Goal: Task Accomplishment & Management: Use online tool/utility

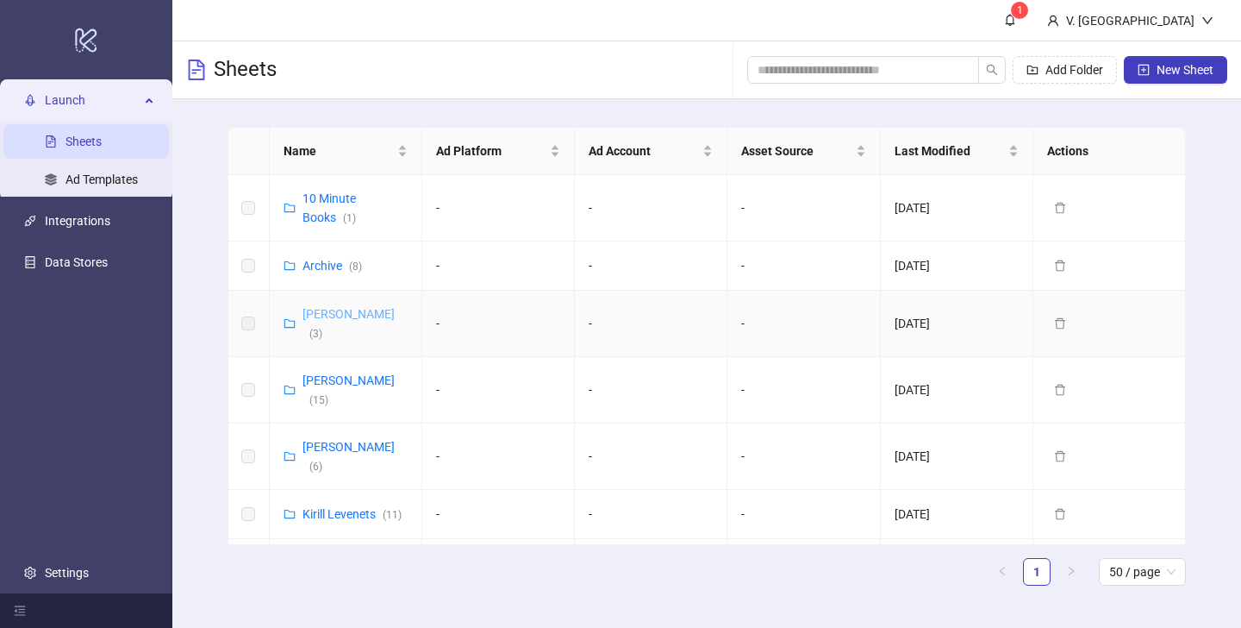
click at [331, 309] on link "Vasilii Albul ( 3 )" at bounding box center [349, 323] width 92 height 33
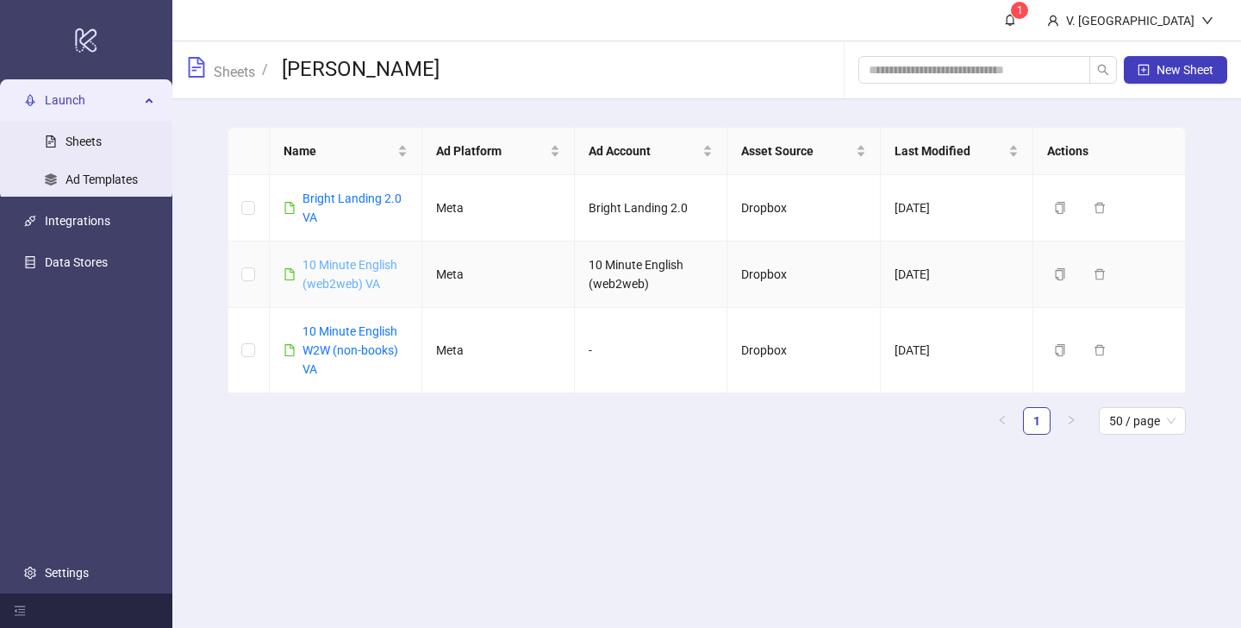
click at [351, 284] on link "10 Minute English (web2web) VA" at bounding box center [350, 274] width 95 height 33
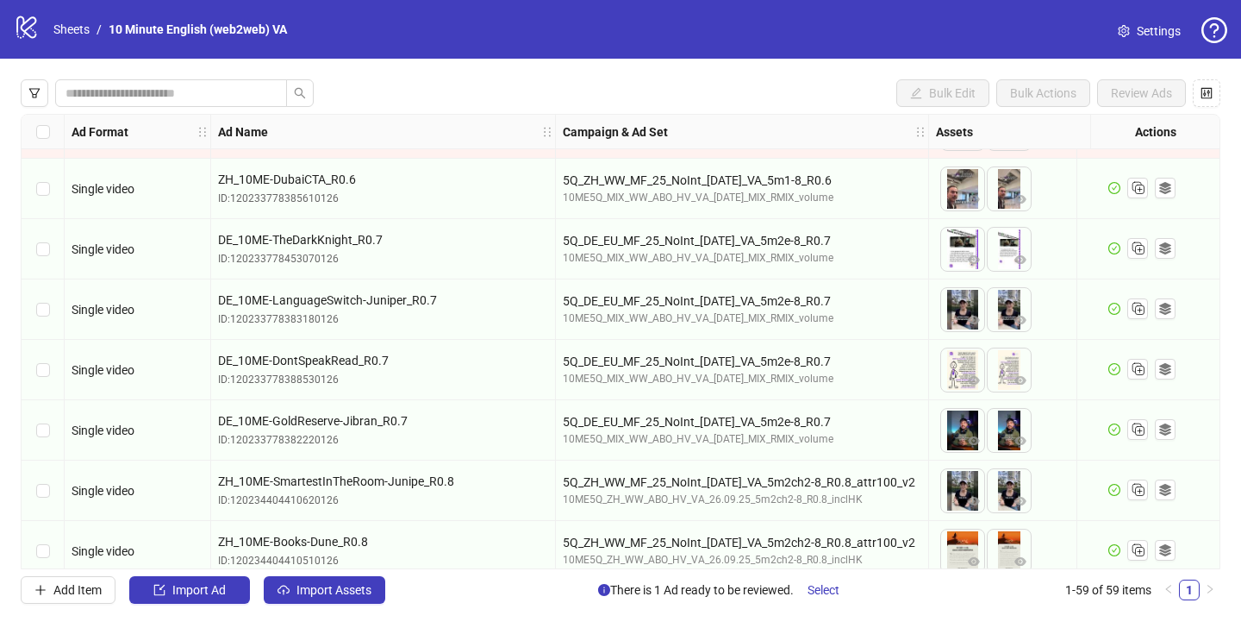
scroll to position [3148, 0]
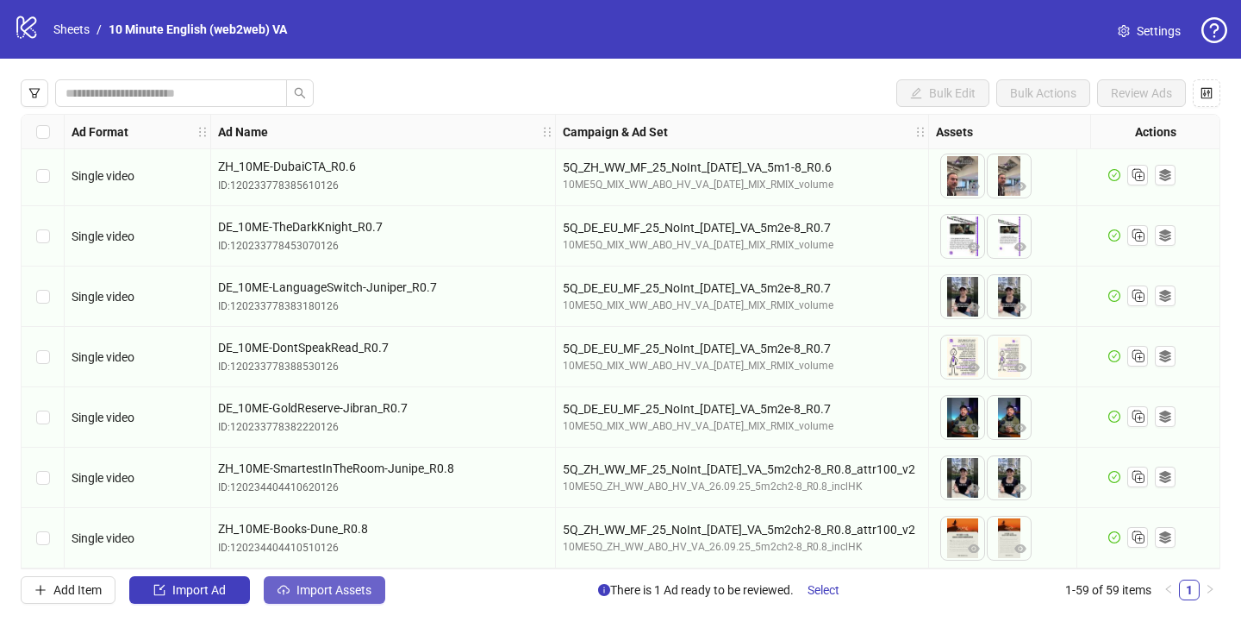
click at [345, 581] on button "Import Assets" at bounding box center [325, 590] width 122 height 28
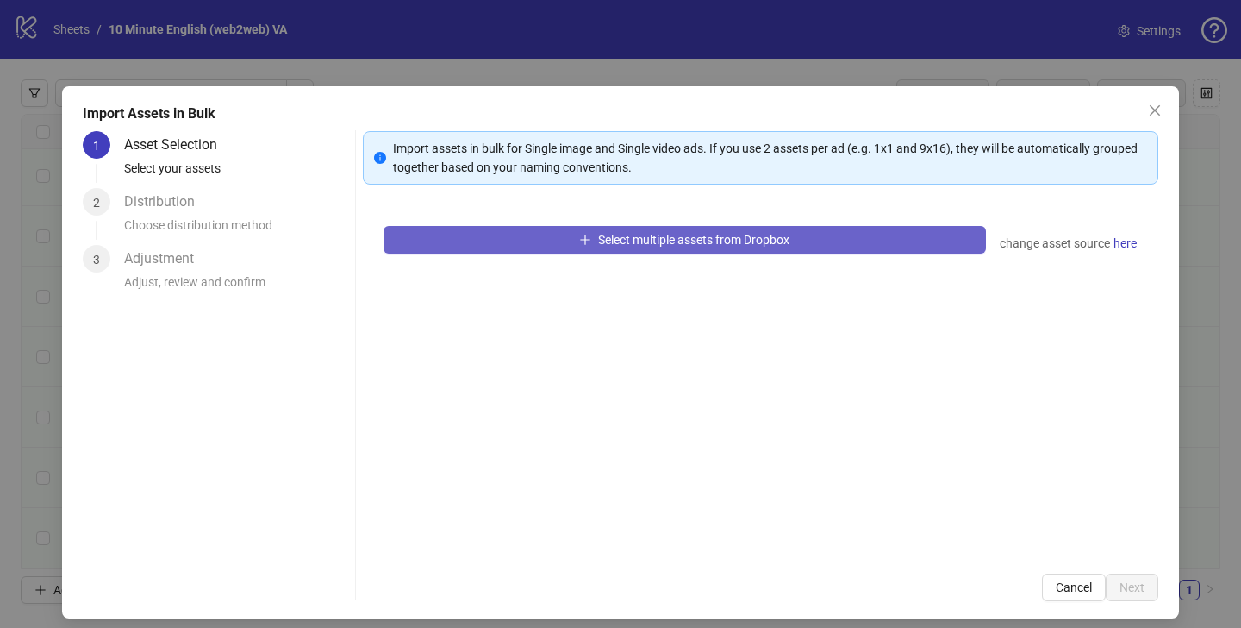
click at [648, 238] on span "Select multiple assets from Dropbox" at bounding box center [693, 240] width 191 height 14
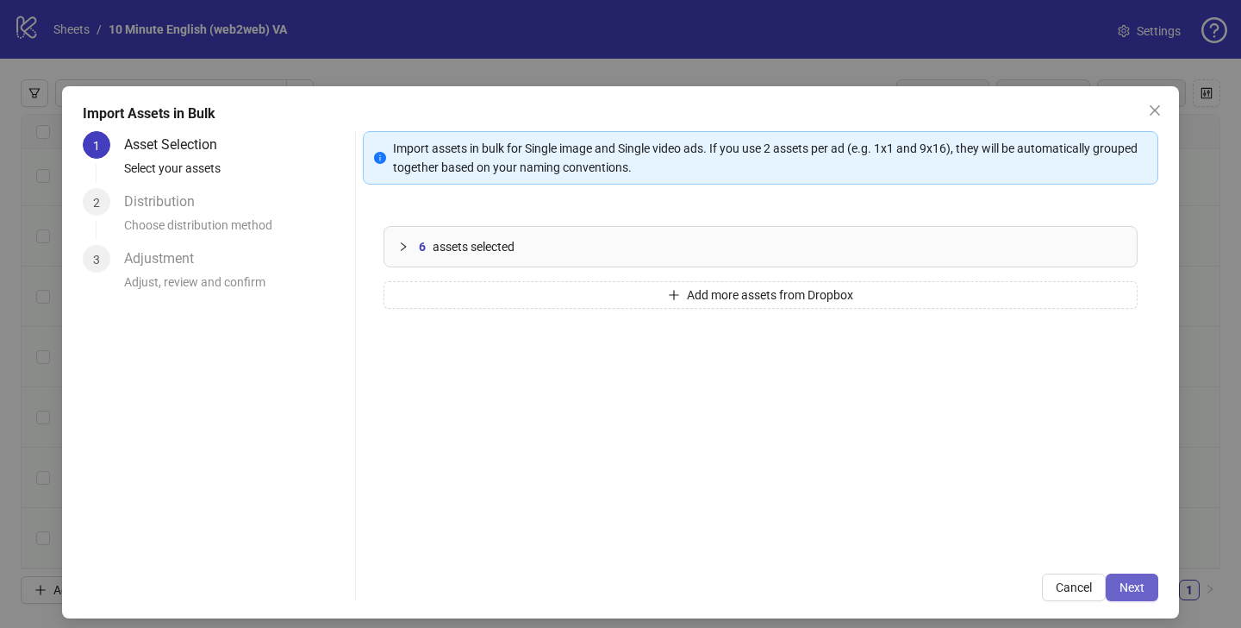
click at [1127, 580] on span "Next" at bounding box center [1132, 587] width 25 height 14
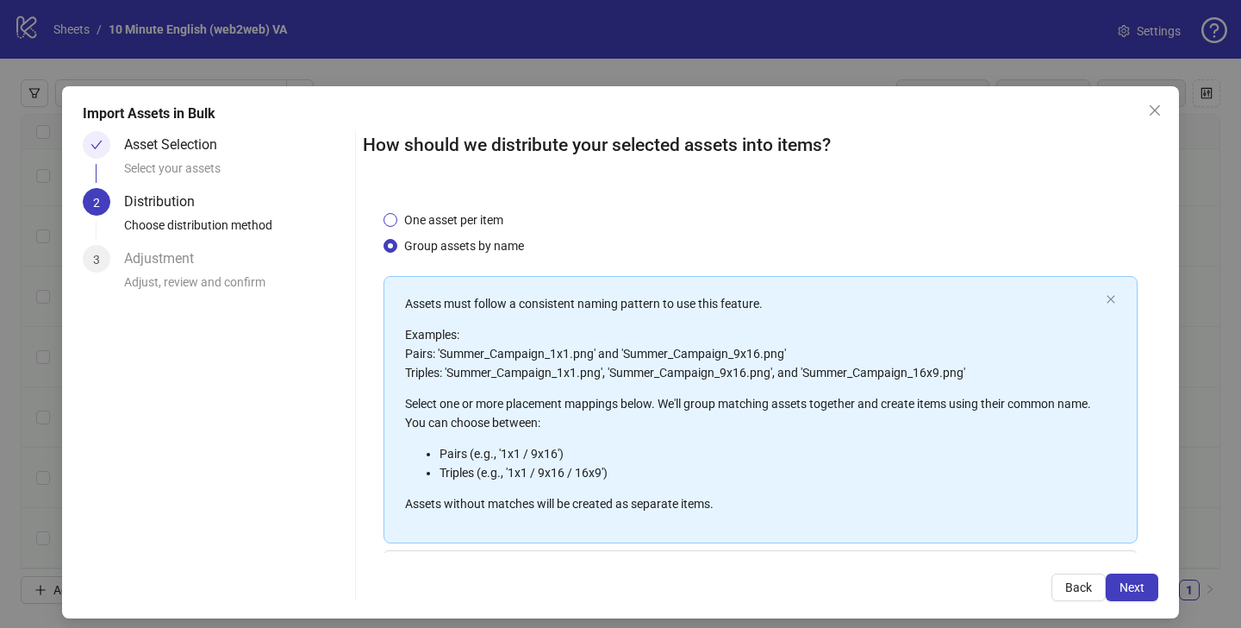
click at [427, 215] on span "One asset per item" at bounding box center [453, 219] width 113 height 19
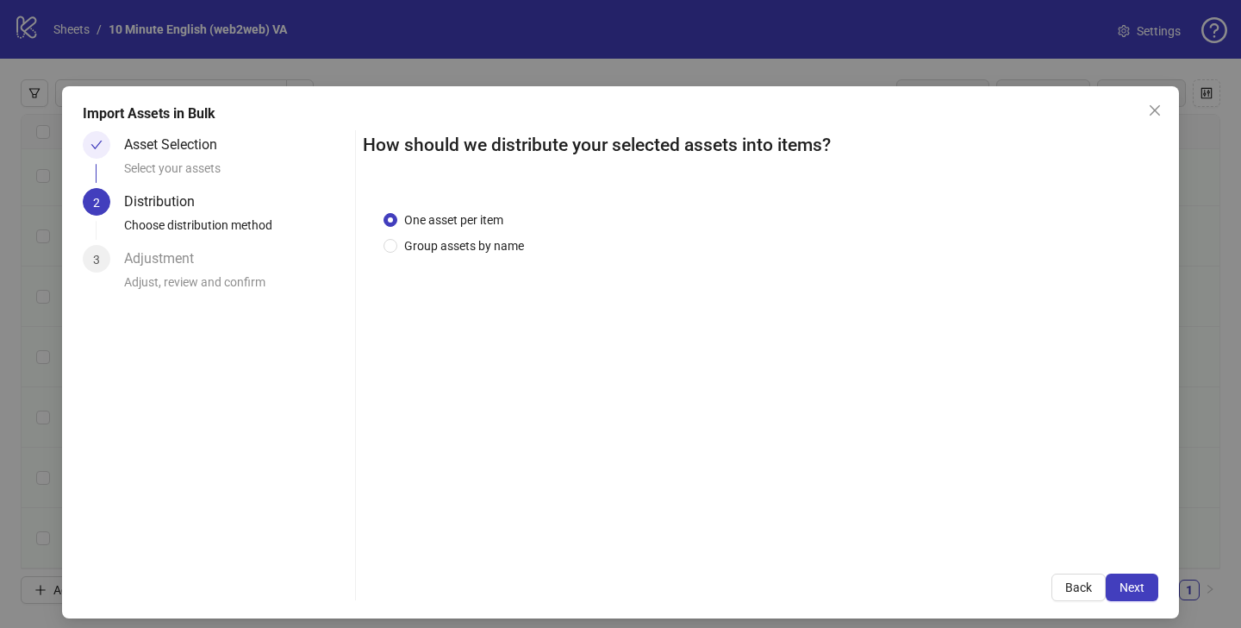
scroll to position [11, 0]
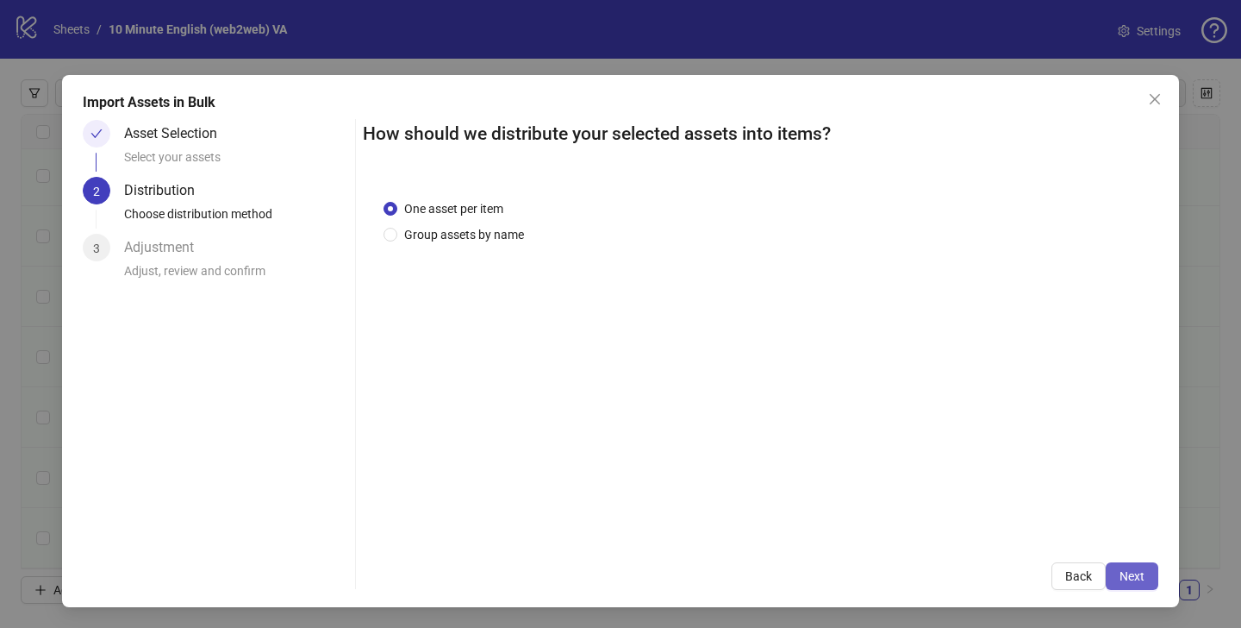
click at [1150, 570] on button "Next" at bounding box center [1132, 576] width 53 height 28
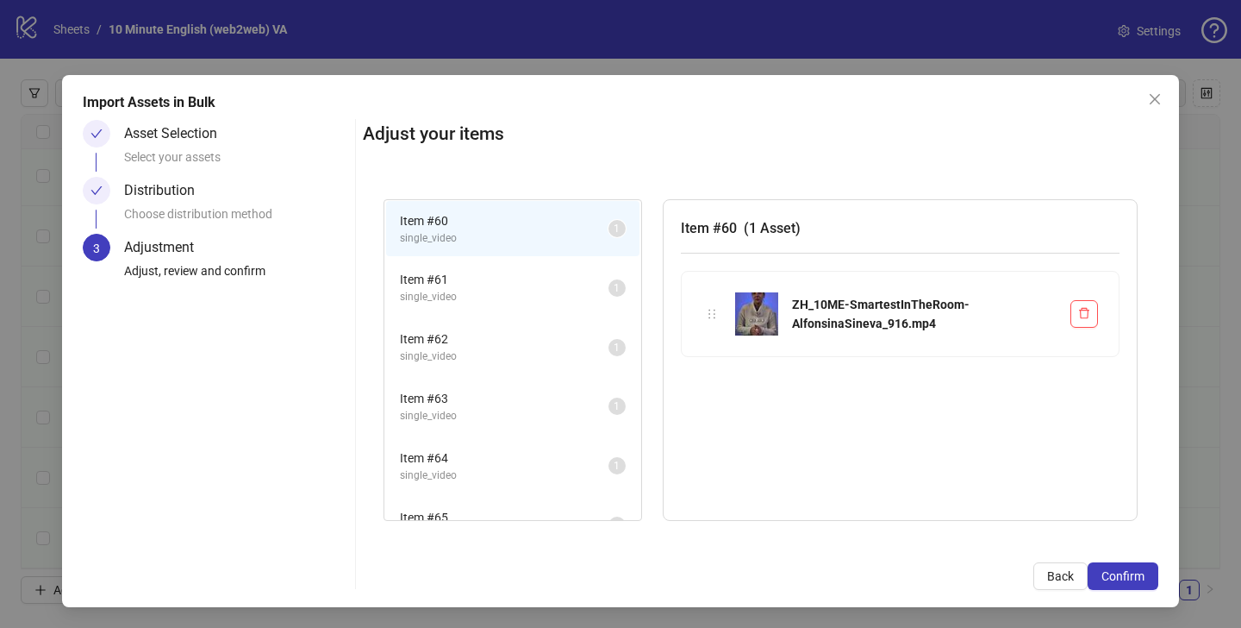
scroll to position [0, 0]
click at [1128, 571] on span "Confirm" at bounding box center [1123, 576] width 43 height 14
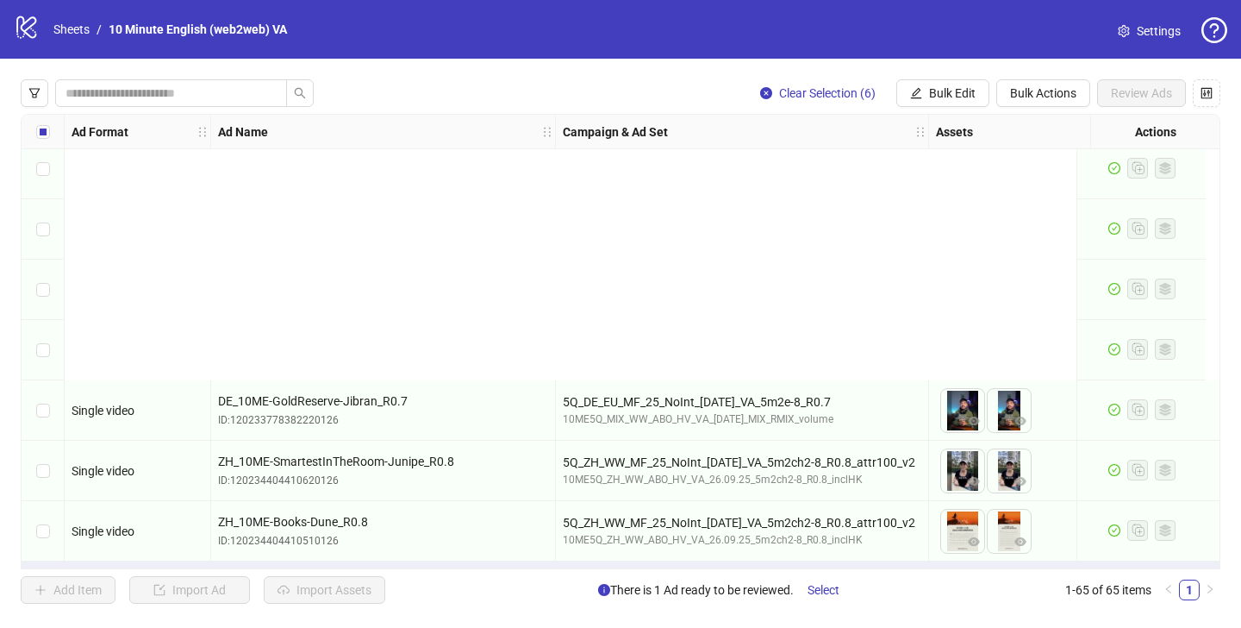
scroll to position [3510, 0]
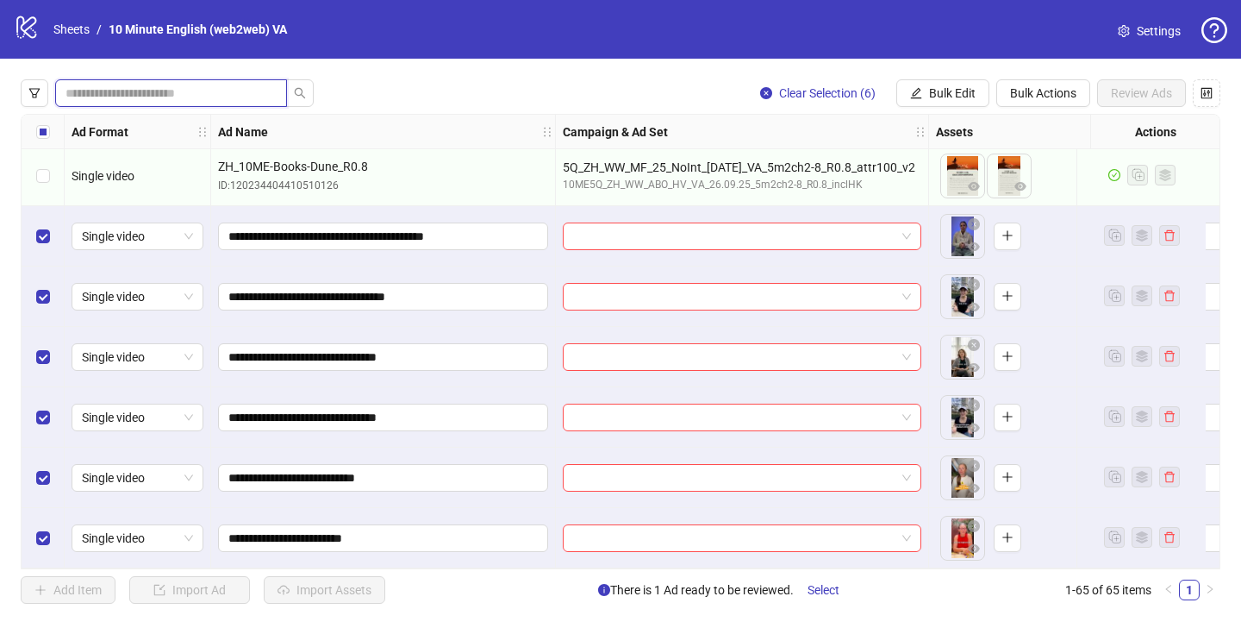
click at [155, 96] on input "search" at bounding box center [164, 93] width 197 height 19
click at [47, 100] on button "button" at bounding box center [35, 93] width 28 height 28
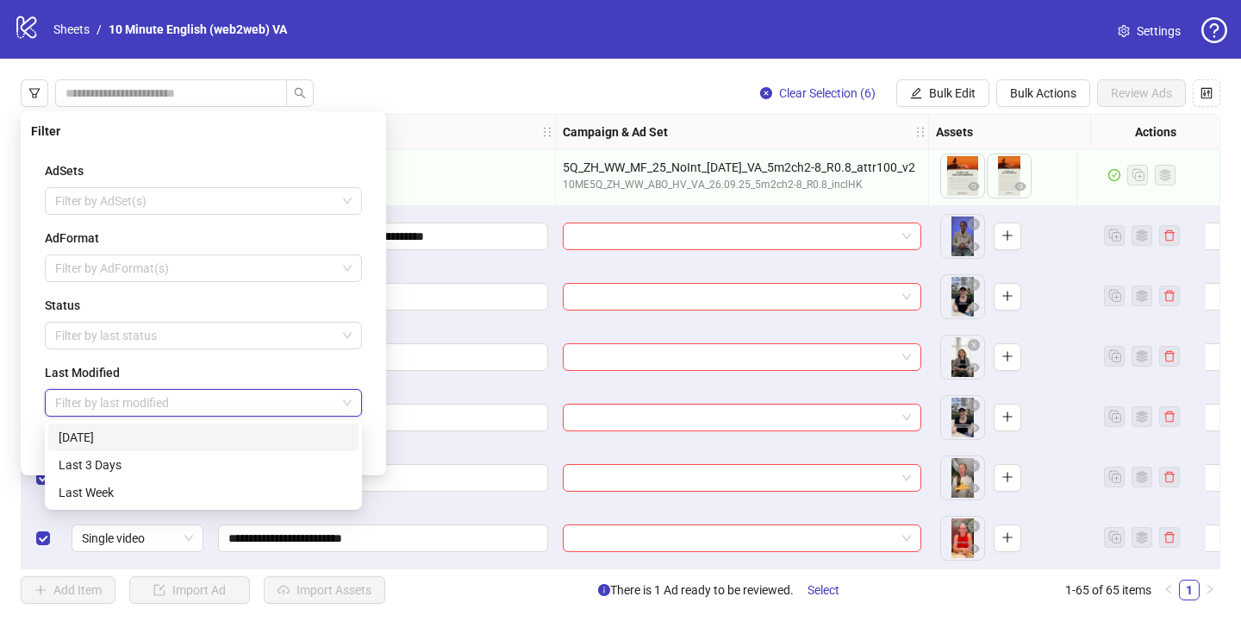
click at [210, 391] on input "search" at bounding box center [195, 403] width 281 height 26
click at [197, 430] on div "Today" at bounding box center [204, 437] width 290 height 19
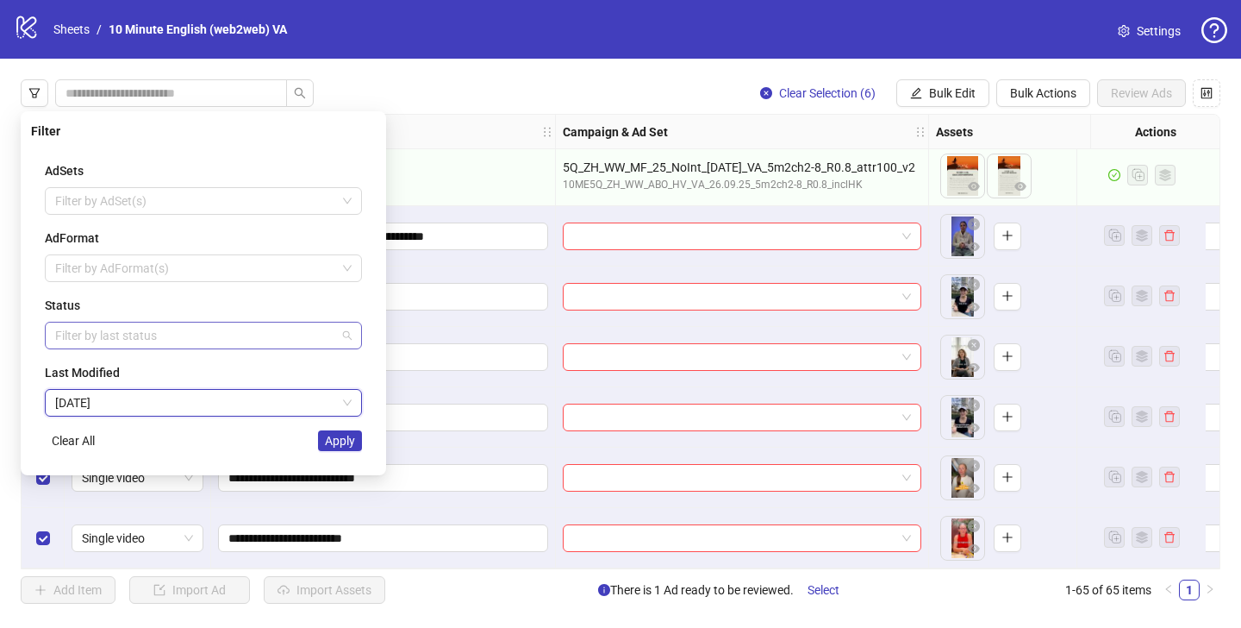
click at [203, 340] on div at bounding box center [194, 335] width 292 height 24
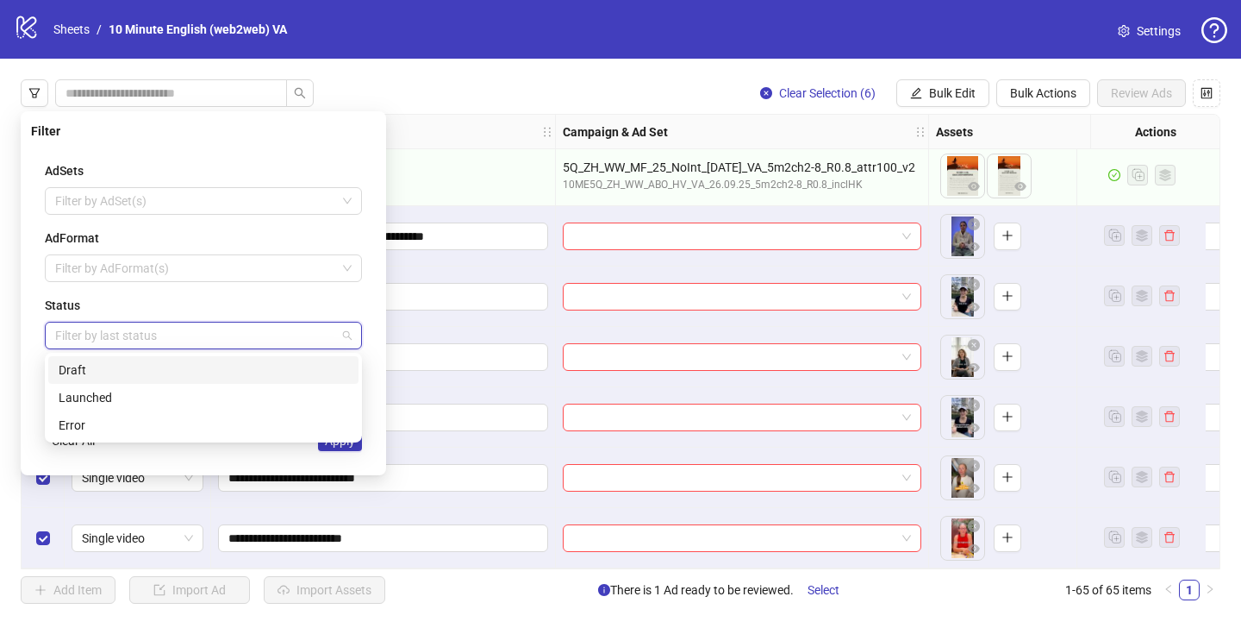
click at [181, 365] on div "Draft" at bounding box center [204, 369] width 290 height 19
click at [336, 470] on div "Filter AdSets Filter by AdSet(s) AdFormat Filter by AdFormat(s) Status Draft La…" at bounding box center [203, 293] width 365 height 364
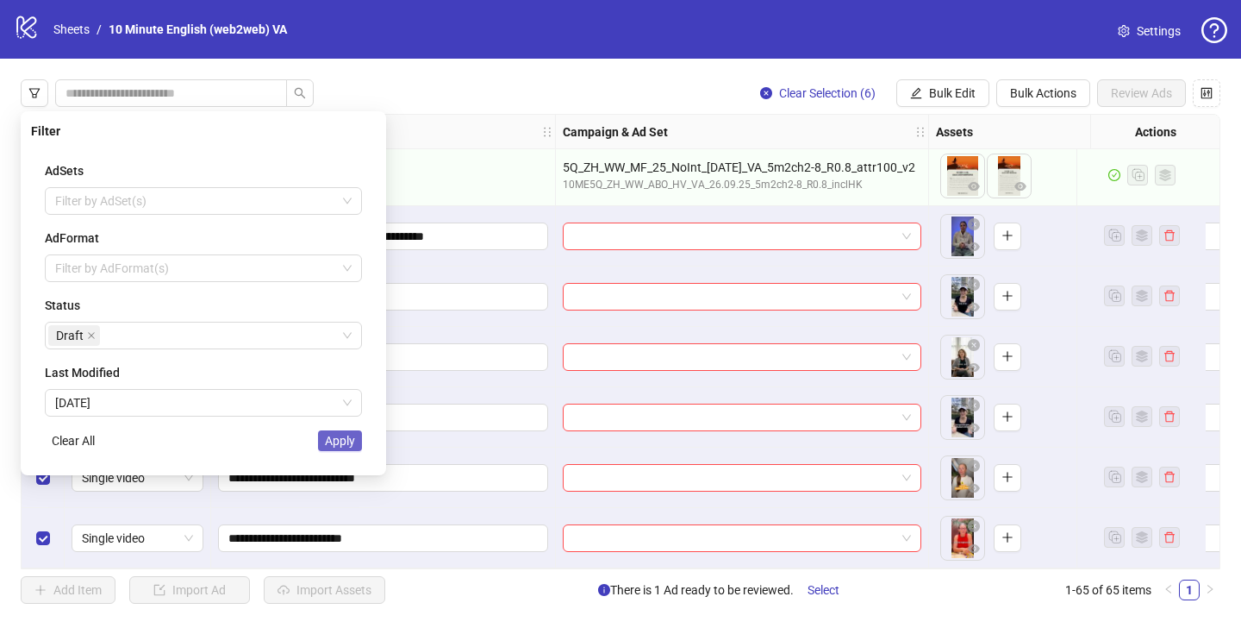
click at [344, 450] on button "Apply" at bounding box center [340, 440] width 44 height 21
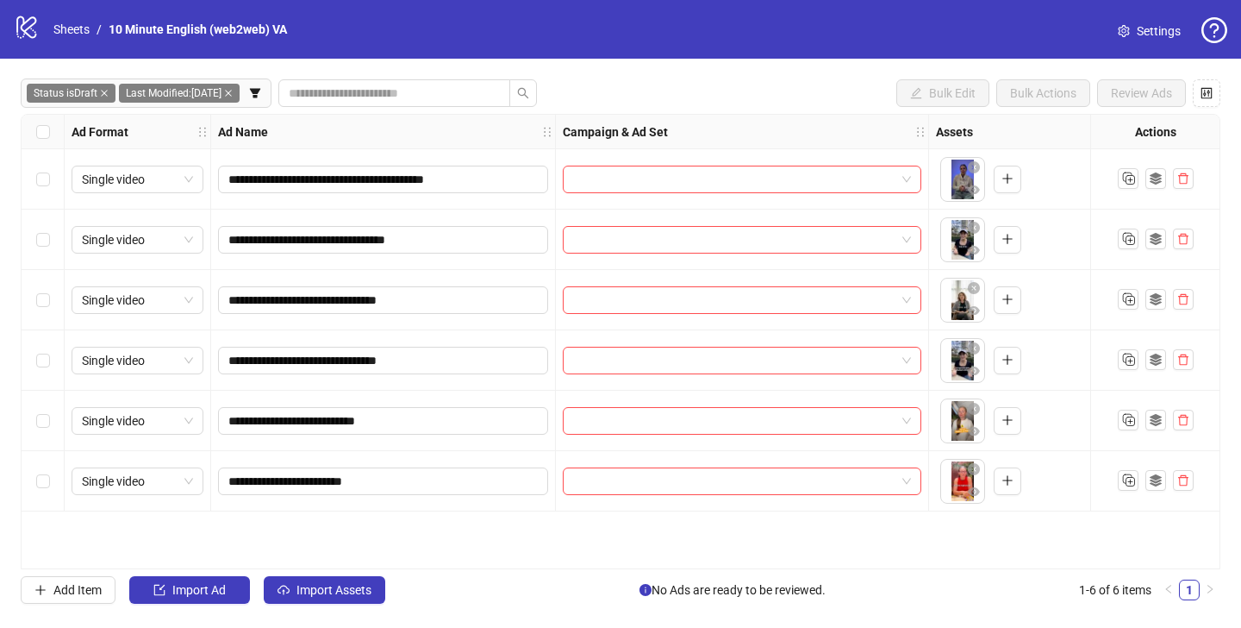
scroll to position [0, 0]
click at [42, 186] on label "Select row 1" at bounding box center [43, 179] width 14 height 19
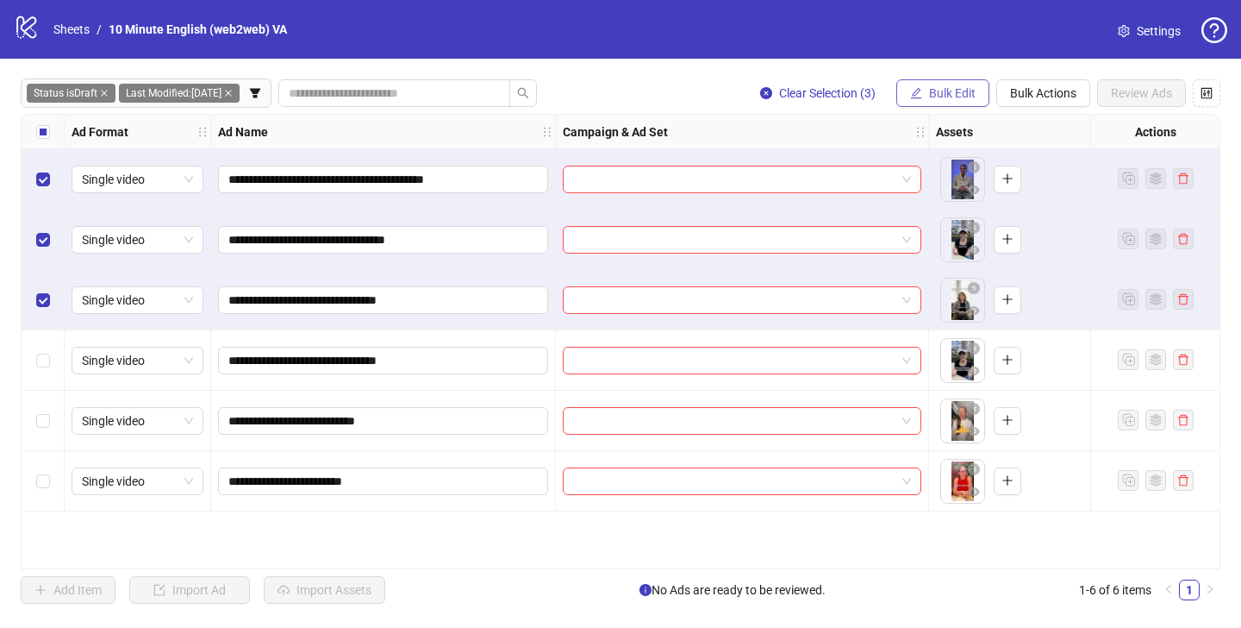
click at [913, 97] on icon "edit" at bounding box center [916, 92] width 11 height 11
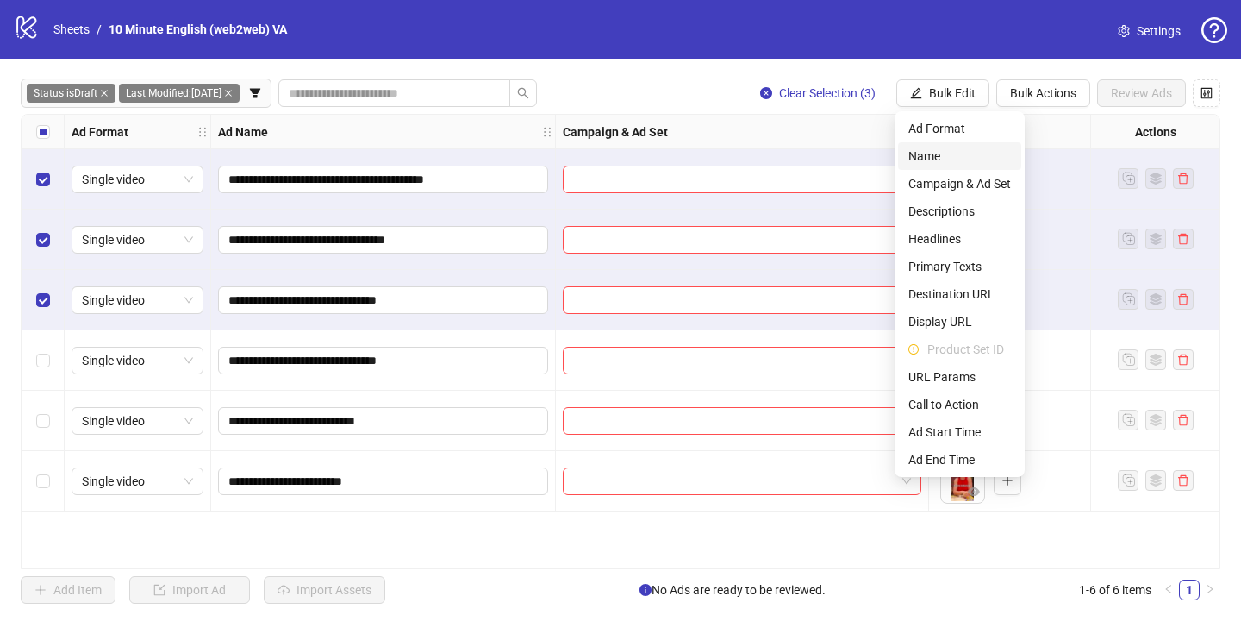
click at [931, 153] on span "Name" at bounding box center [960, 156] width 103 height 19
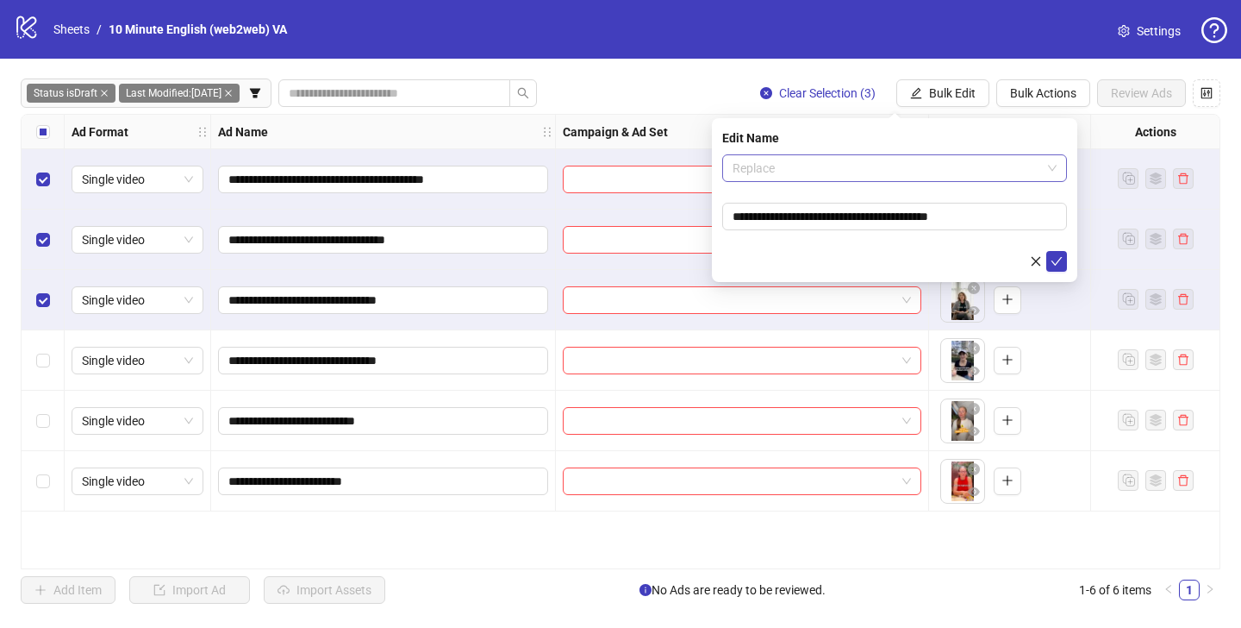
click at [780, 170] on span "Replace" at bounding box center [895, 168] width 324 height 26
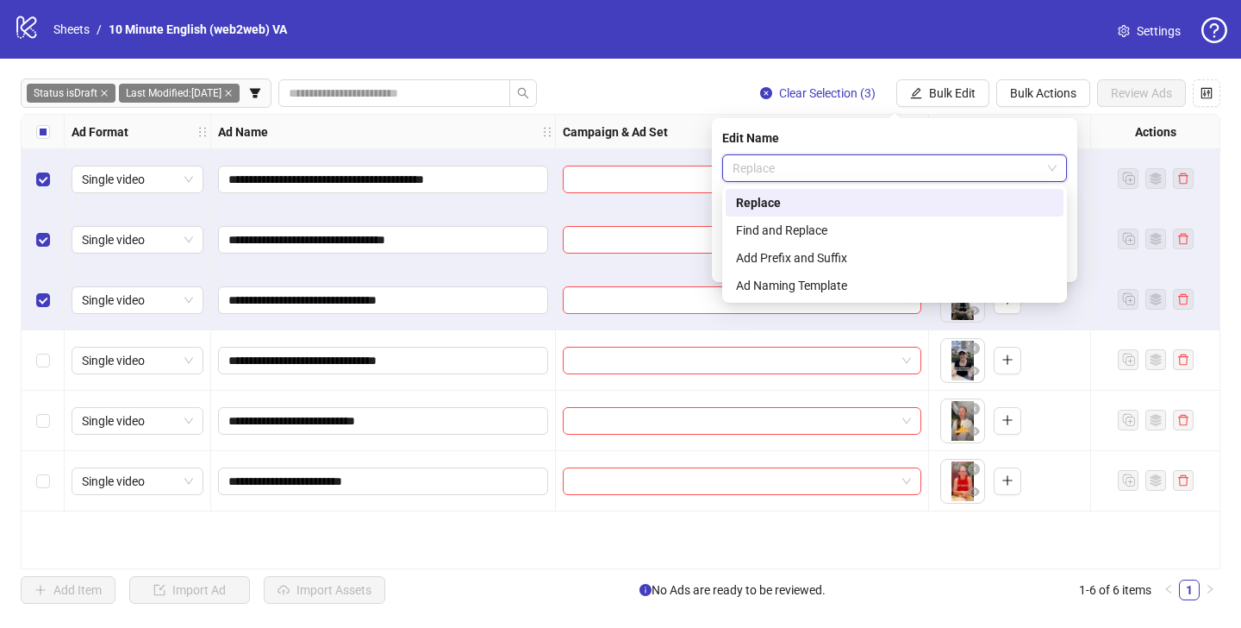
click at [780, 170] on span "Replace" at bounding box center [895, 168] width 324 height 26
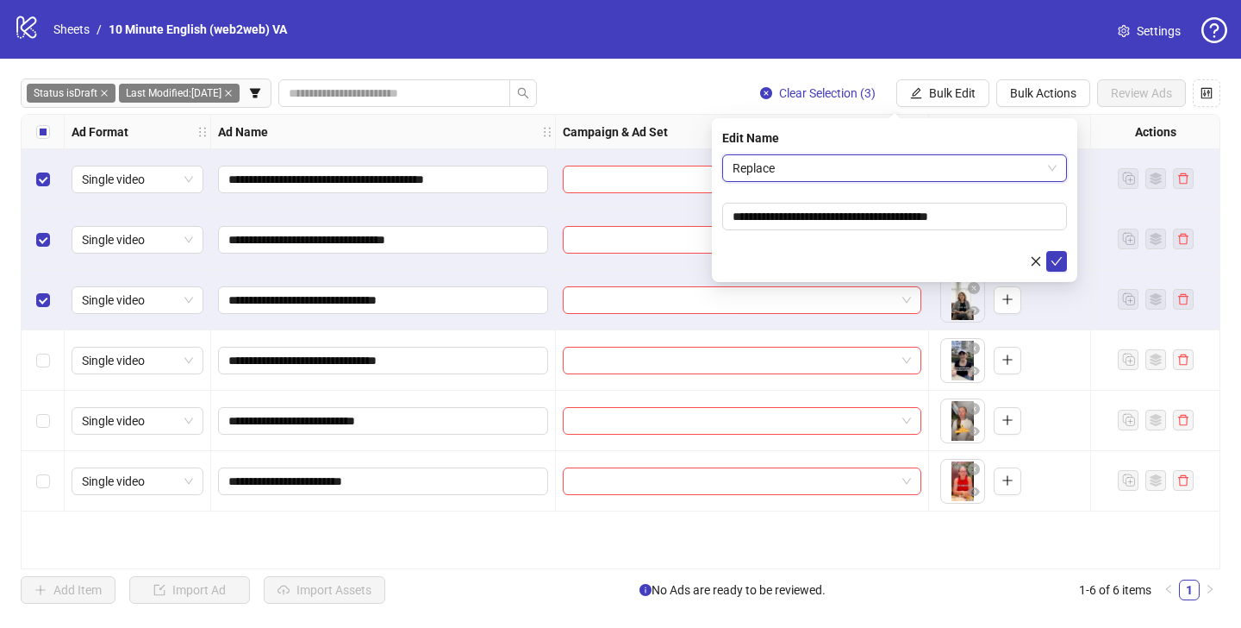
click at [780, 170] on span "Replace" at bounding box center [895, 168] width 324 height 26
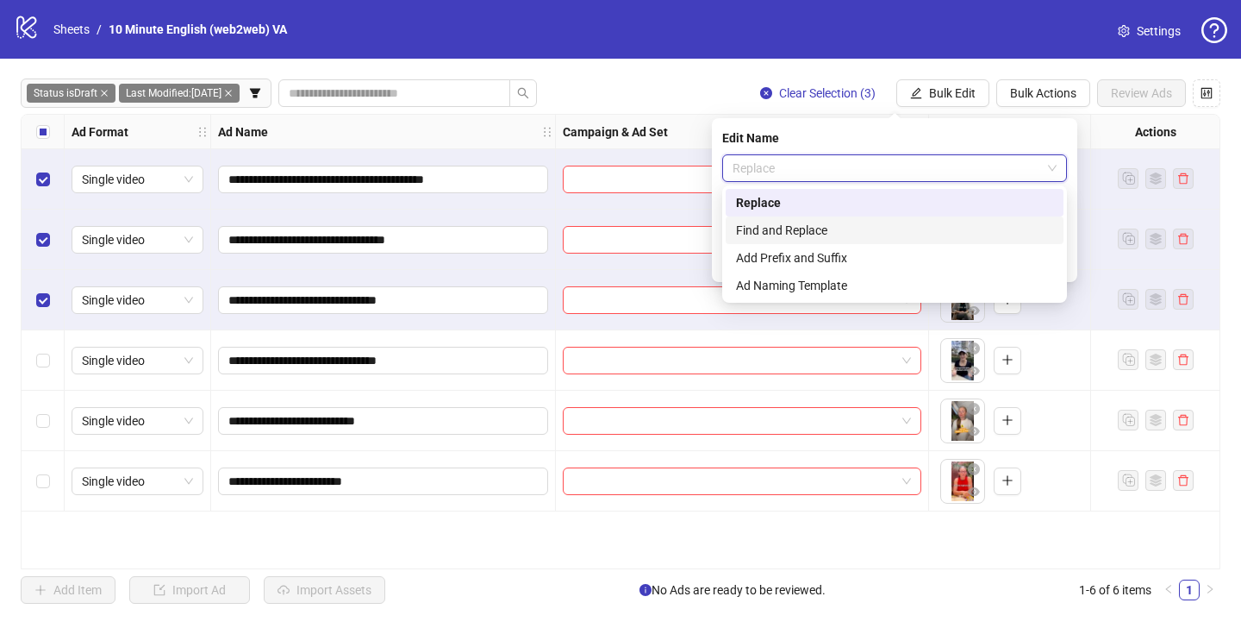
click at [791, 226] on div "Find and Replace" at bounding box center [894, 230] width 317 height 19
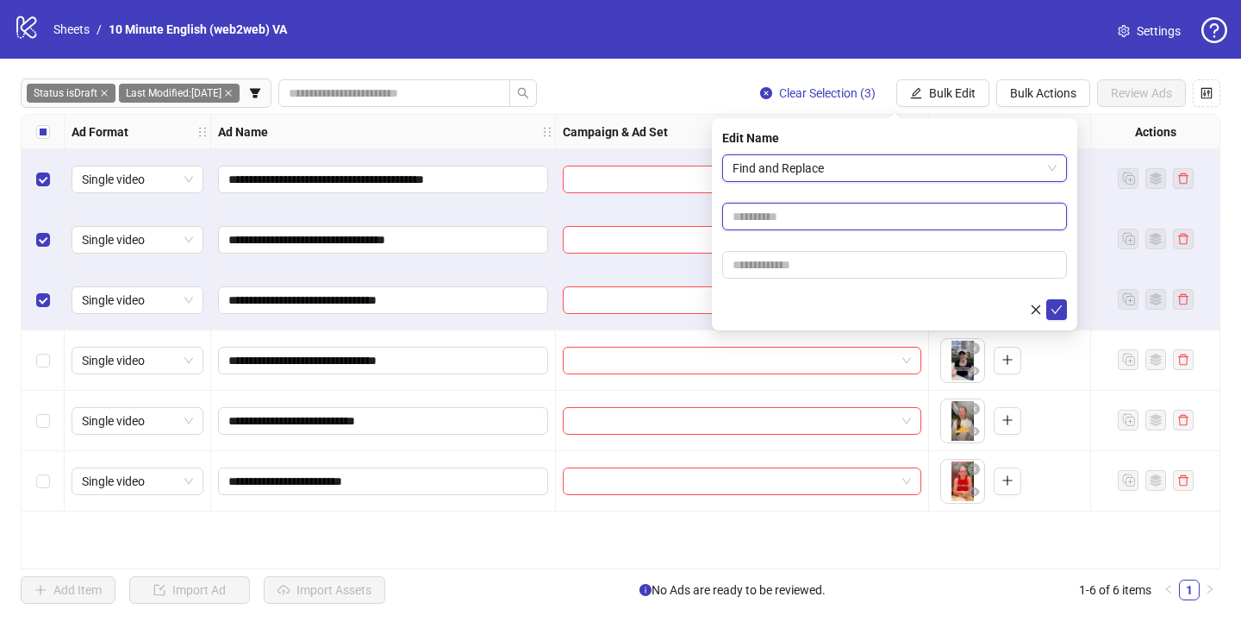
click at [789, 213] on input "text" at bounding box center [894, 217] width 345 height 28
type input "*"
type input "***"
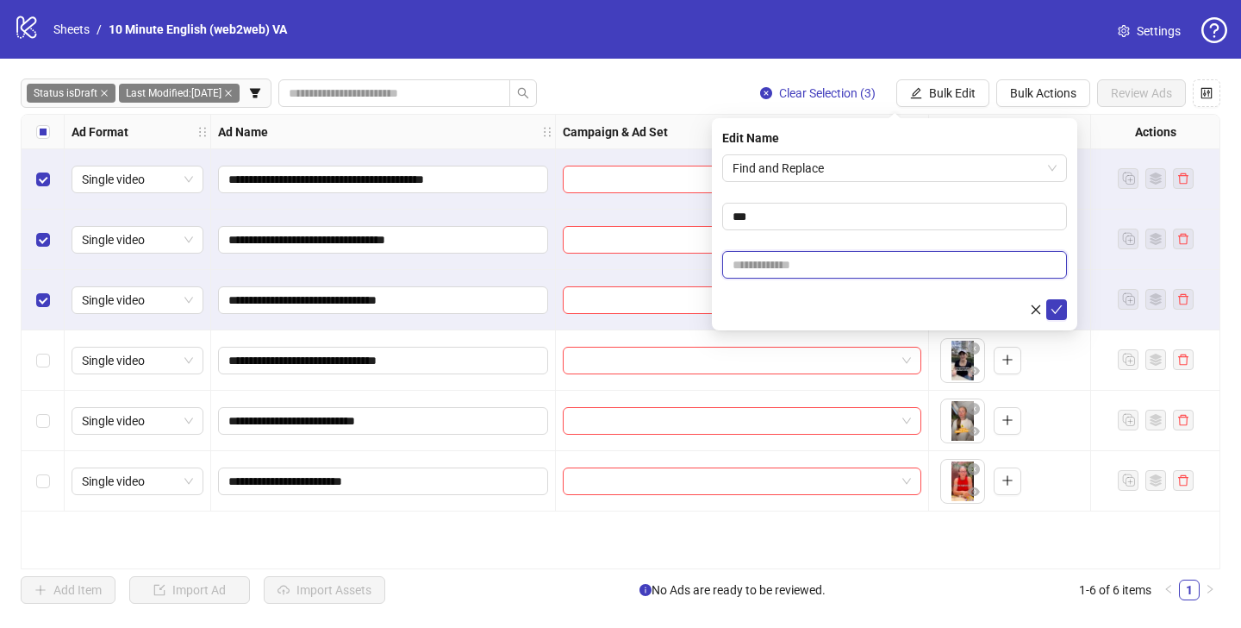
click at [767, 264] on input "text" at bounding box center [894, 265] width 345 height 28
click at [727, 265] on input "****" at bounding box center [894, 265] width 345 height 28
type input "****"
click at [1058, 309] on icon "check" at bounding box center [1057, 309] width 12 height 12
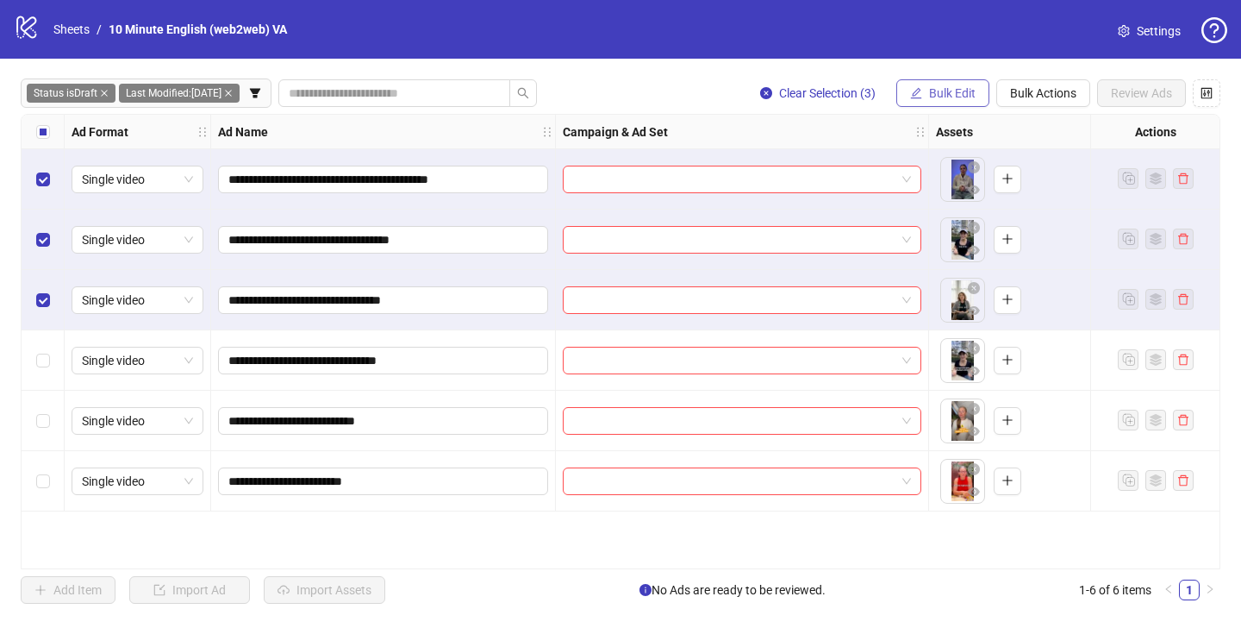
click at [946, 92] on span "Bulk Edit" at bounding box center [952, 93] width 47 height 14
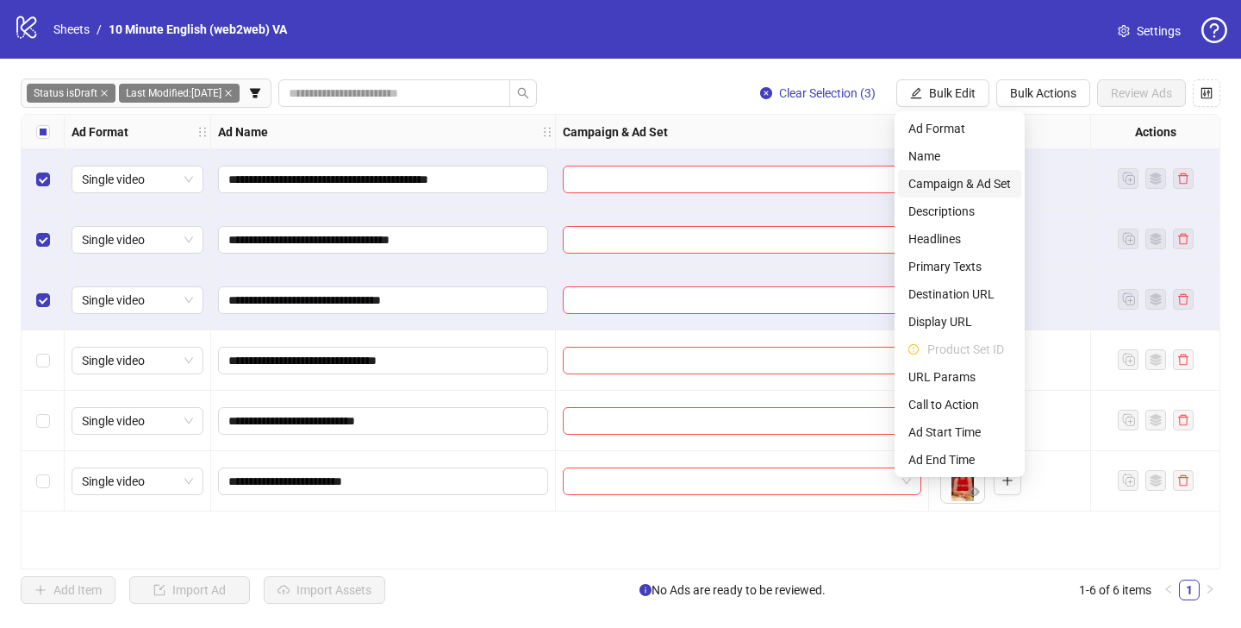
click at [946, 182] on span "Campaign & Ad Set" at bounding box center [960, 183] width 103 height 19
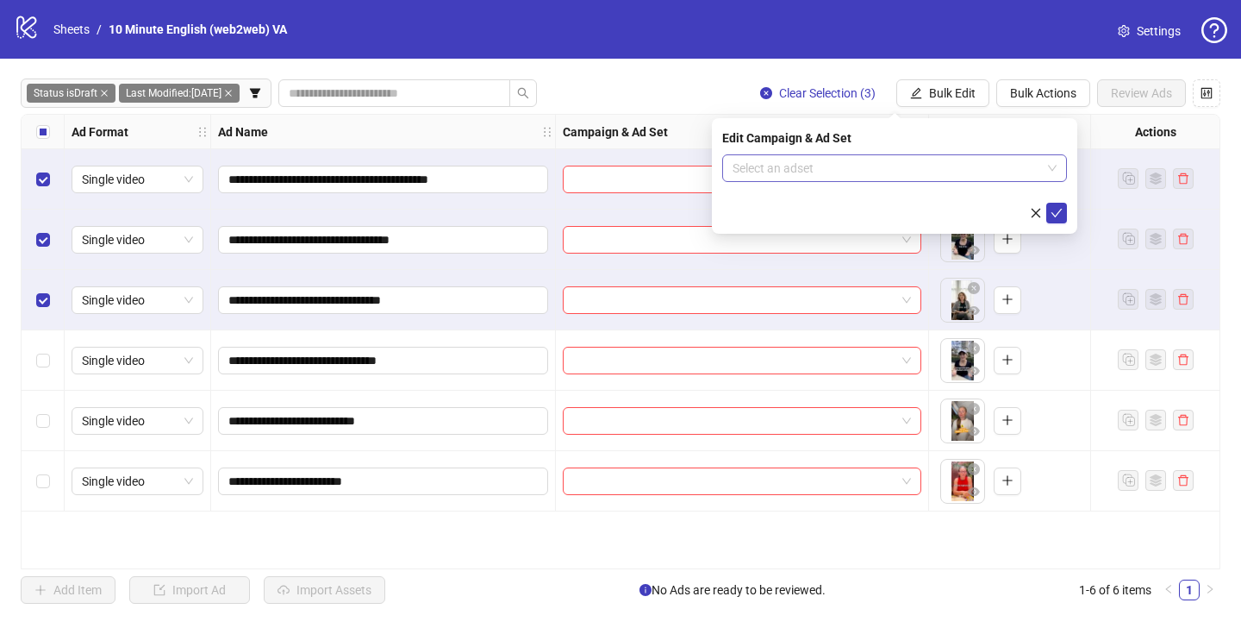
click at [782, 165] on input "search" at bounding box center [887, 168] width 309 height 26
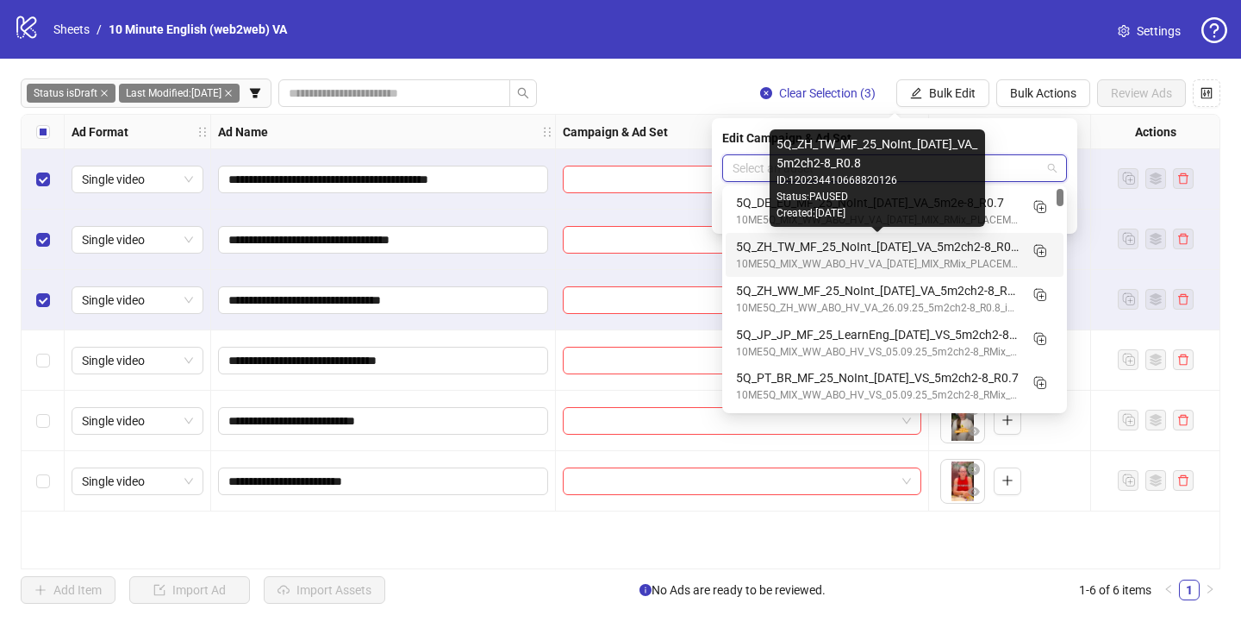
click at [787, 254] on div "5Q_ZH_TW_MF_25_NoInt_[DATE]_VA_5m2ch2-8_R0.8" at bounding box center [877, 246] width 283 height 19
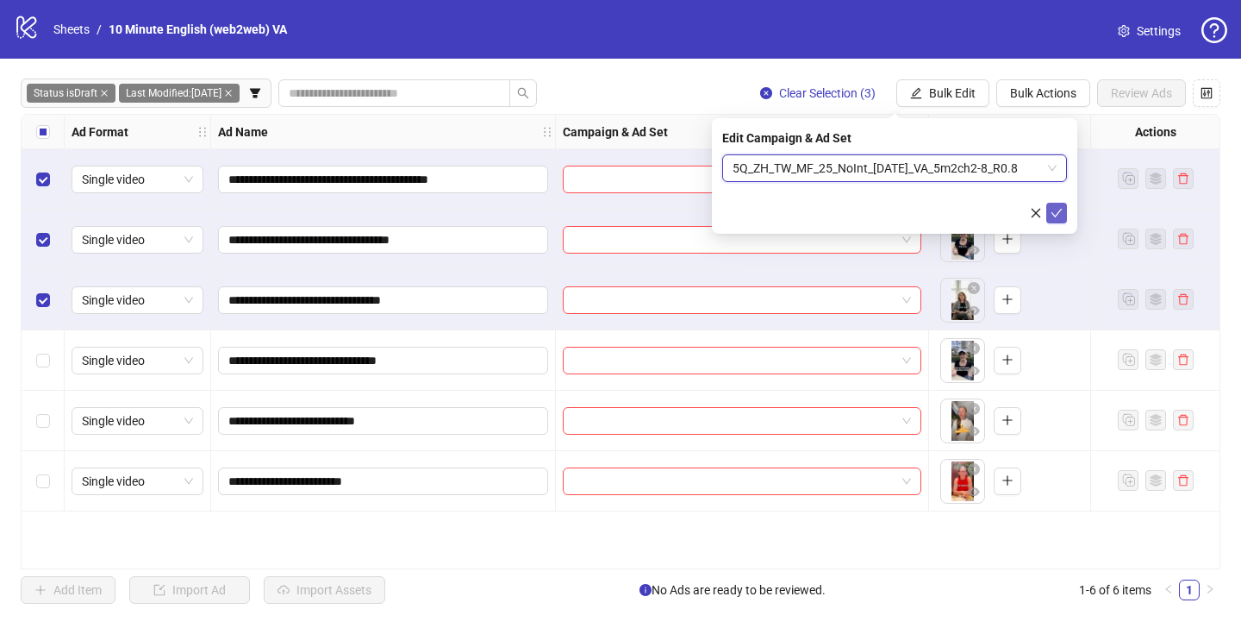
click at [1058, 212] on icon "check" at bounding box center [1057, 213] width 11 height 9
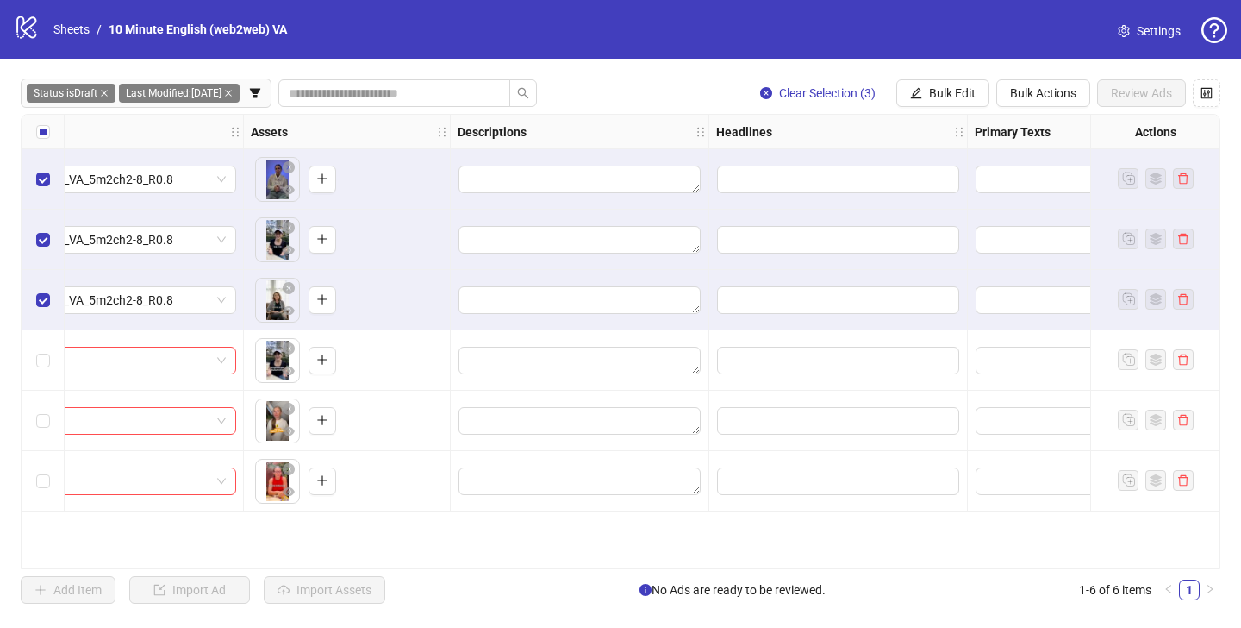
scroll to position [0, 740]
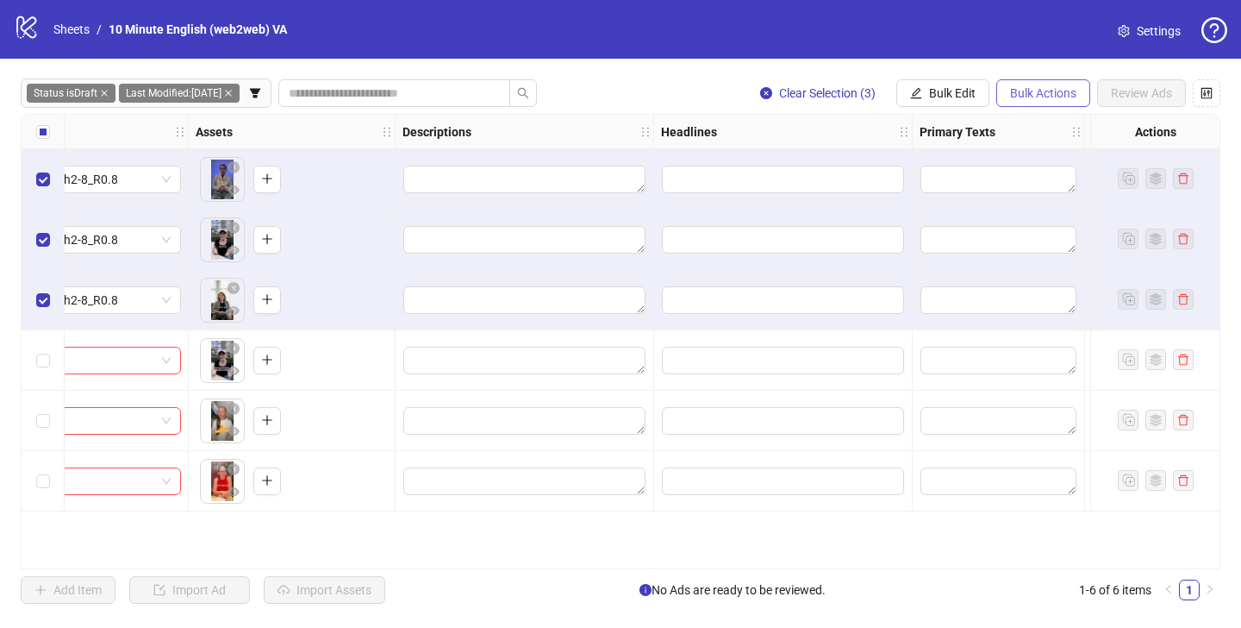
click at [1022, 90] on span "Bulk Actions" at bounding box center [1043, 93] width 66 height 14
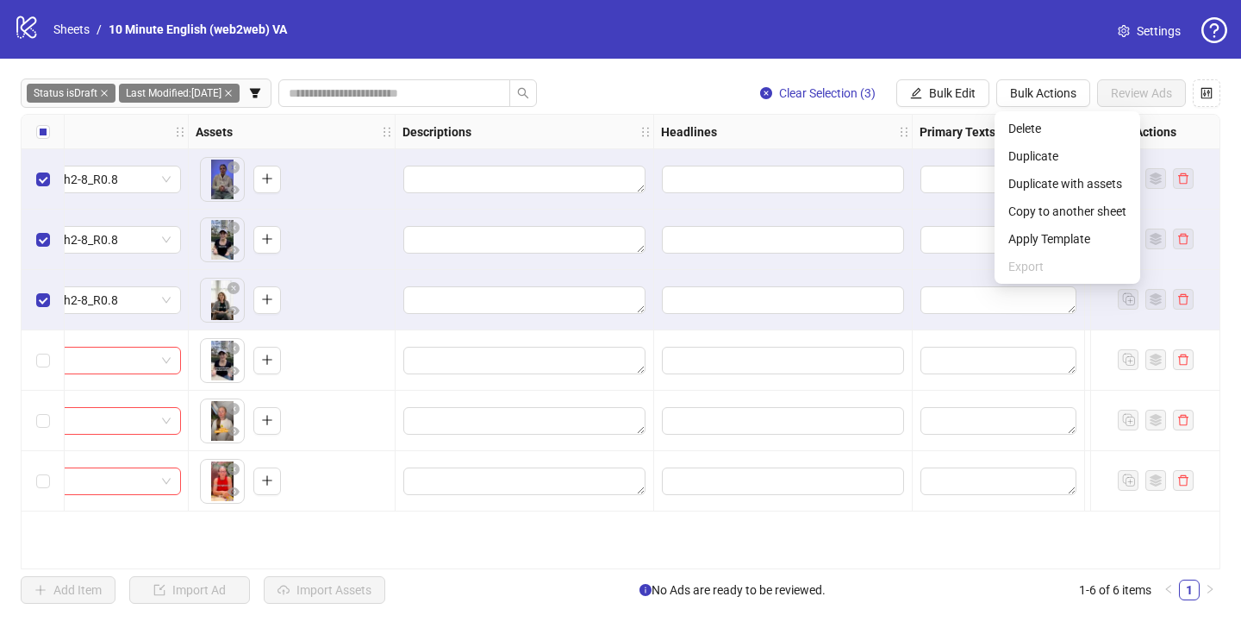
click at [654, 74] on div "**********" at bounding box center [620, 341] width 1241 height 565
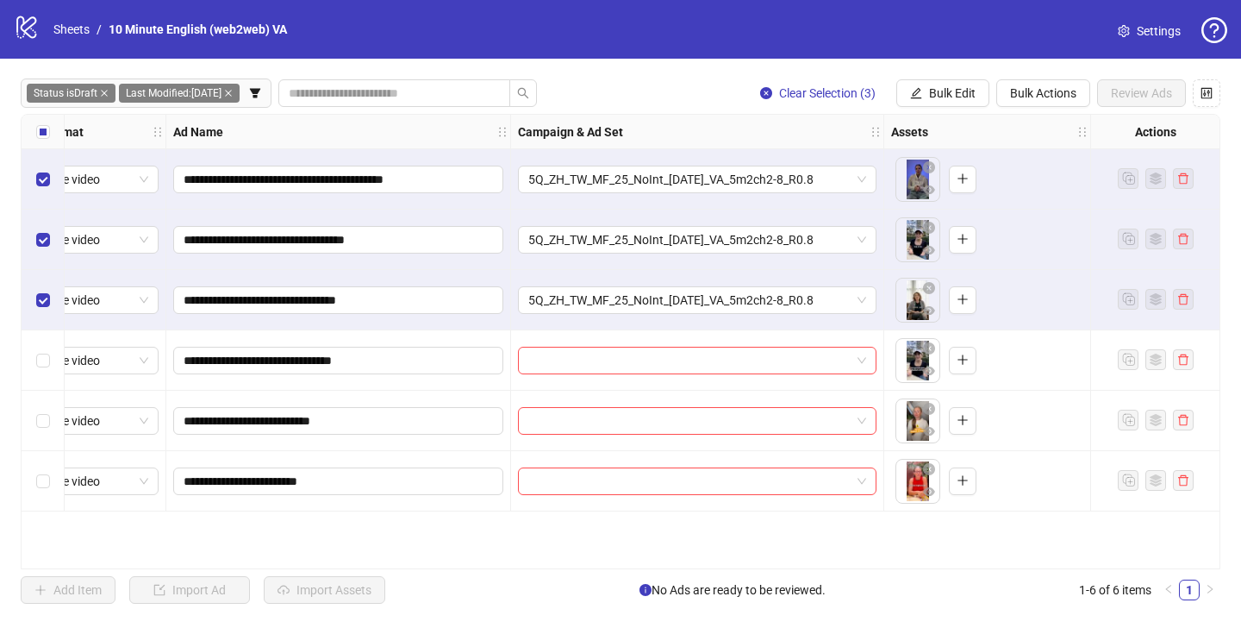
scroll to position [0, 51]
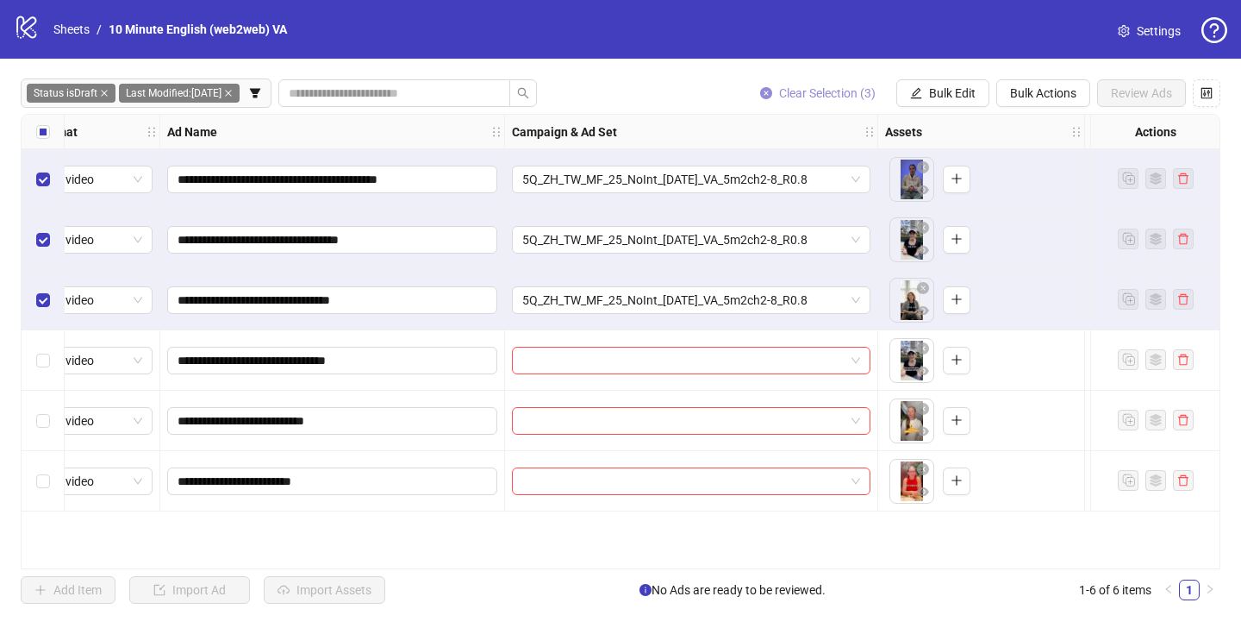
click at [856, 96] on span "Clear Selection (3)" at bounding box center [827, 93] width 97 height 14
click at [1036, 99] on span "Bulk Actions" at bounding box center [1043, 93] width 66 height 14
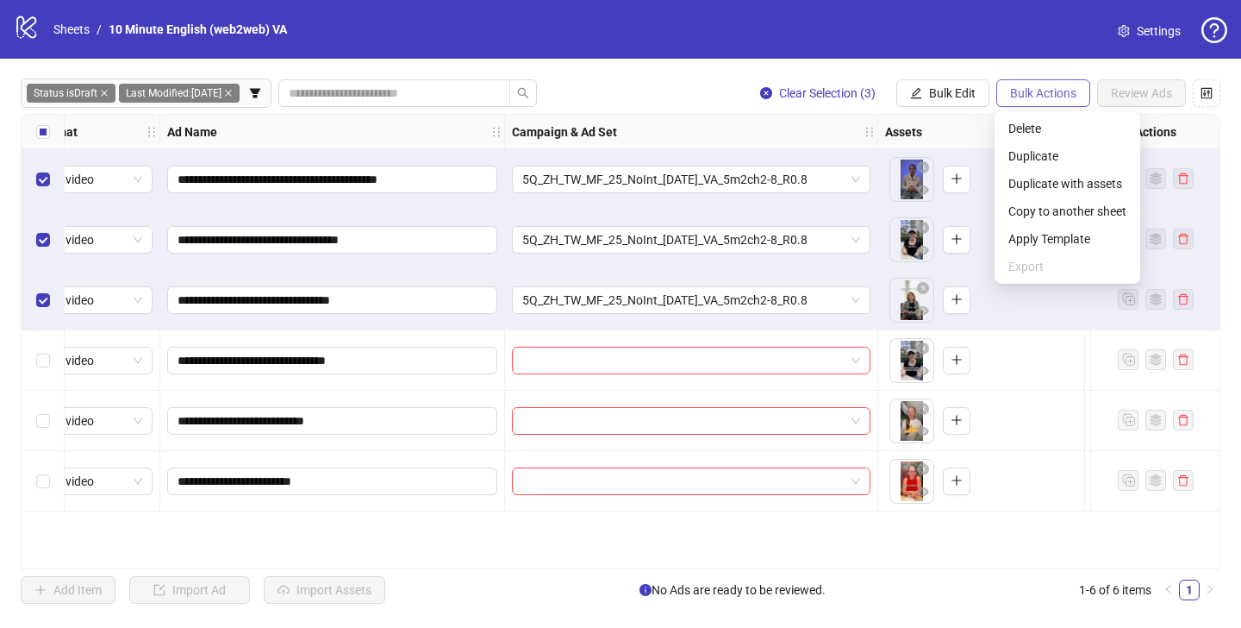
click at [1036, 99] on span "Bulk Actions" at bounding box center [1043, 93] width 66 height 14
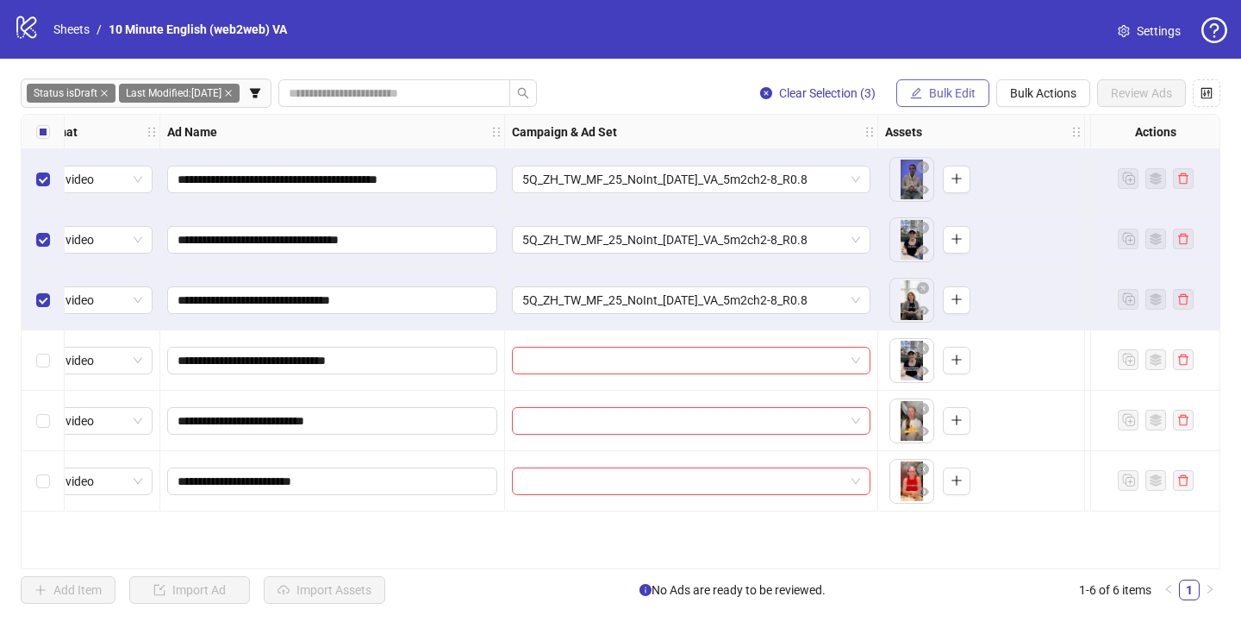
click at [943, 89] on span "Bulk Edit" at bounding box center [952, 93] width 47 height 14
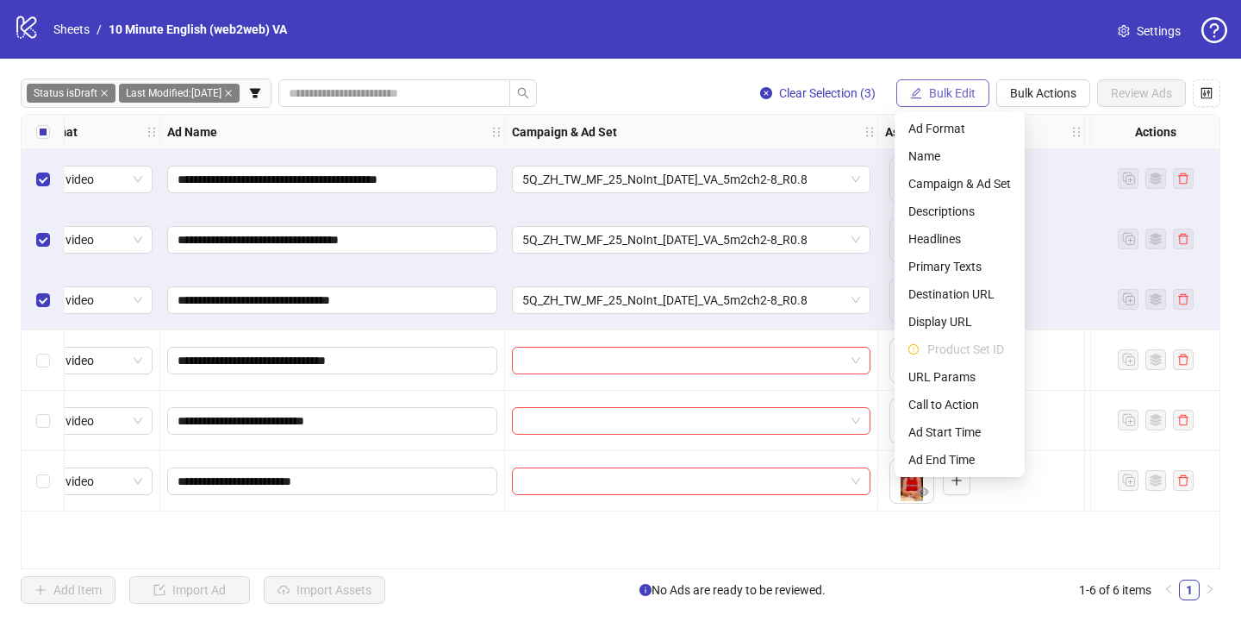
click at [943, 89] on span "Bulk Edit" at bounding box center [952, 93] width 47 height 14
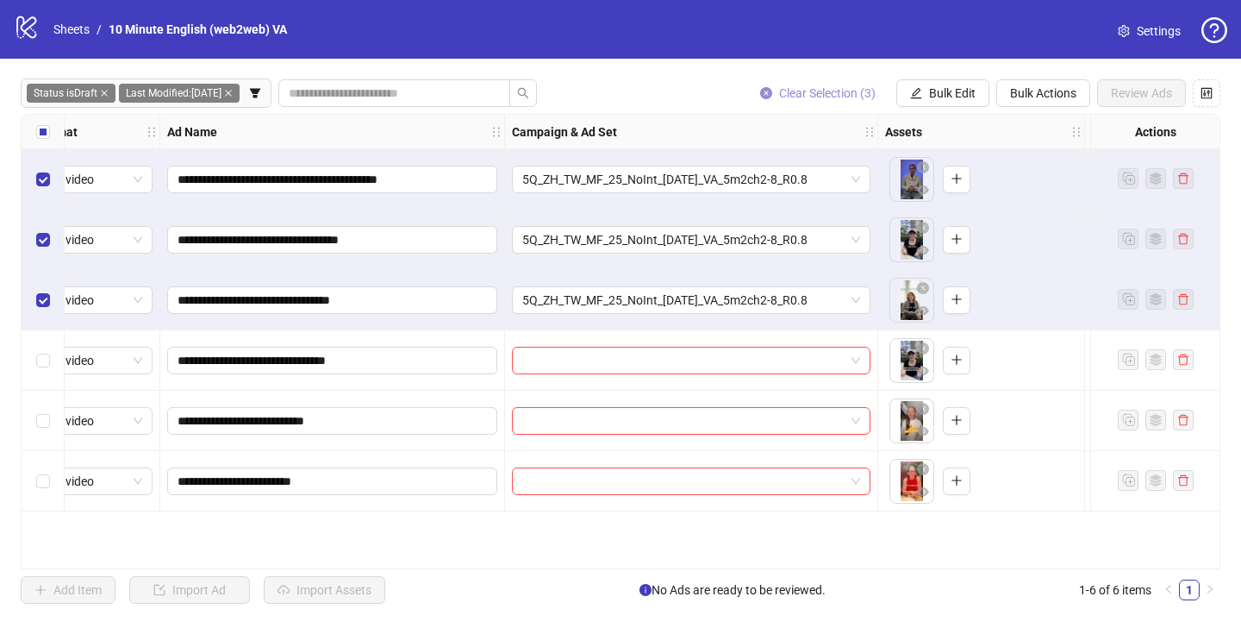
click at [856, 96] on span "Clear Selection (3)" at bounding box center [827, 93] width 97 height 14
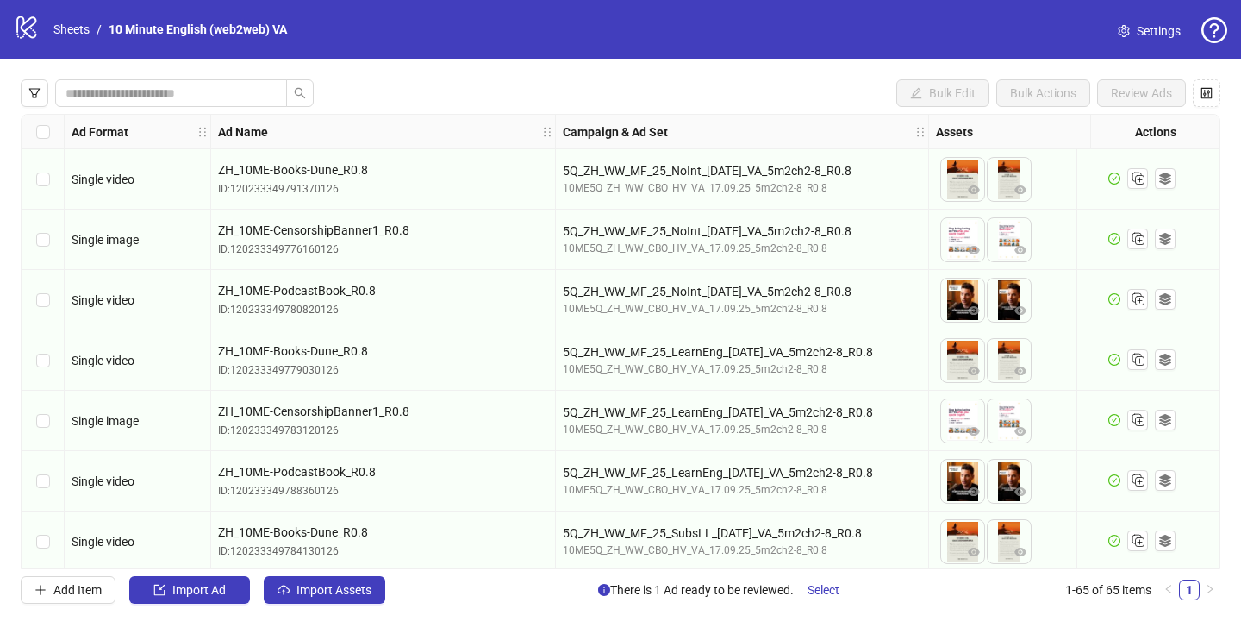
click at [53, 182] on div "Select row 1" at bounding box center [43, 179] width 43 height 60
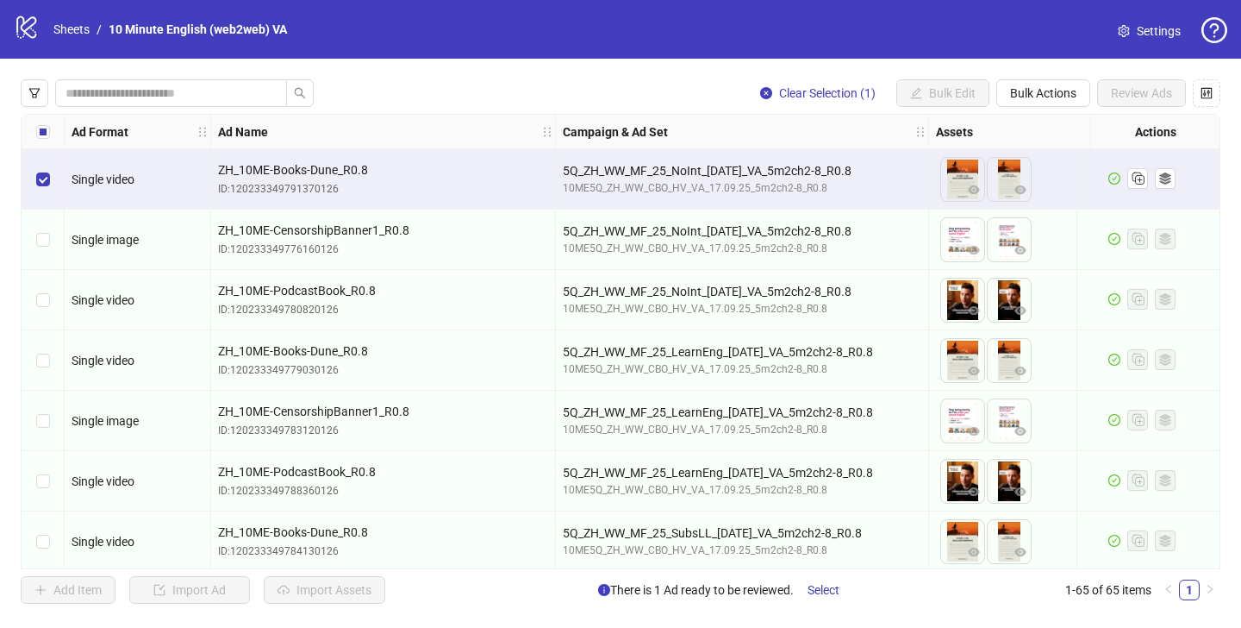
click at [50, 185] on div "Select row 1" at bounding box center [43, 179] width 43 height 60
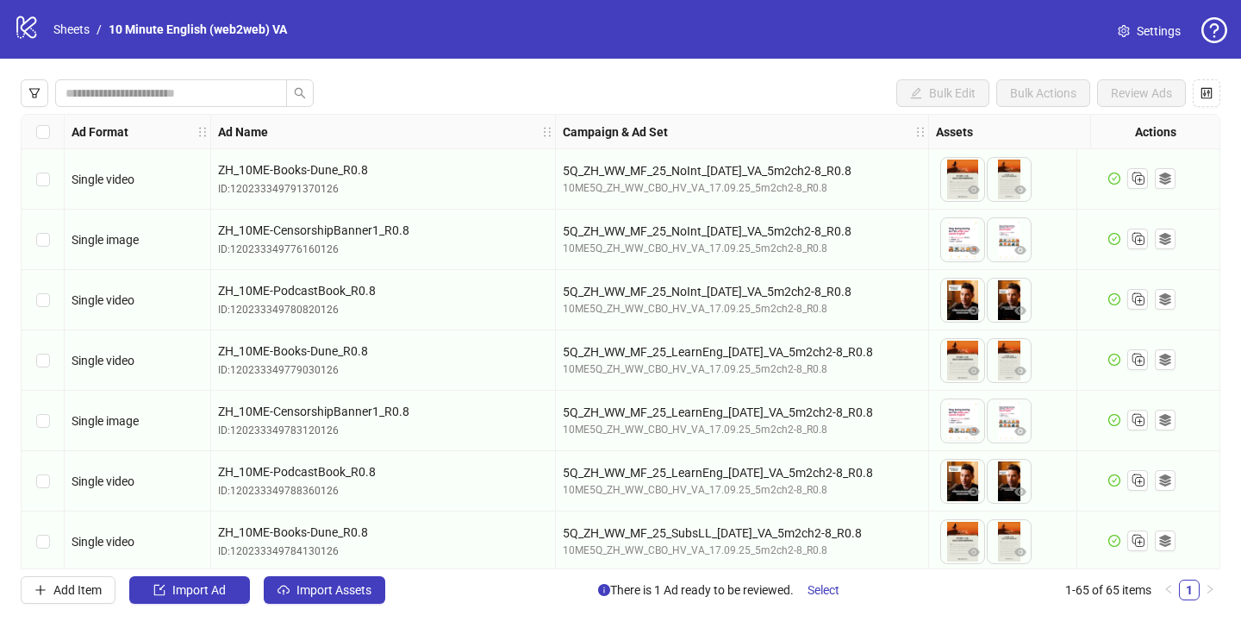
click at [50, 184] on div "Select row 1" at bounding box center [43, 179] width 43 height 60
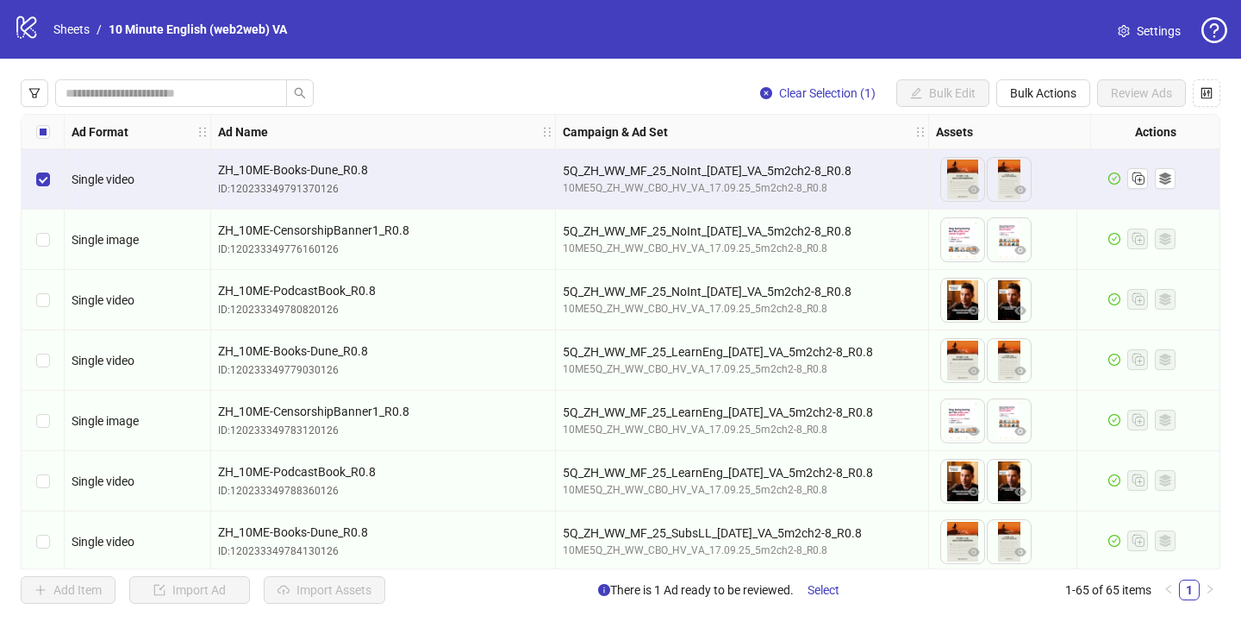
click at [50, 184] on div "Select row 1" at bounding box center [43, 179] width 43 height 60
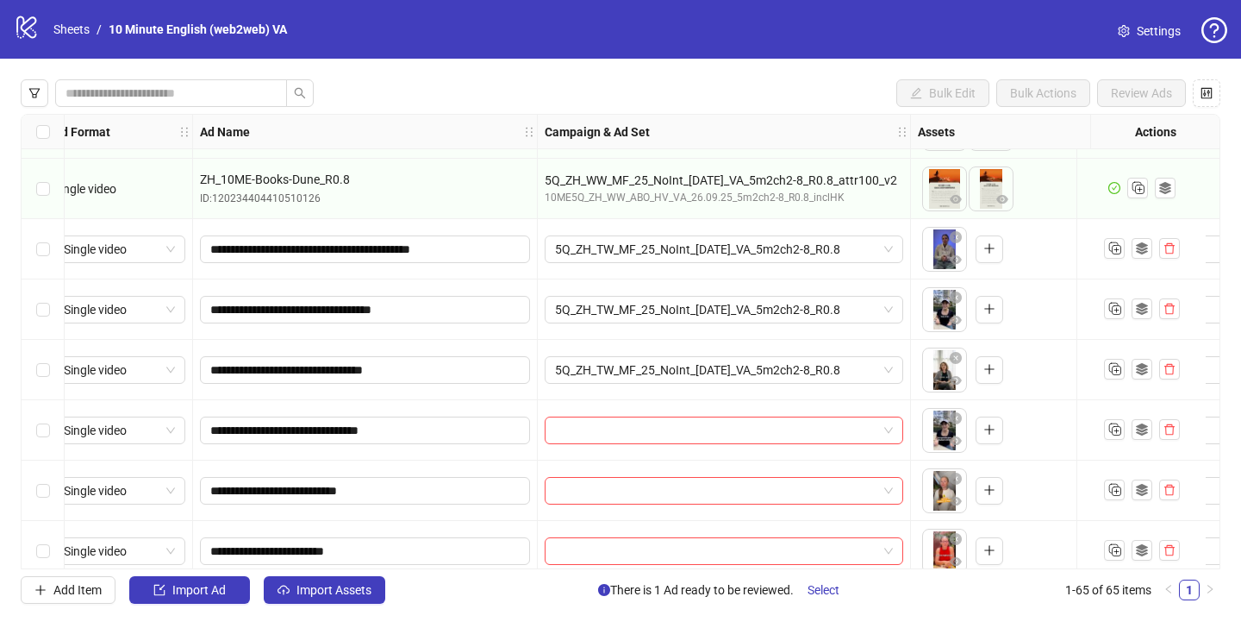
scroll to position [3490, 0]
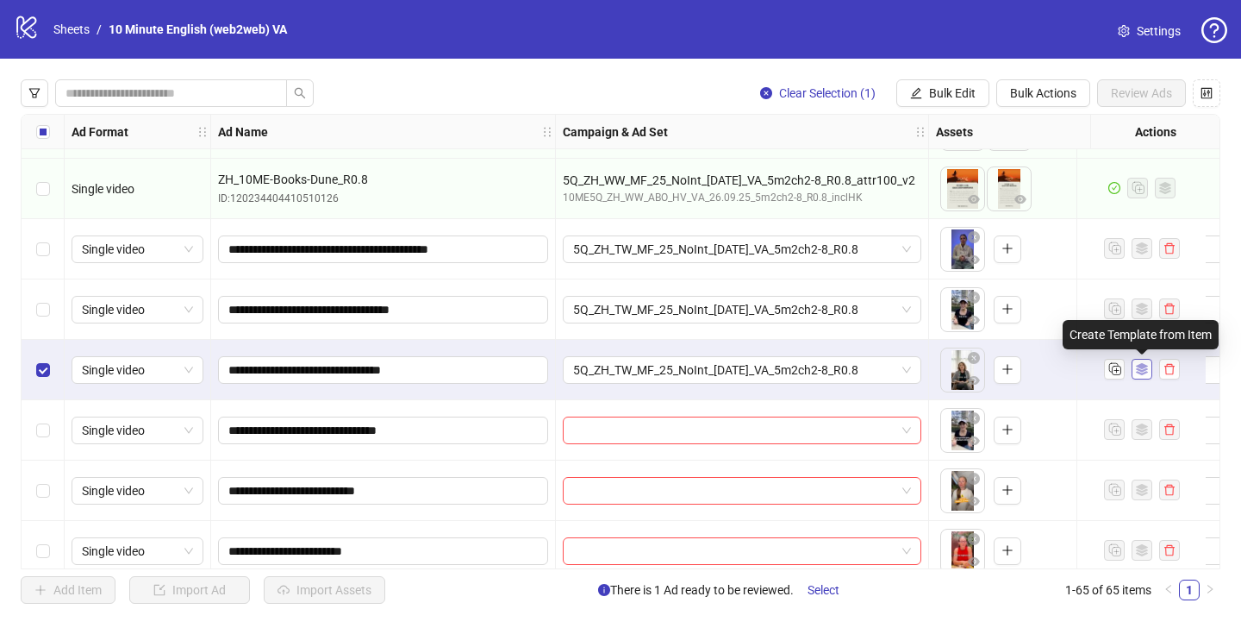
click at [1146, 362] on button "button" at bounding box center [1142, 369] width 21 height 21
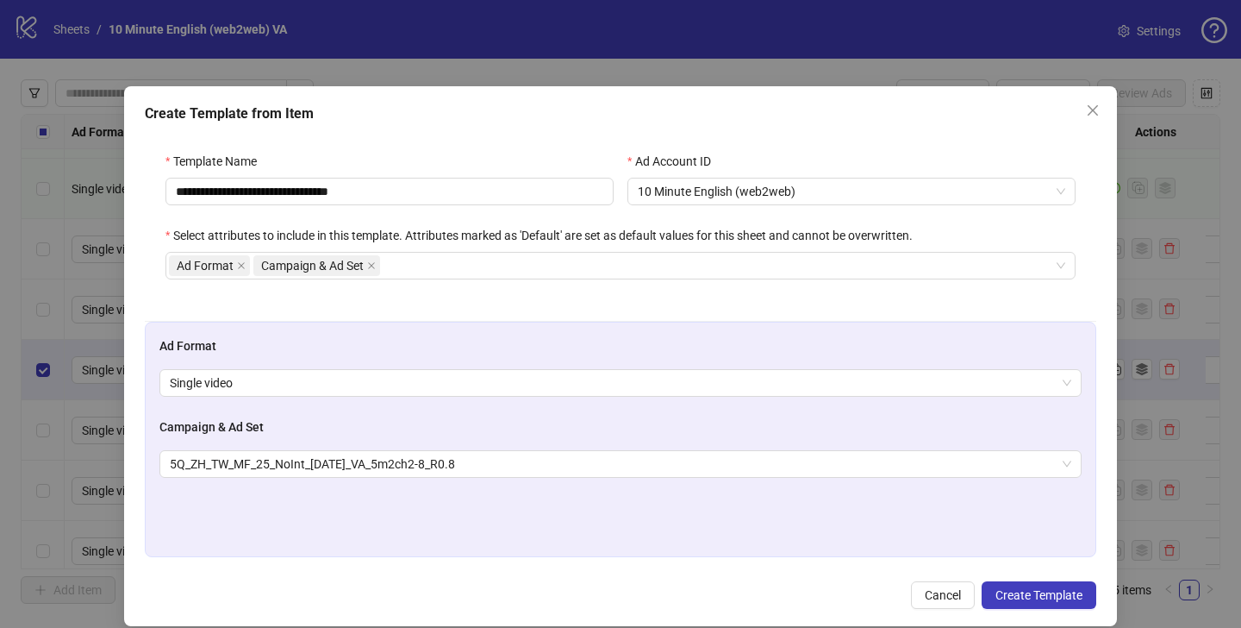
scroll to position [18, 0]
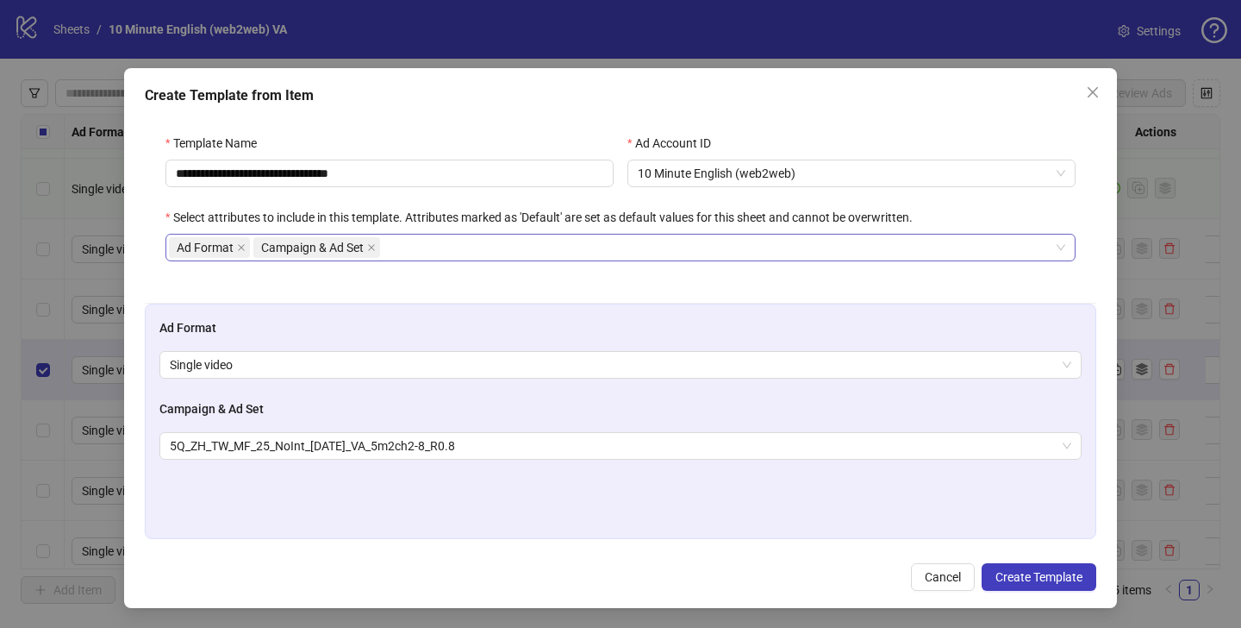
click at [406, 234] on div "Ad Format Campaign & Ad Set" at bounding box center [621, 248] width 910 height 28
click at [146, 216] on div "**********" at bounding box center [621, 208] width 952 height 190
click at [1059, 446] on span "5Q_ZH_TW_MF_25_NoInt_[DATE]_VA_5m2ch2-8_R0.8" at bounding box center [621, 446] width 902 height 26
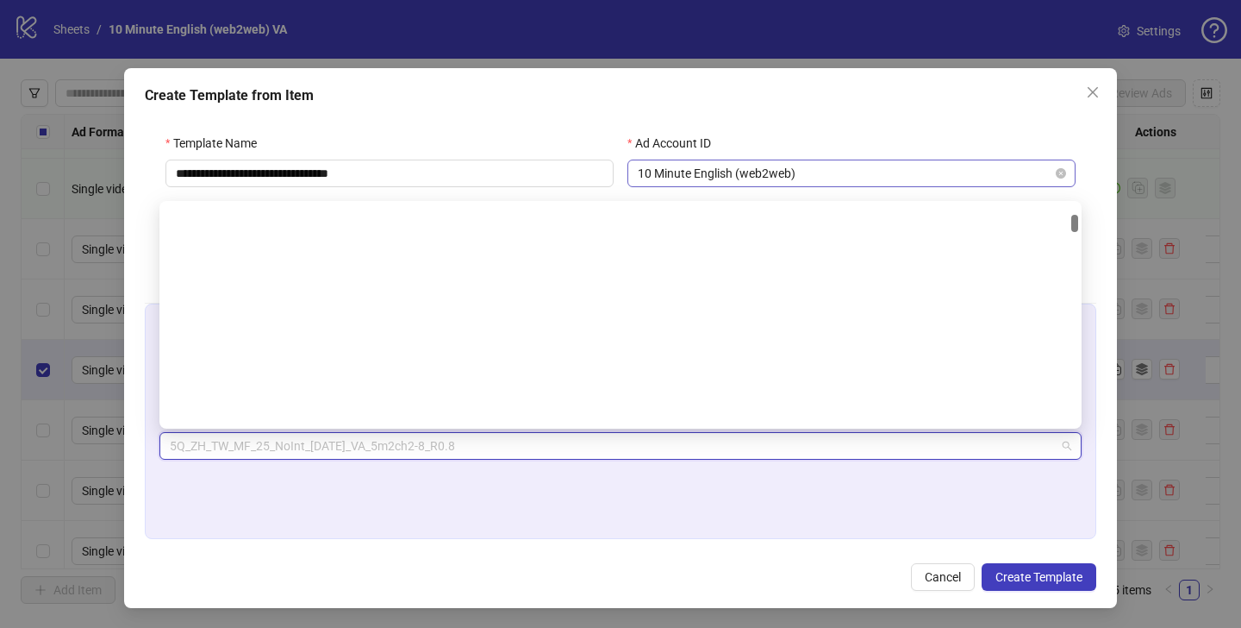
scroll to position [1143, 0]
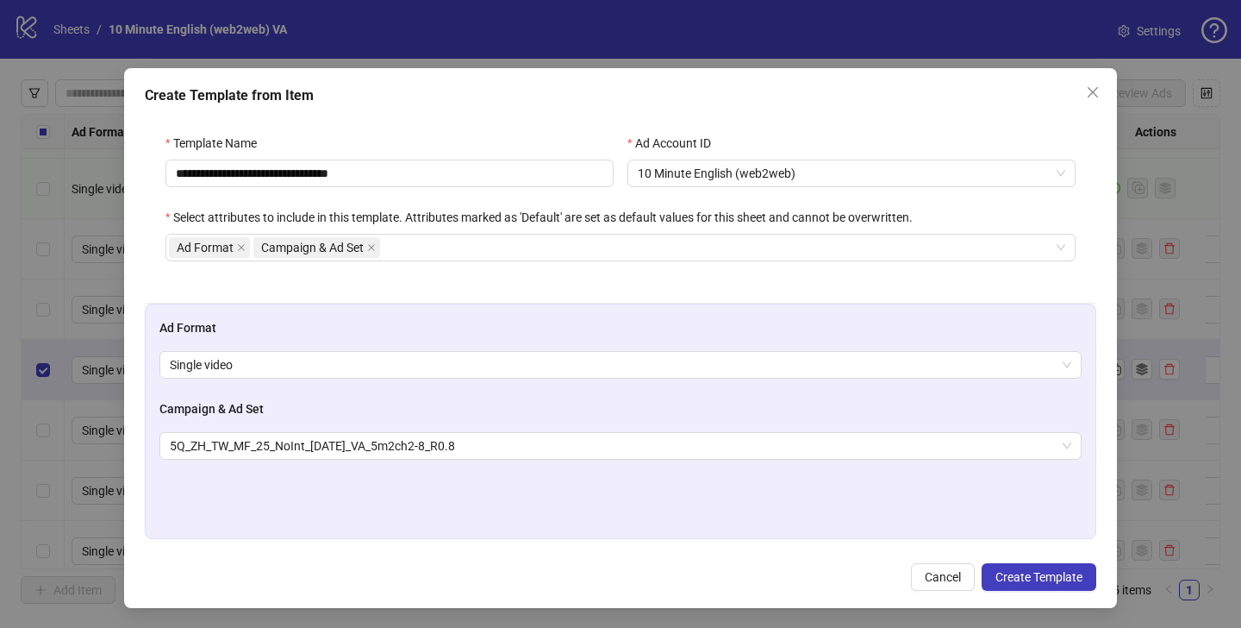
click at [1060, 100] on div "Create Template from Item" at bounding box center [621, 95] width 952 height 21
click at [1100, 96] on span "Close" at bounding box center [1093, 92] width 28 height 14
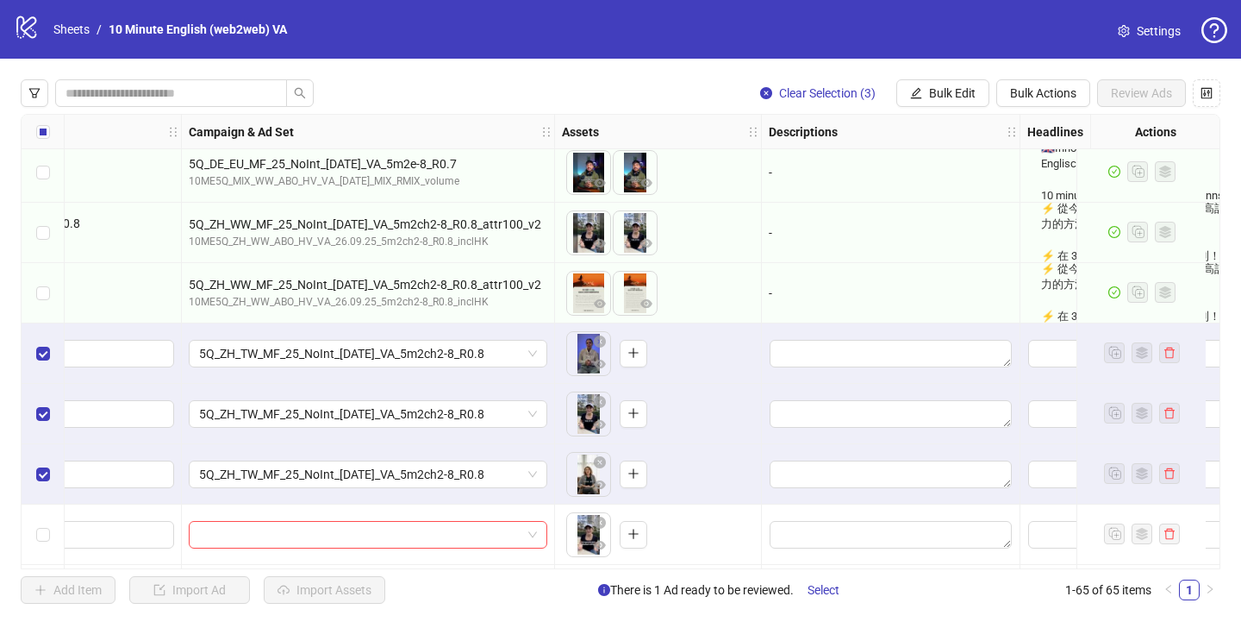
scroll to position [3386, 872]
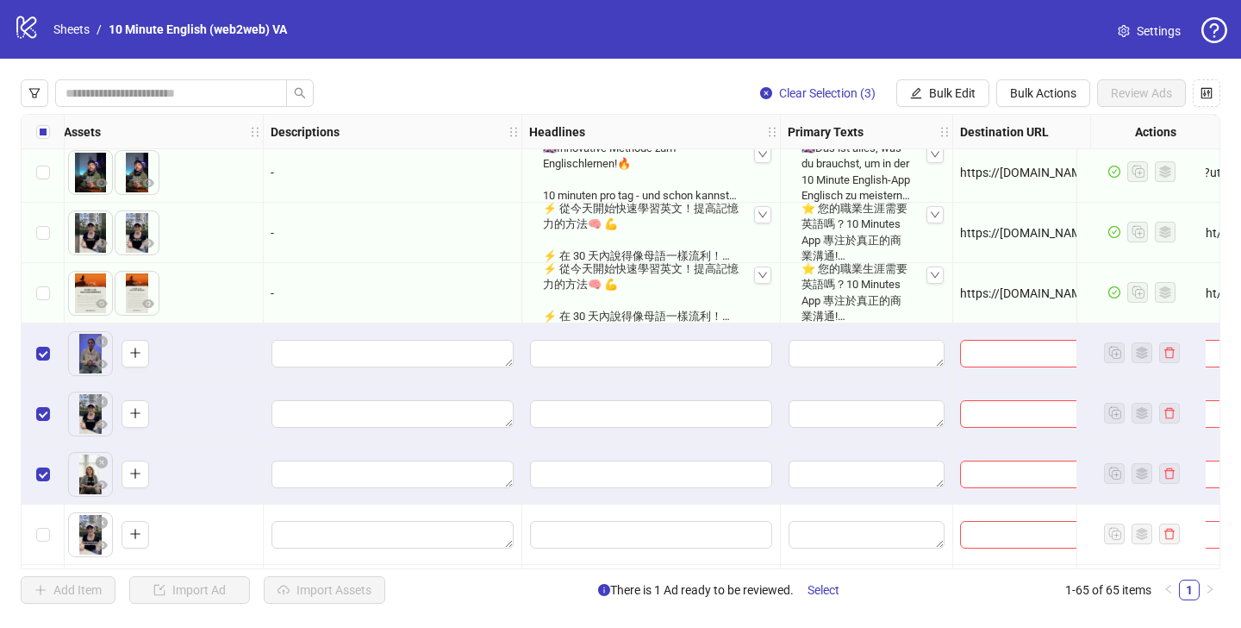
click at [611, 280] on div "⚡ 從今天開始快速學習英文！提高記憶力的方法🧠 💪 ⚡ 在 30 天內說得像母語一樣流利！🗣️ 革命性的系統 🔥 💫 想看沒有字幕的電影？" at bounding box center [651, 292] width 230 height 77
click at [767, 275] on icon "down" at bounding box center [763, 275] width 10 height 10
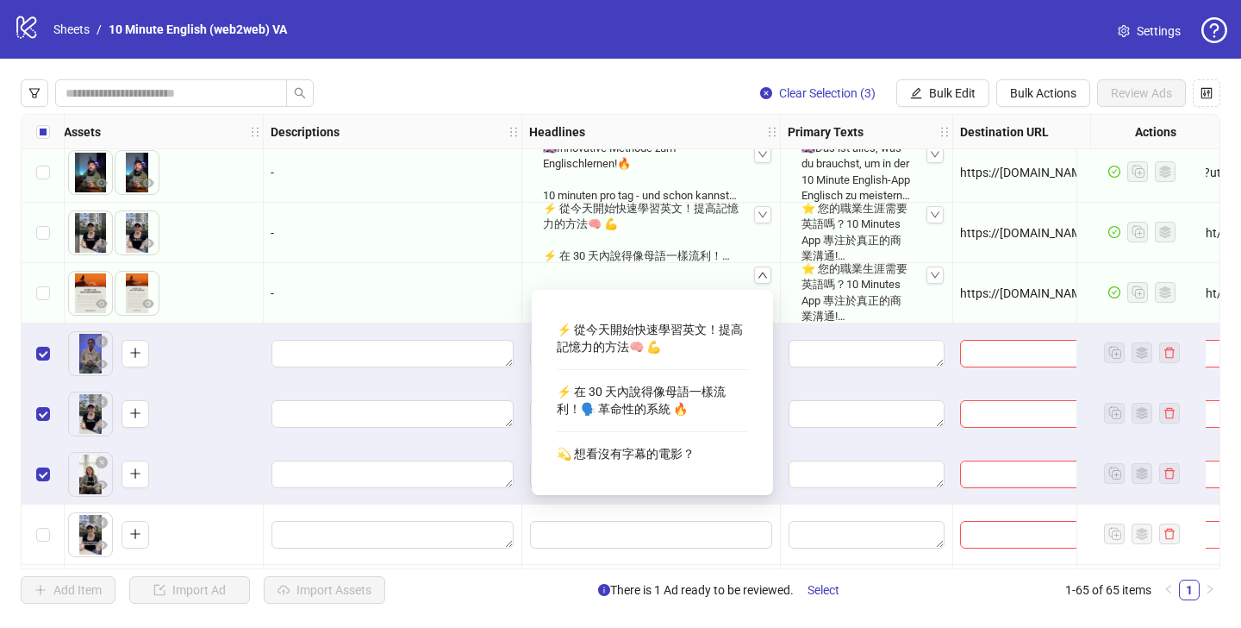
click at [639, 341] on div "⚡ 從今天開始快速學習英文！提高記憶力的方法🧠 💪" at bounding box center [652, 338] width 191 height 47
drag, startPoint x: 669, startPoint y: 343, endPoint x: 659, endPoint y: 350, distance: 12.4
click at [659, 350] on div "⚡ 從今天開始快速學習英文！提高記憶力的方法🧠 💪" at bounding box center [652, 338] width 191 height 47
drag, startPoint x: 559, startPoint y: 328, endPoint x: 691, endPoint y: 346, distance: 134.0
click at [694, 347] on div "⚡ 從今天開始快速學習英文！提高記憶力的方法🧠 💪" at bounding box center [652, 338] width 191 height 47
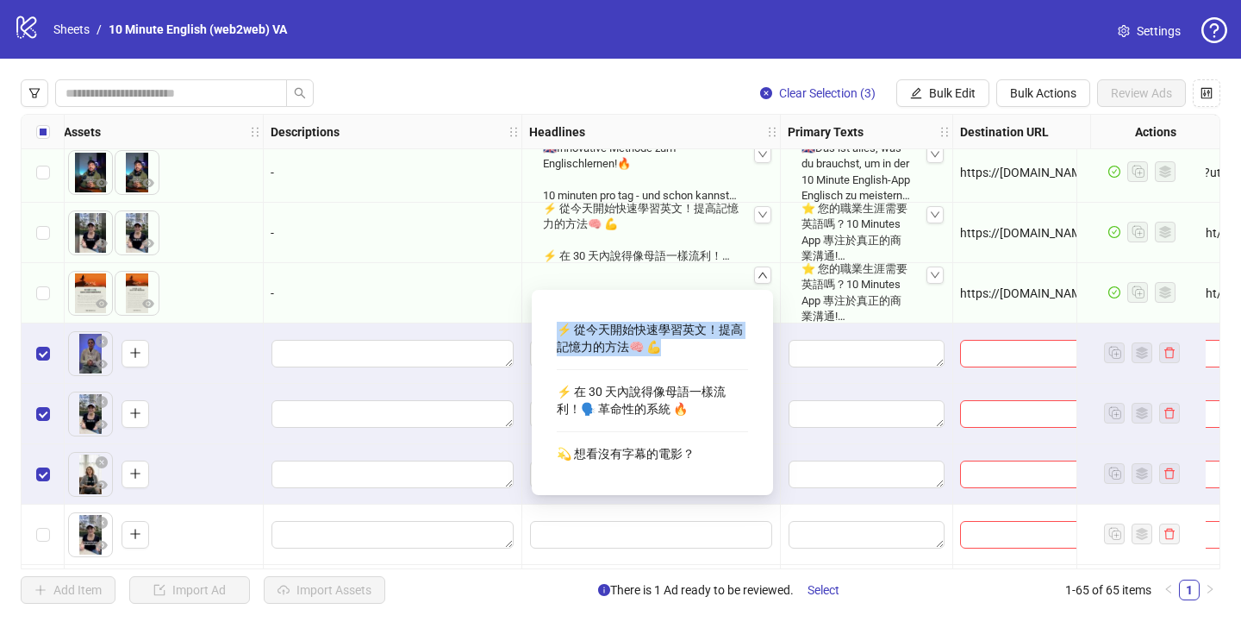
copy div "⚡ 從今天開始快速學習英文！提高記憶力的方法🧠 💪"
click at [432, 381] on div at bounding box center [393, 353] width 259 height 60
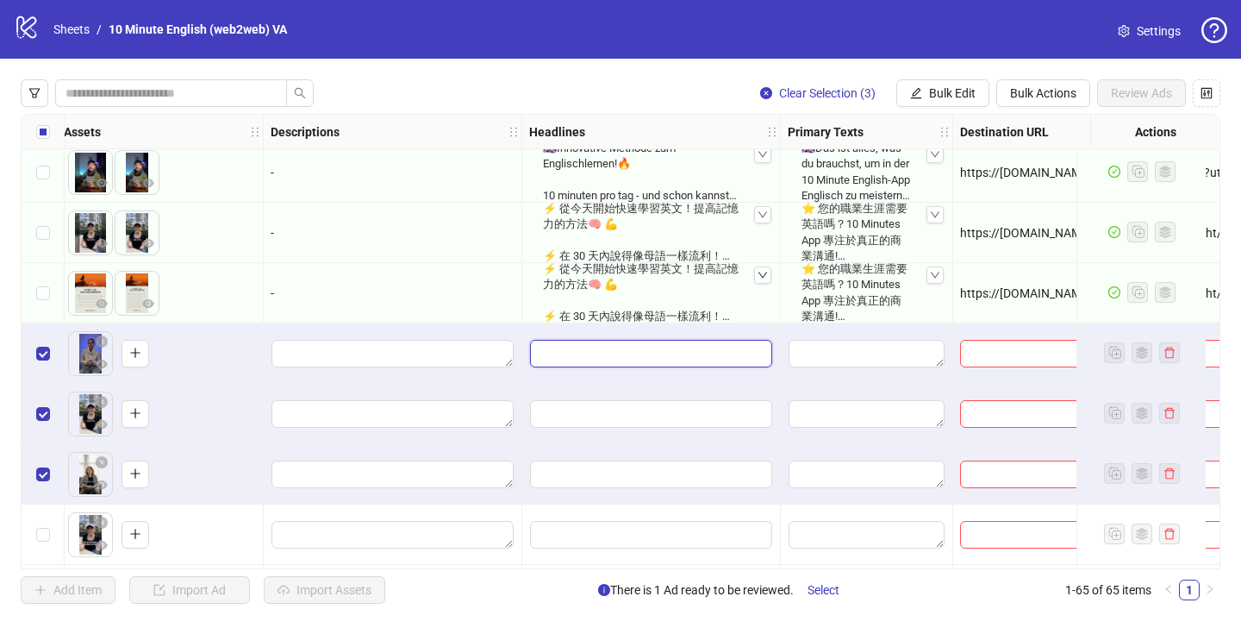
click at [619, 353] on input "Edit values" at bounding box center [651, 354] width 242 height 28
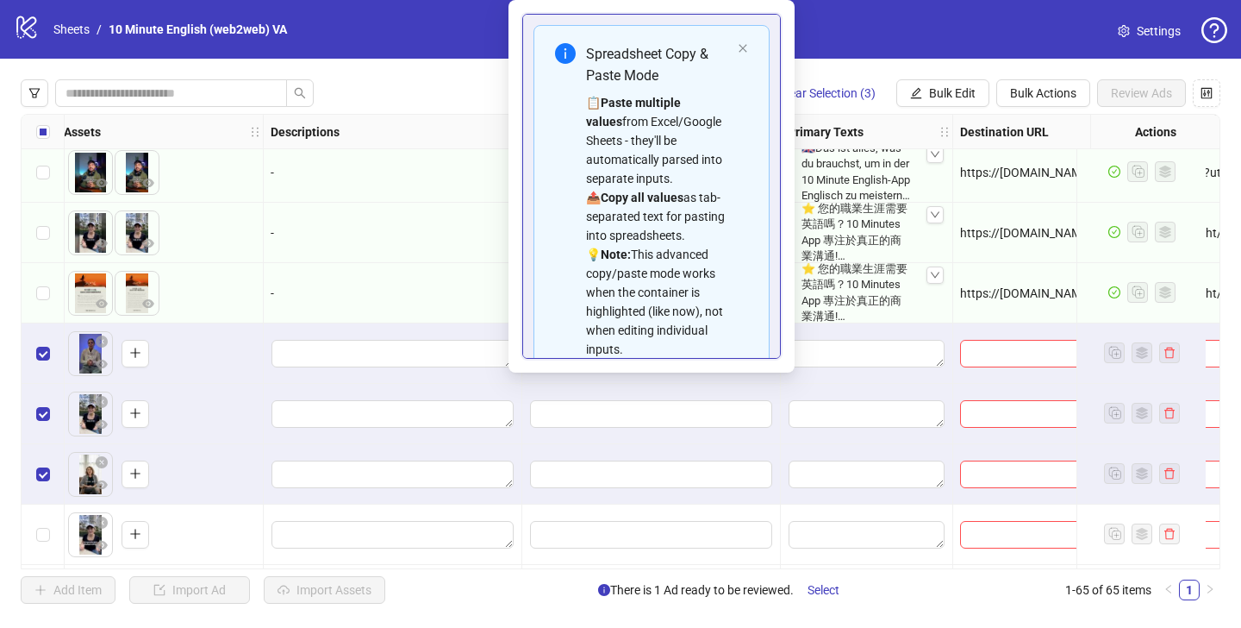
scroll to position [98, 0]
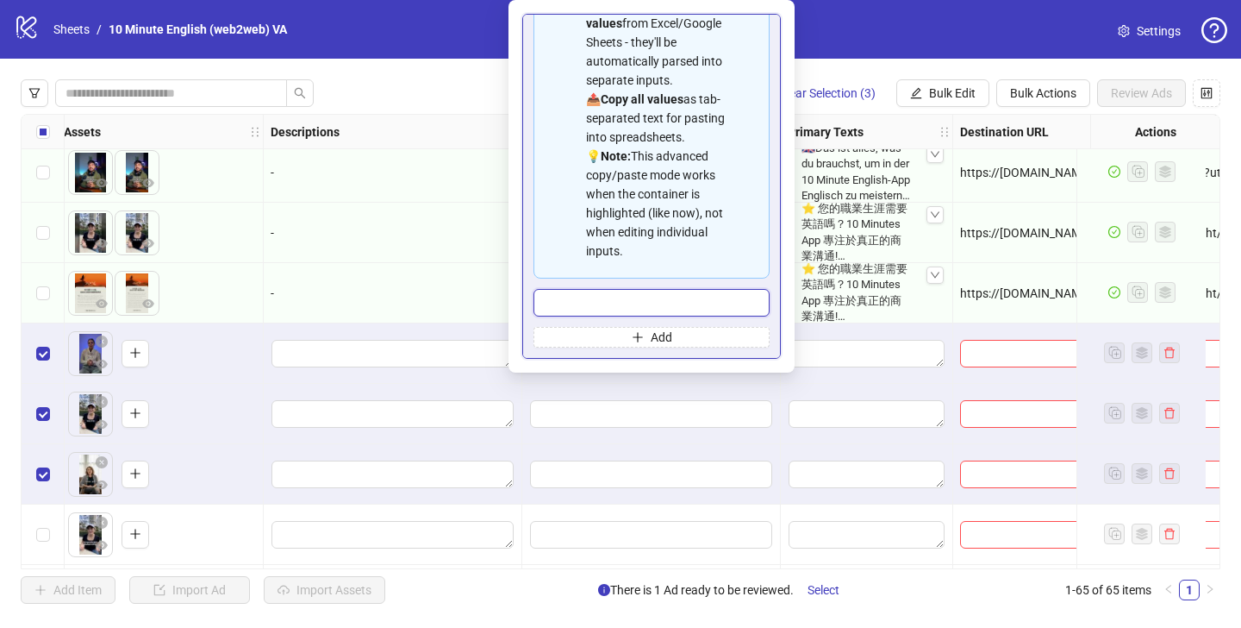
click at [615, 294] on input "Multi-input container - paste or copy values" at bounding box center [652, 303] width 236 height 28
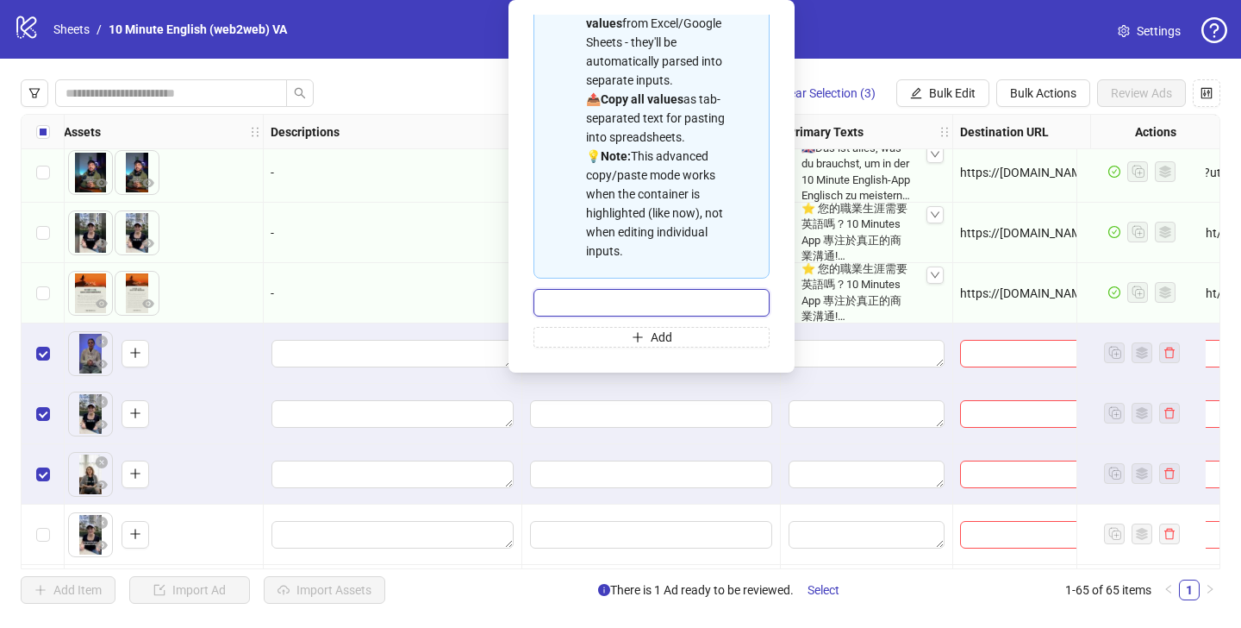
paste input "**********"
type input "**********"
click at [617, 338] on button "Add" at bounding box center [652, 337] width 236 height 21
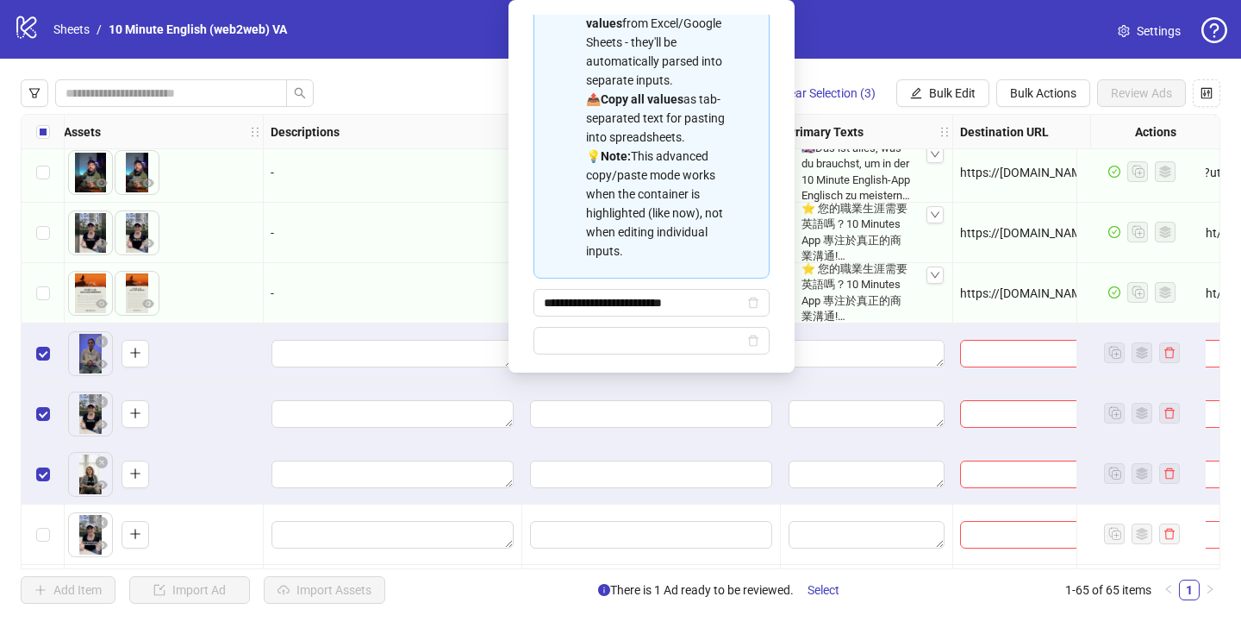
click at [449, 329] on div at bounding box center [393, 353] width 259 height 60
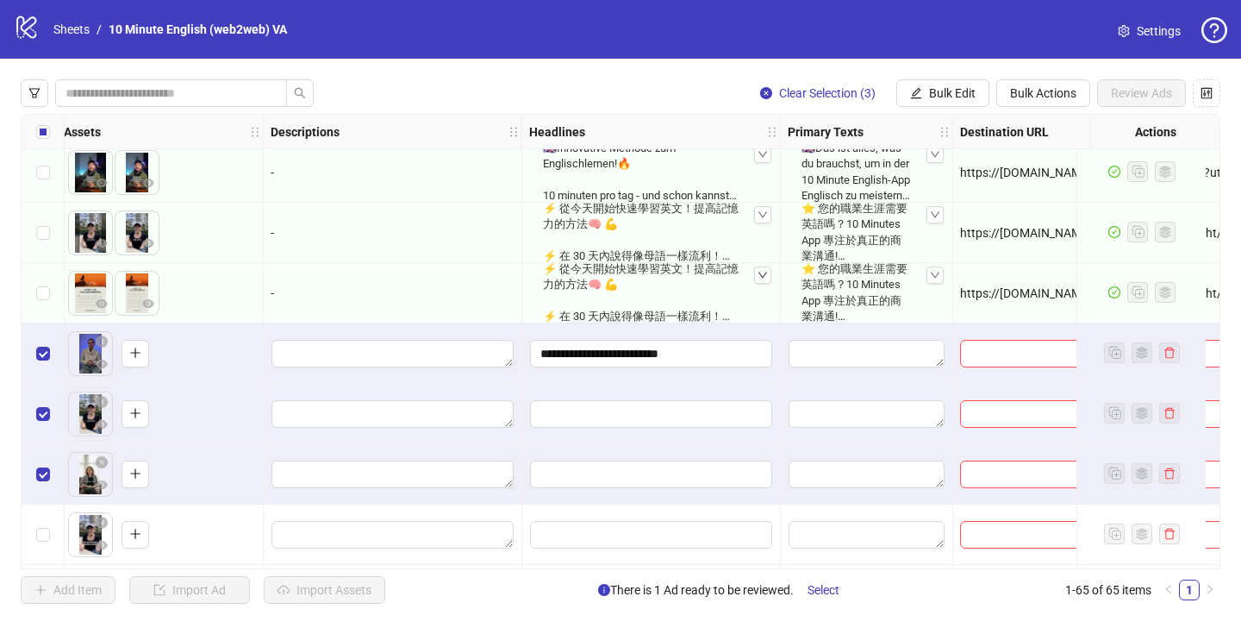
click at [622, 297] on div "⚡ 從今天開始快速學習英文！提高記憶力的方法🧠 💪 ⚡ 在 30 天內說得像母語一樣流利！🗣️ 革命性的系統 🔥 💫 想看沒有字幕的電影？" at bounding box center [651, 292] width 230 height 77
click at [625, 285] on div "⚡ 從今天開始快速學習英文！提高記憶力的方法🧠 💪 ⚡ 在 30 天內說得像母語一樣流利！🗣️ 革命性的系統 🔥 💫 想看沒有字幕的電影？" at bounding box center [651, 292] width 230 height 77
click at [628, 271] on div "⚡ 從今天開始快速學習英文！提高記憶力的方法🧠 💪 ⚡ 在 30 天內說得像母語一樣流利！🗣️ 革命性的系統 🔥 💫 想看沒有字幕的電影？" at bounding box center [651, 292] width 230 height 77
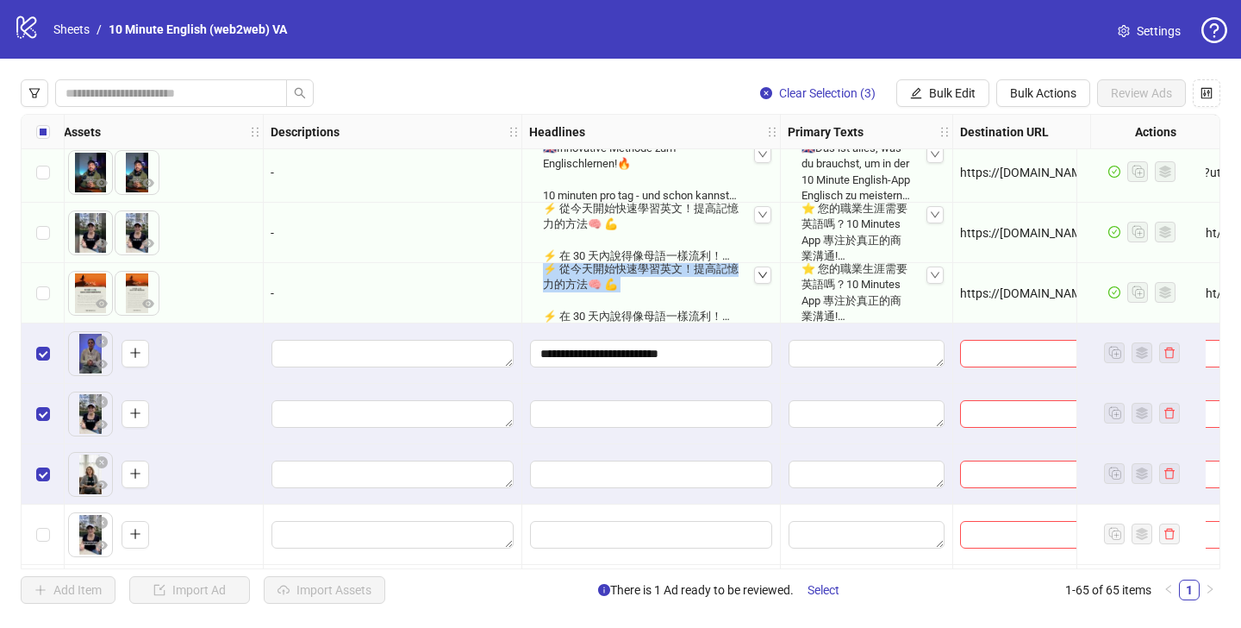
scroll to position [3433, 872]
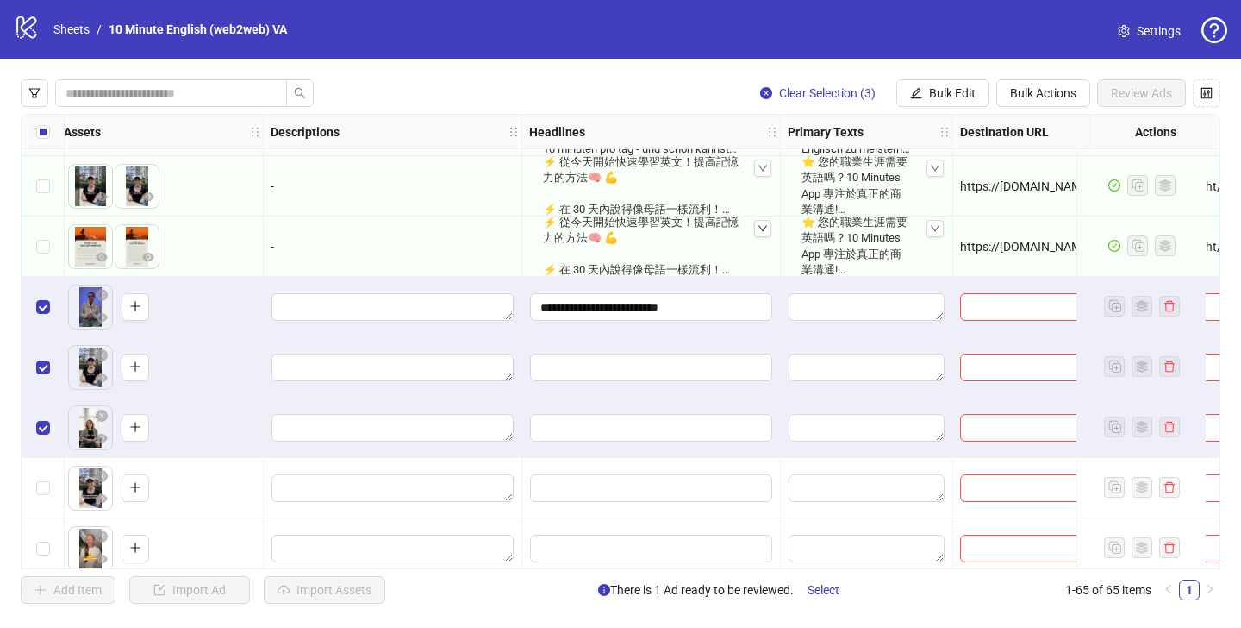
click at [765, 229] on icon "down" at bounding box center [763, 228] width 10 height 10
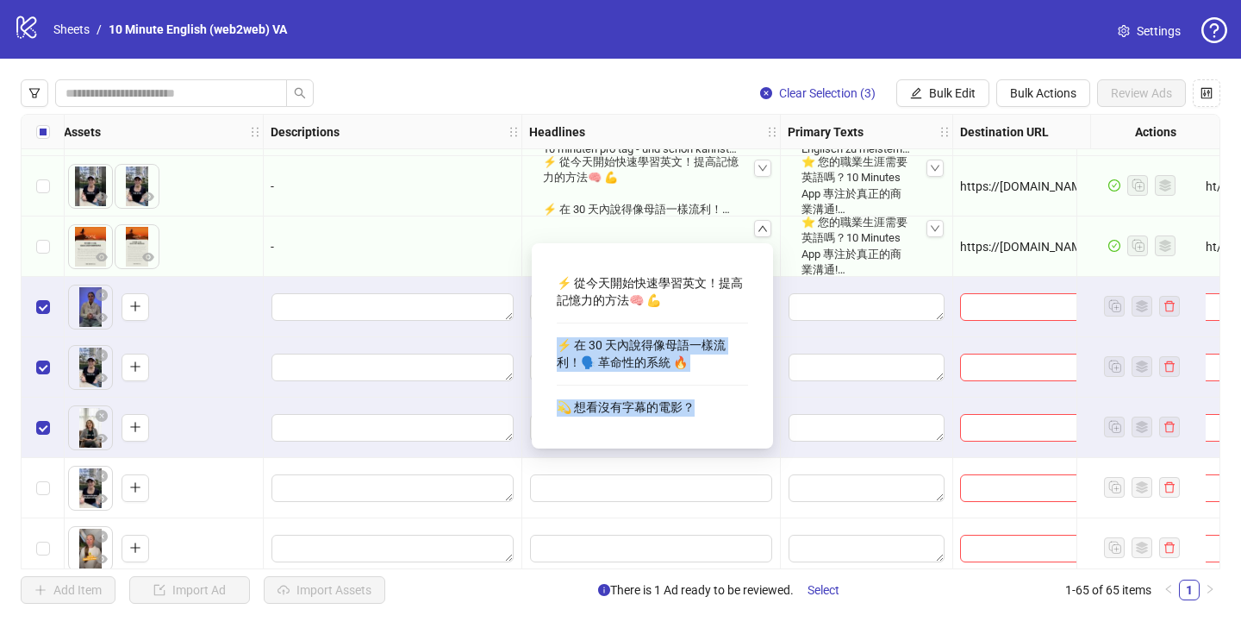
drag, startPoint x: 558, startPoint y: 344, endPoint x: 700, endPoint y: 417, distance: 160.0
click at [700, 417] on div "⚡ 從今天開始快速學習英文！提高記憶力的方法🧠 💪 ⚡ 在 30 天內說得像母語一樣流利！🗣️ 革命性的系統 🔥 💫 想看沒有字幕的電影？" at bounding box center [652, 345] width 191 height 155
copy div "⚡ 在 30 天內說得像母語一樣流利！🗣️ 革命性的系統 🔥 💫 想看沒有字幕的電影？"
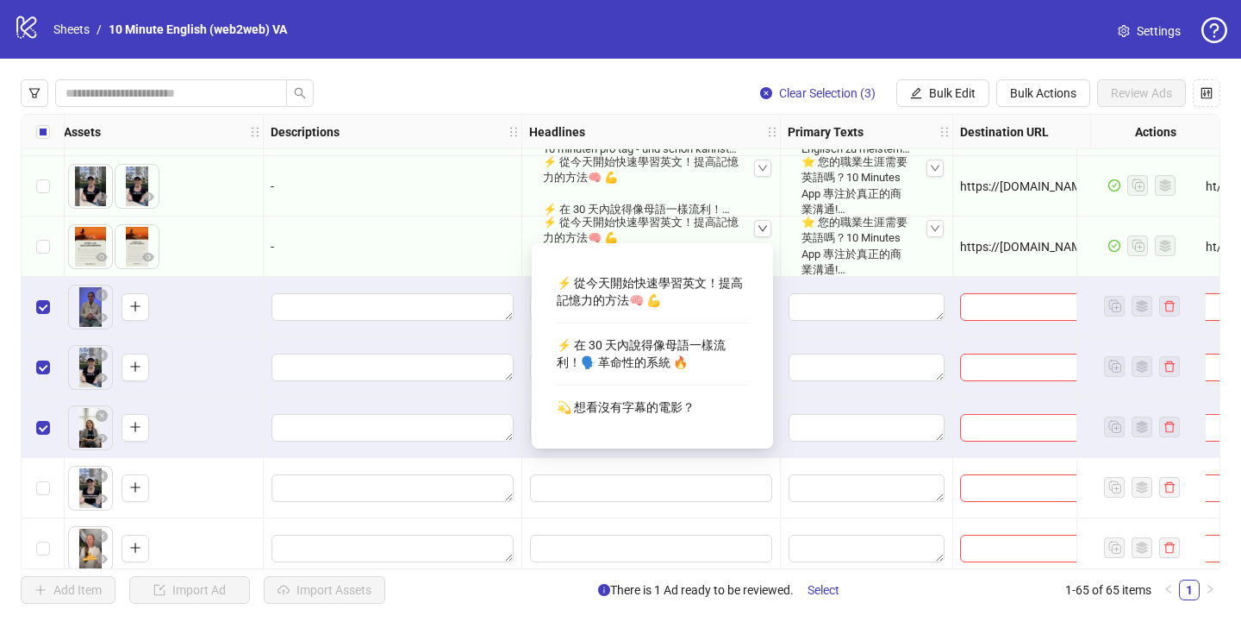
click at [518, 335] on div at bounding box center [393, 307] width 259 height 60
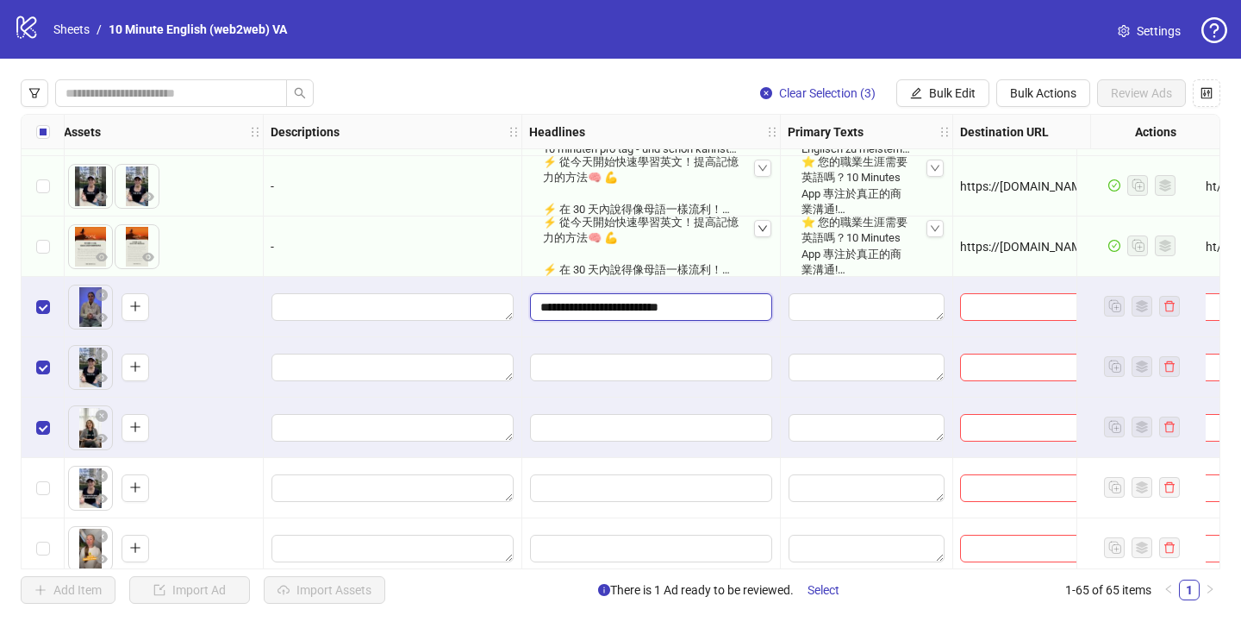
click at [641, 309] on input "**********" at bounding box center [651, 307] width 242 height 28
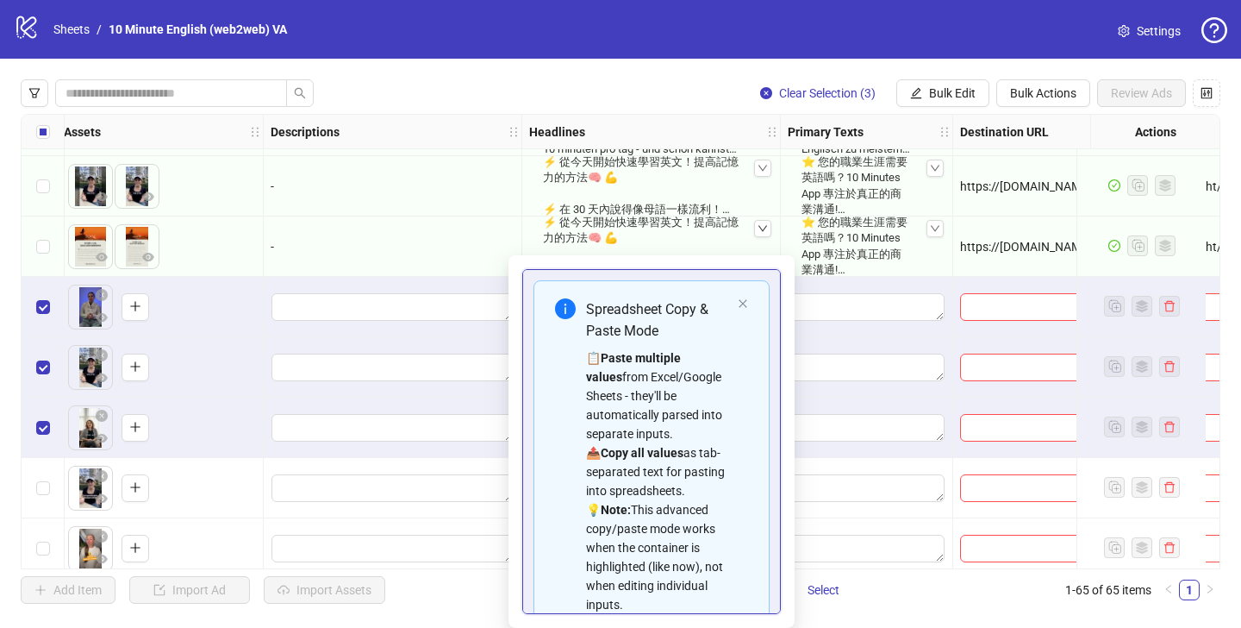
scroll to position [98, 0]
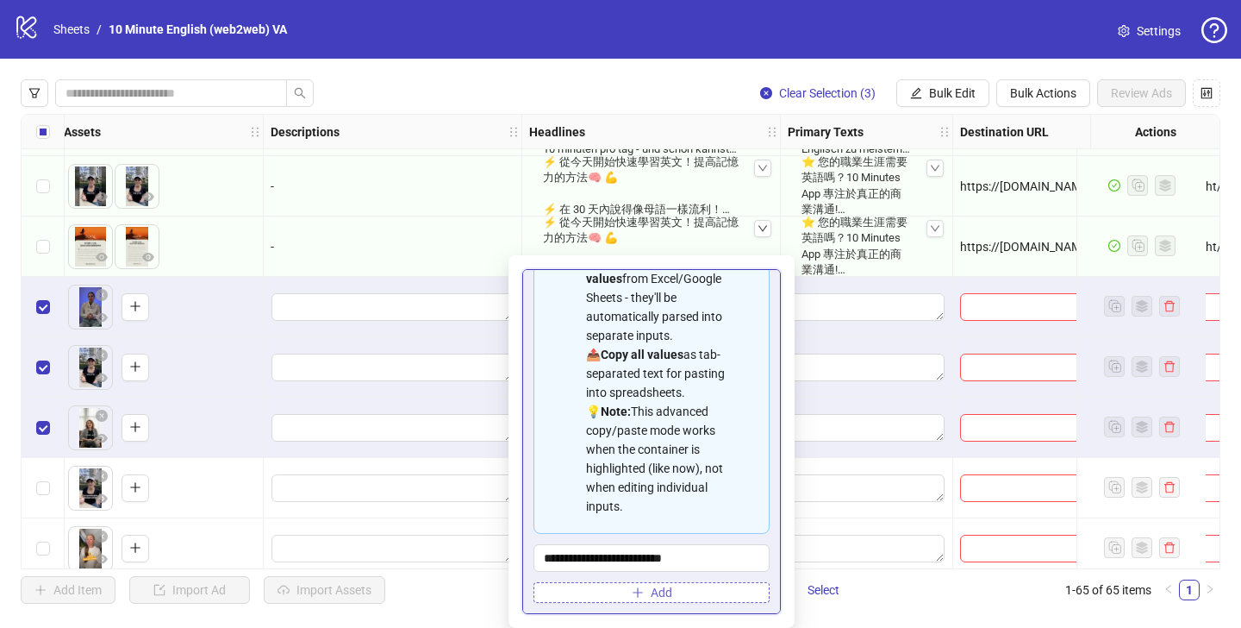
click at [649, 596] on button "Add" at bounding box center [652, 592] width 236 height 21
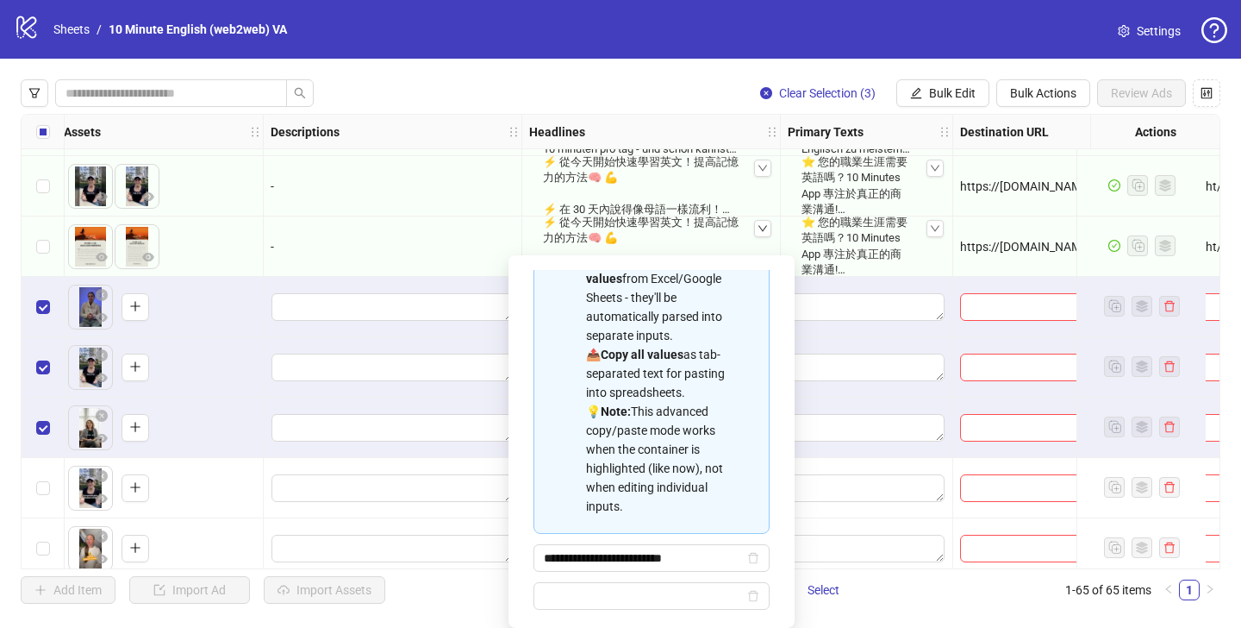
type input "**********"
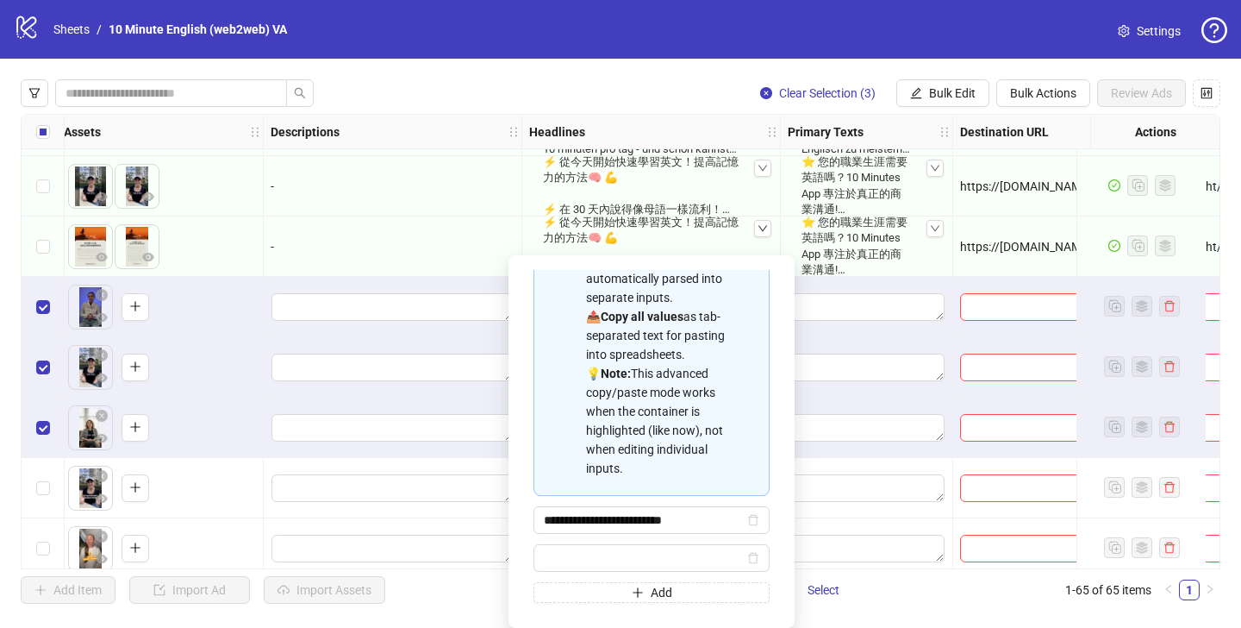
scroll to position [0, 0]
click at [443, 275] on div "-" at bounding box center [393, 246] width 259 height 60
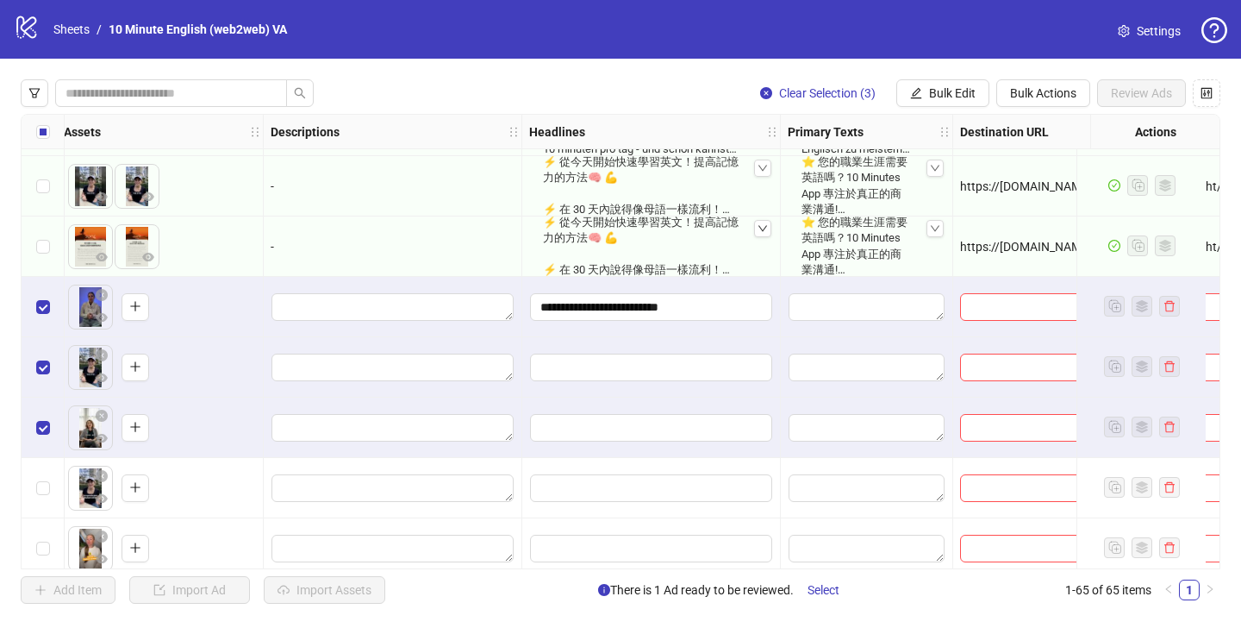
scroll to position [3387, 872]
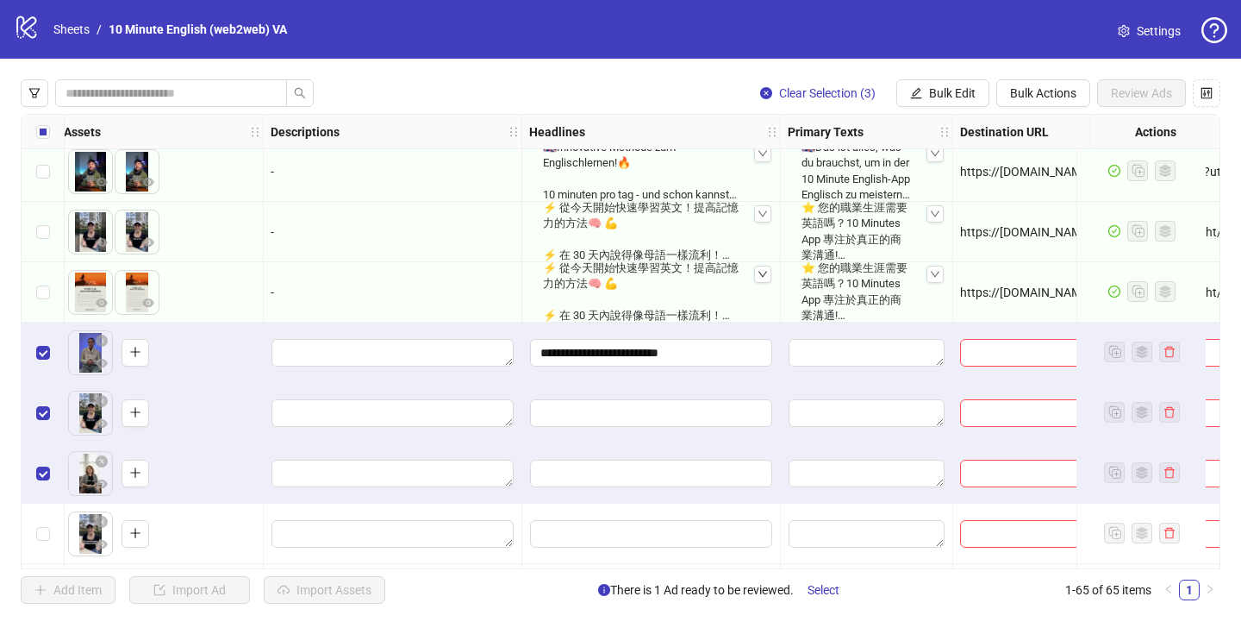
click at [761, 272] on icon "down" at bounding box center [763, 274] width 10 height 10
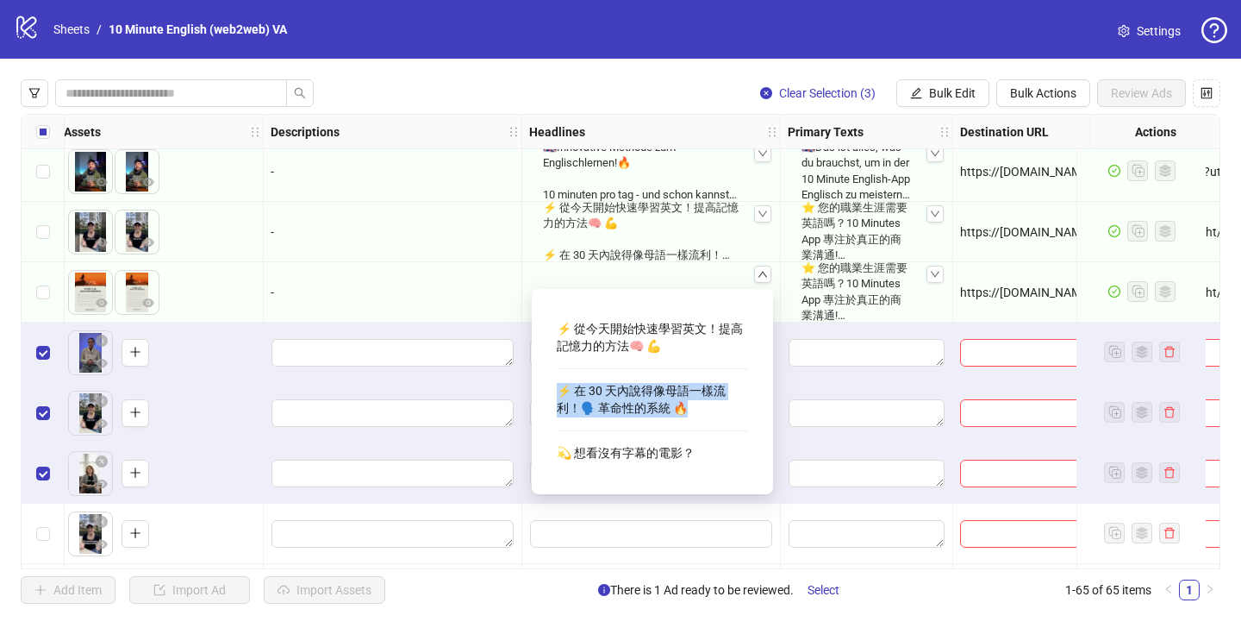
drag, startPoint x: 558, startPoint y: 390, endPoint x: 731, endPoint y: 405, distance: 173.9
click at [731, 405] on div "⚡ 在 30 天內說得像母語一樣流利！🗣️ 革命性的系統 🔥" at bounding box center [652, 399] width 191 height 47
copy div "⚡ 在 30 天內說得像母語一樣流利！🗣️ 革命性的系統 🔥"
click at [505, 329] on div at bounding box center [393, 352] width 259 height 60
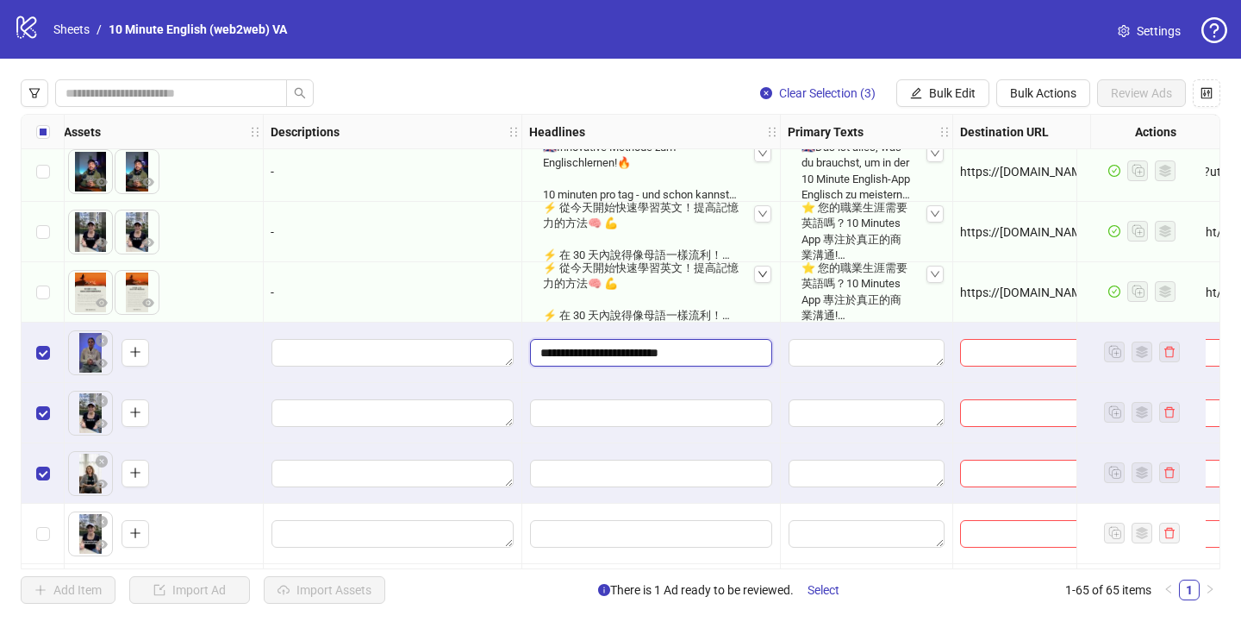
click at [632, 355] on input "**********" at bounding box center [651, 353] width 242 height 28
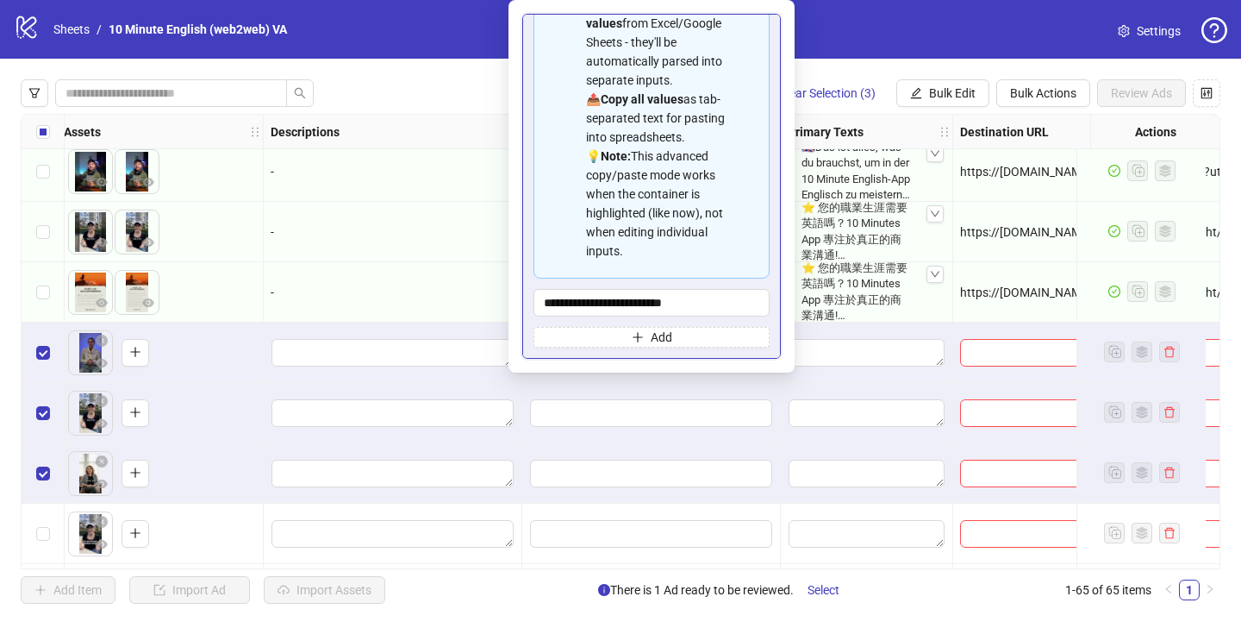
scroll to position [0, 0]
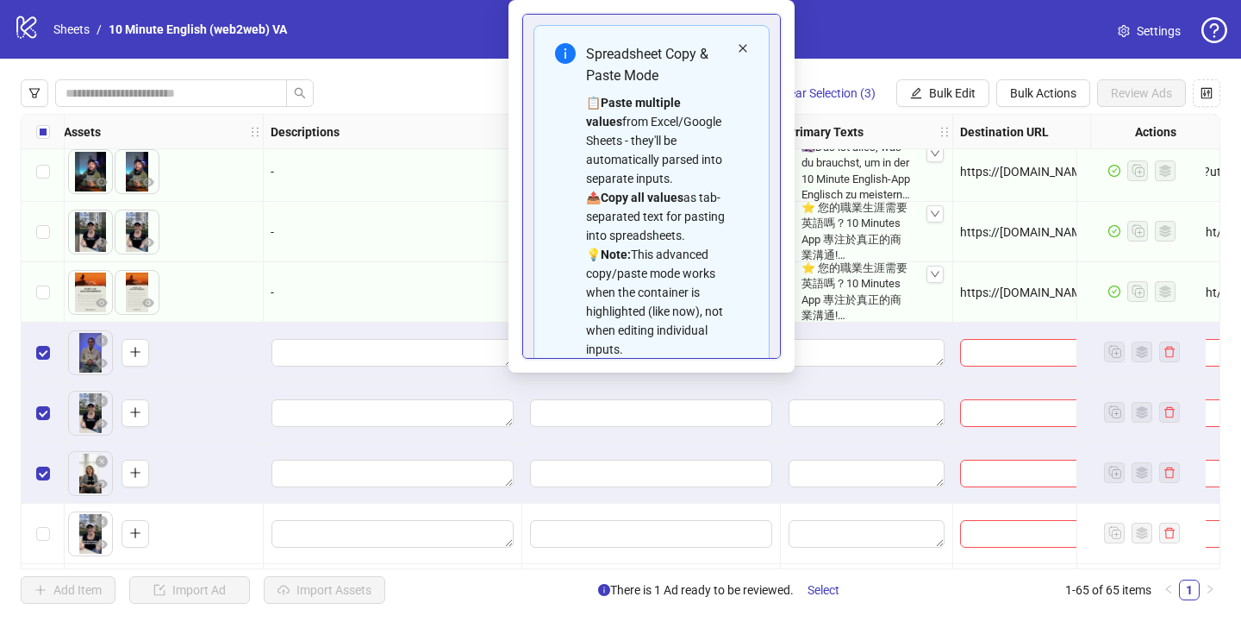
click at [745, 47] on icon "close" at bounding box center [743, 48] width 10 height 10
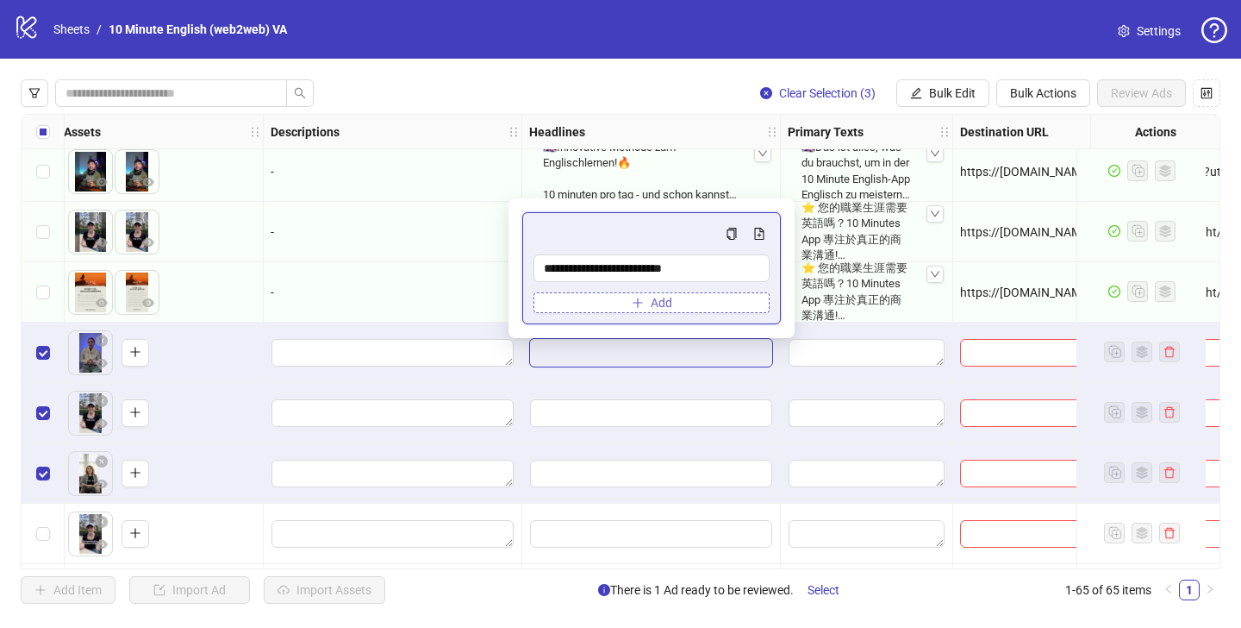
click at [605, 296] on button "Add" at bounding box center [652, 302] width 236 height 21
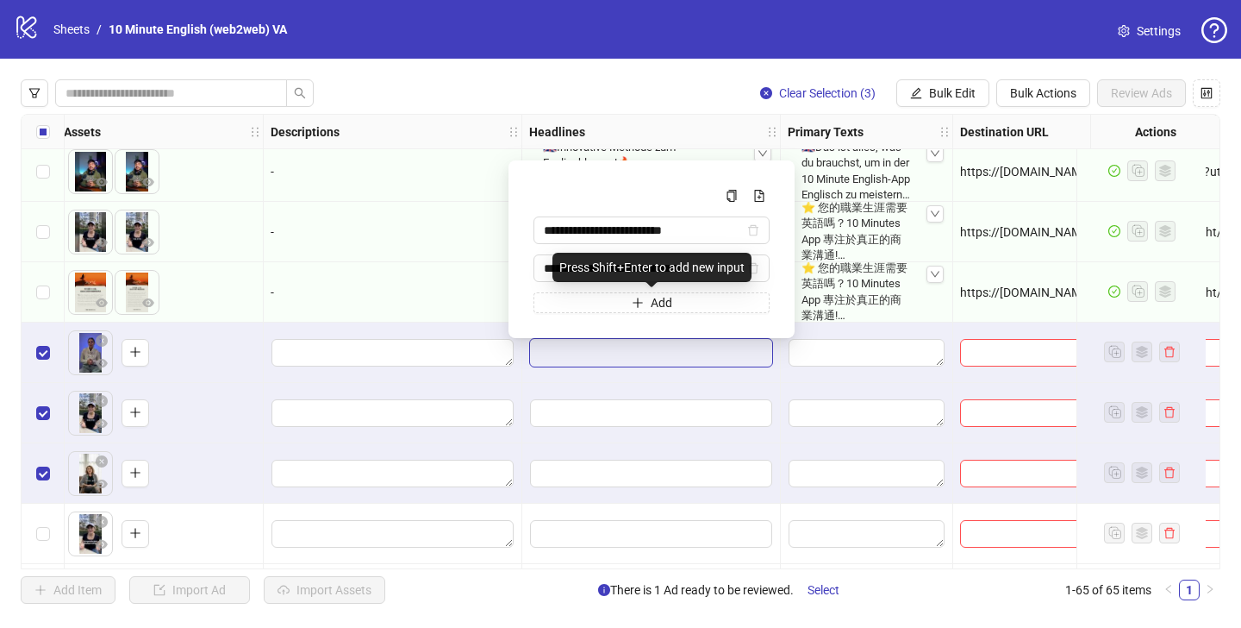
scroll to position [0, 94]
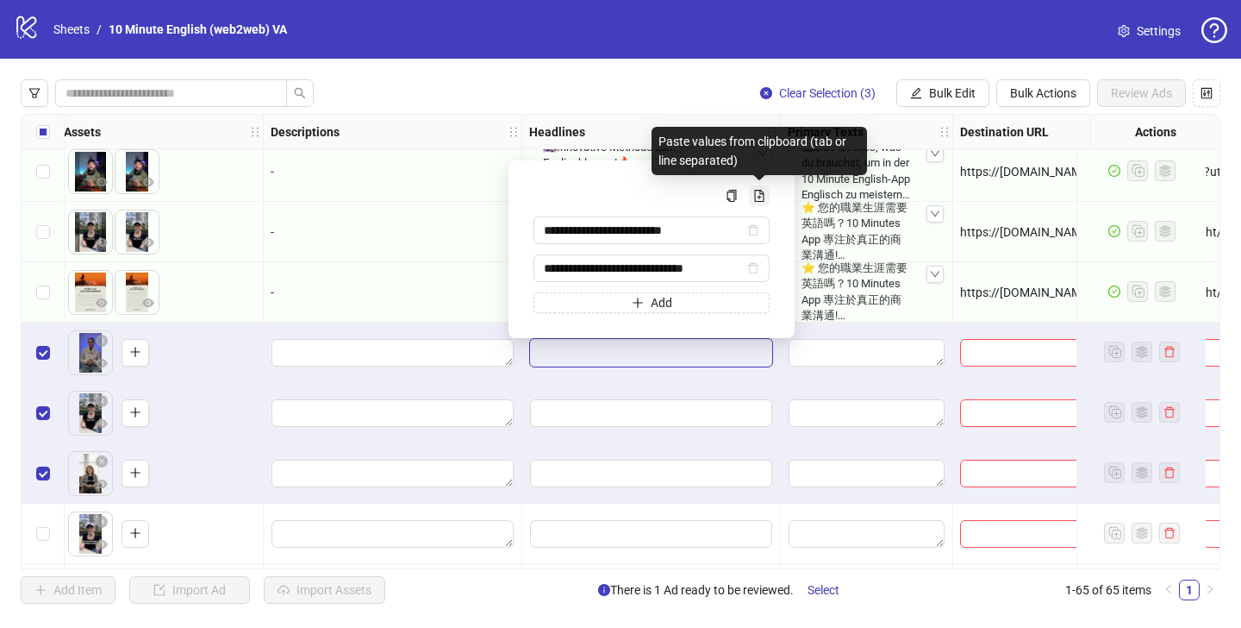
type input "**********"
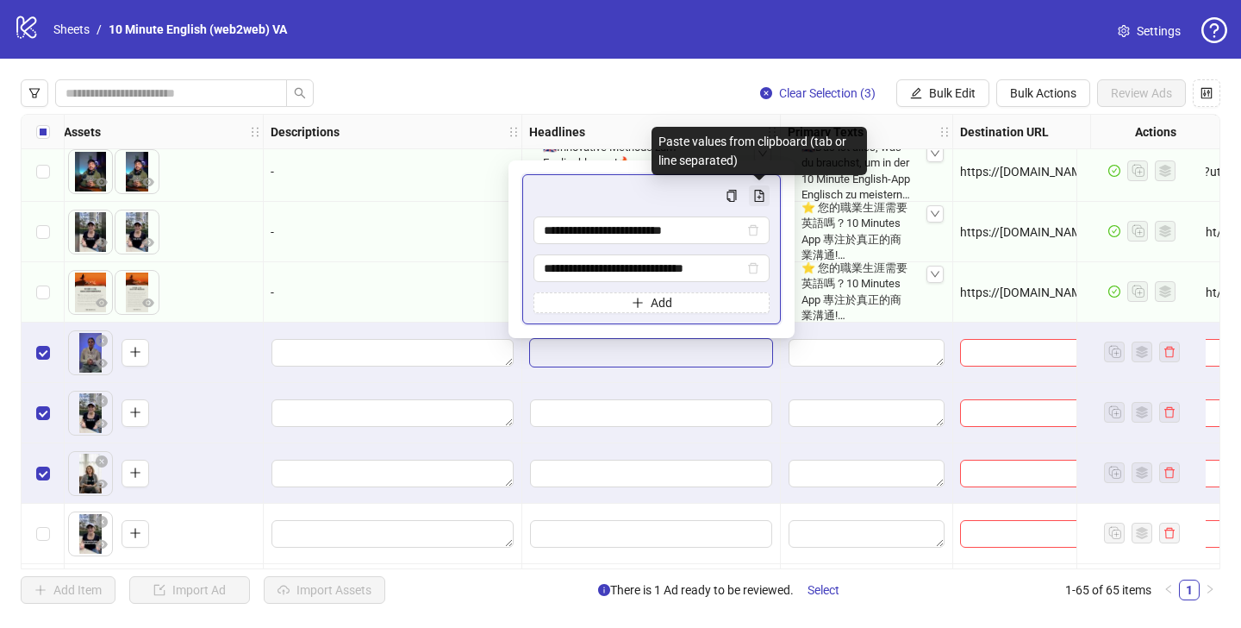
click at [757, 197] on icon "file-add" at bounding box center [759, 196] width 12 height 12
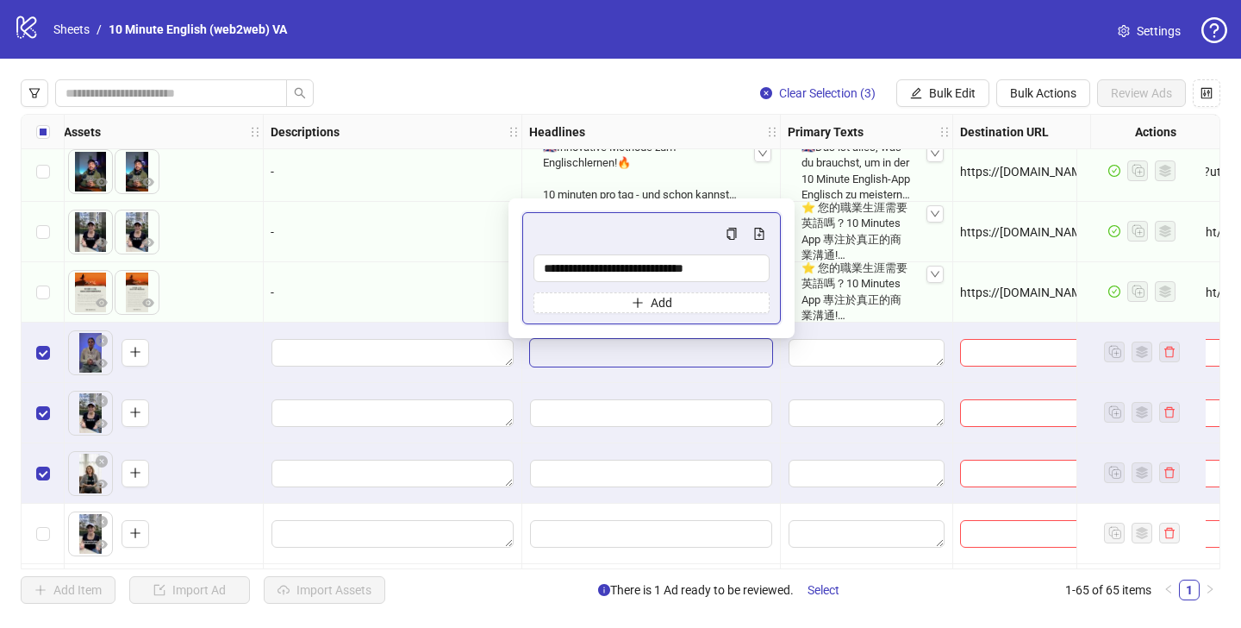
click at [453, 295] on div "-" at bounding box center [393, 292] width 244 height 19
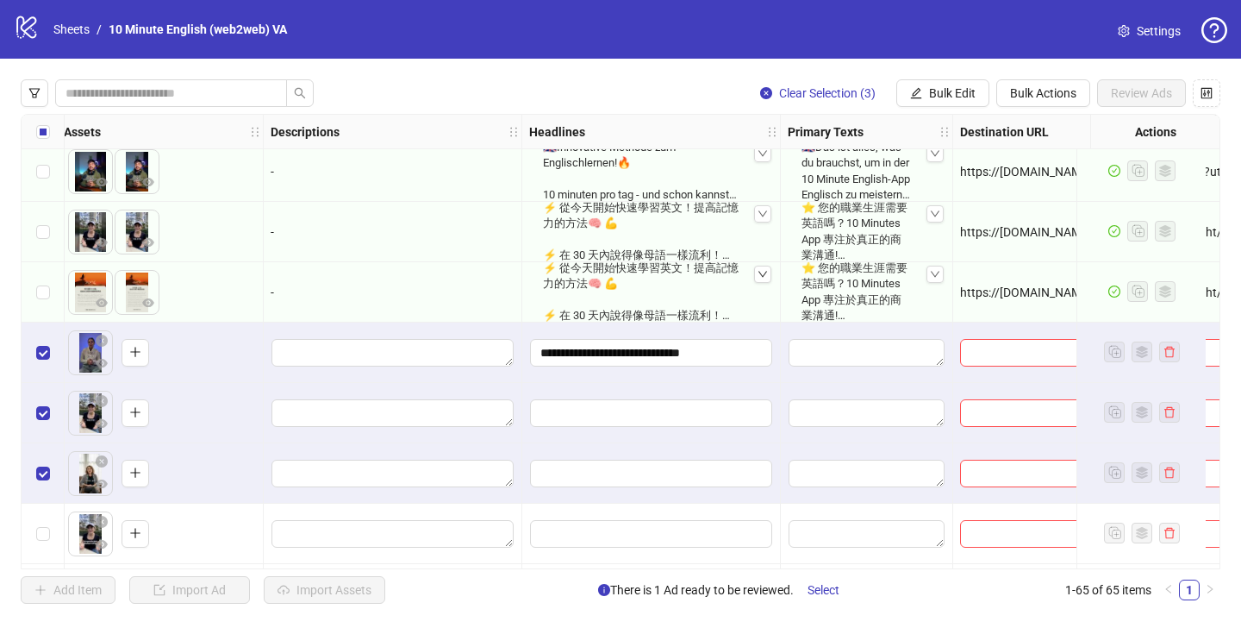
click at [688, 315] on div "⚡ 從今天開始快速學習英文！提高記憶力的方法🧠 💪 ⚡ 在 30 天內說得像母語一樣流利！🗣️ 革命性的系統 🔥 💫 想看沒有字幕的電影？" at bounding box center [651, 291] width 230 height 77
click at [759, 281] on div at bounding box center [762, 273] width 17 height 17
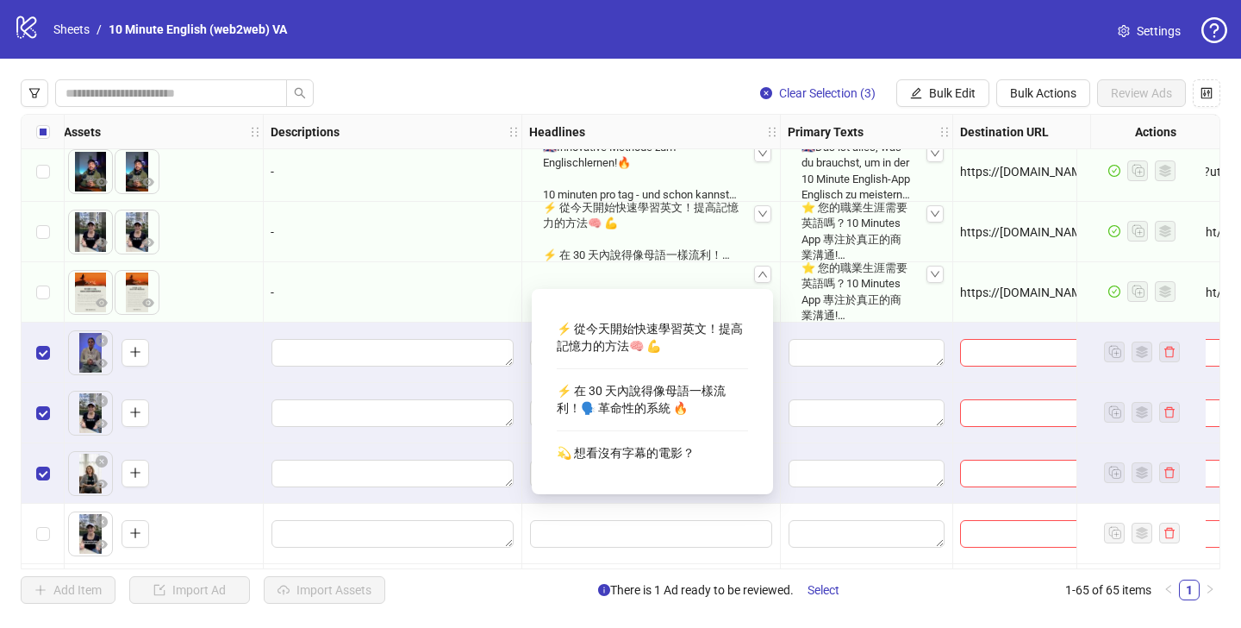
click at [653, 327] on div "⚡ 從今天開始快速學習英文！提高記憶力的方法🧠 💪" at bounding box center [652, 337] width 191 height 47
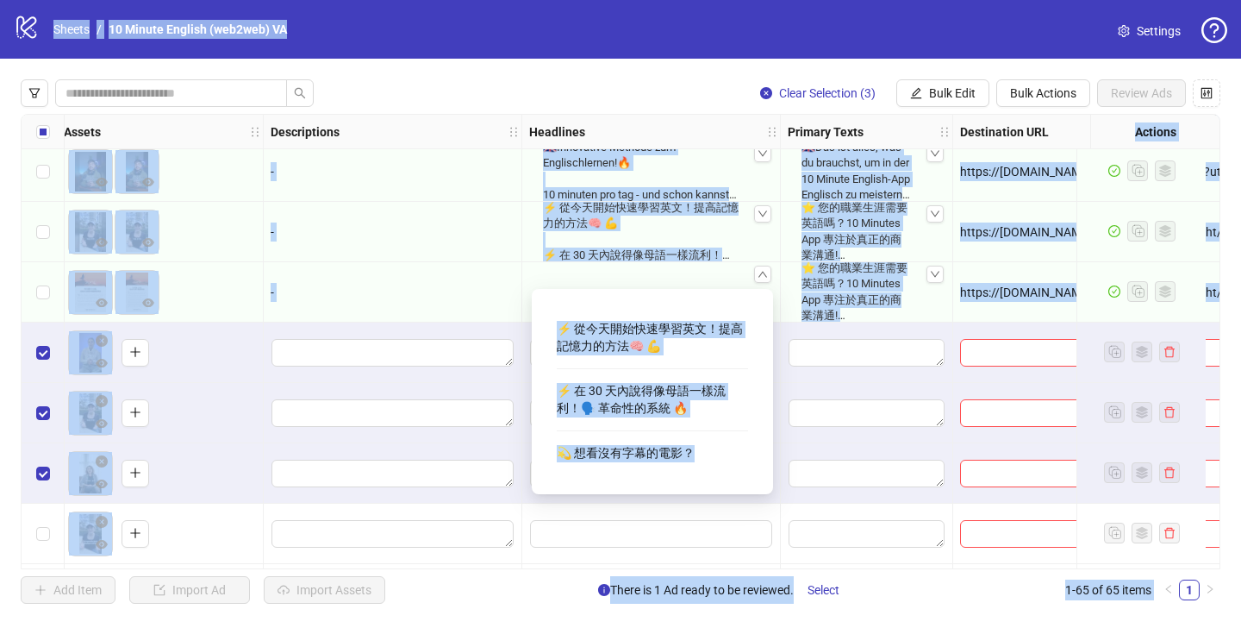
click at [653, 327] on div "⚡ 從今天開始快速學習英文！提高記憶力的方法🧠 💪" at bounding box center [652, 337] width 191 height 47
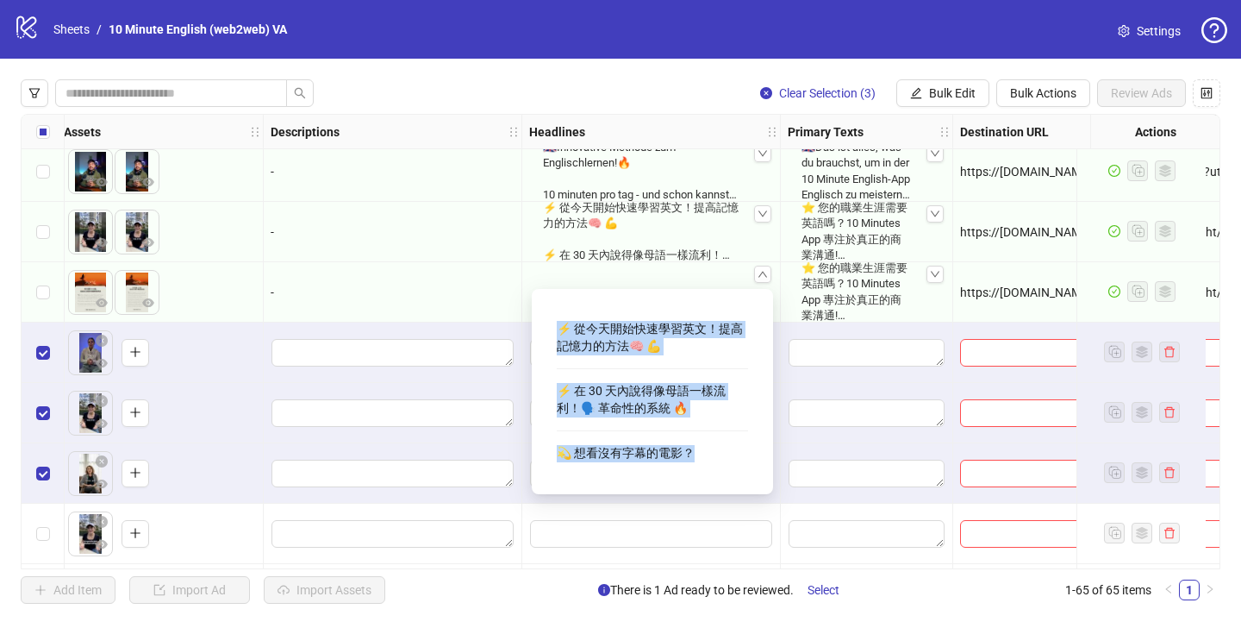
drag, startPoint x: 551, startPoint y: 326, endPoint x: 703, endPoint y: 456, distance: 200.6
click at [703, 456] on div "⚡ 從今天開始快速學習英文！提高記憶力的方法🧠 💪 ⚡ 在 30 天內說得像母語一樣流利！🗣️ 革命性的系統 🔥 💫 想看沒有字幕的電影？" at bounding box center [653, 392] width 214 height 178
copy div "⚡ 從今天開始快速學習英文！提高記憶力的方法🧠 💪 ⚡ 在 30 天內說得像母語一樣流利！🗣️ 革命性的系統 🔥 💫 想看沒有字幕的電影？"
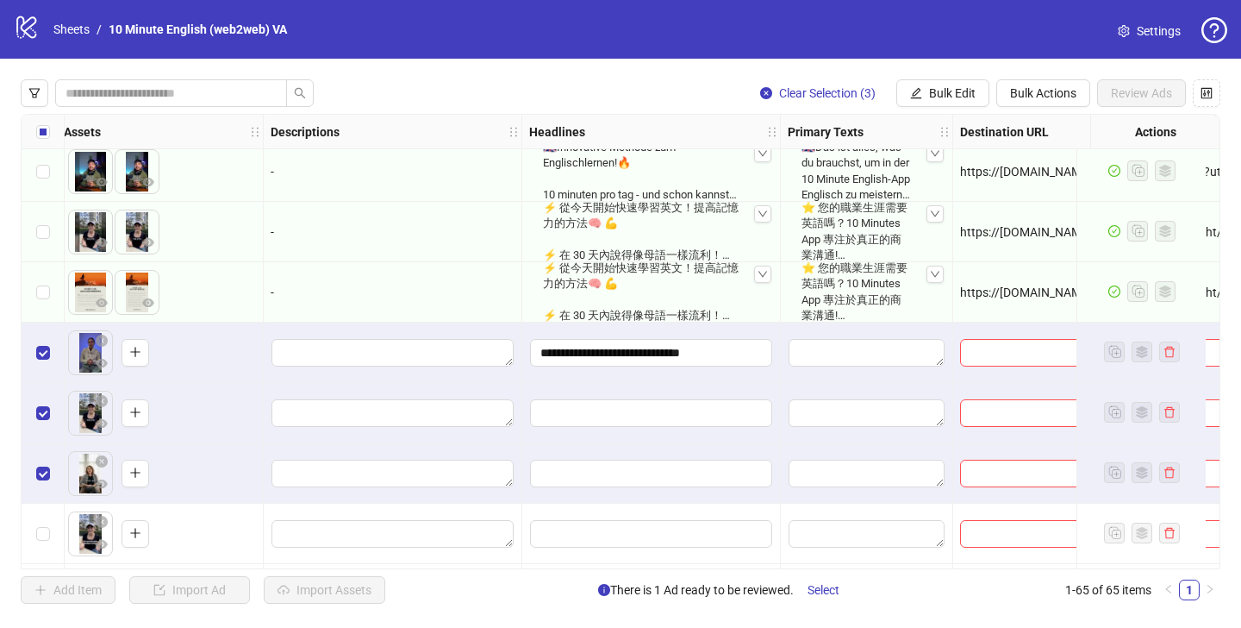
click at [488, 296] on div "-" at bounding box center [393, 292] width 244 height 19
click at [722, 353] on input "**********" at bounding box center [651, 353] width 242 height 28
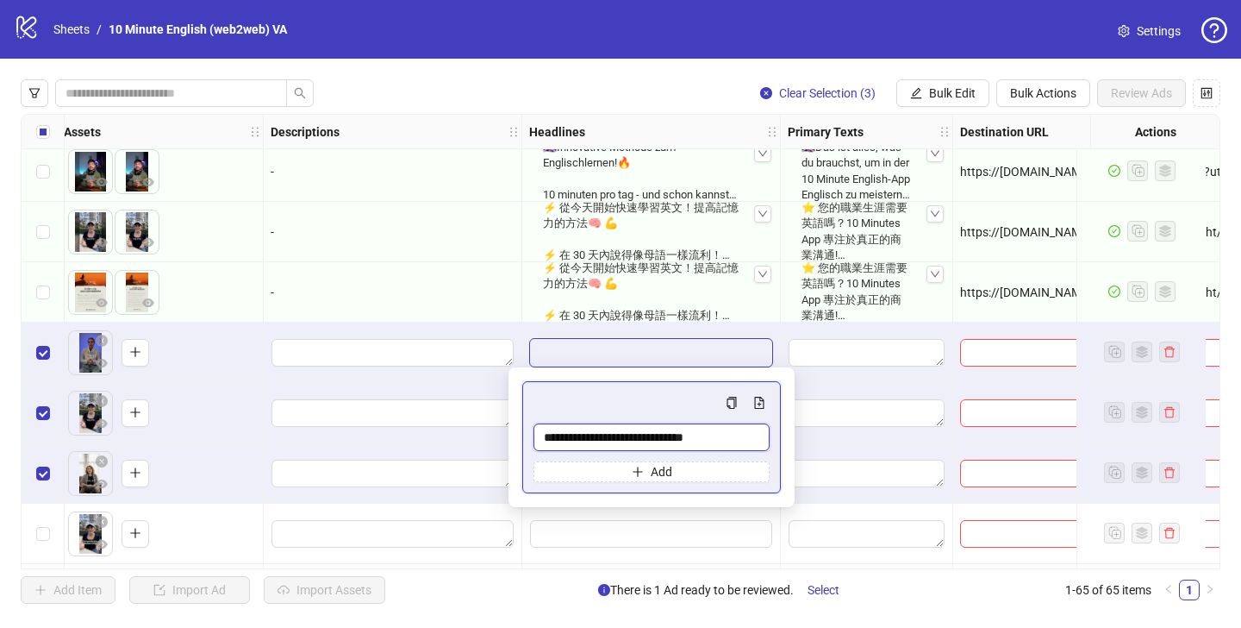
click at [701, 440] on input "**********" at bounding box center [652, 437] width 236 height 28
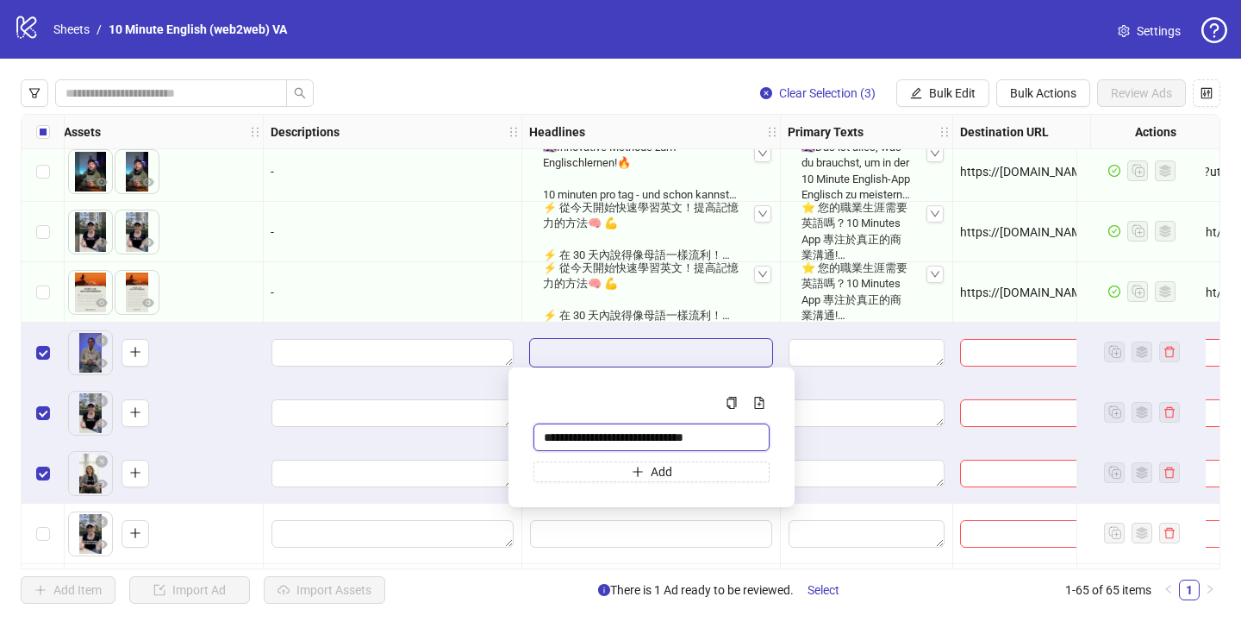
click at [701, 440] on input "**********" at bounding box center [652, 437] width 236 height 28
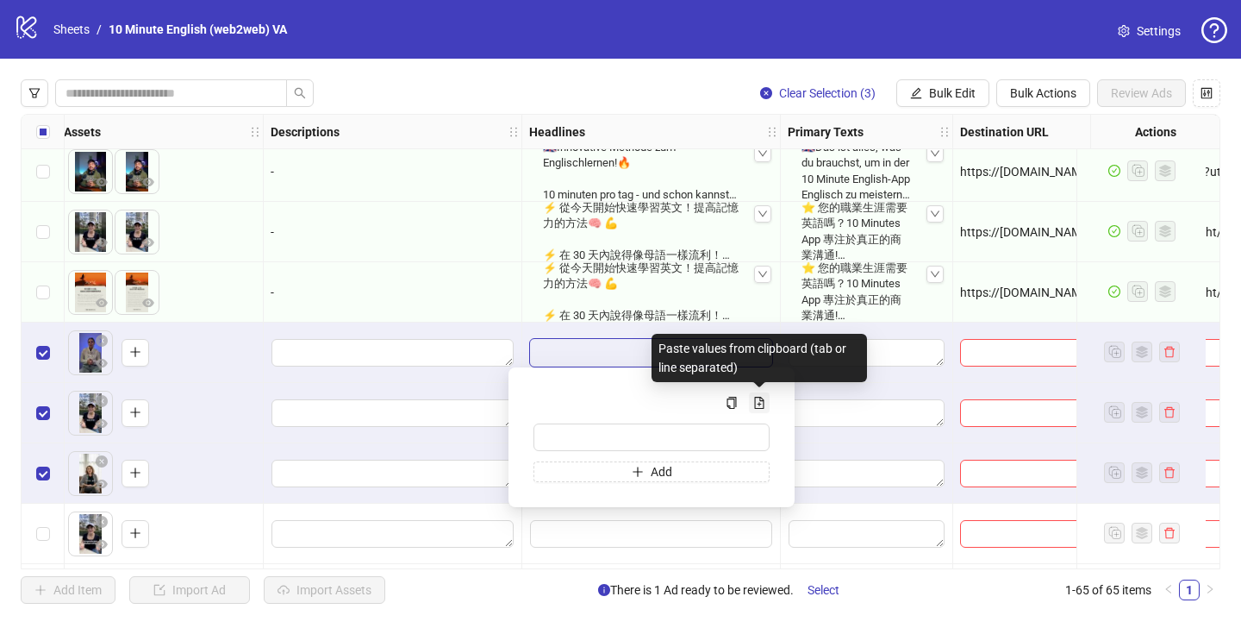
click at [758, 408] on span "Multi-input container - paste or copy values" at bounding box center [759, 403] width 12 height 14
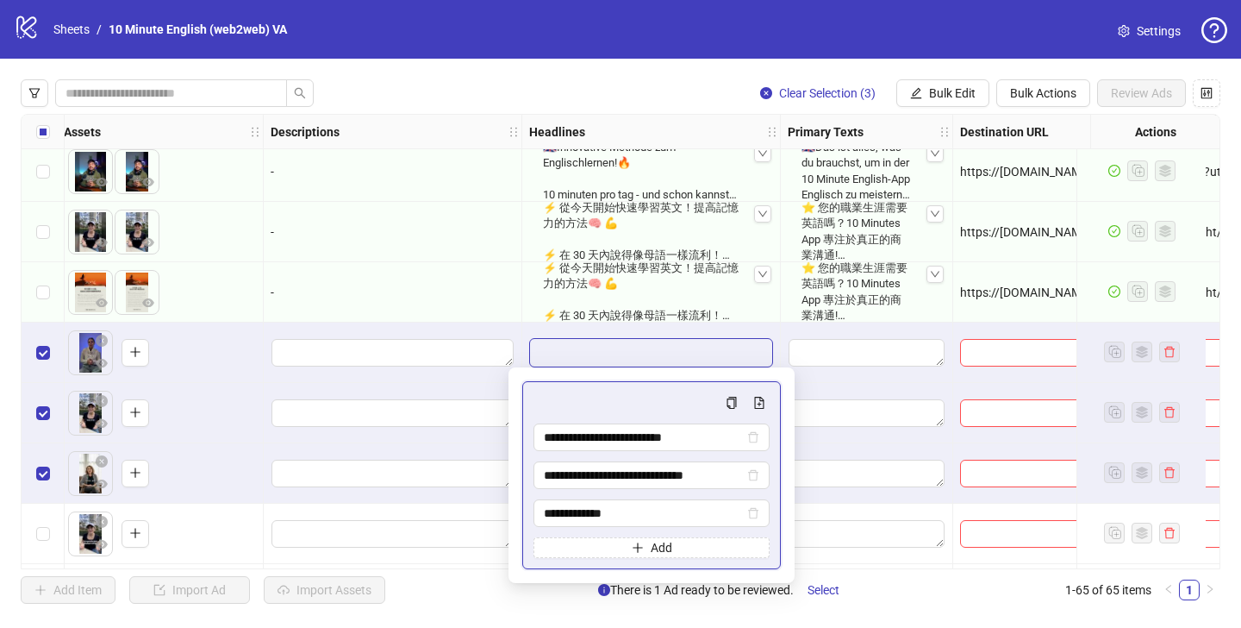
click at [497, 312] on div "-" at bounding box center [393, 292] width 259 height 60
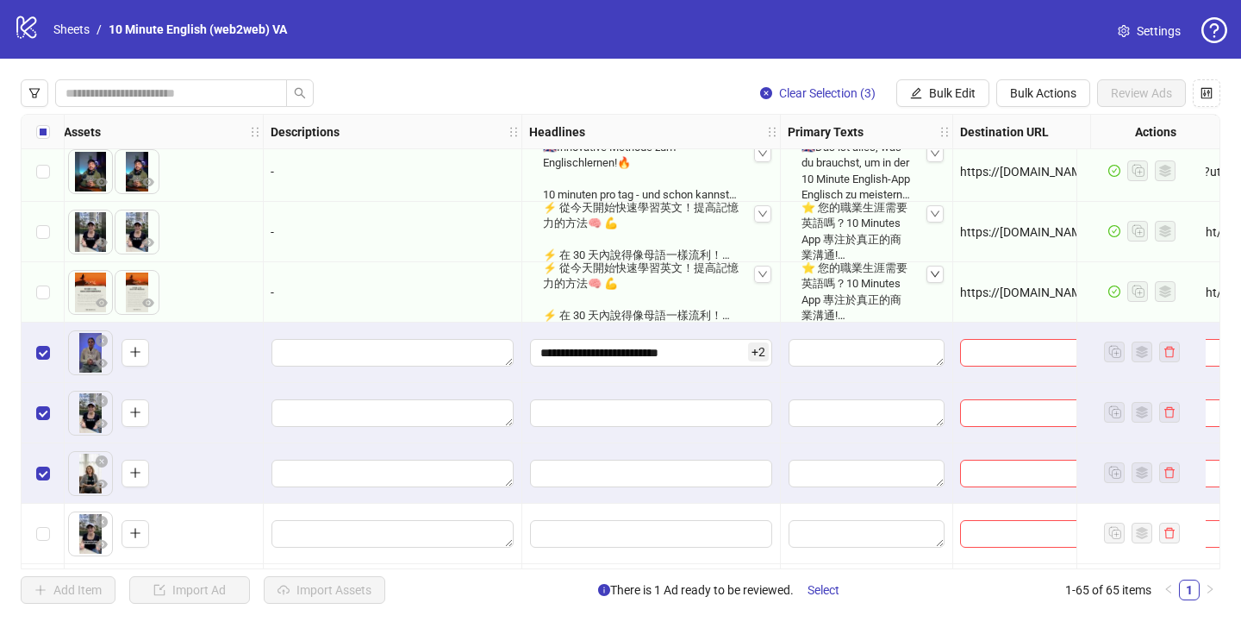
click at [931, 273] on icon "down" at bounding box center [935, 274] width 10 height 10
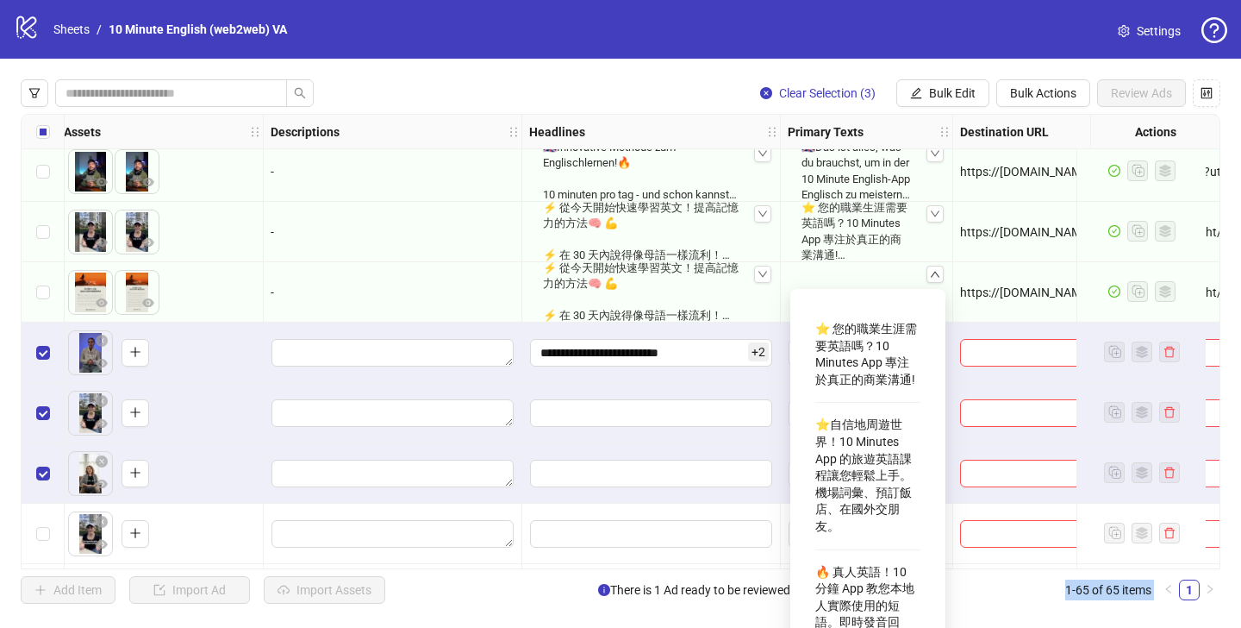
scroll to position [34, 0]
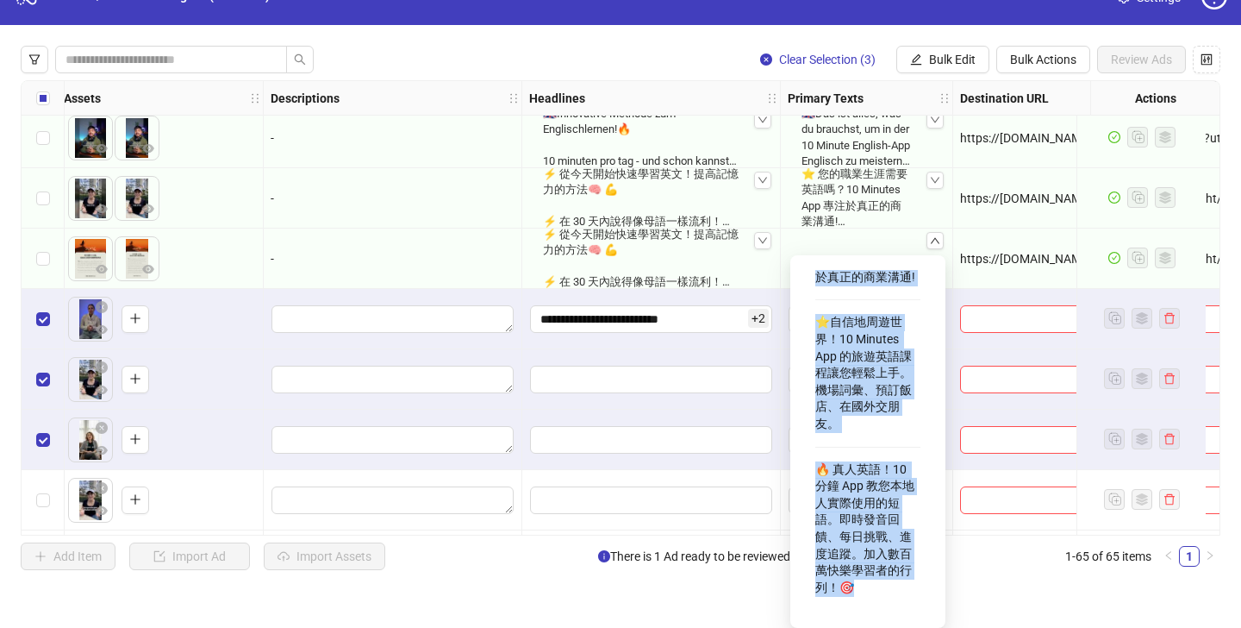
drag, startPoint x: 814, startPoint y: 334, endPoint x: 909, endPoint y: 590, distance: 273.3
click at [909, 590] on div "⭐ 您的職業生涯需要英語嗎？10 Minutes App 專注於真正的商業溝通! ⭐自信地周遊世界！10 Minutes App 的旅遊英語課程讓您輕鬆上手。…" at bounding box center [868, 441] width 128 height 345
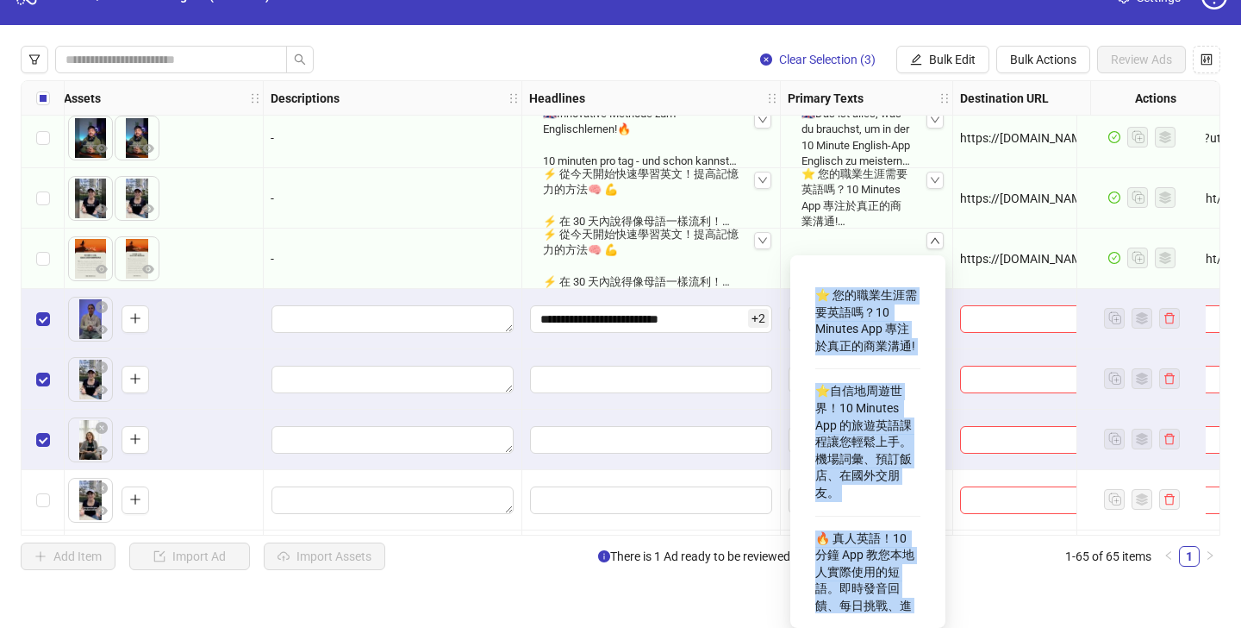
copy div "⭐ 您的職業生涯需要英語嗎？10 Minutes App 專注於真正的商業溝通! ⭐自信地周遊世界！10 Minutes App 的旅遊英語課程讓您輕鬆上手。…"
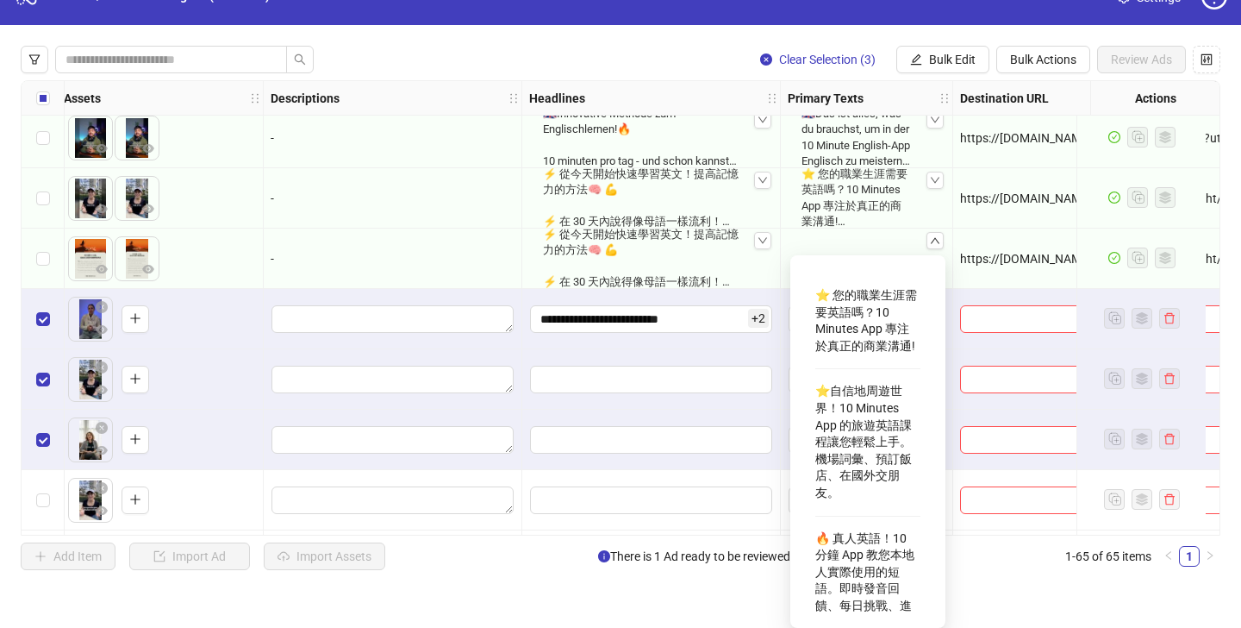
click at [762, 347] on div "**********" at bounding box center [651, 319] width 259 height 60
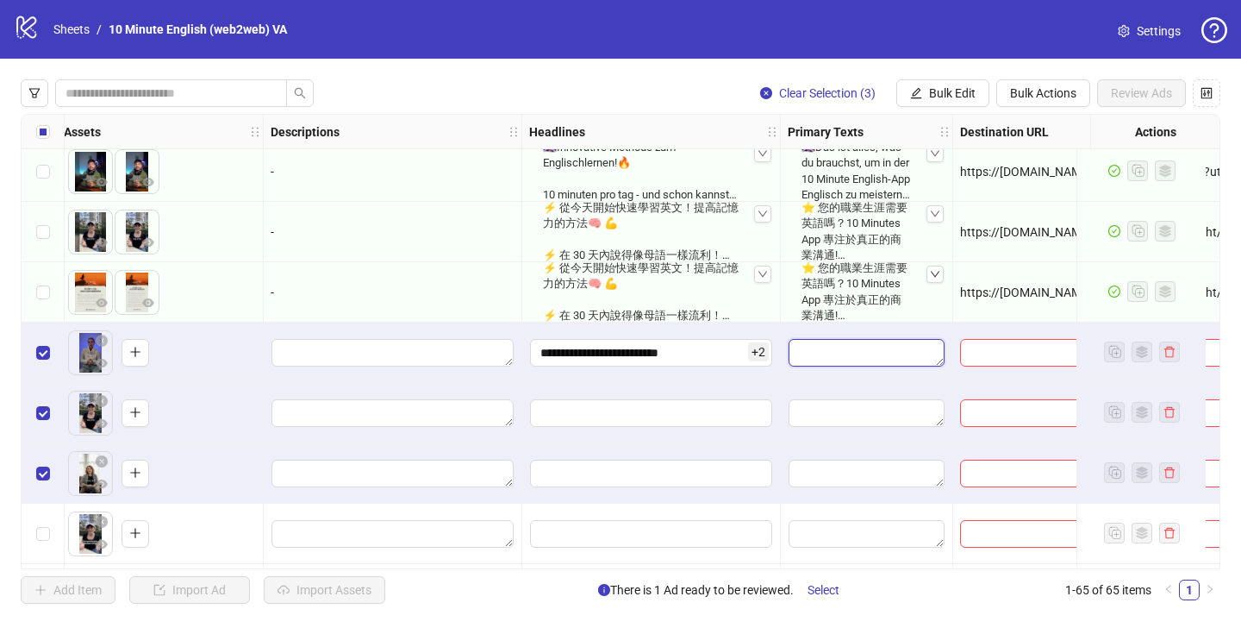
click at [857, 347] on textarea "Edit values" at bounding box center [867, 353] width 156 height 28
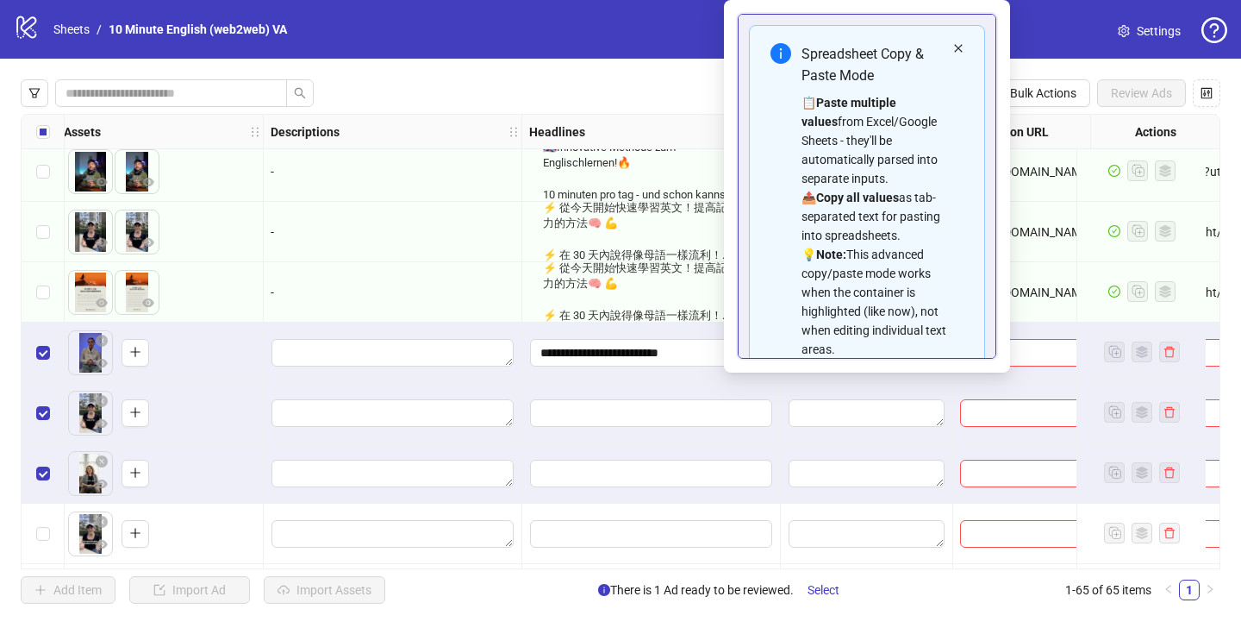
click at [961, 52] on icon "close" at bounding box center [958, 48] width 10 height 10
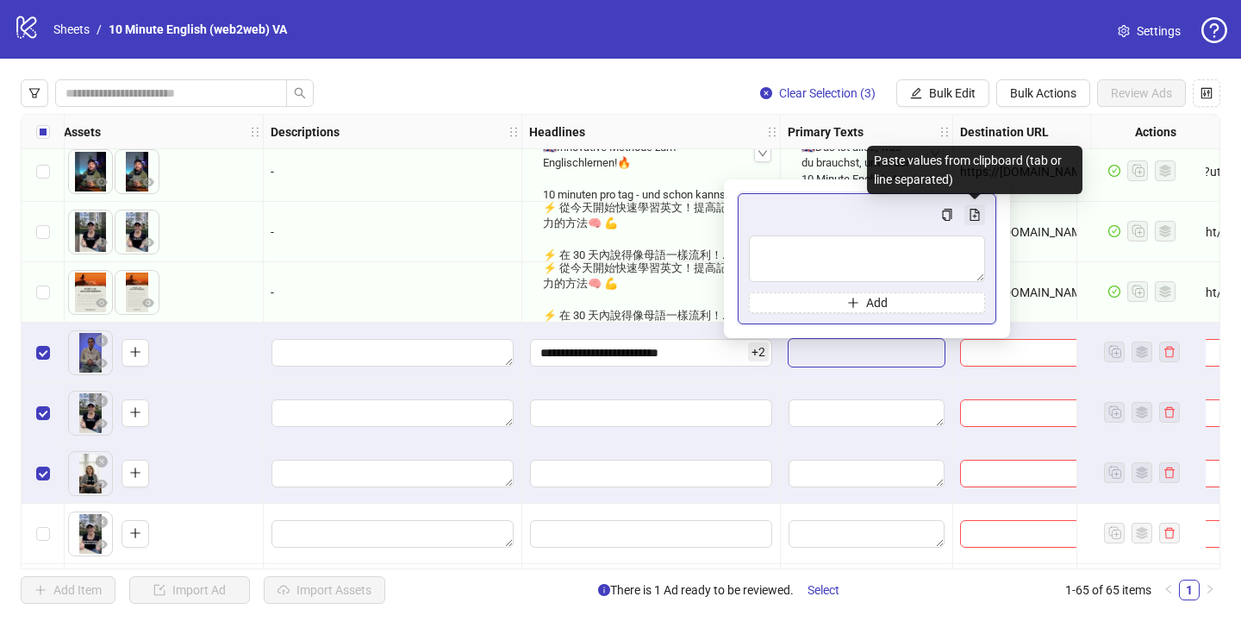
click at [972, 212] on icon "file-add" at bounding box center [975, 215] width 12 height 12
type textarea "**********"
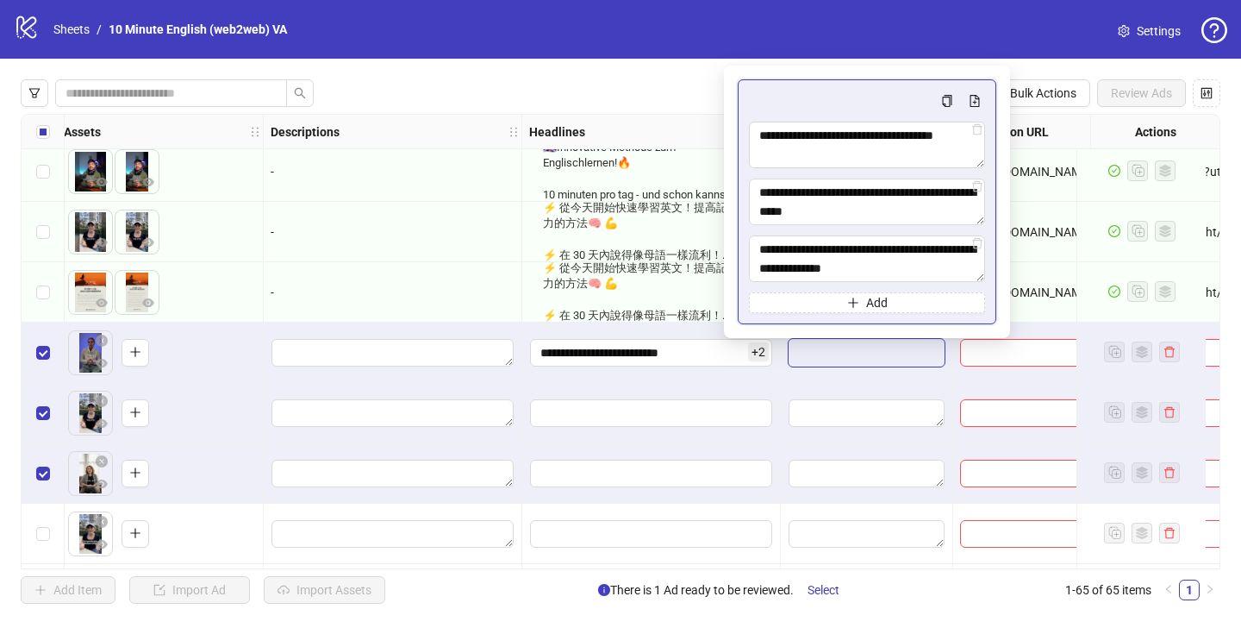
click at [773, 391] on div at bounding box center [651, 413] width 259 height 60
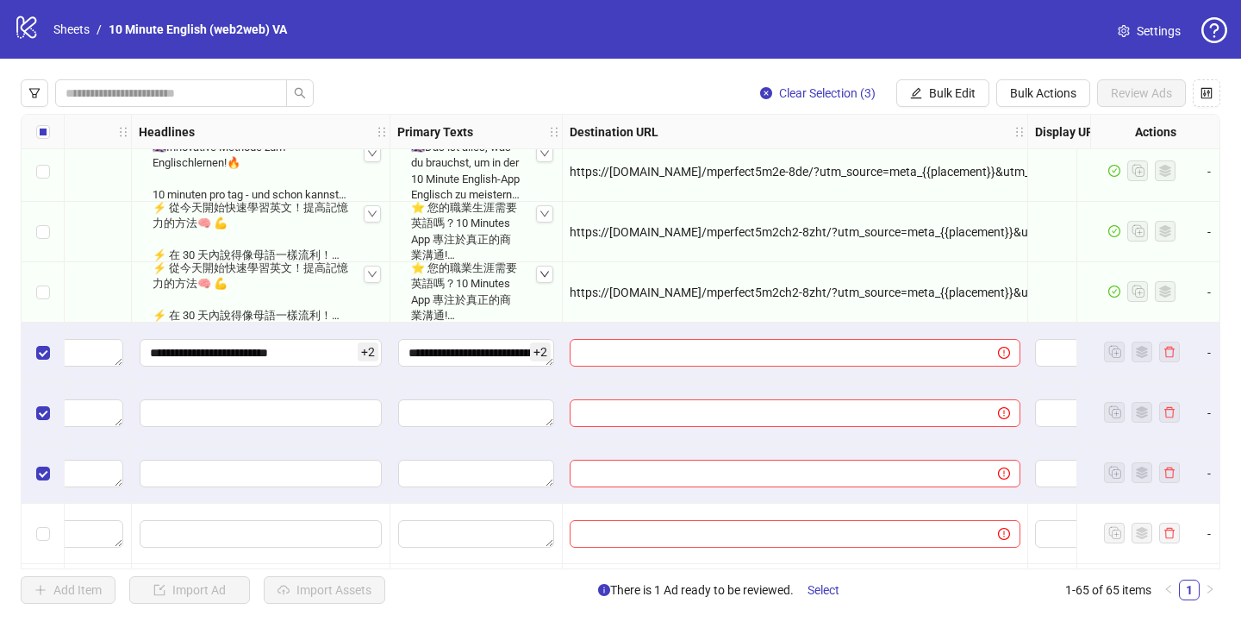
scroll to position [3387, 1339]
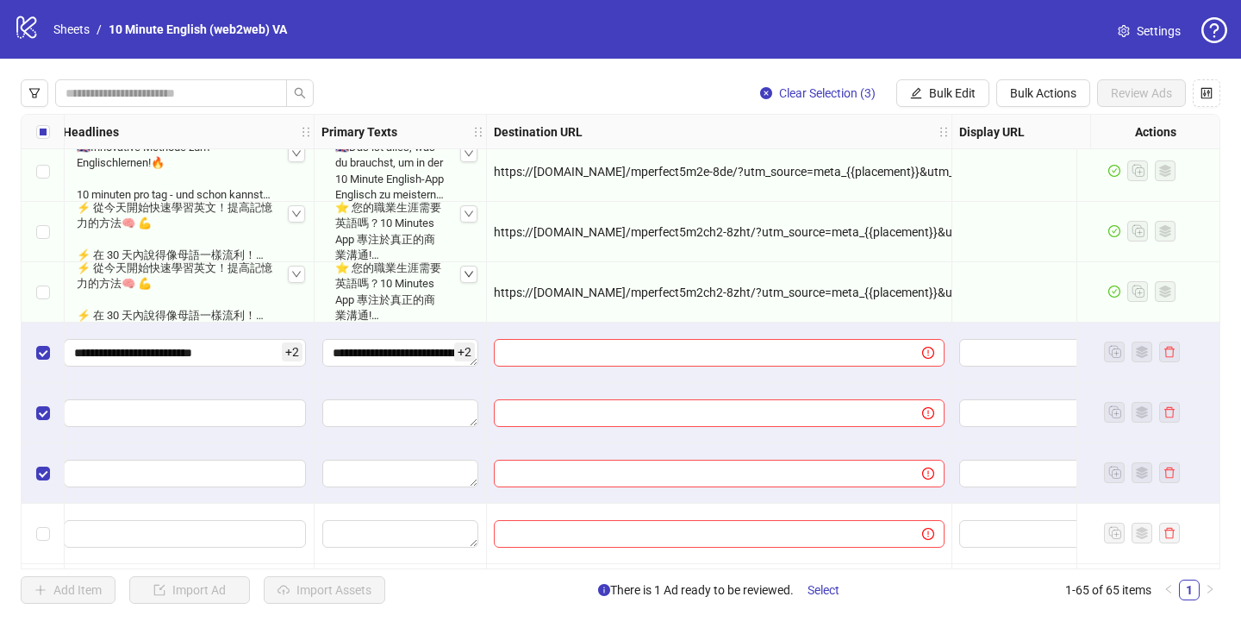
click at [645, 287] on span "https://[DOMAIN_NAME]/mperfect5m2ch2-8zht/?utm_source=meta_{{placement}}&utm_me…" at bounding box center [1054, 292] width 1120 height 14
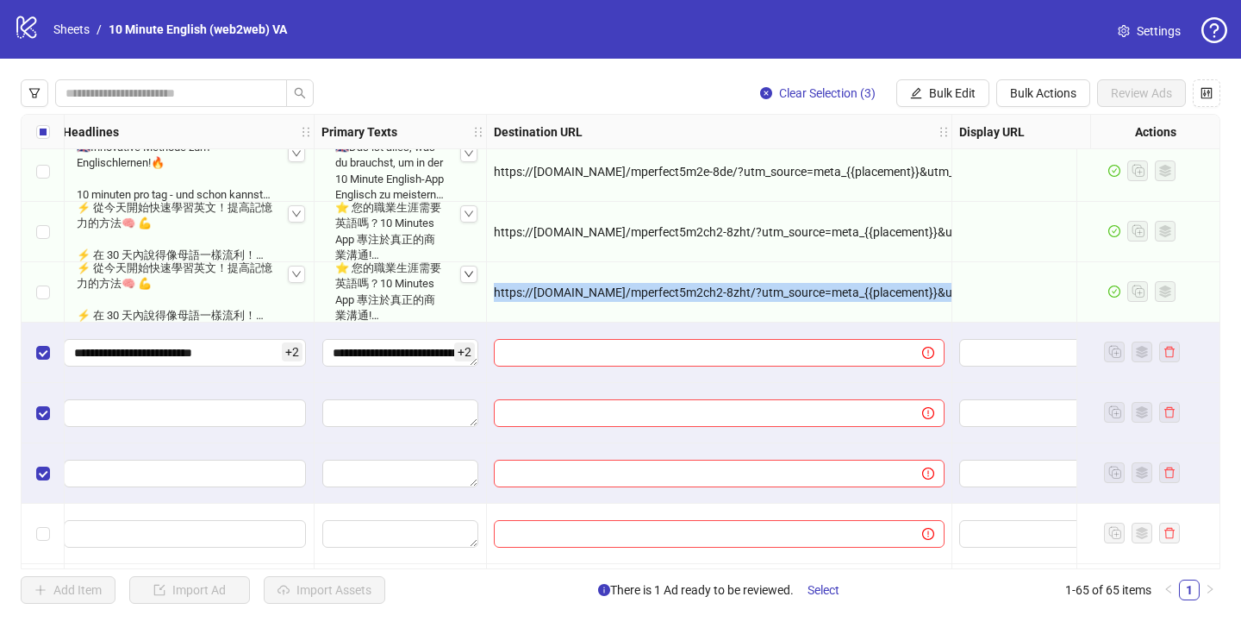
click at [645, 287] on span "https://[DOMAIN_NAME]/mperfect5m2ch2-8zht/?utm_source=meta_{{placement}}&utm_me…" at bounding box center [1054, 292] width 1120 height 14
copy span "https://[DOMAIN_NAME]/mperfect5m2ch2-8zht/?utm_source=meta_{{placement}}&utm_me…"
click at [609, 356] on input "text" at bounding box center [701, 352] width 394 height 19
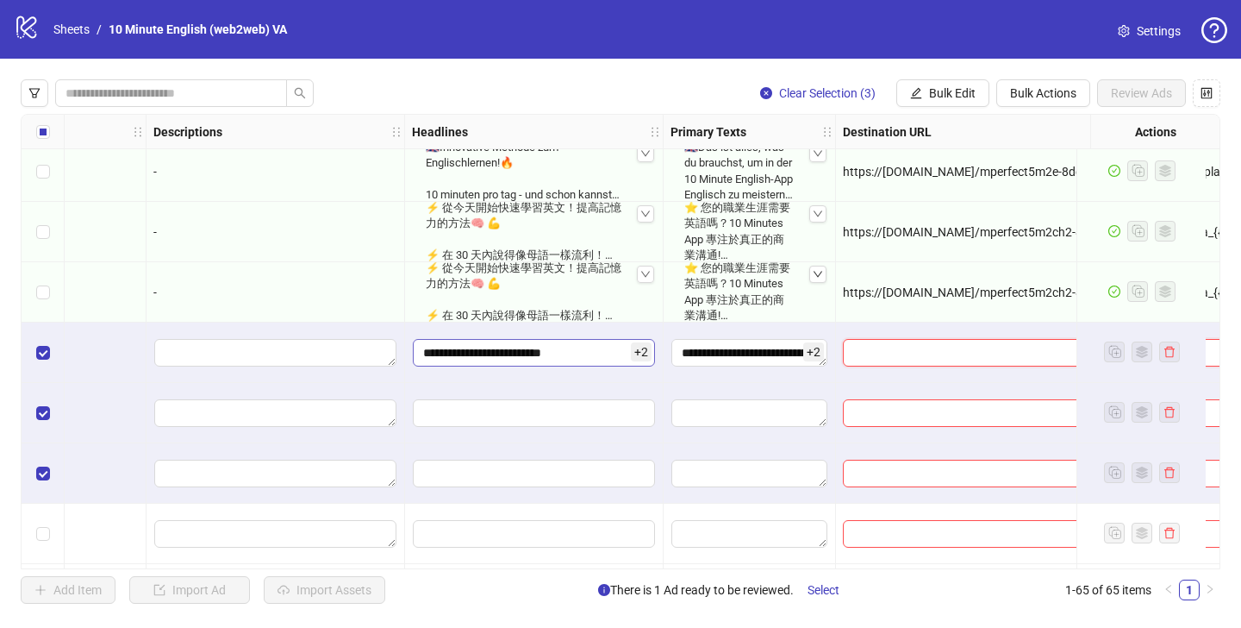
scroll to position [0, 62]
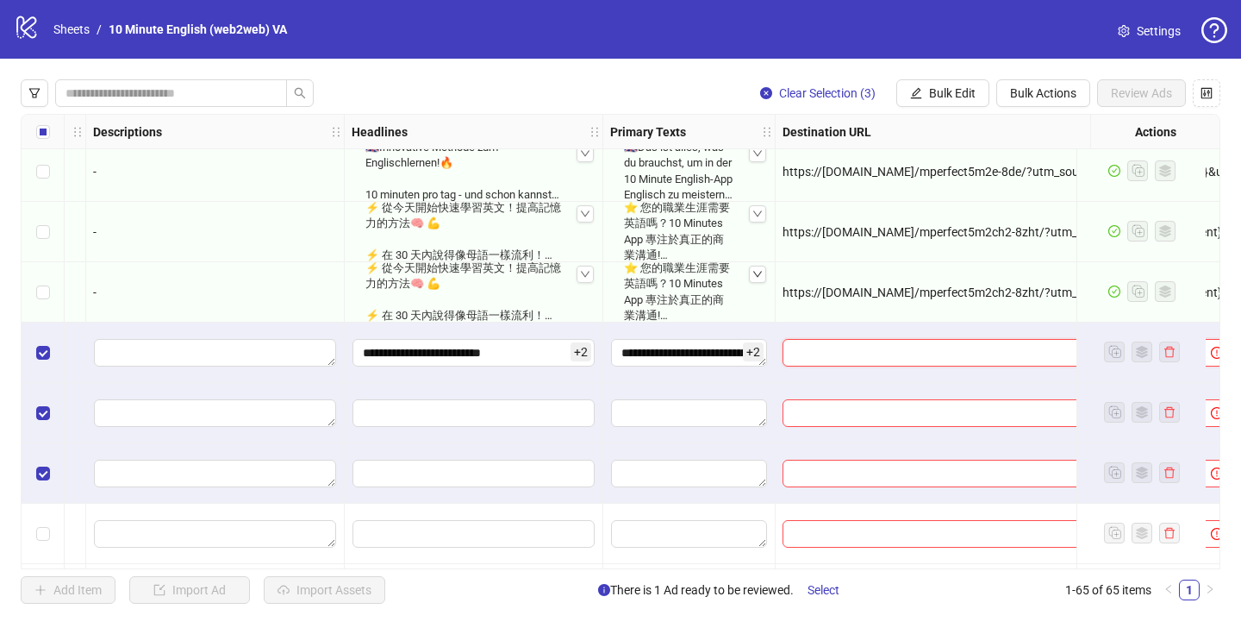
paste input "**********"
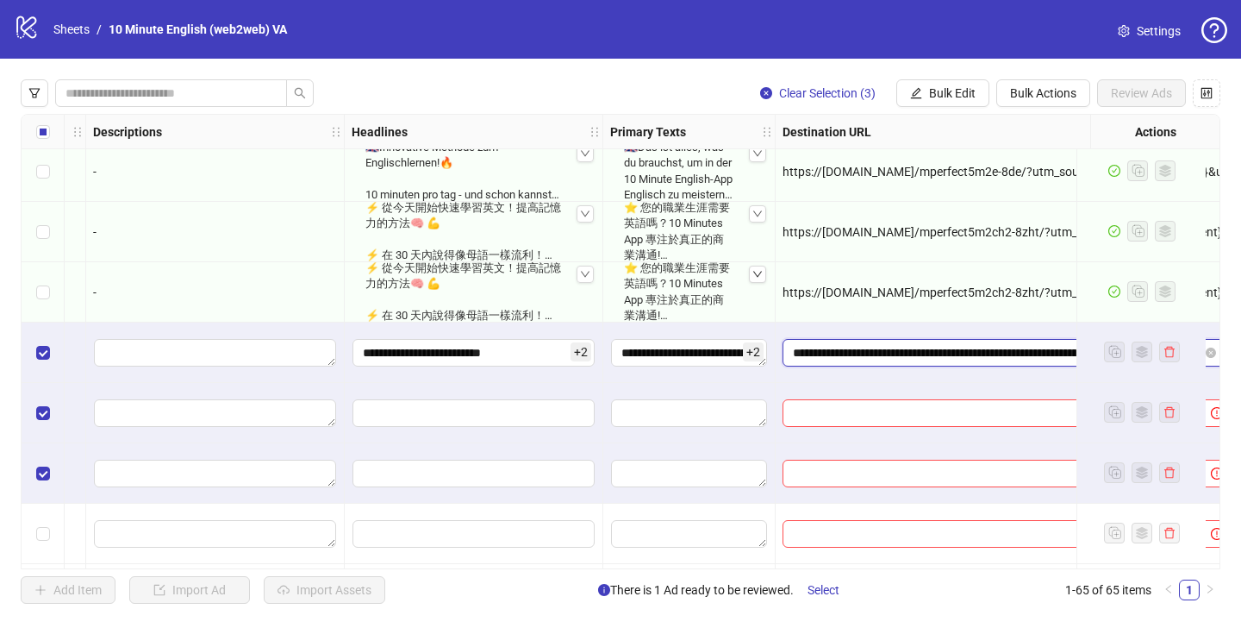
type input "**********"
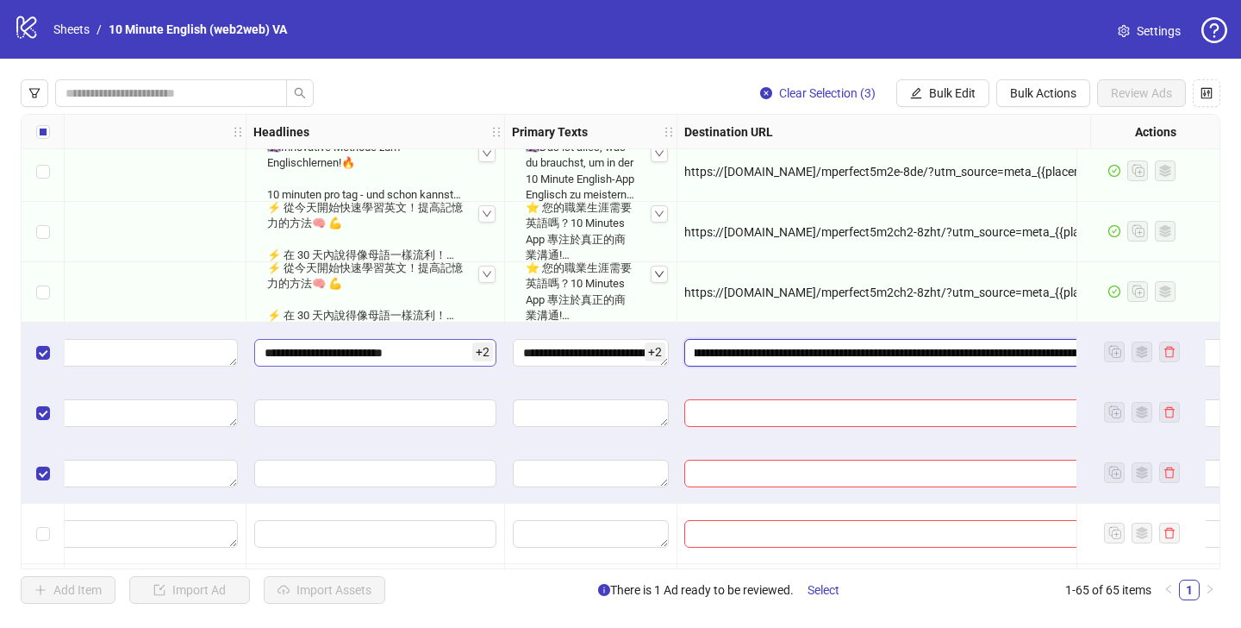
scroll to position [0, 0]
drag, startPoint x: 844, startPoint y: 354, endPoint x: 303, endPoint y: 328, distance: 541.1
drag, startPoint x: 961, startPoint y: 353, endPoint x: 1088, endPoint y: 353, distance: 126.7
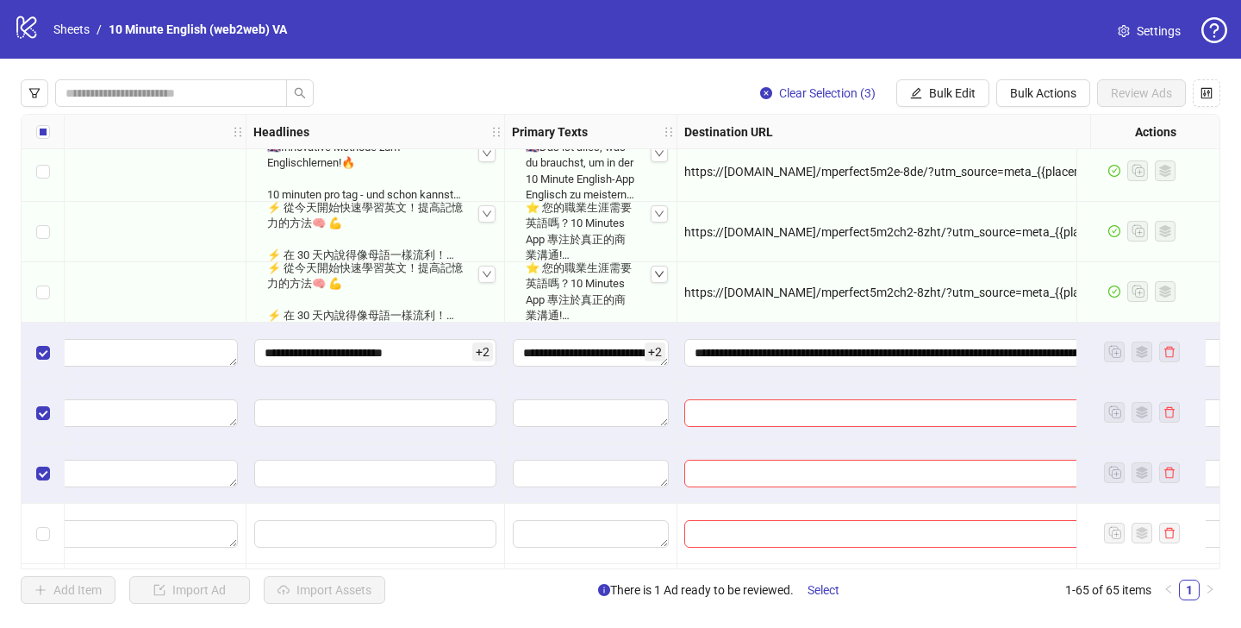
click at [1000, 376] on div "**********" at bounding box center [910, 352] width 465 height 60
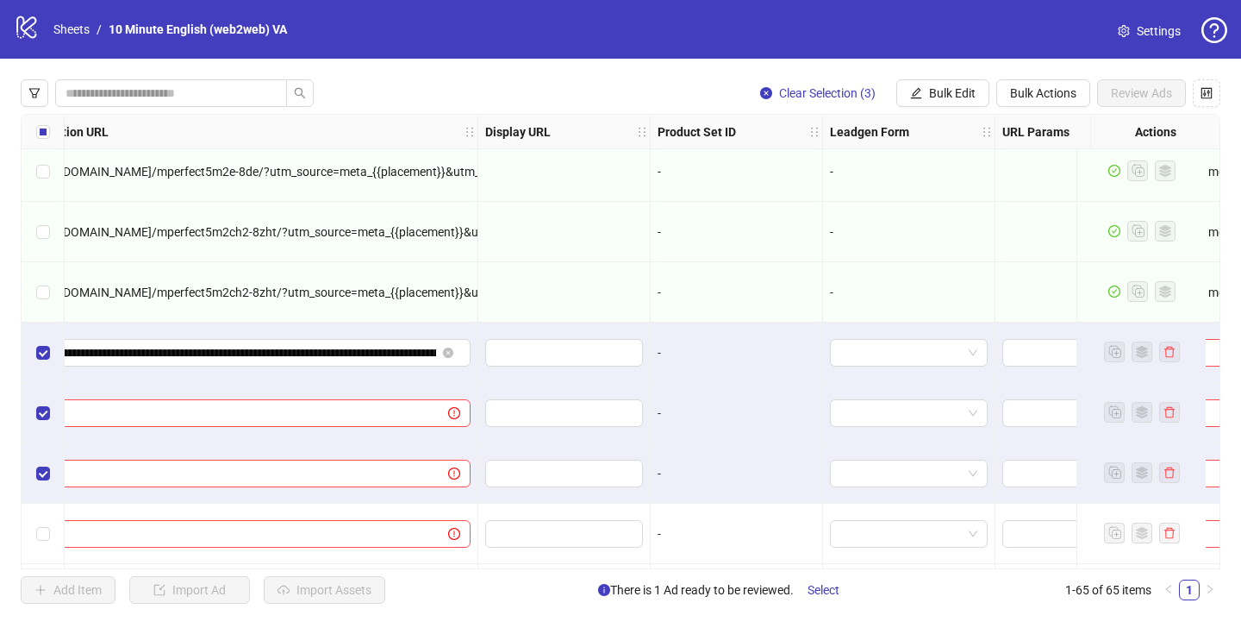
scroll to position [3387, 2159]
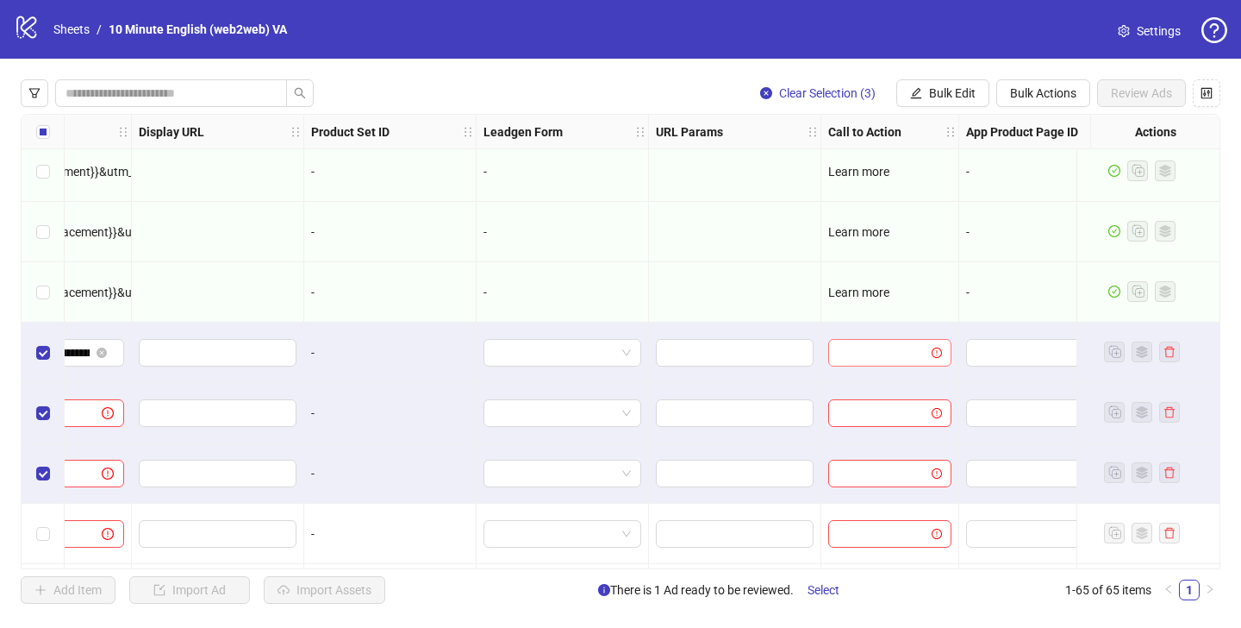
click at [903, 357] on div "Ad Format Ad Name Campaign & Ad Set Assets Descriptions Headlines Primary Texts…" at bounding box center [621, 341] width 1200 height 455
click at [884, 353] on input "search" at bounding box center [882, 353] width 87 height 26
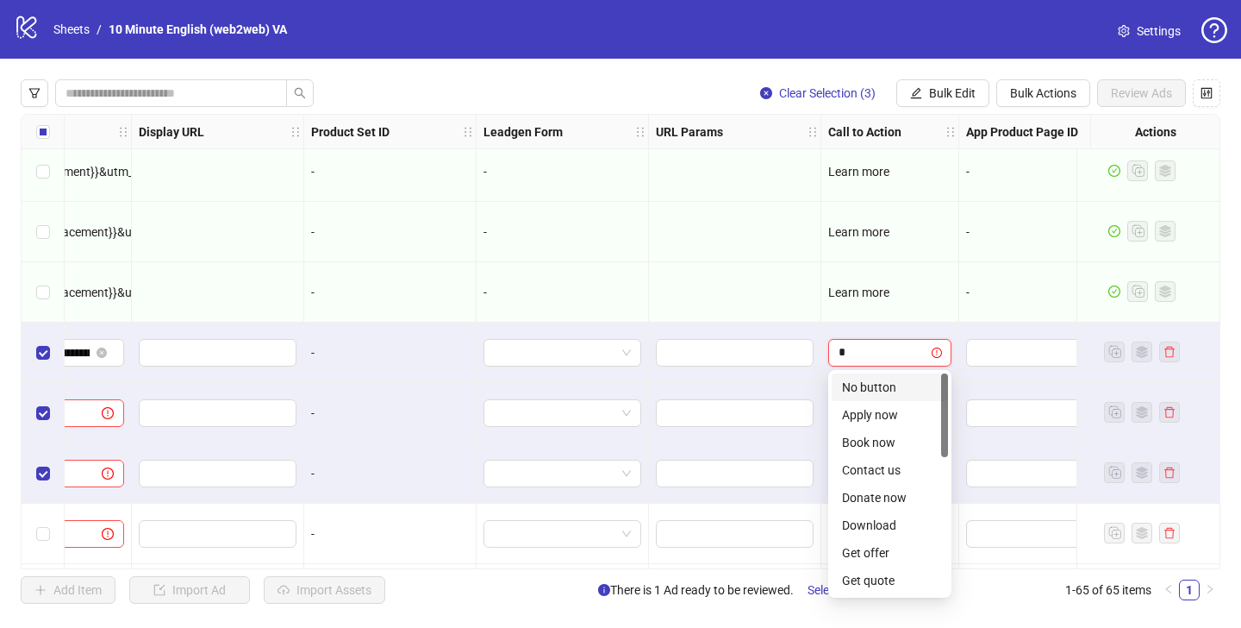
type input "**"
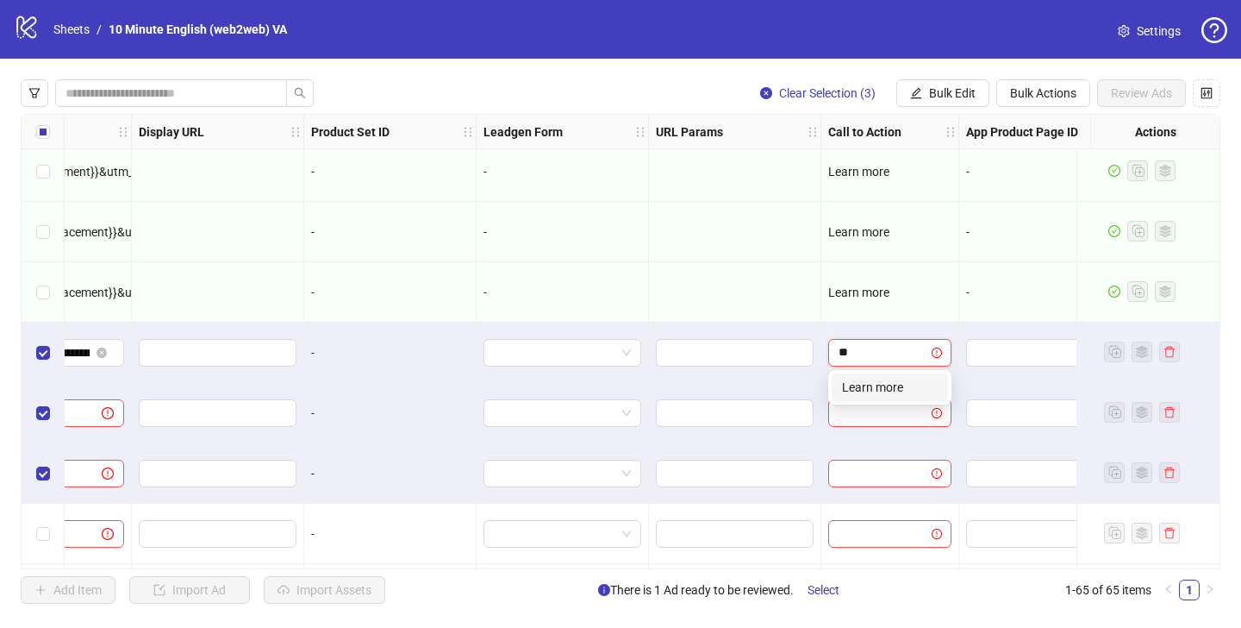
click at [865, 393] on div "Learn more" at bounding box center [890, 387] width 96 height 19
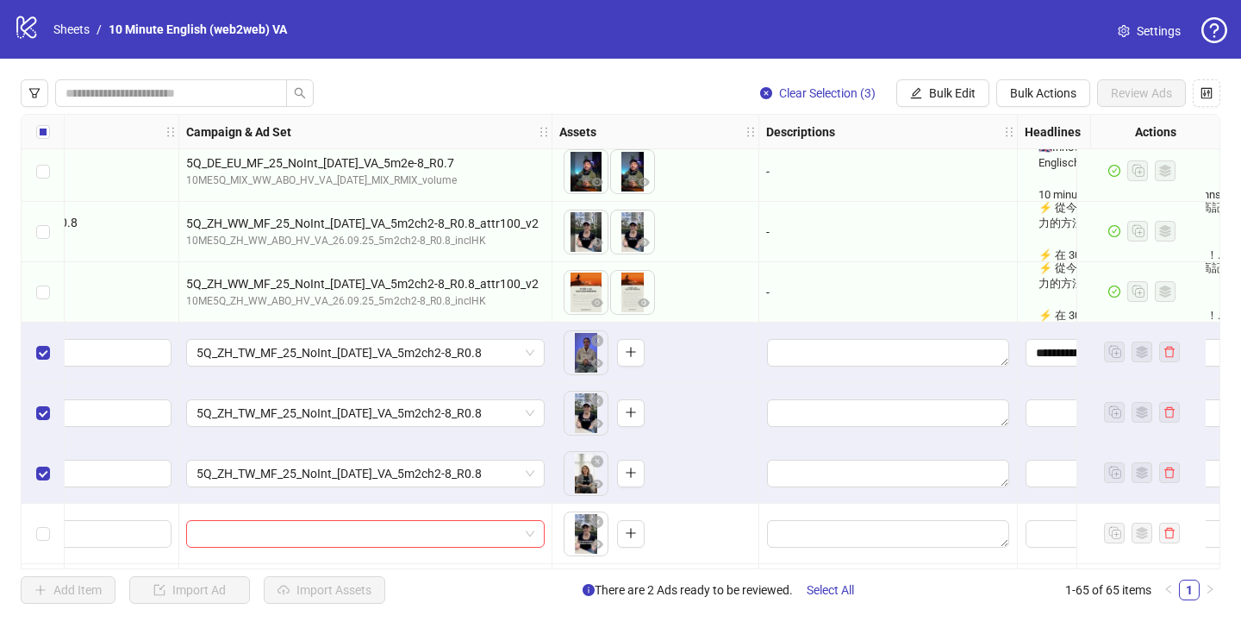
scroll to position [3387, 0]
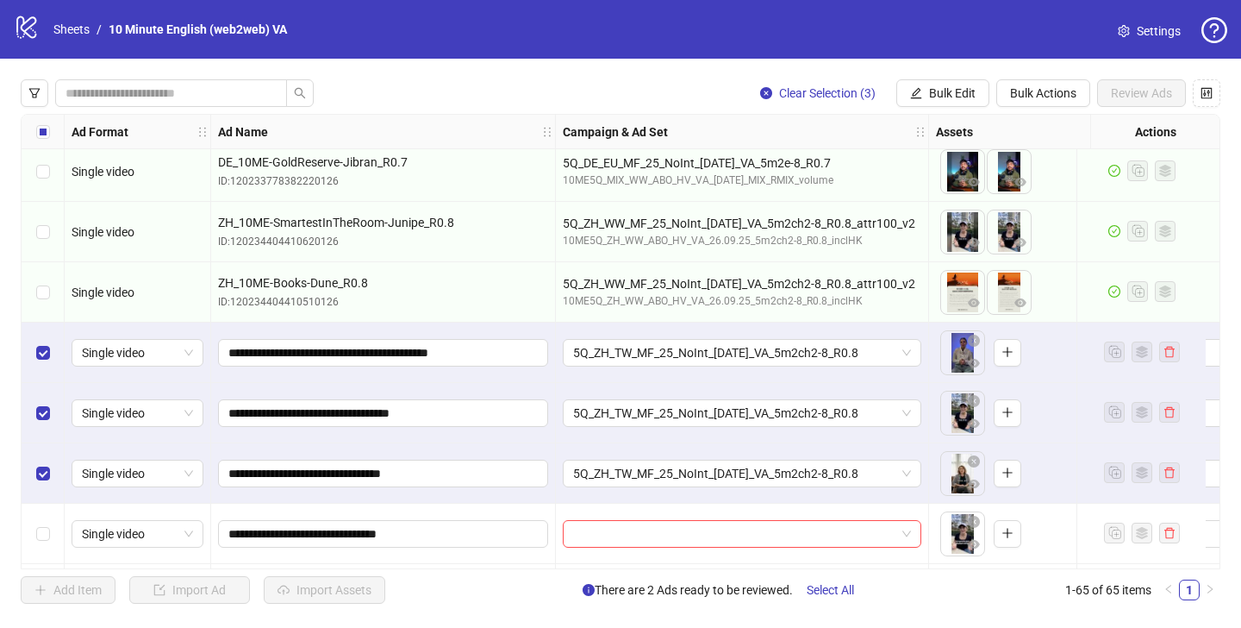
click at [34, 416] on div "Select row 61" at bounding box center [43, 413] width 43 height 60
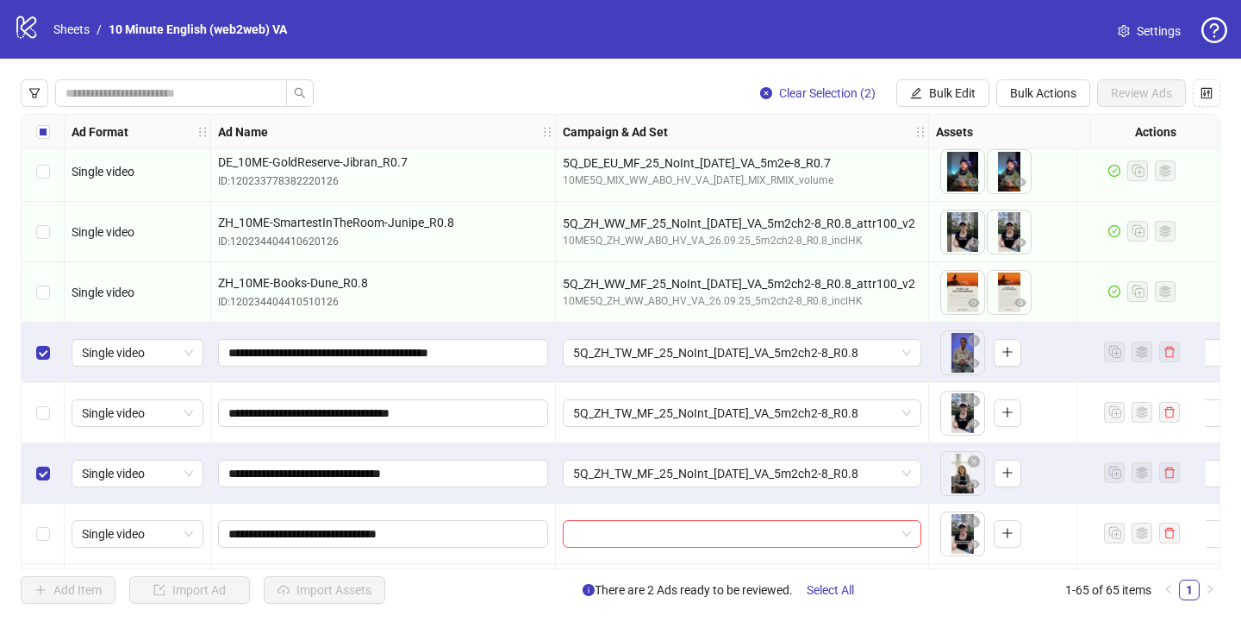
click at [32, 467] on div "Select row 62" at bounding box center [43, 473] width 43 height 60
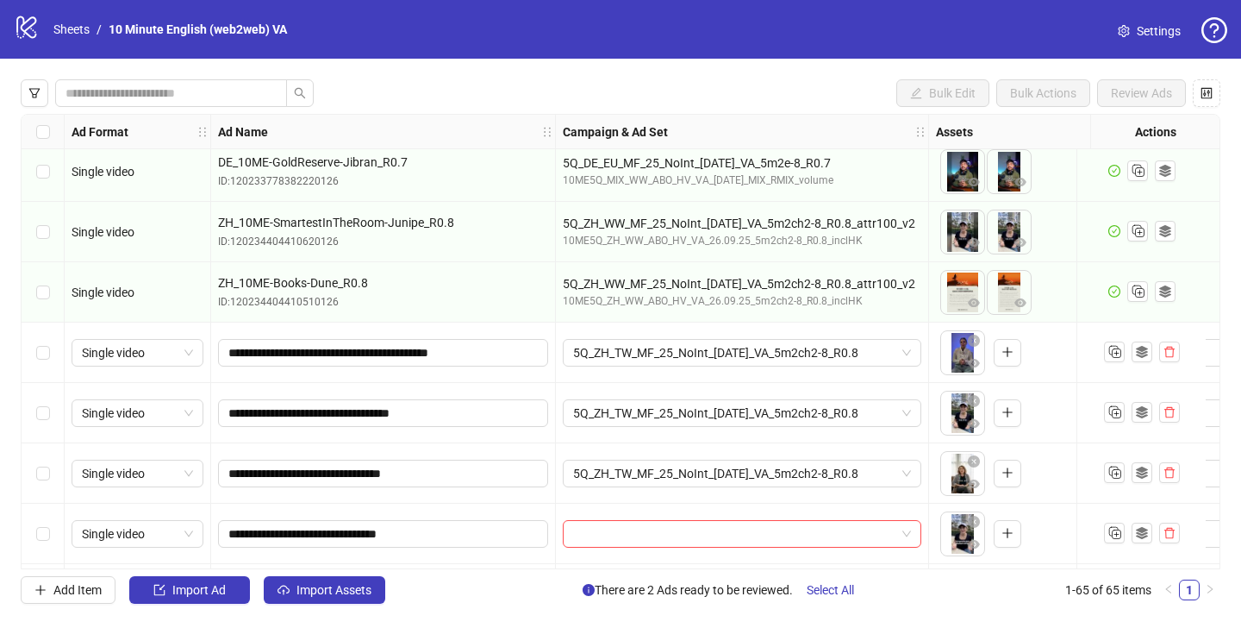
click at [52, 419] on div "Select row 61" at bounding box center [43, 413] width 43 height 60
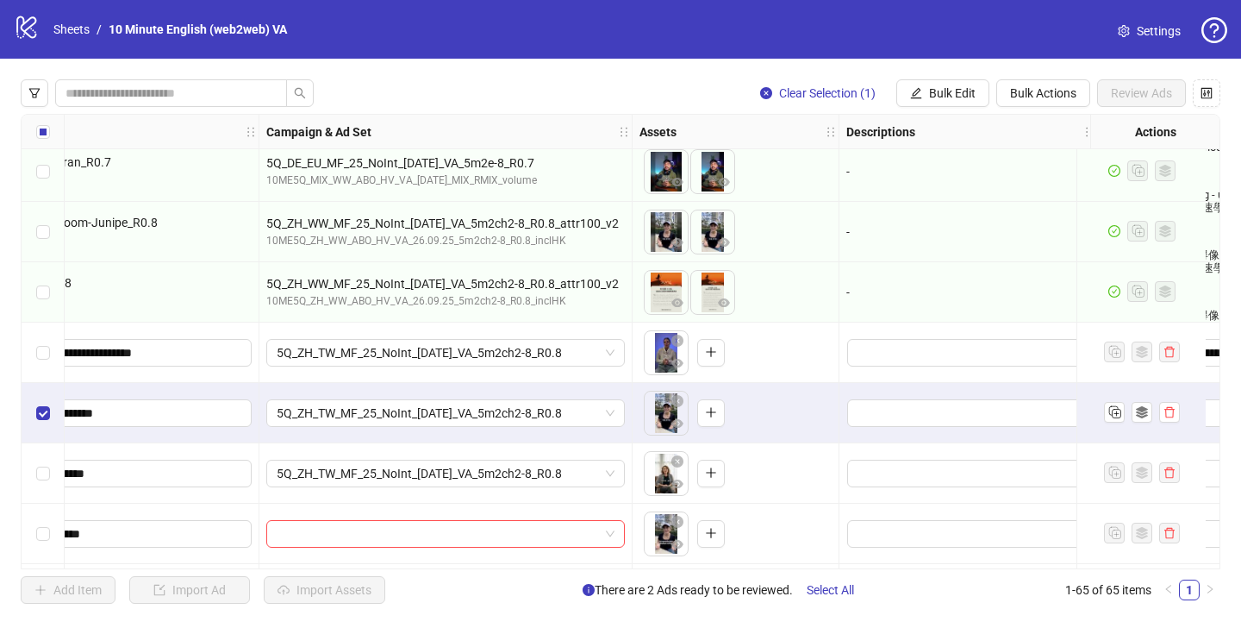
scroll to position [3387, 854]
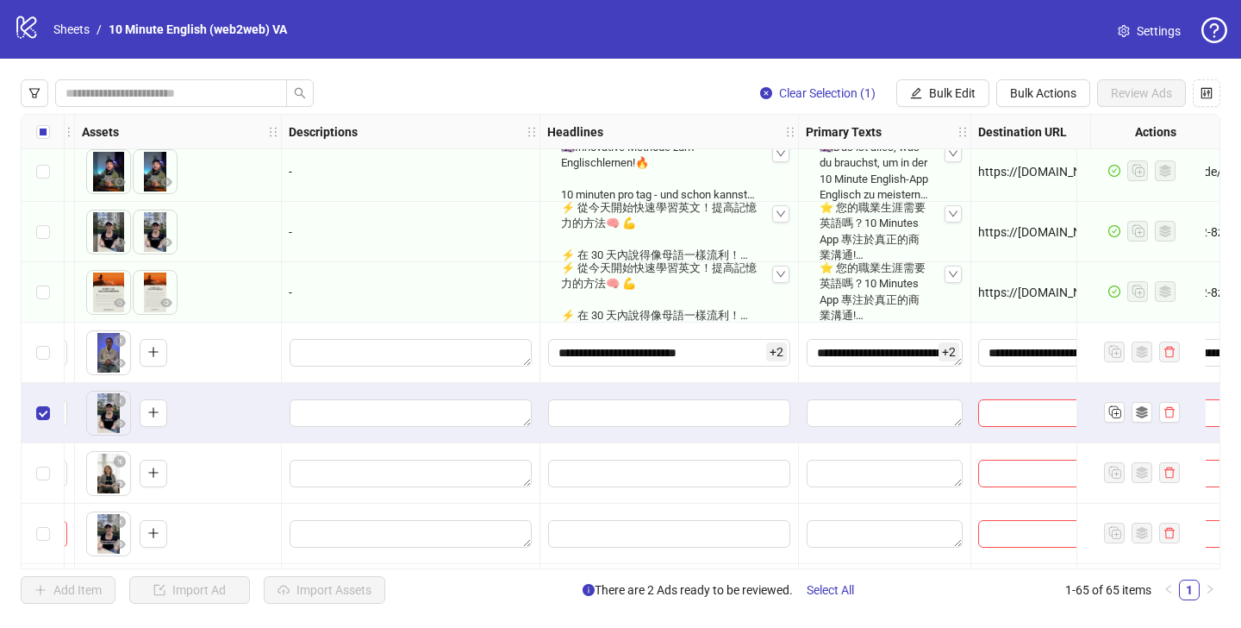
click at [694, 331] on div "**********" at bounding box center [669, 352] width 259 height 60
click at [683, 347] on input "**********" at bounding box center [669, 353] width 242 height 28
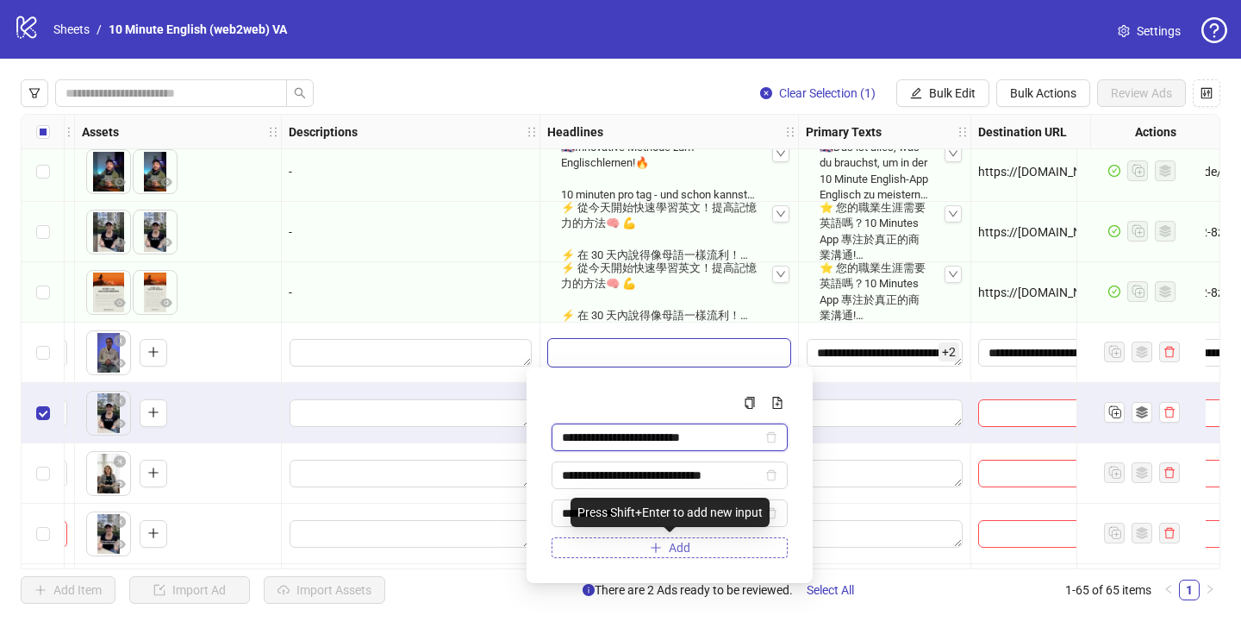
drag, startPoint x: 565, startPoint y: 436, endPoint x: 719, endPoint y: 538, distance: 184.8
click at [719, 539] on div "**********" at bounding box center [670, 475] width 236 height 166
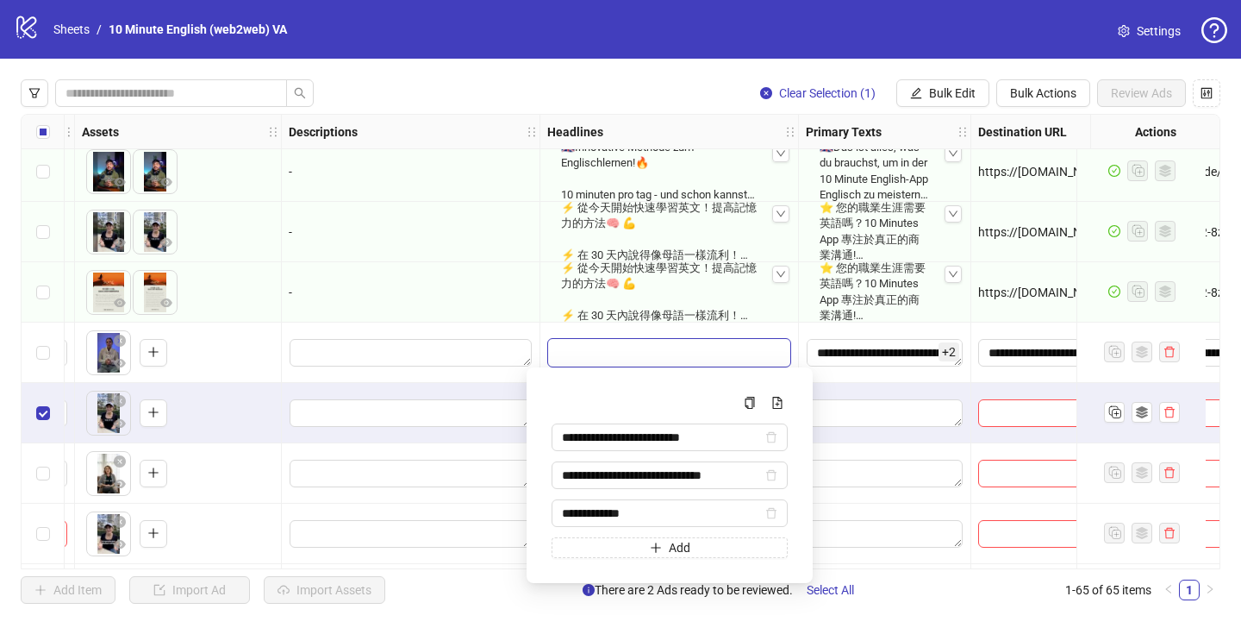
click at [660, 419] on div "**********" at bounding box center [670, 475] width 236 height 166
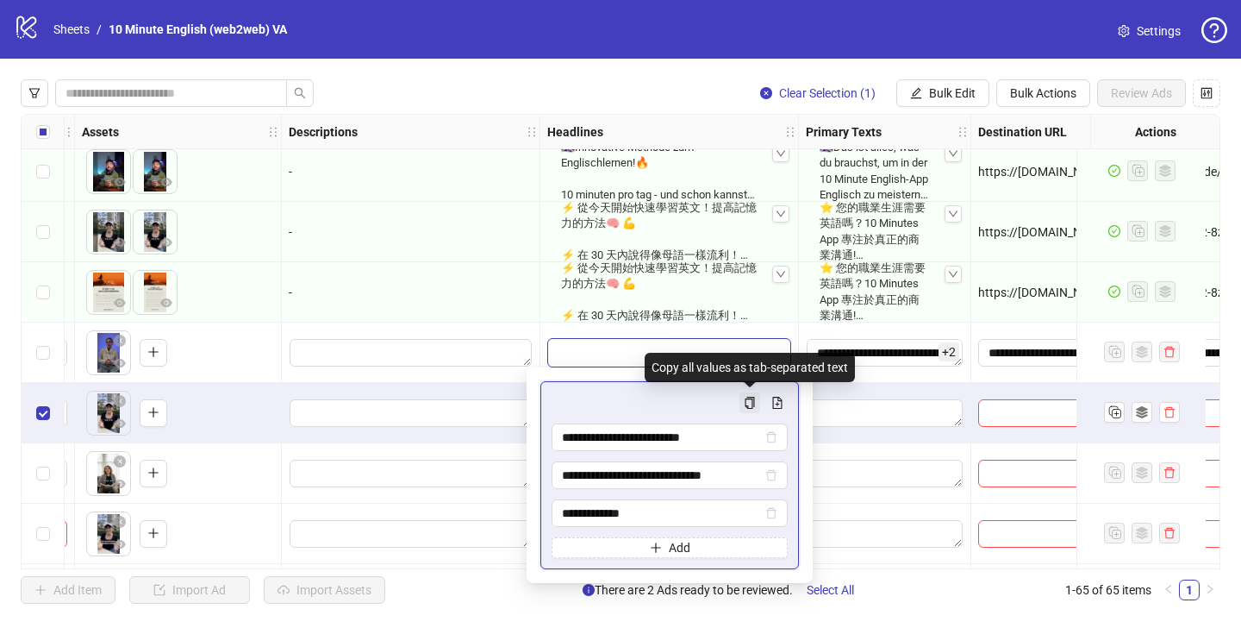
click at [753, 403] on icon "copy" at bounding box center [750, 403] width 12 height 12
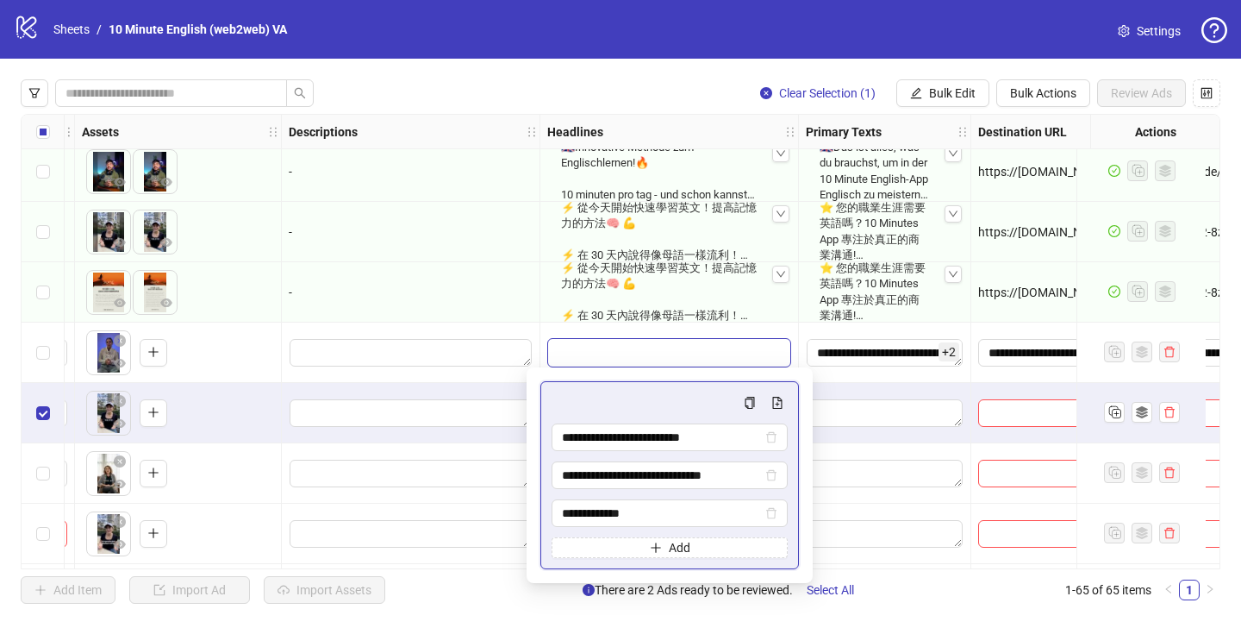
click at [417, 385] on div at bounding box center [411, 413] width 259 height 60
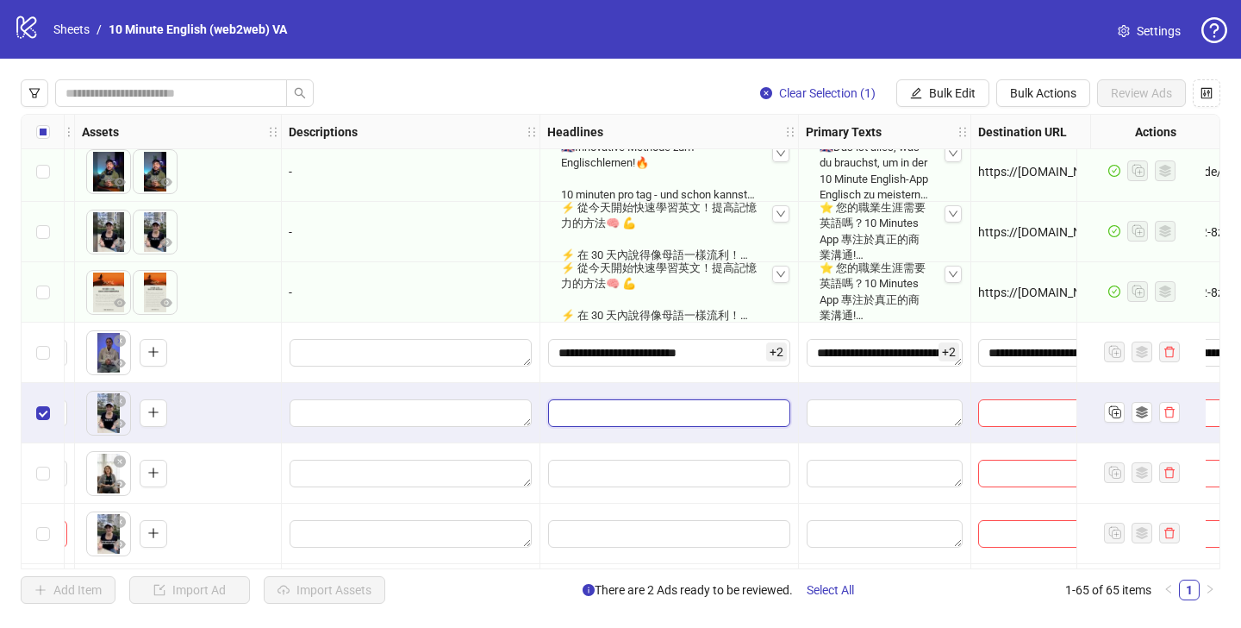
click at [600, 409] on input "Edit values" at bounding box center [669, 413] width 242 height 28
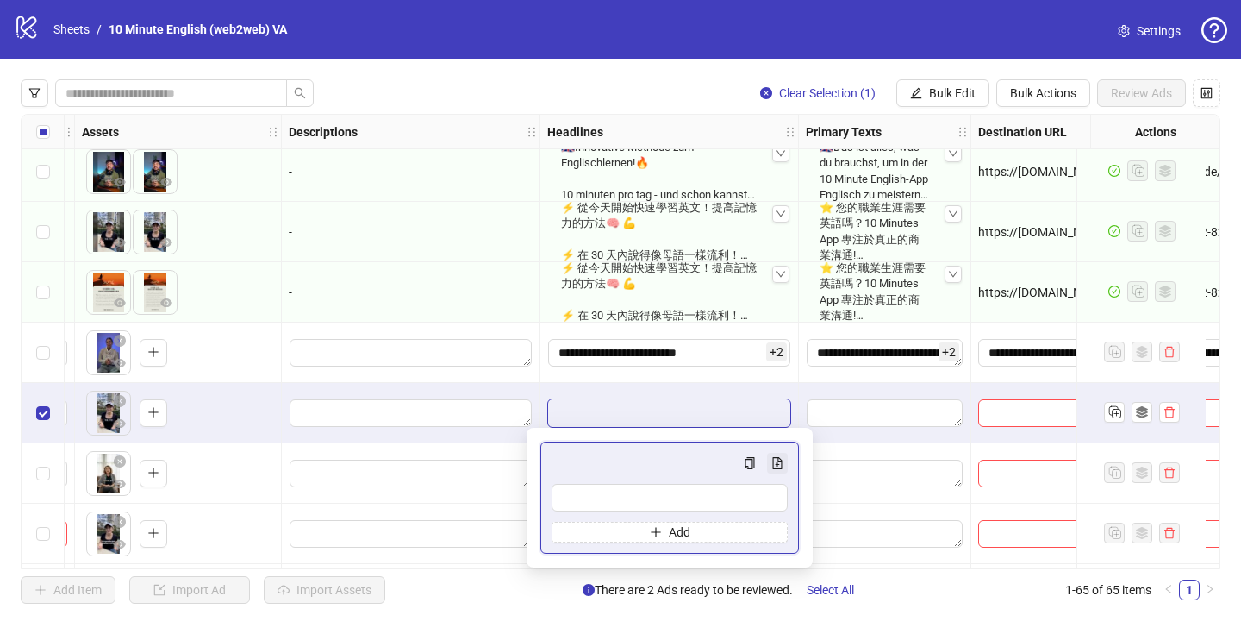
click at [781, 458] on icon "file-add" at bounding box center [777, 463] width 12 height 12
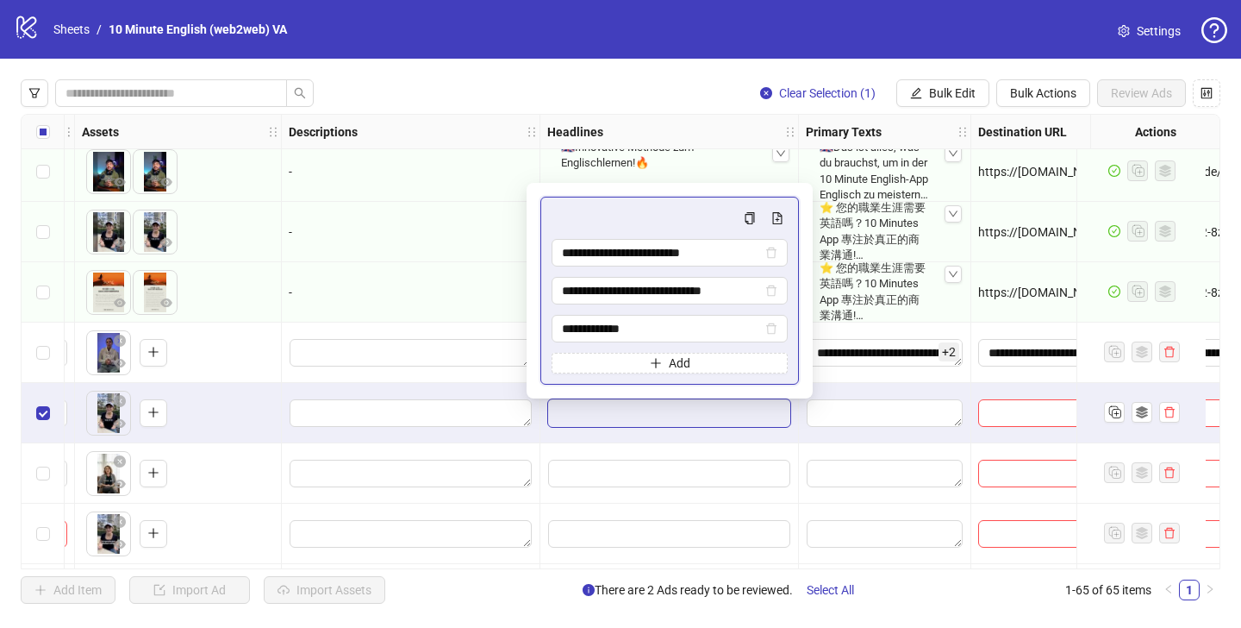
click at [444, 379] on div at bounding box center [411, 352] width 259 height 60
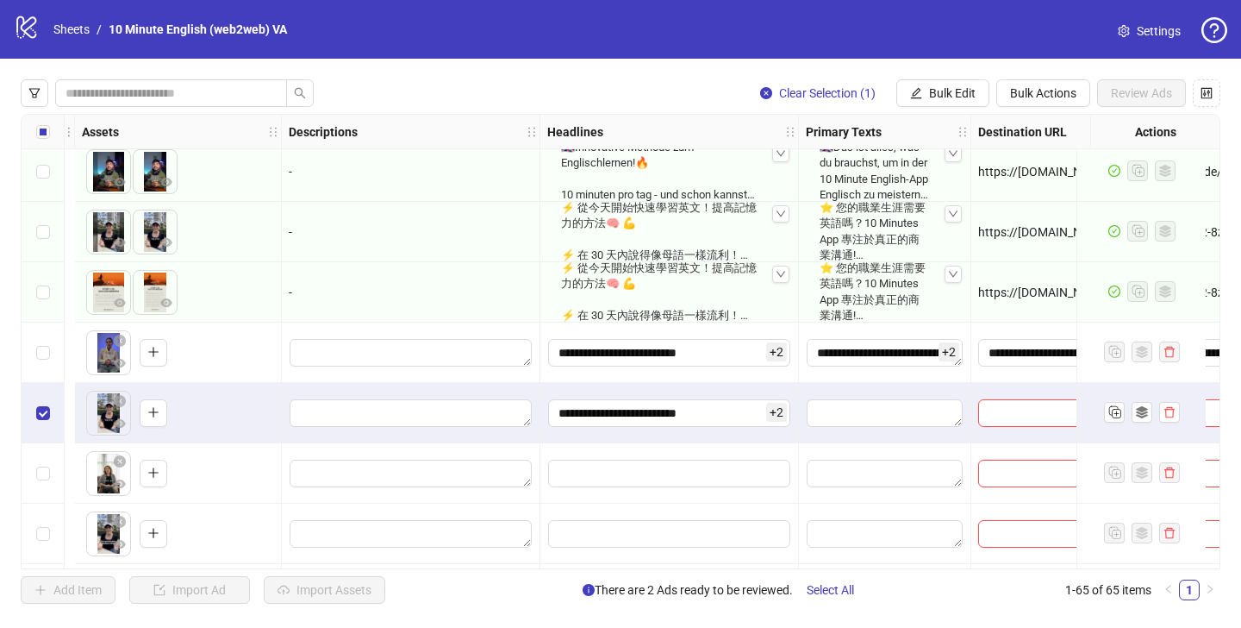
scroll to position [3387, 1128]
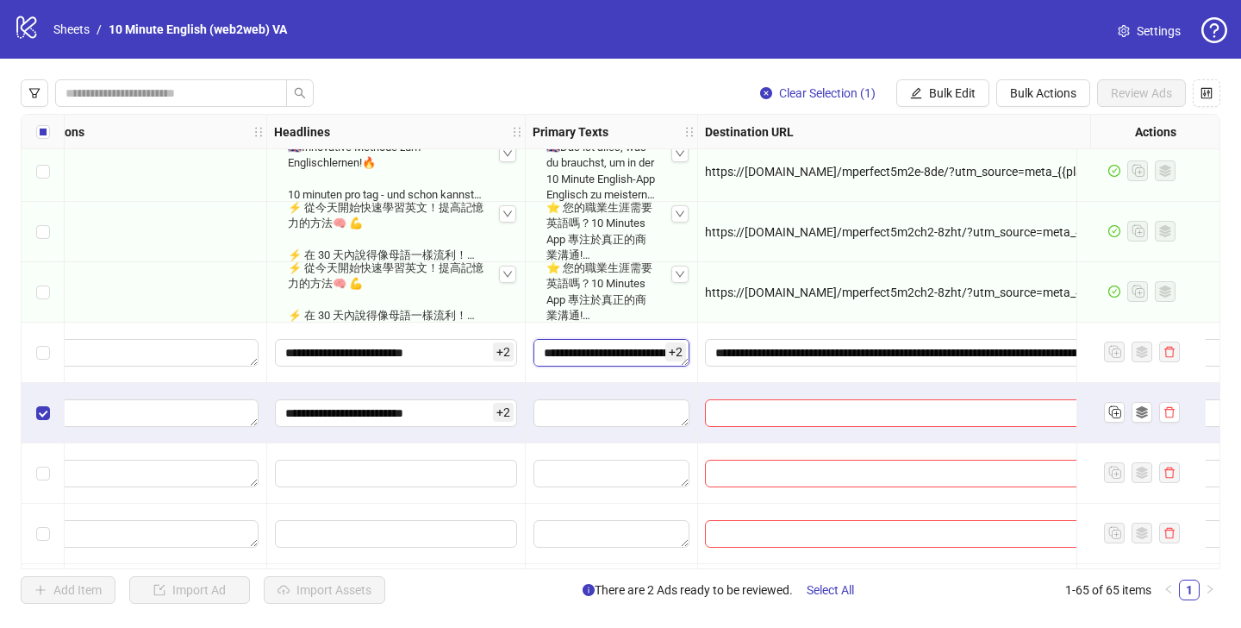
click at [616, 353] on textarea "**********" at bounding box center [612, 353] width 156 height 28
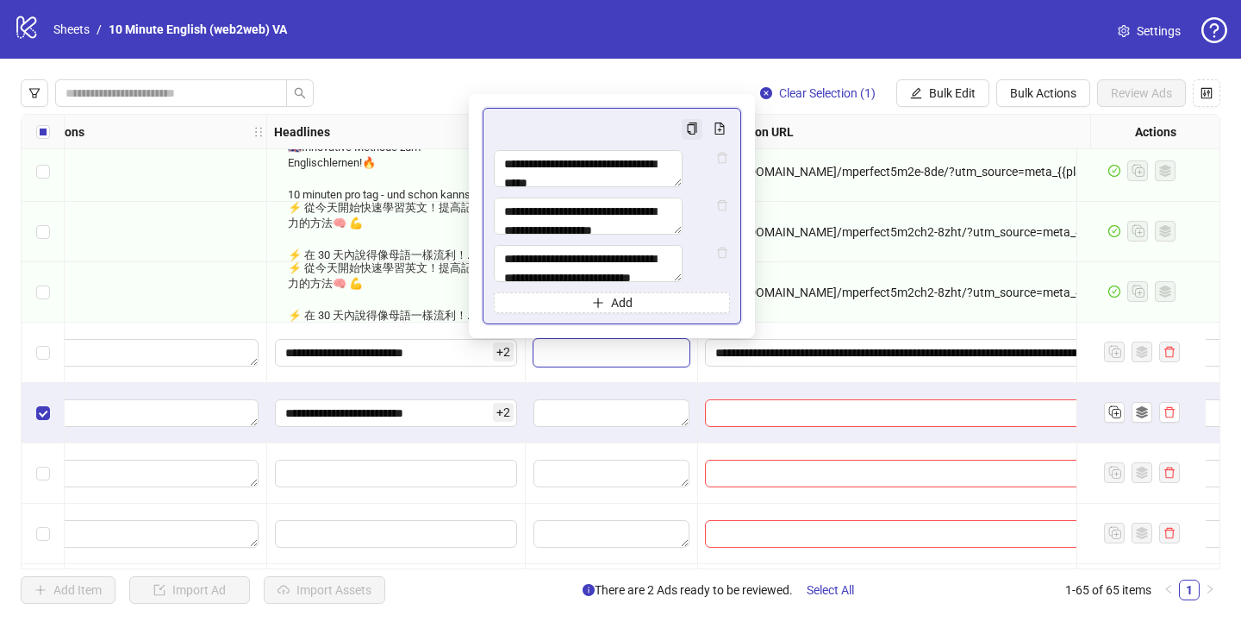
click at [694, 122] on icon "copy" at bounding box center [692, 128] width 12 height 12
click at [598, 415] on textarea "Edit values" at bounding box center [612, 413] width 156 height 28
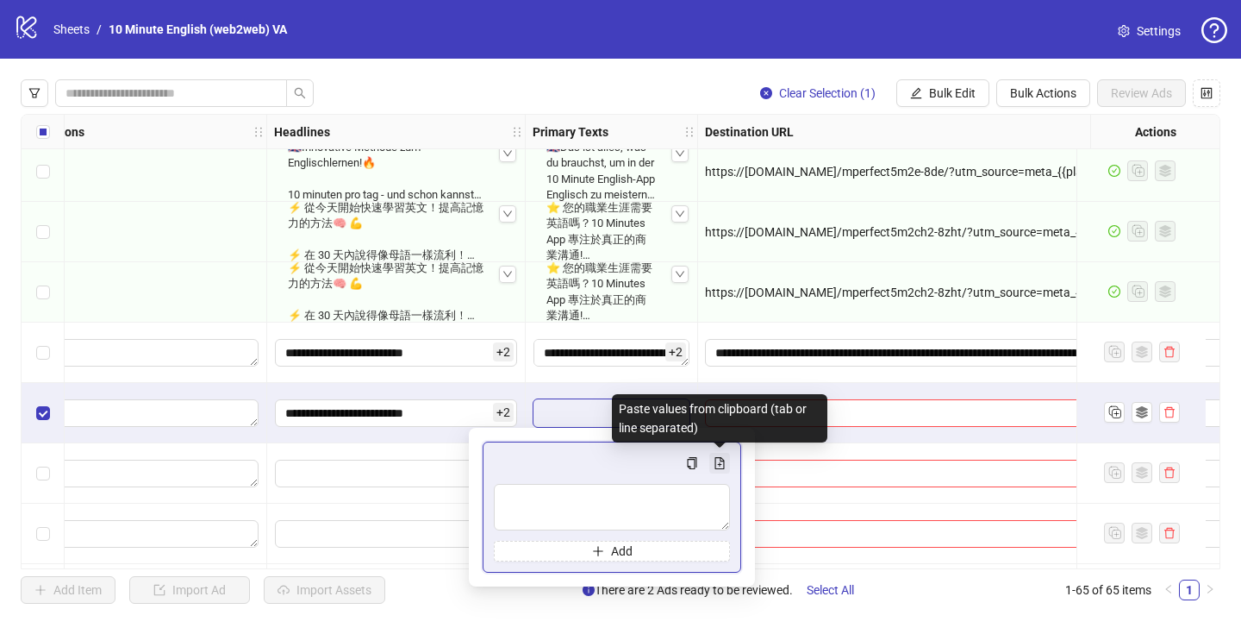
click at [718, 459] on icon "file-add" at bounding box center [720, 463] width 12 height 12
type textarea "**********"
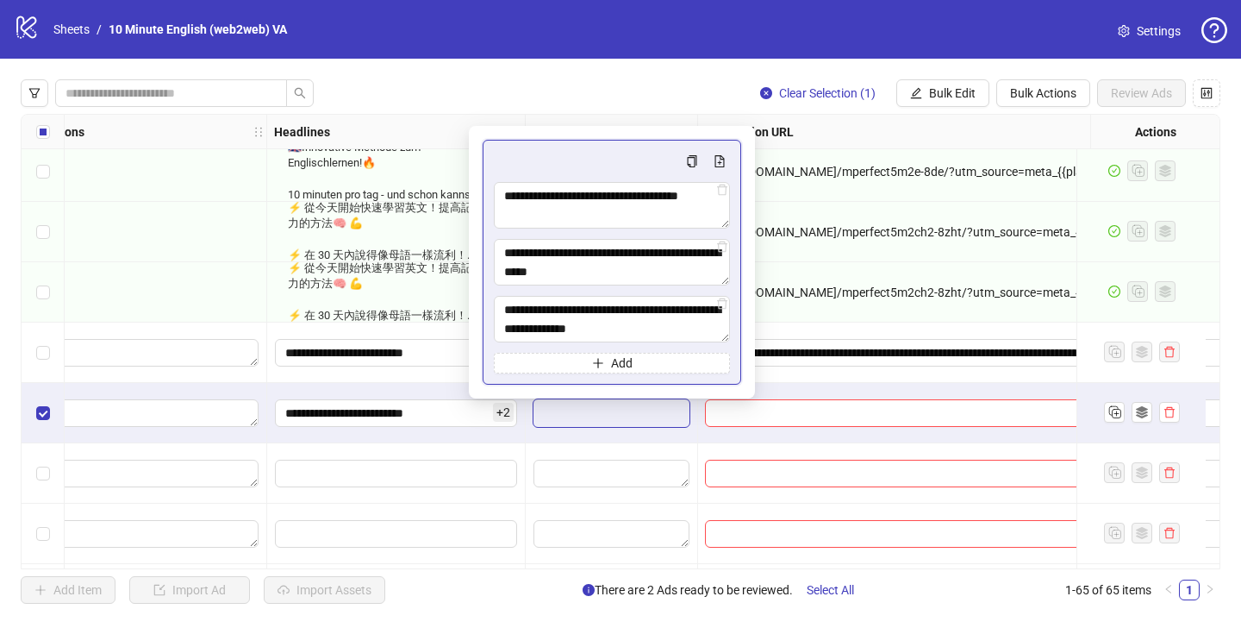
click at [653, 444] on div at bounding box center [612, 473] width 172 height 60
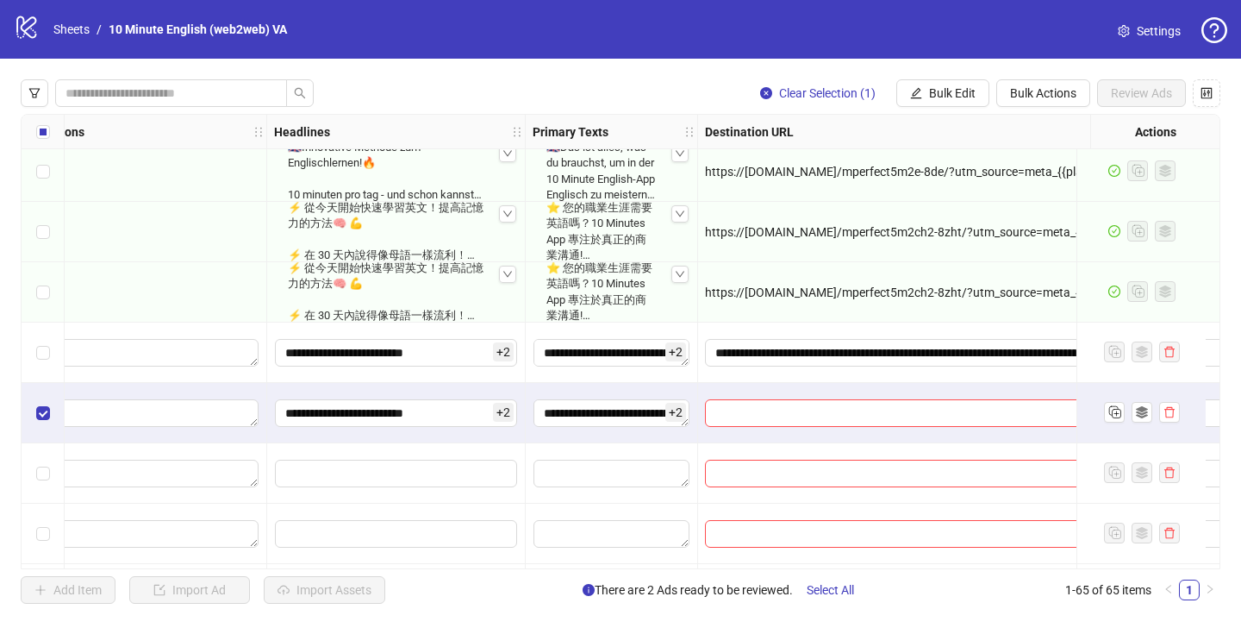
scroll to position [3387, 1346]
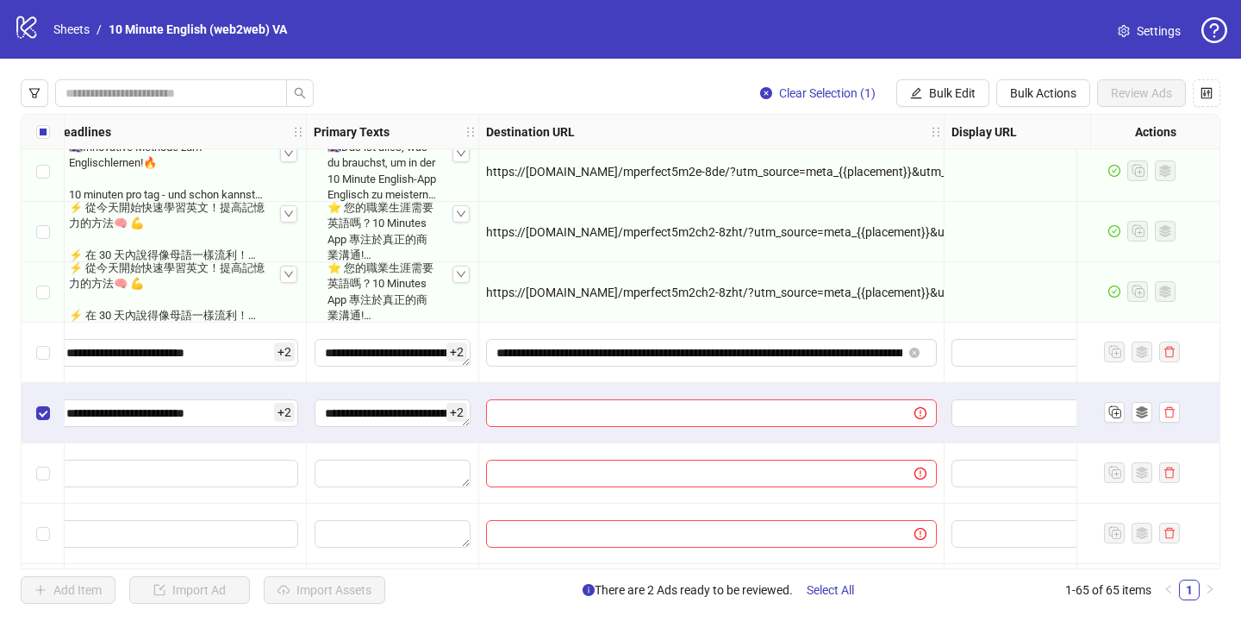
click at [697, 351] on div "**********" at bounding box center [621, 341] width 1200 height 455
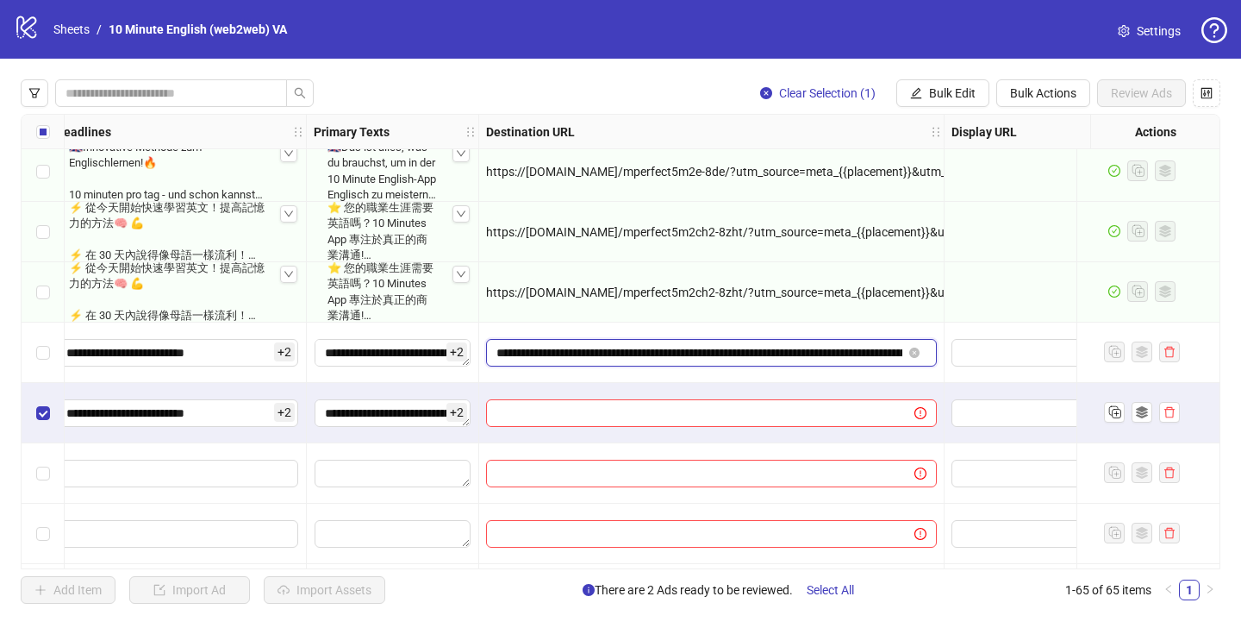
click at [697, 351] on input "**********" at bounding box center [700, 352] width 406 height 19
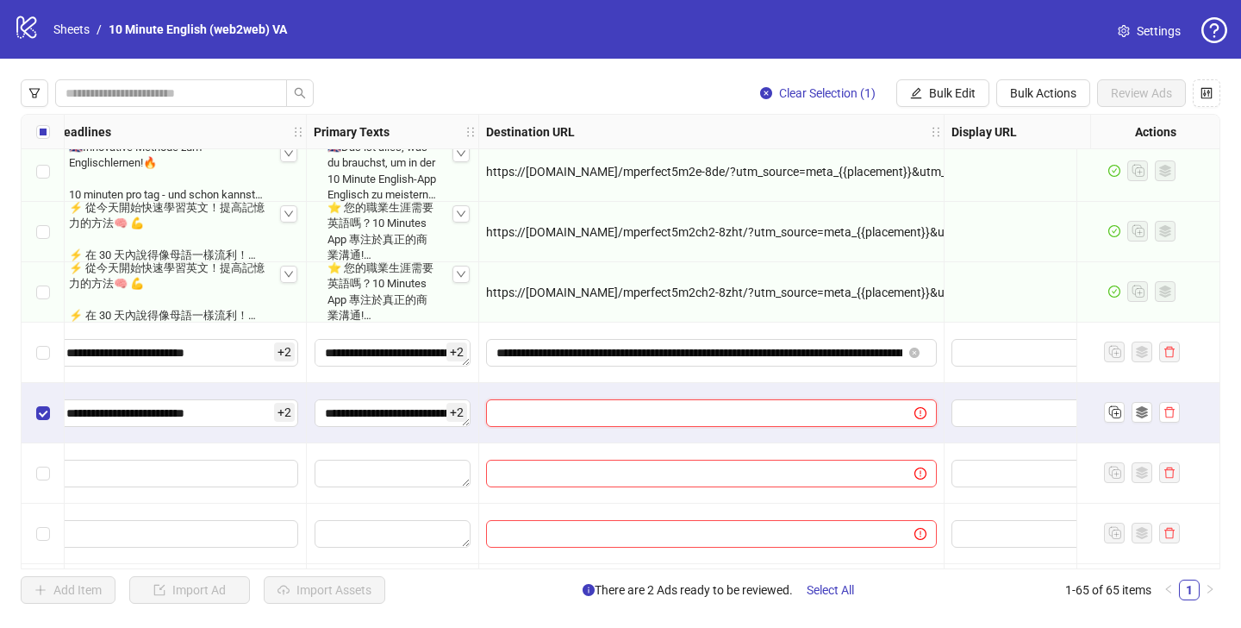
click at [677, 415] on input "text" at bounding box center [694, 412] width 394 height 19
paste input "**********"
type input "**********"
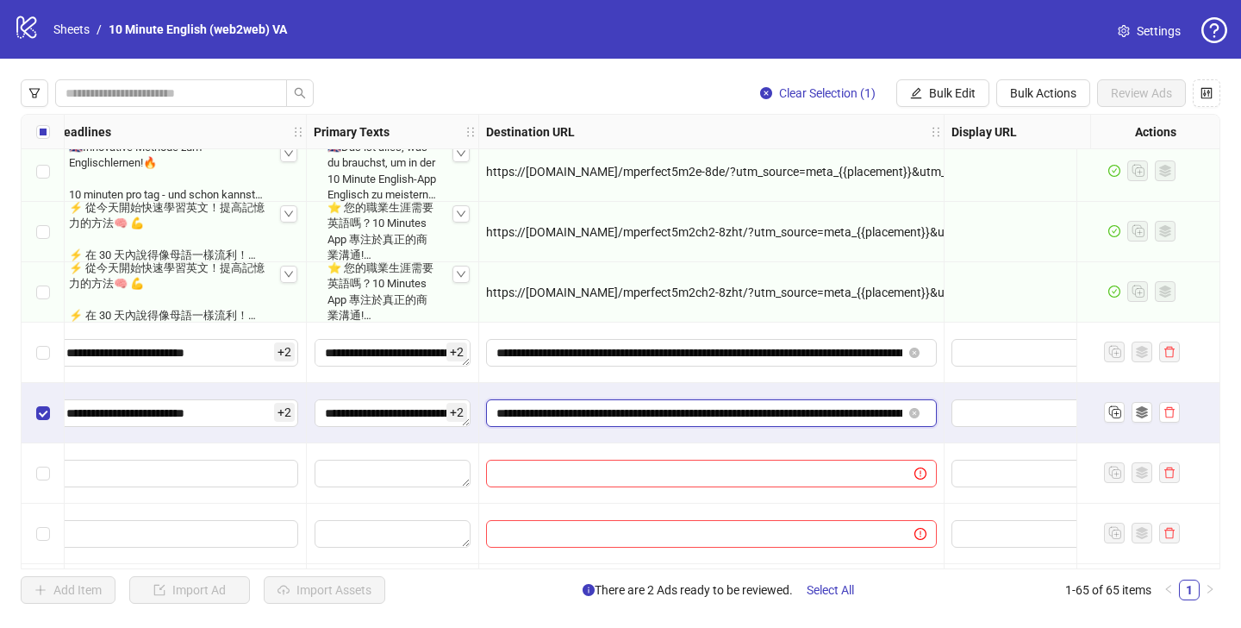
scroll to position [0, 662]
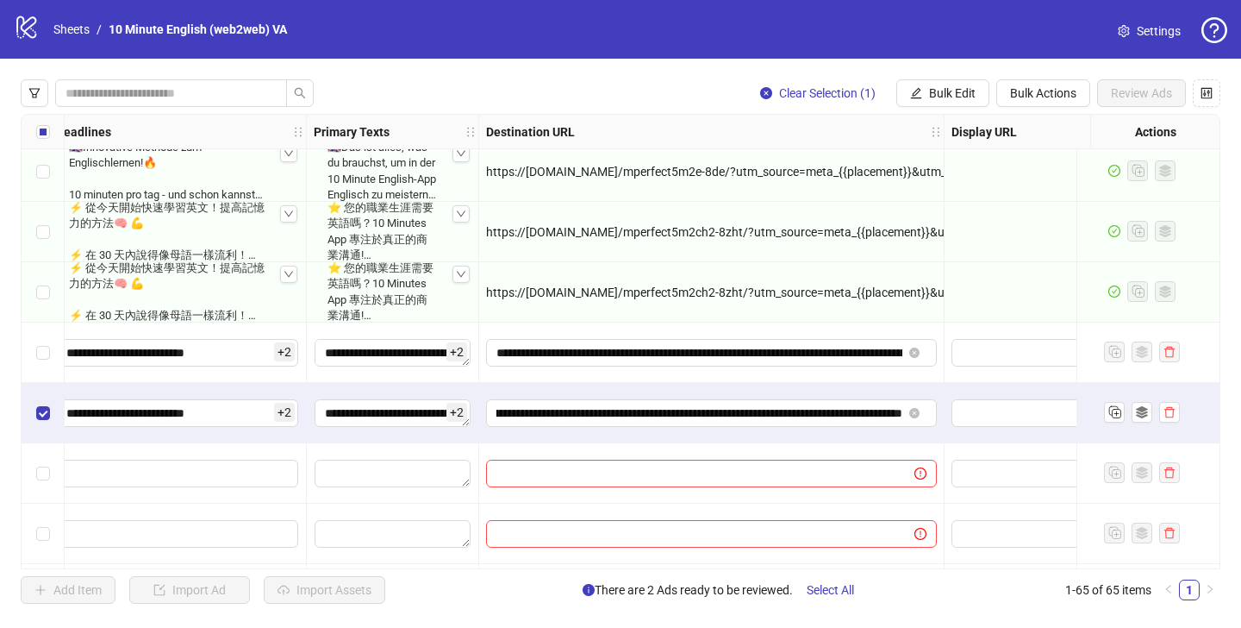
click at [651, 442] on div "**********" at bounding box center [711, 413] width 465 height 60
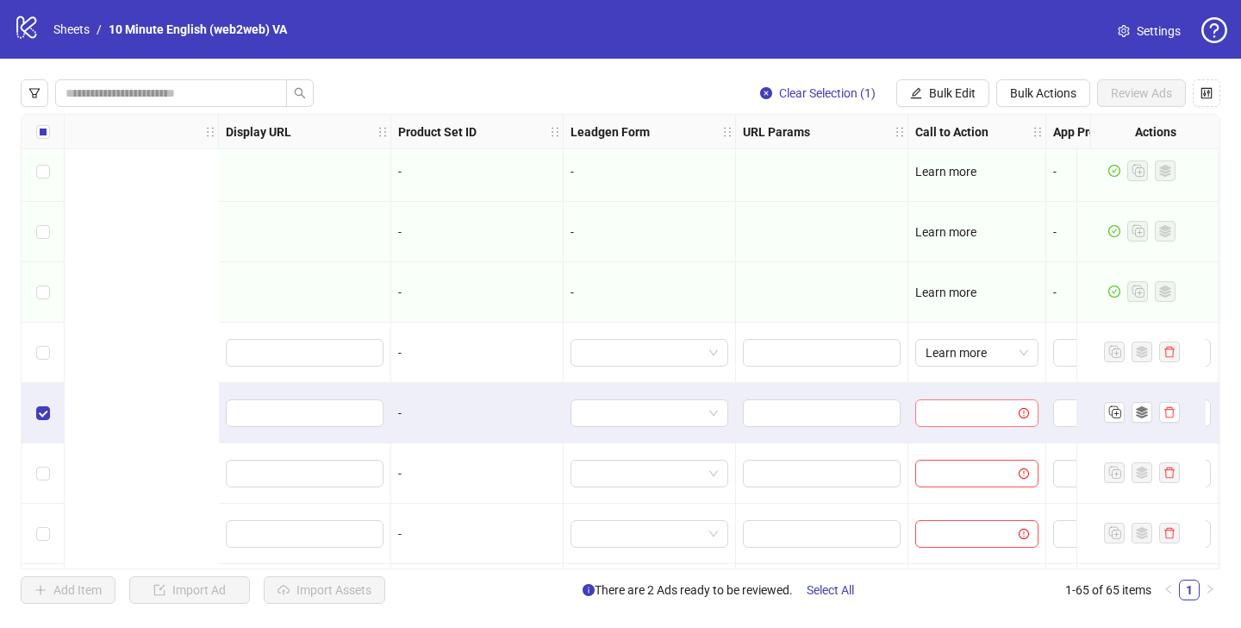
scroll to position [3387, 2502]
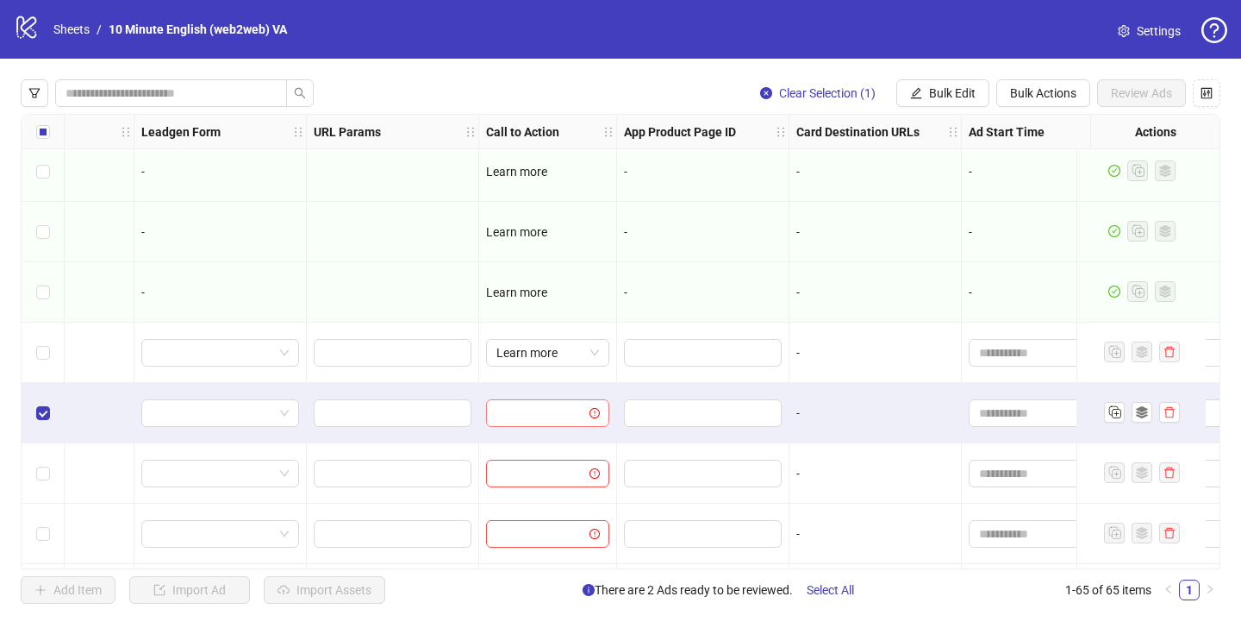
click at [554, 413] on input "search" at bounding box center [540, 413] width 87 height 26
type input "**"
click at [509, 379] on div "Learn more" at bounding box center [548, 378] width 96 height 19
click at [484, 389] on div "Learn more" at bounding box center [548, 413] width 138 height 60
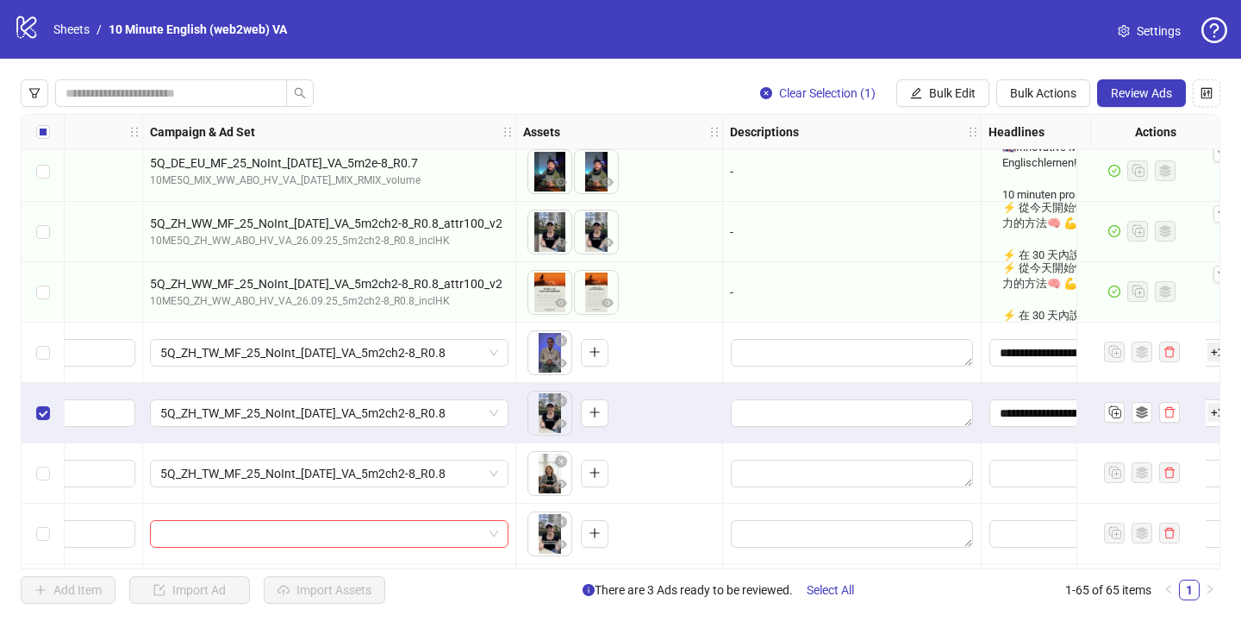
scroll to position [3387, 736]
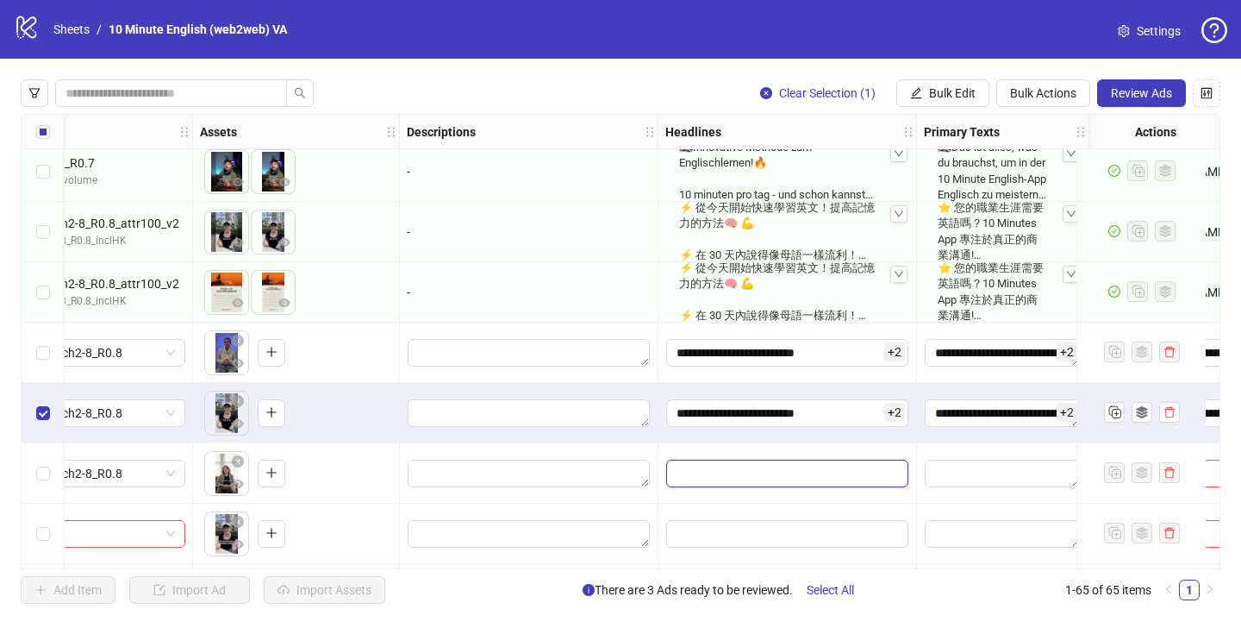
click at [731, 482] on input "Edit values" at bounding box center [787, 473] width 242 height 28
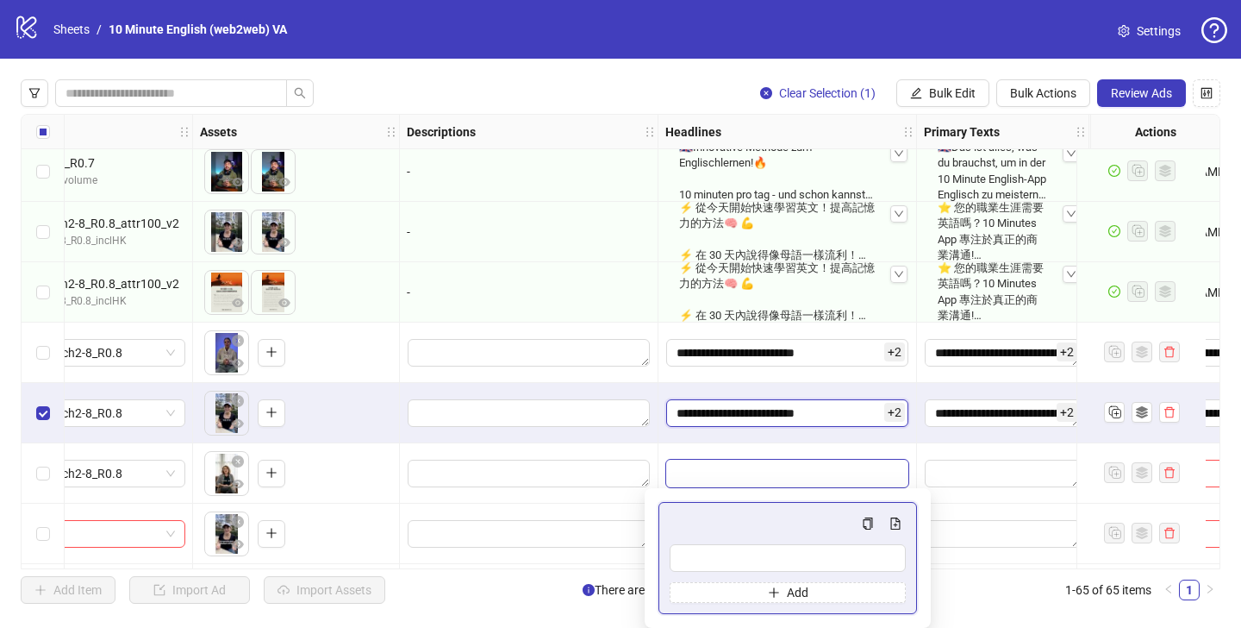
click at [752, 415] on input "**********" at bounding box center [787, 413] width 242 height 28
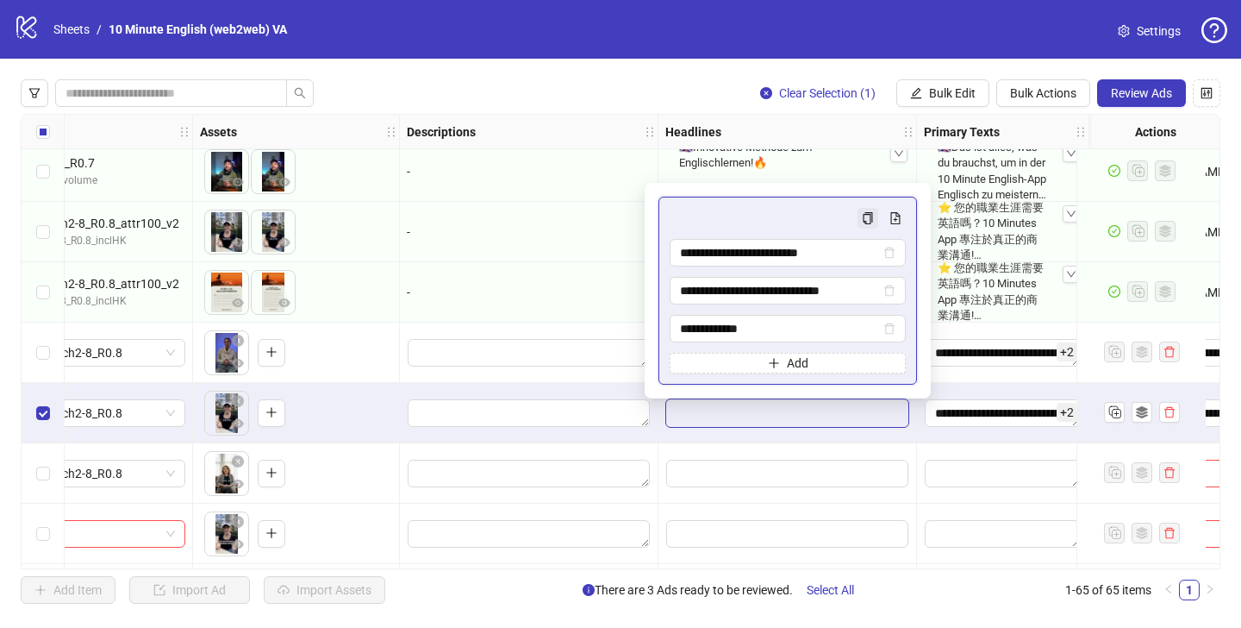
click at [871, 215] on icon "copy" at bounding box center [868, 218] width 12 height 12
click at [732, 444] on div at bounding box center [788, 473] width 259 height 60
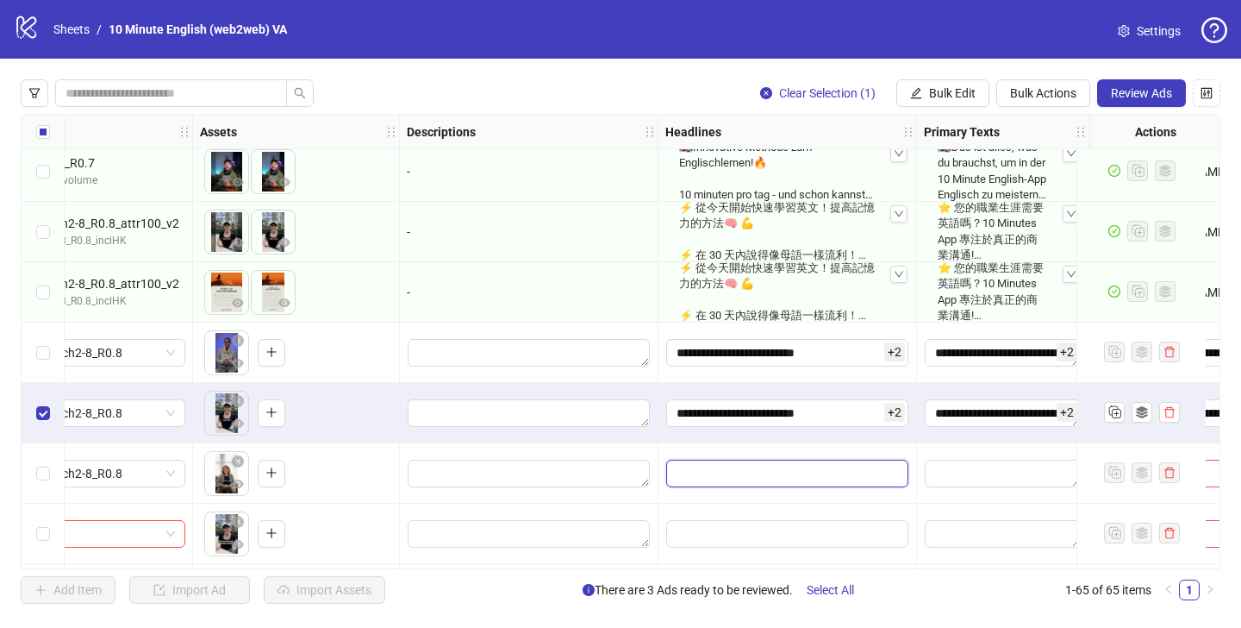
click at [730, 477] on input "Edit values" at bounding box center [787, 473] width 242 height 28
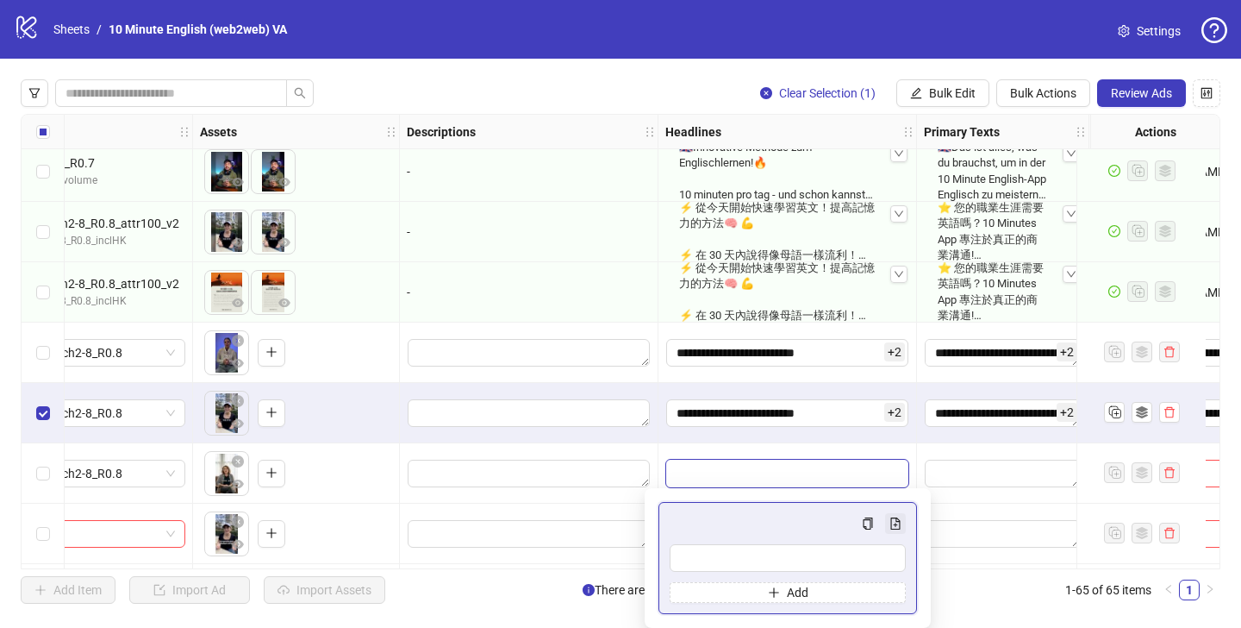
click at [894, 522] on icon "file-add" at bounding box center [896, 523] width 12 height 12
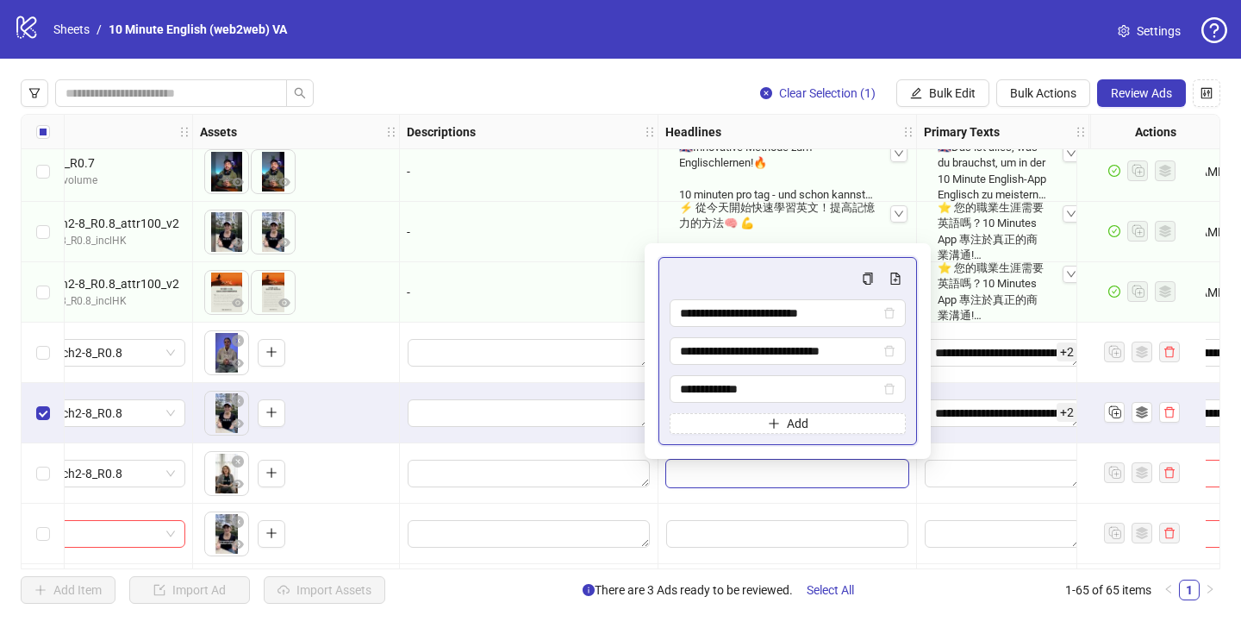
click at [619, 444] on div at bounding box center [529, 473] width 259 height 60
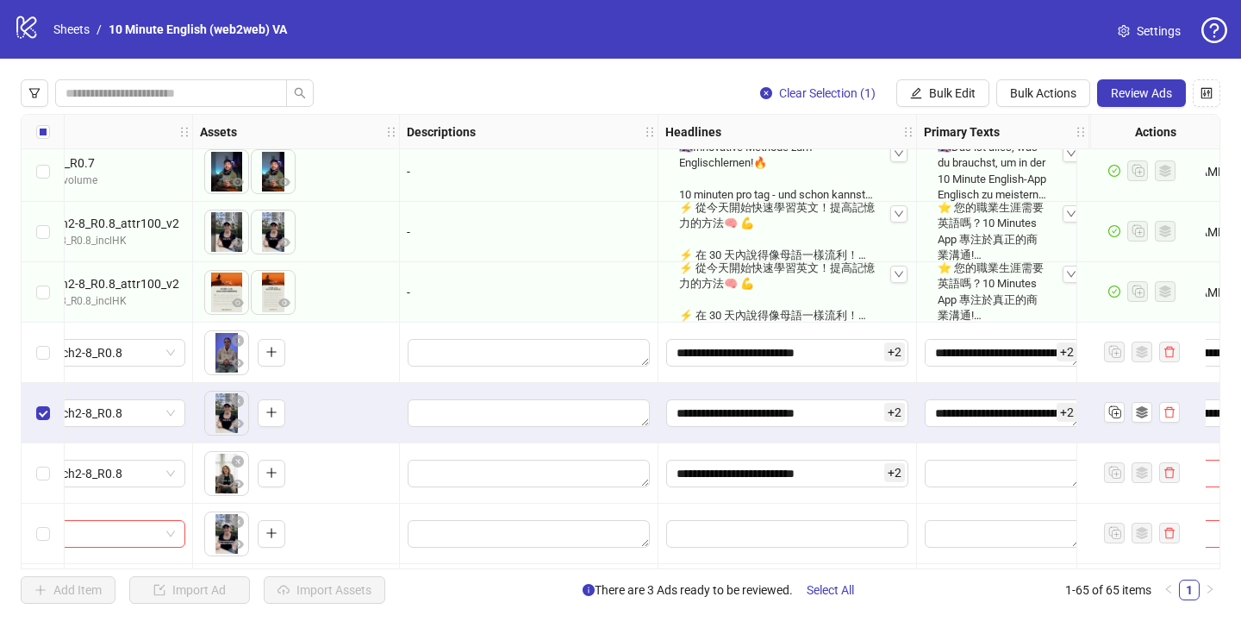
scroll to position [3387, 1096]
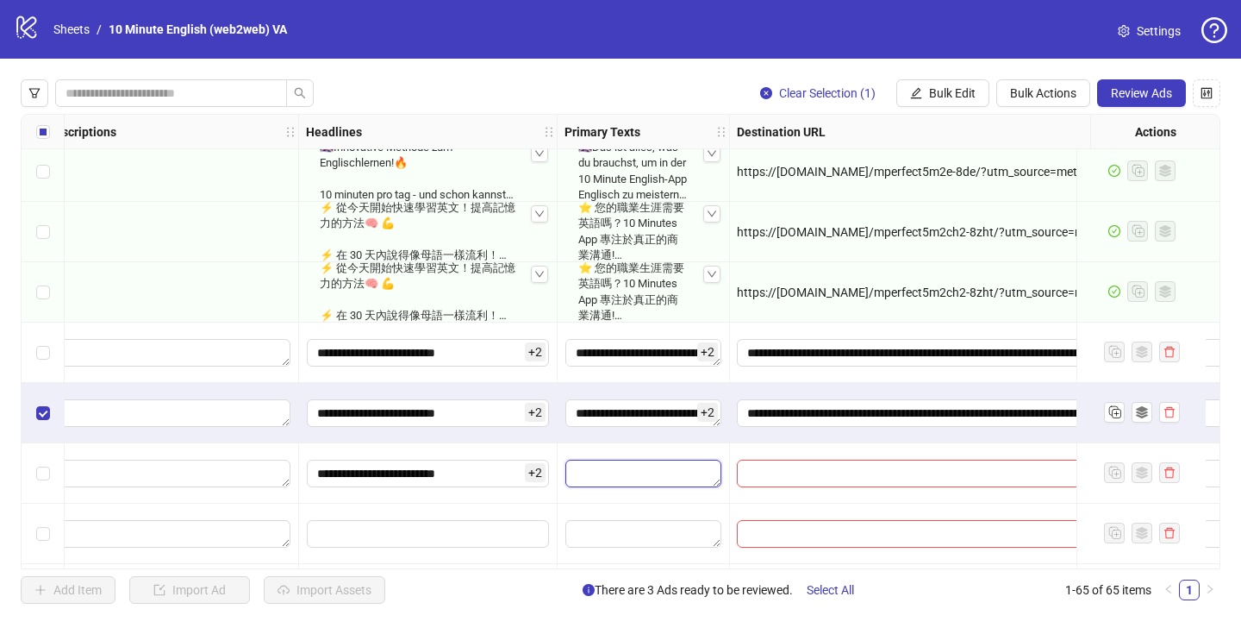
click at [625, 472] on textarea "Edit values" at bounding box center [643, 473] width 156 height 28
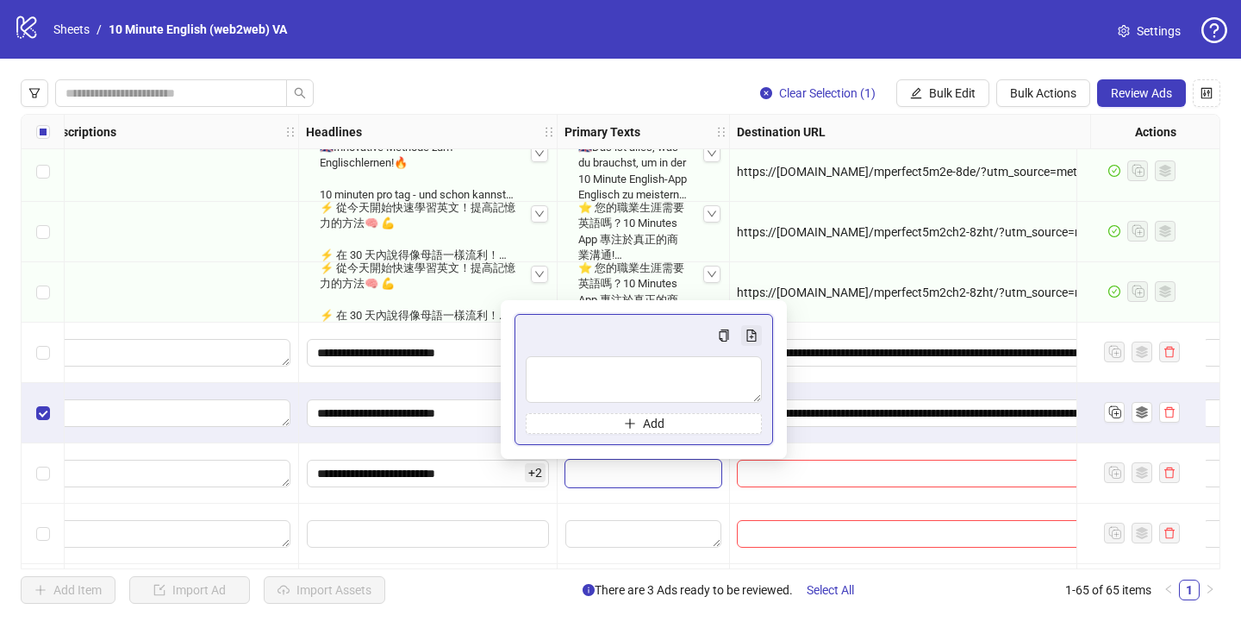
click at [751, 335] on icon "file-add" at bounding box center [751, 335] width 9 height 12
type textarea "**********"
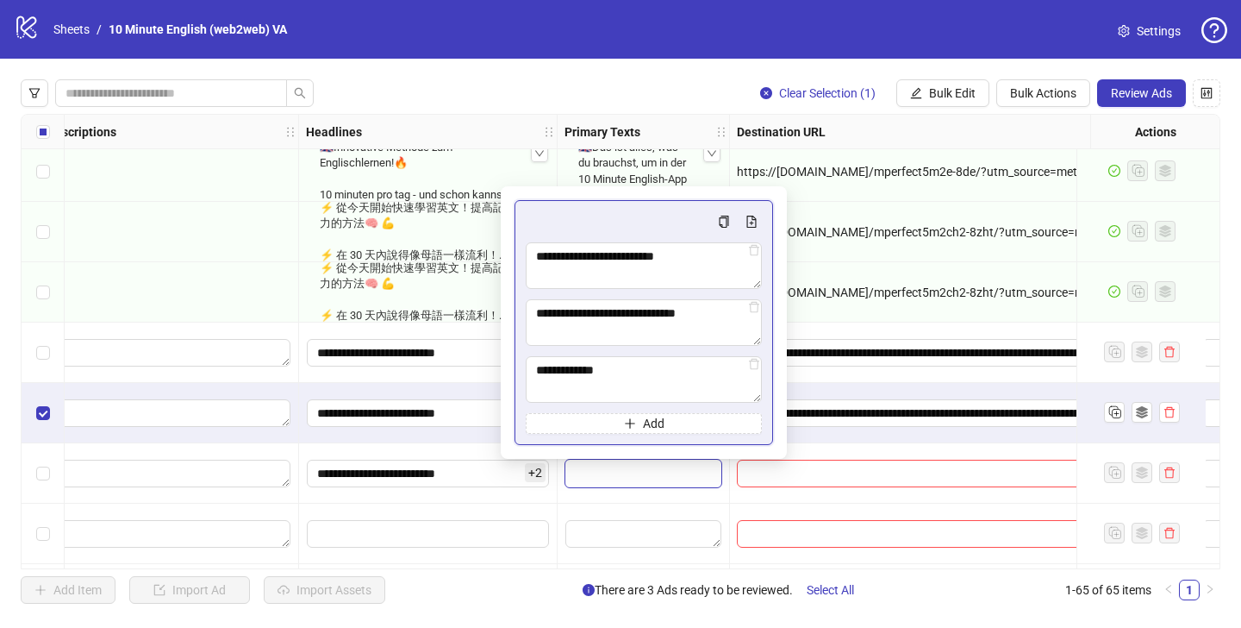
click at [819, 447] on div at bounding box center [962, 473] width 465 height 60
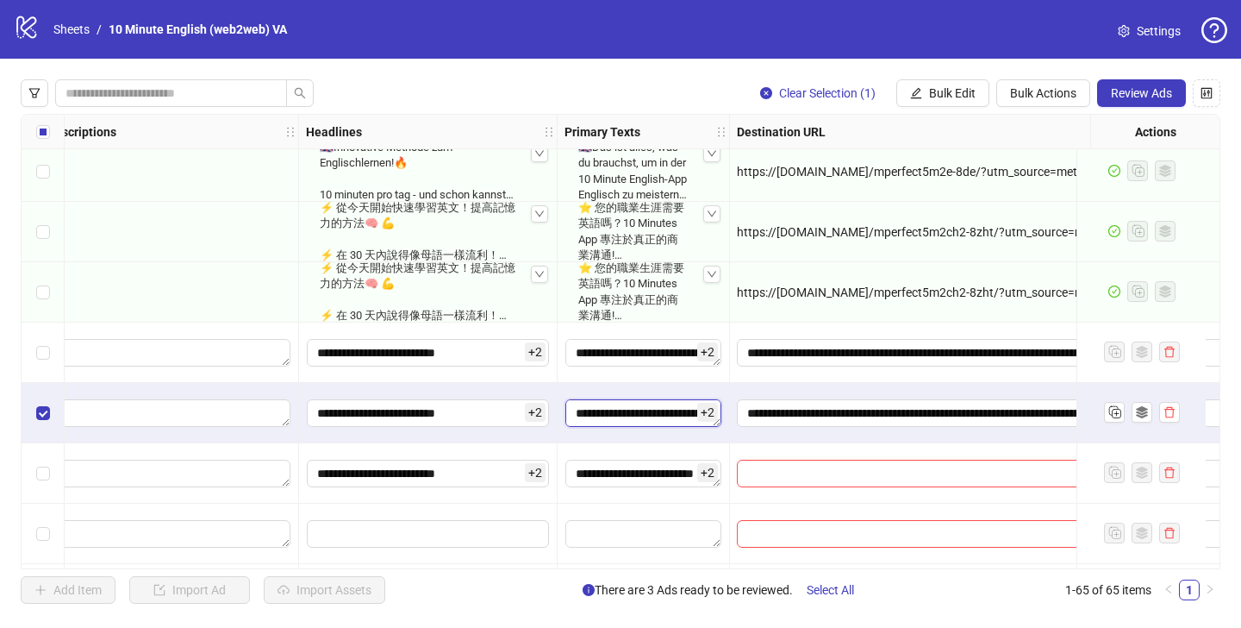
click at [684, 420] on textarea "**********" at bounding box center [643, 413] width 156 height 28
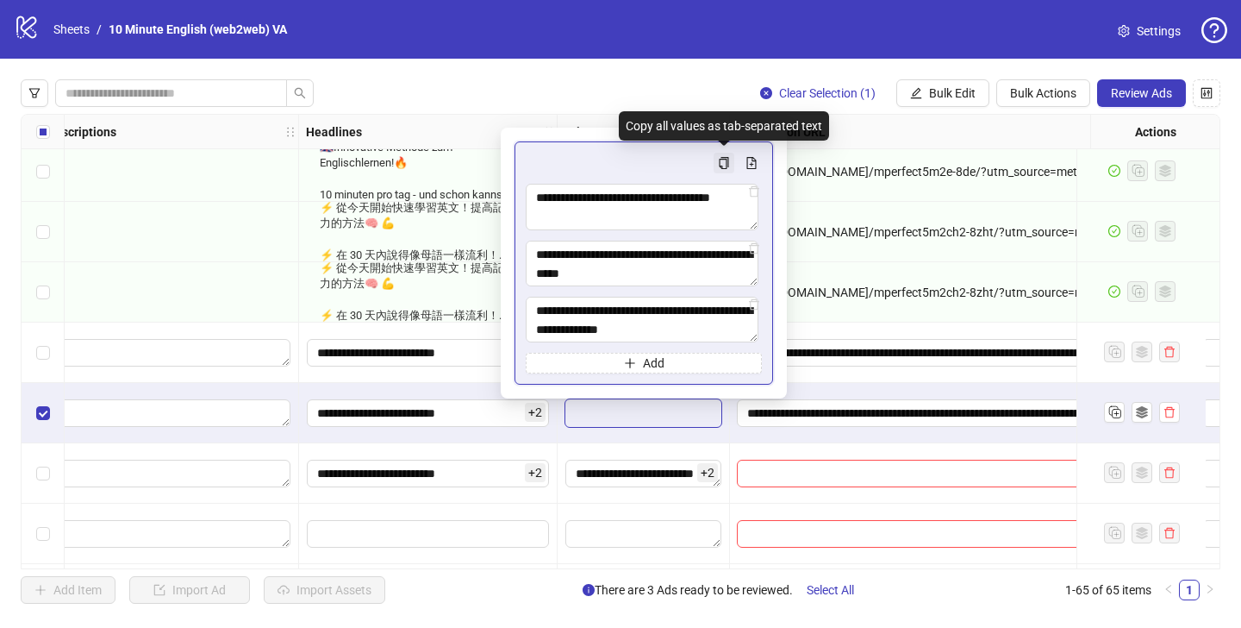
click at [730, 165] on button "Multi-text input container - paste or copy values" at bounding box center [724, 163] width 21 height 21
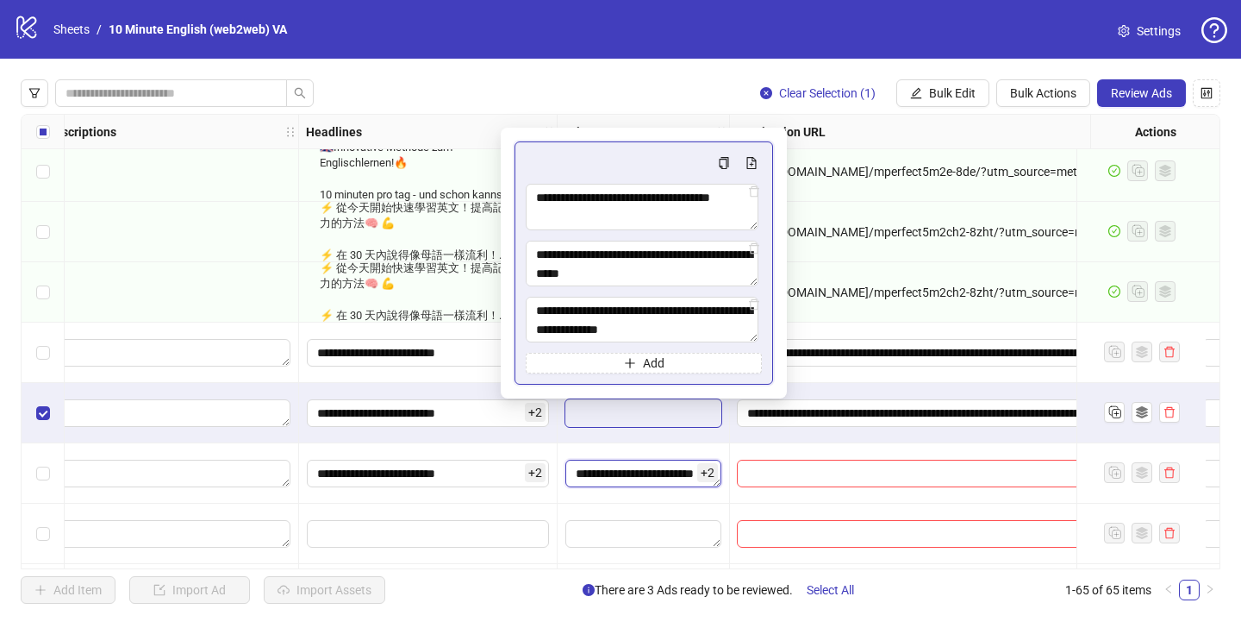
click at [644, 467] on textarea "**********" at bounding box center [643, 473] width 156 height 28
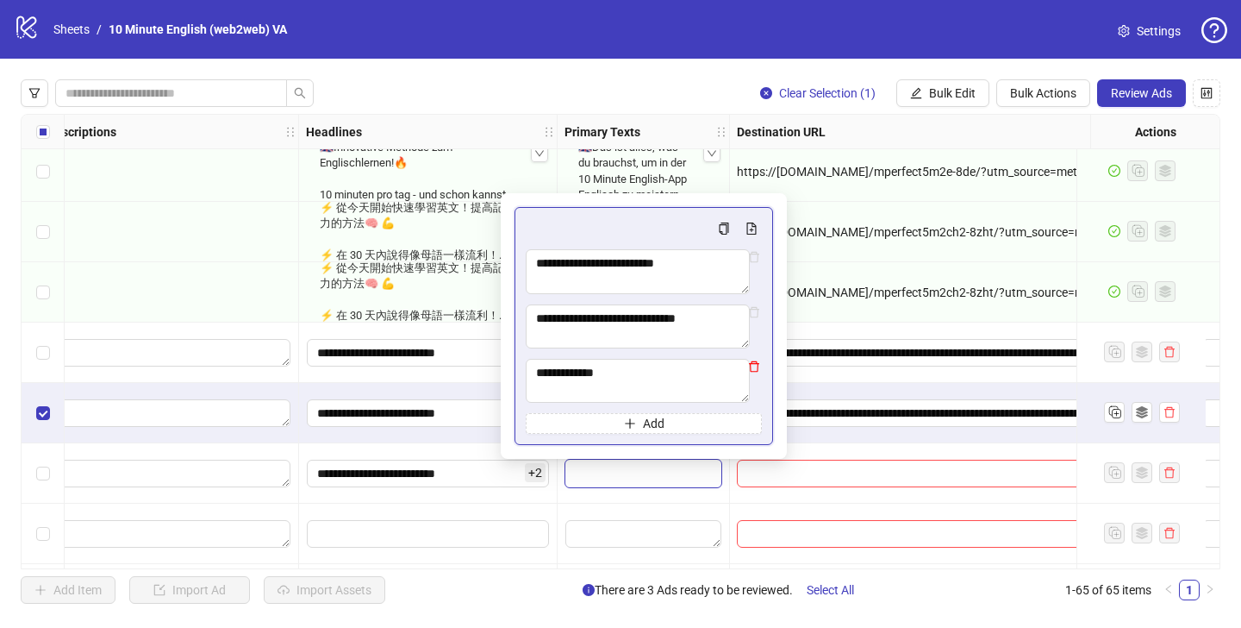
click at [753, 362] on icon "delete" at bounding box center [754, 366] width 12 height 12
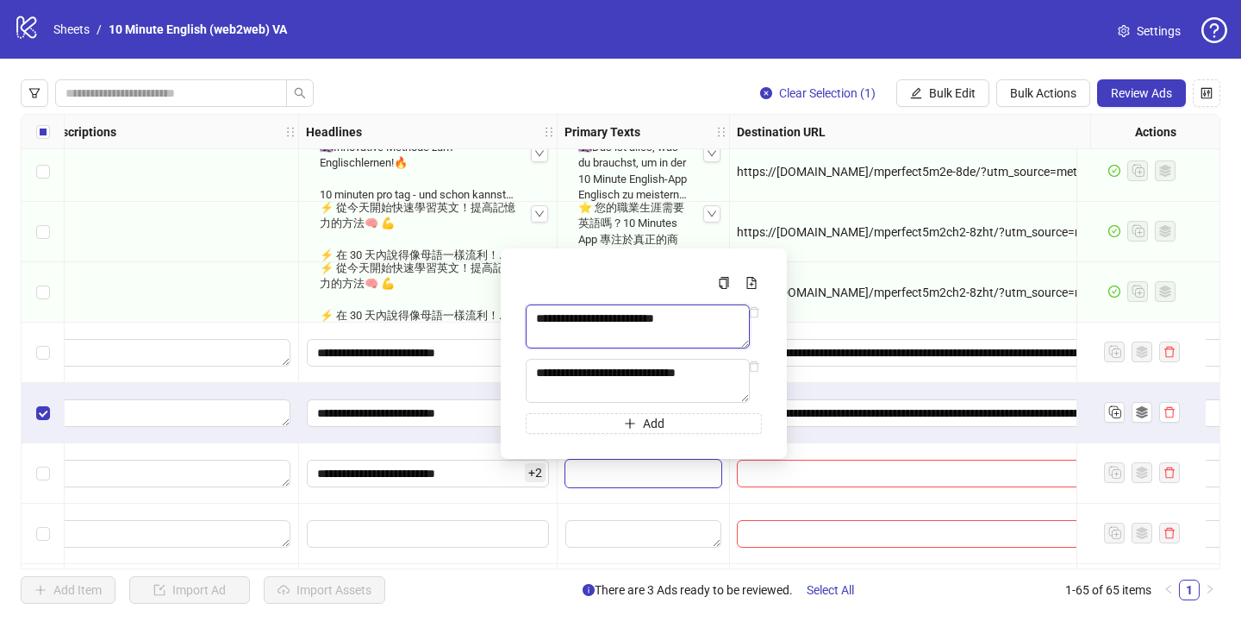
click at [750, 314] on textarea "**********" at bounding box center [638, 326] width 224 height 44
click at [756, 307] on icon "delete" at bounding box center [754, 312] width 12 height 12
type textarea "**********"
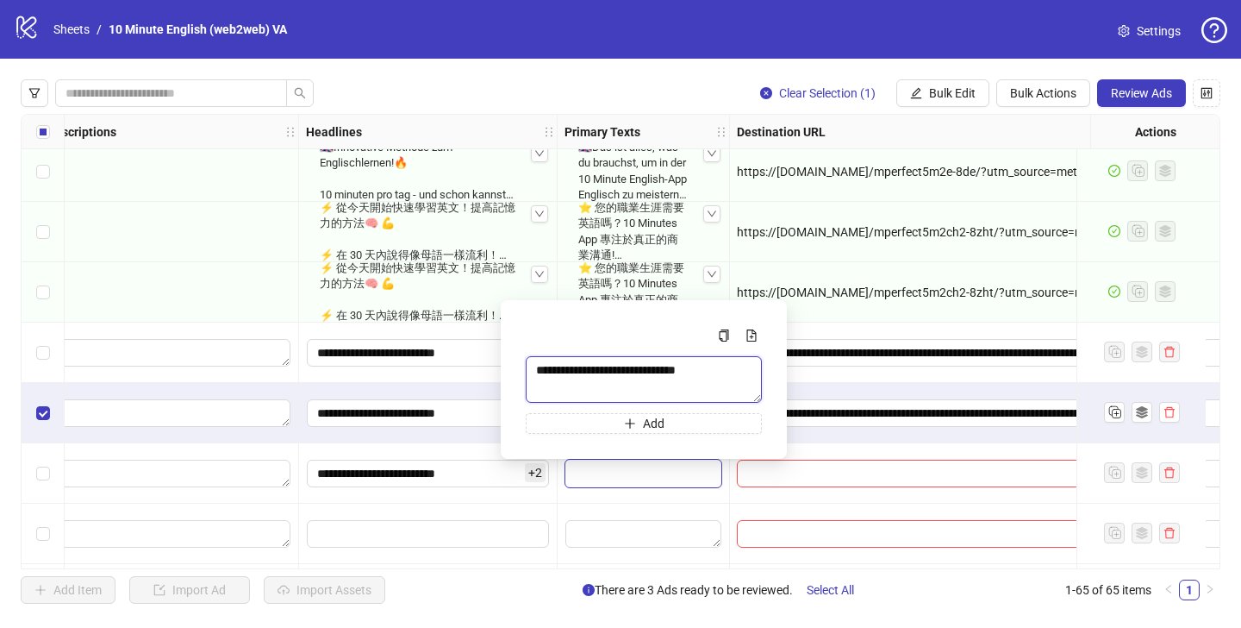
click at [753, 367] on textarea "**********" at bounding box center [644, 379] width 236 height 47
drag, startPoint x: 731, startPoint y: 384, endPoint x: 451, endPoint y: 287, distance: 296.6
click at [451, 289] on body "logo/logo-mobile Sheets / 10 Minute English (web2web) VA Settings Clear Selecti…" at bounding box center [620, 314] width 1241 height 628
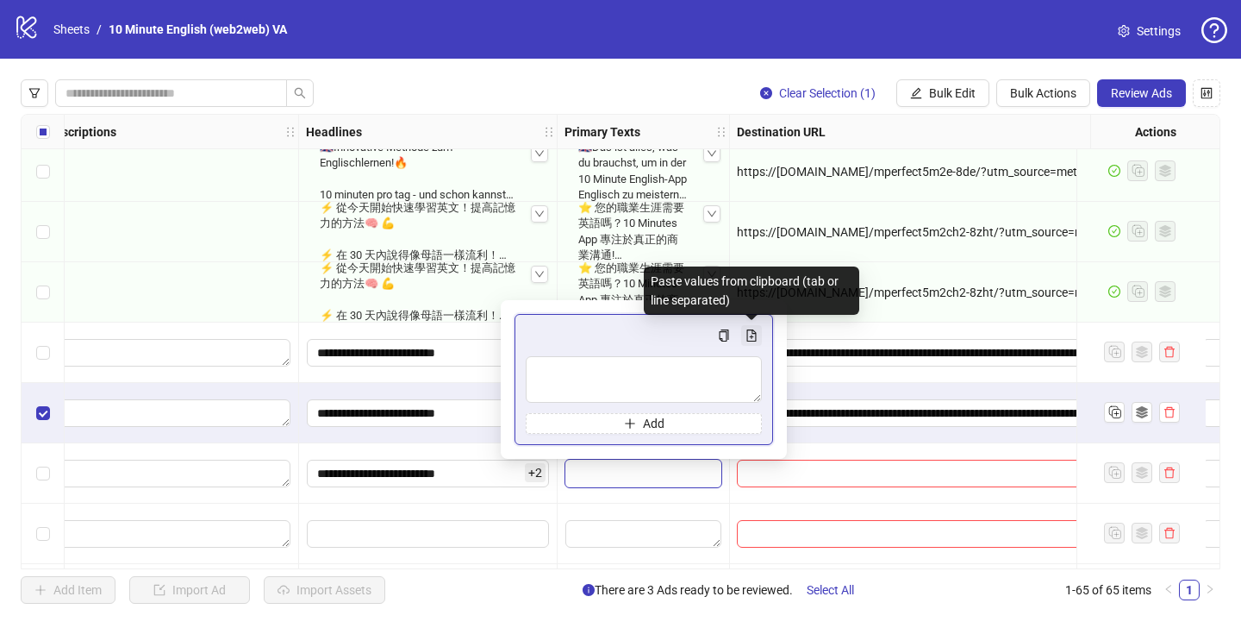
click at [753, 334] on icon "file-add" at bounding box center [752, 335] width 12 height 12
type textarea "**********"
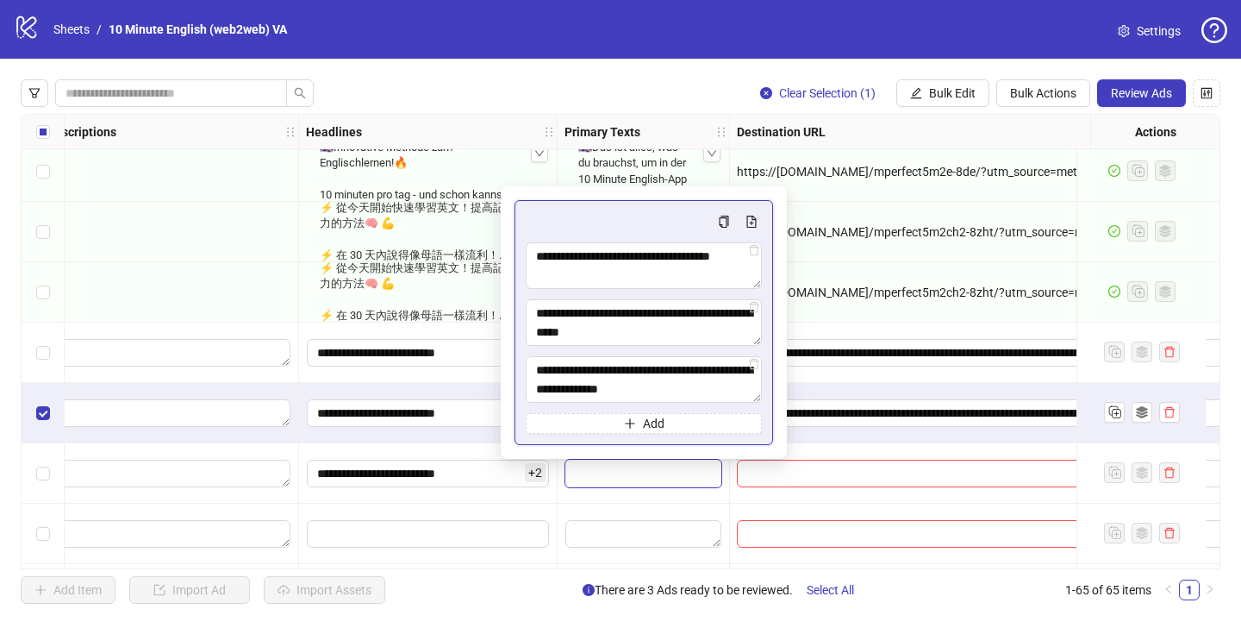
click at [818, 446] on div at bounding box center [962, 473] width 465 height 60
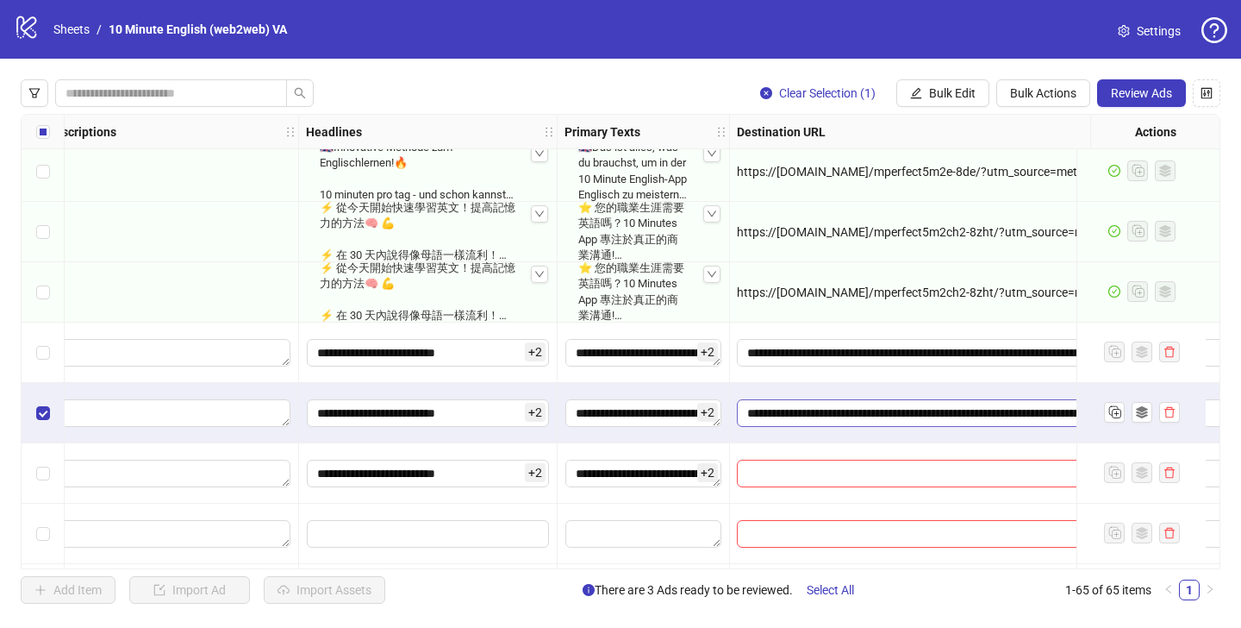
scroll to position [3387, 1228]
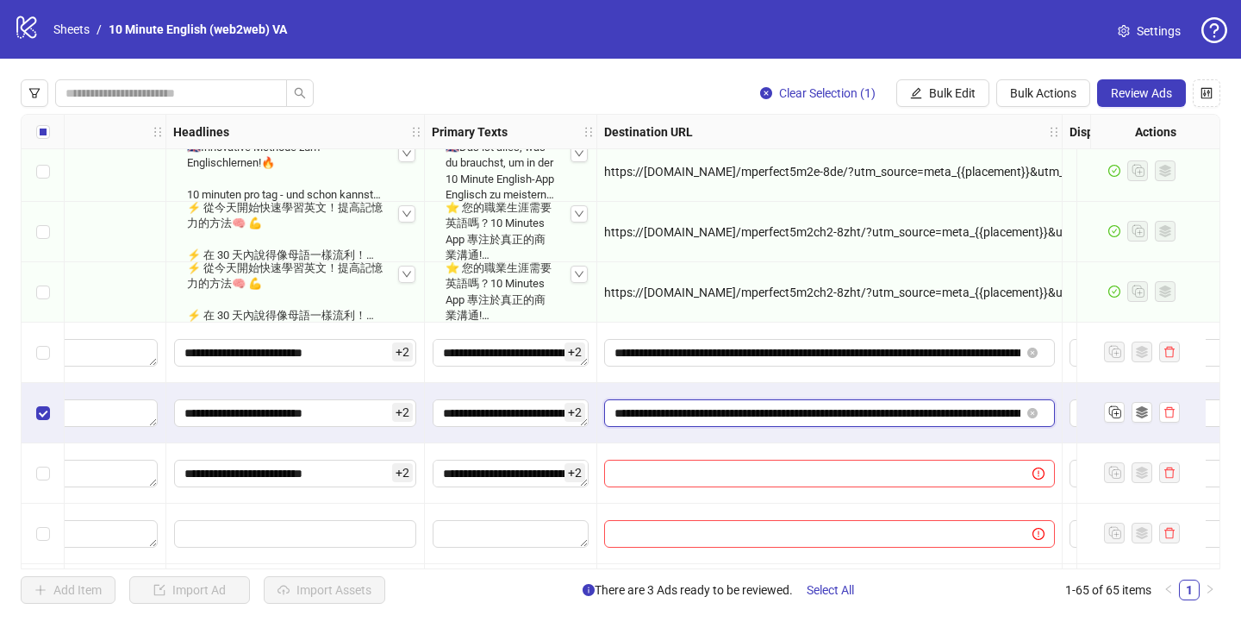
click at [747, 414] on input "**********" at bounding box center [818, 412] width 406 height 19
click at [741, 472] on input "text" at bounding box center [812, 473] width 394 height 19
paste input "**********"
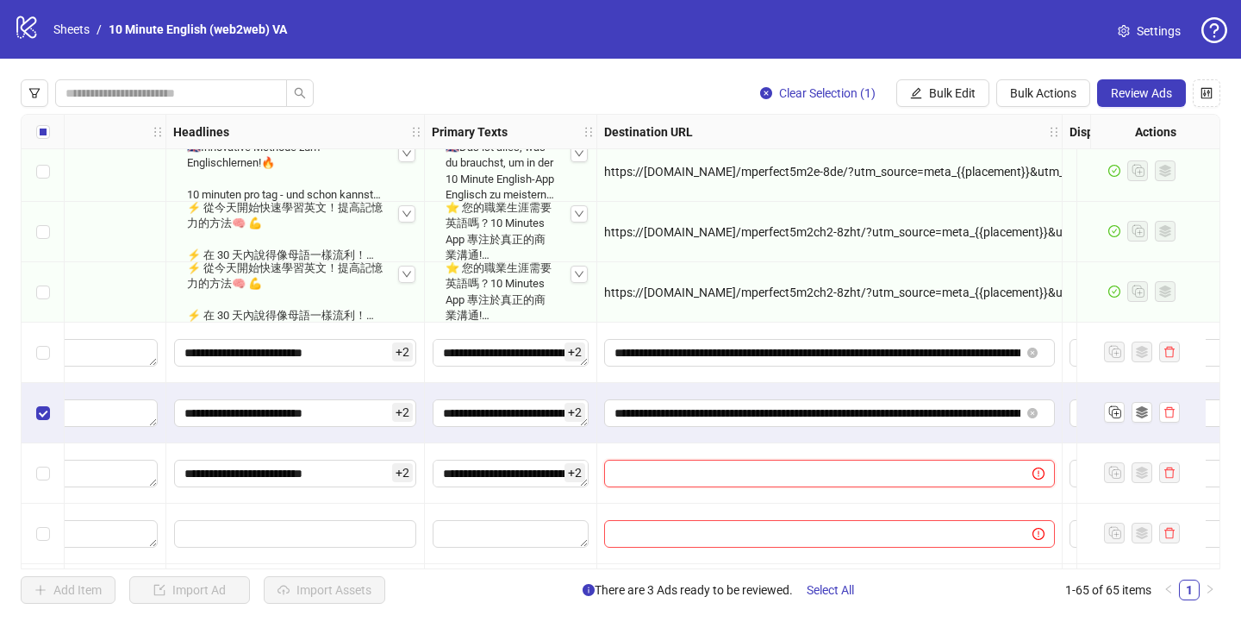
type input "**********"
click at [792, 450] on div "**********" at bounding box center [829, 473] width 465 height 60
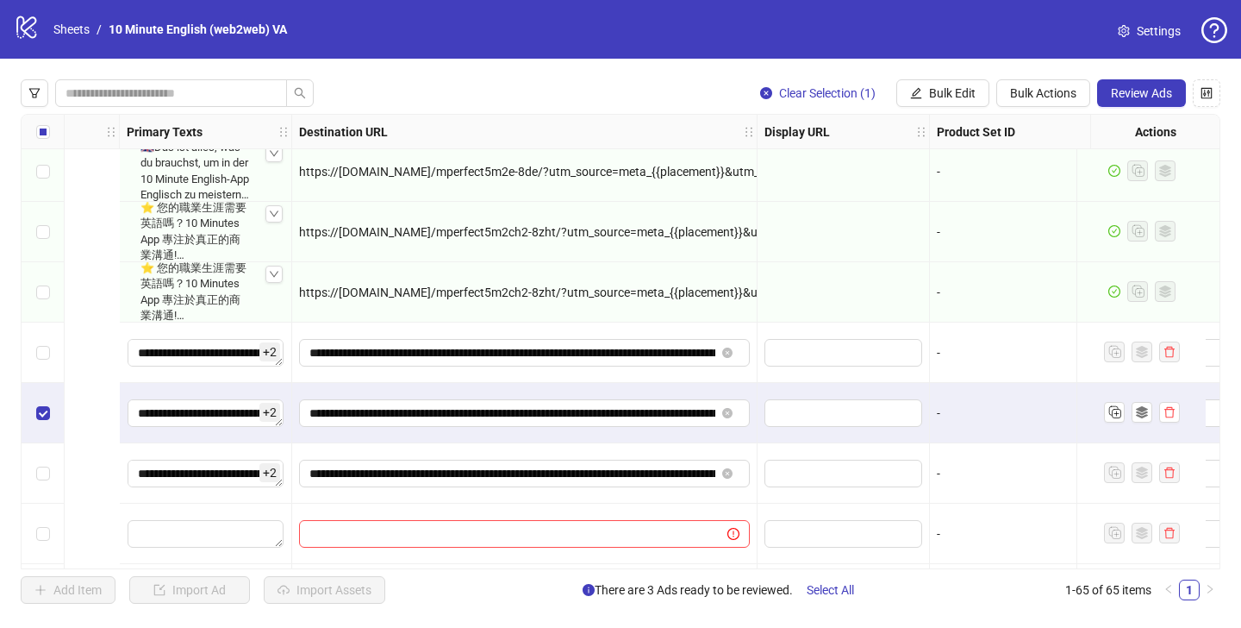
scroll to position [3387, 2406]
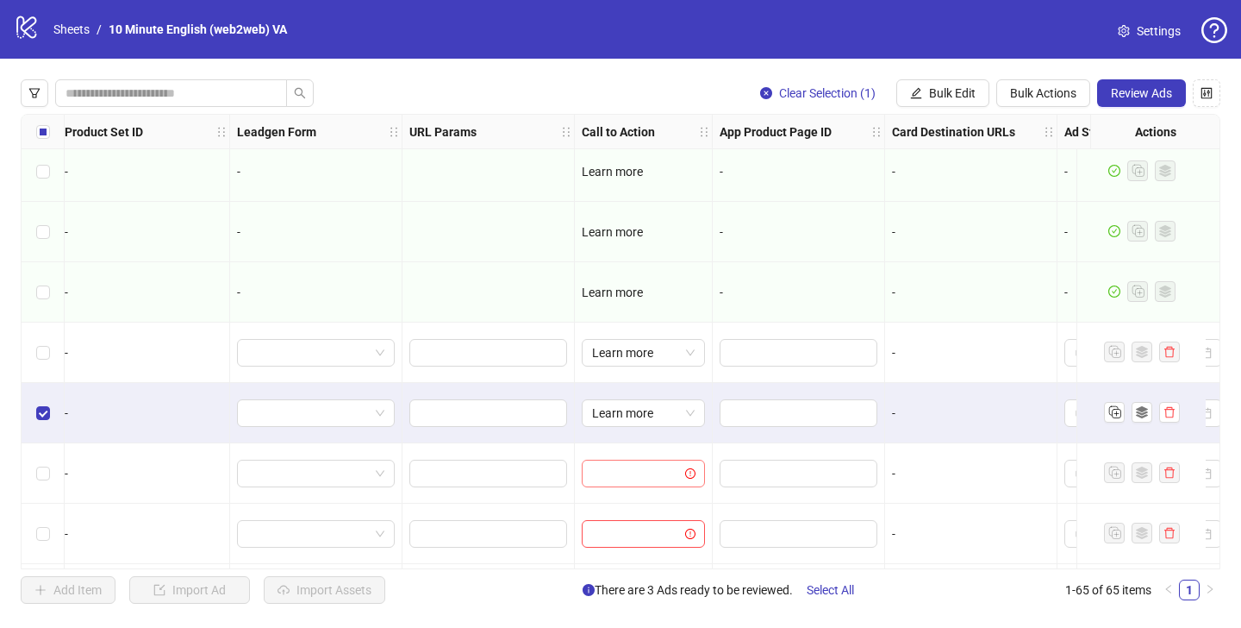
click at [643, 469] on div "Ad Format Ad Name Campaign & Ad Set Assets Descriptions Headlines Primary Texts…" at bounding box center [621, 341] width 1200 height 455
click at [643, 468] on input "search" at bounding box center [635, 473] width 87 height 26
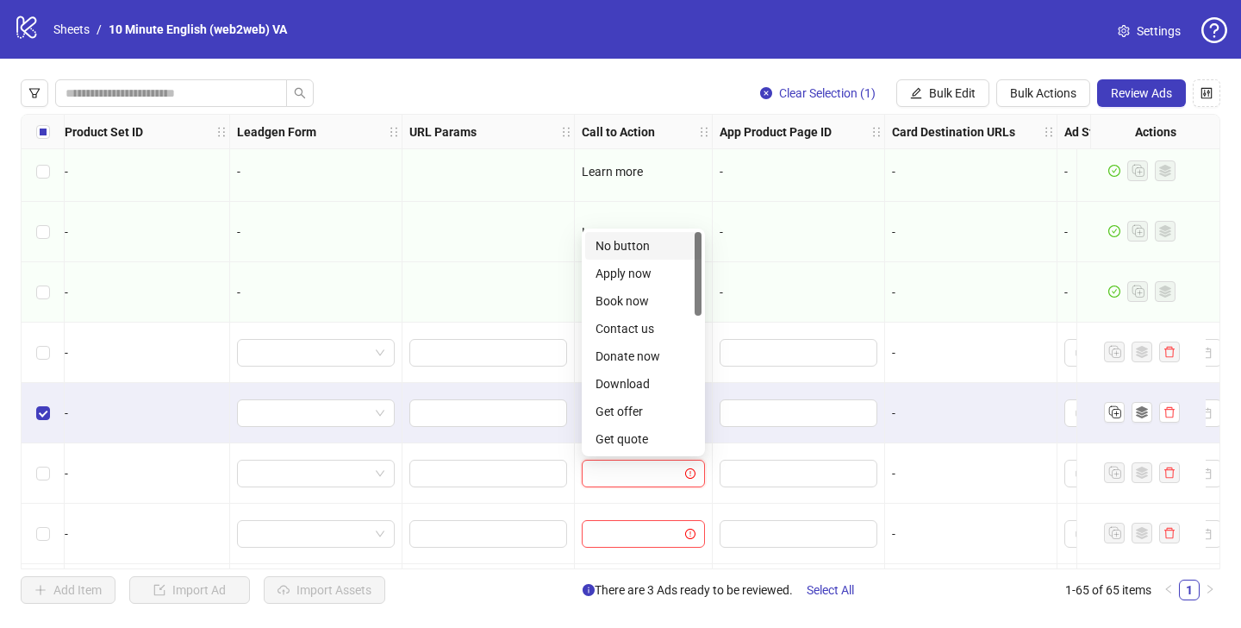
type input "*"
type input "***"
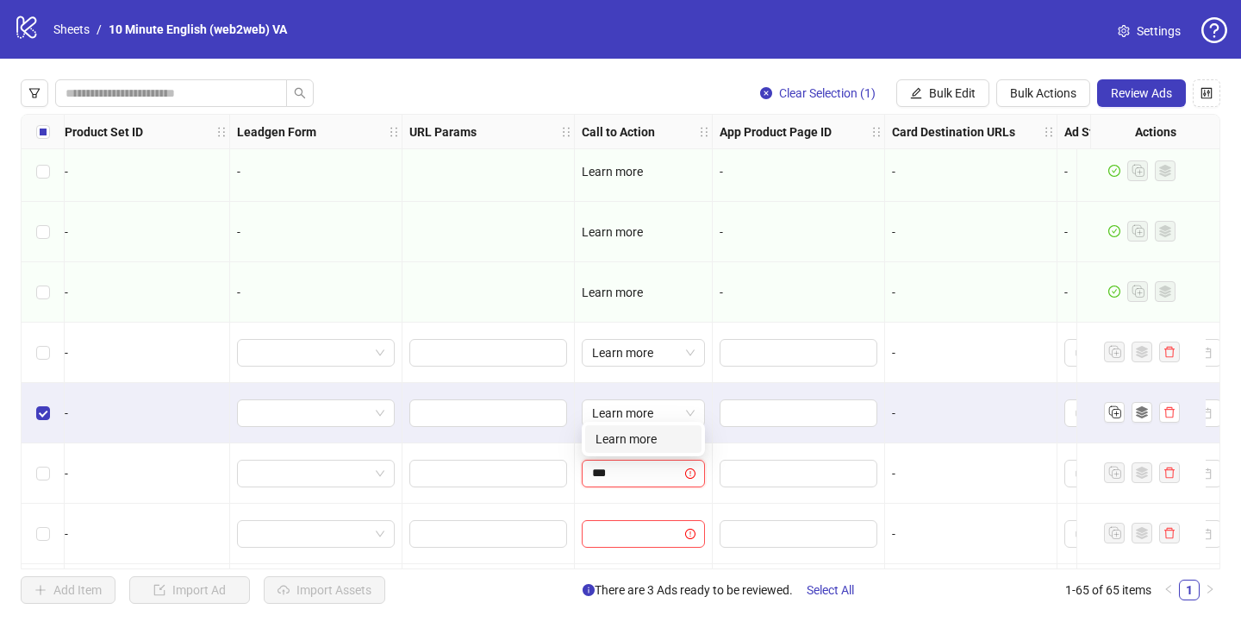
click at [637, 440] on div "Learn more" at bounding box center [644, 438] width 96 height 19
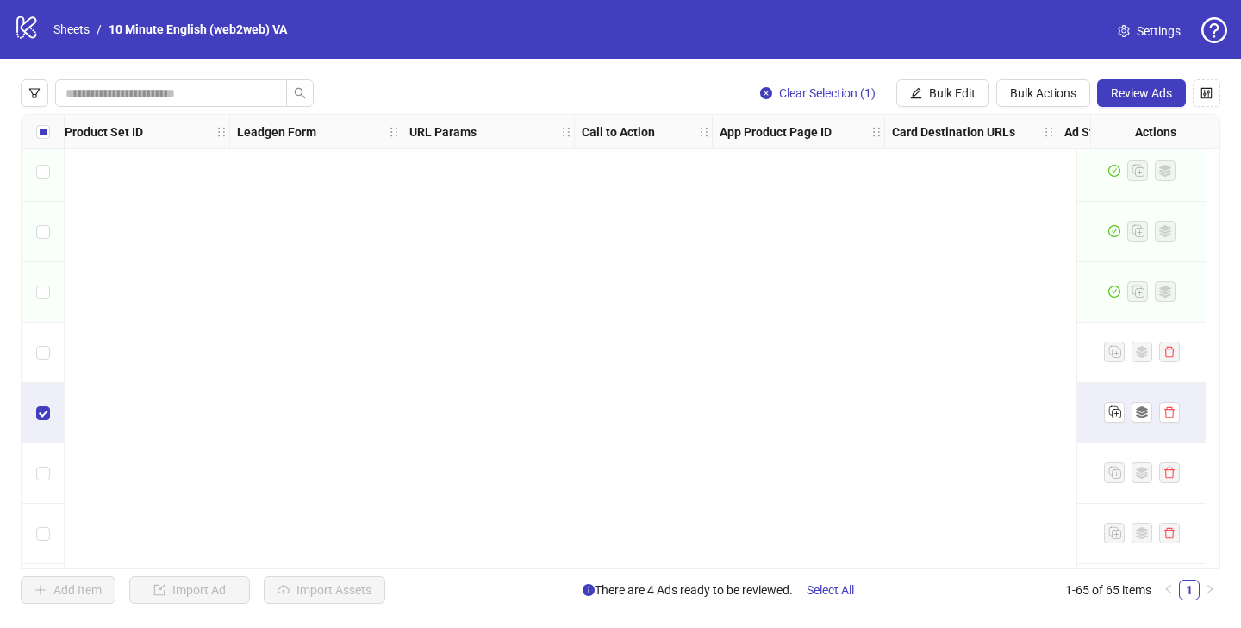
scroll to position [3387, 0]
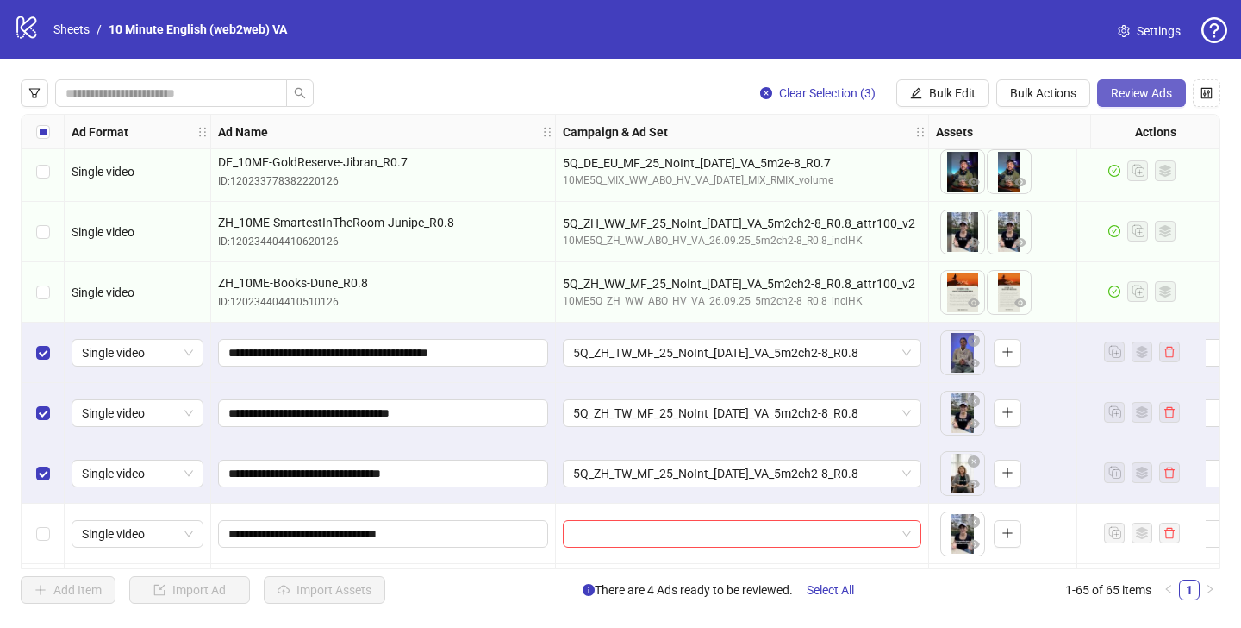
click at [1157, 83] on button "Review Ads" at bounding box center [1141, 93] width 89 height 28
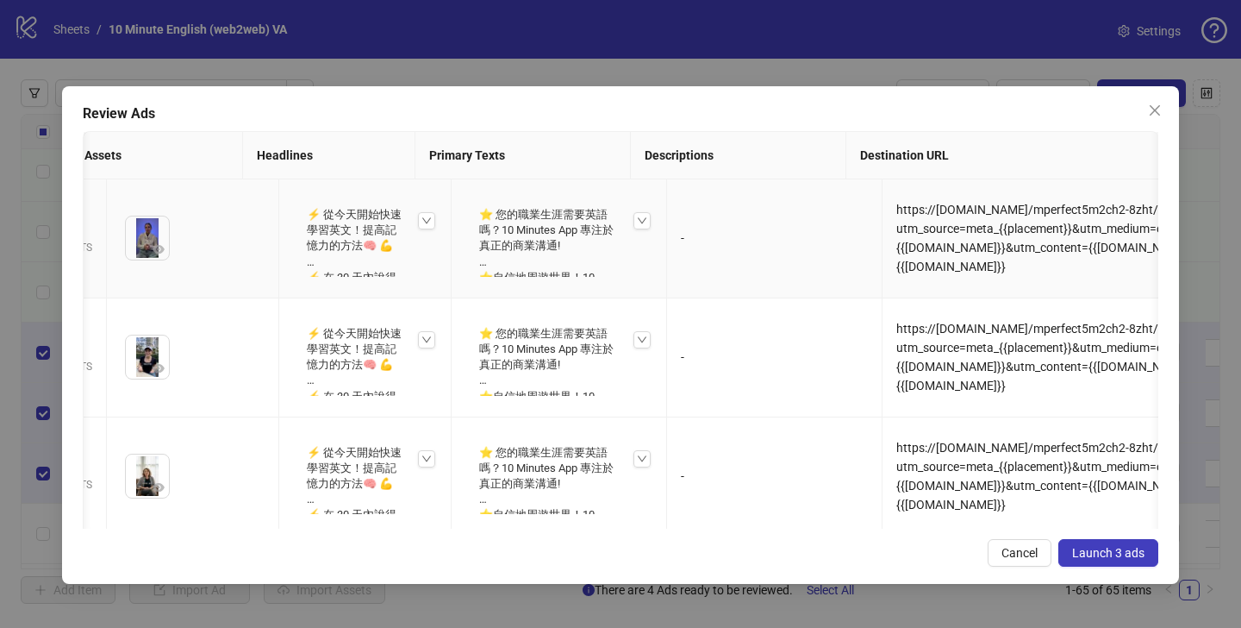
scroll to position [0, 527]
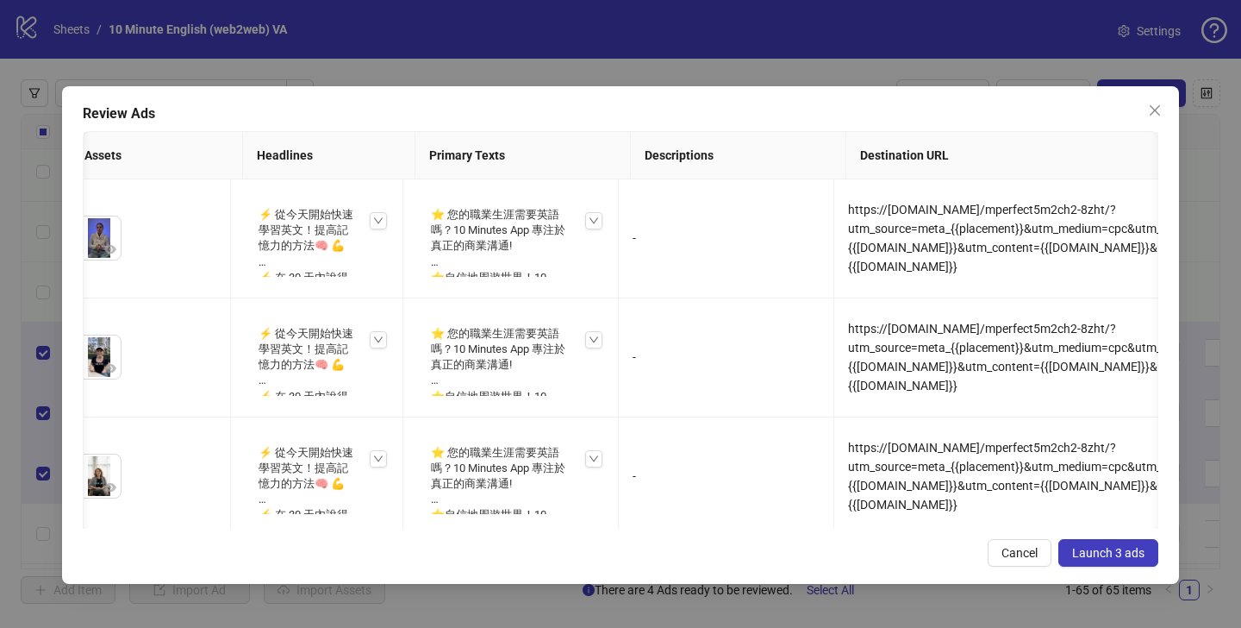
click at [1134, 554] on span "Launch 3 ads" at bounding box center [1108, 553] width 72 height 14
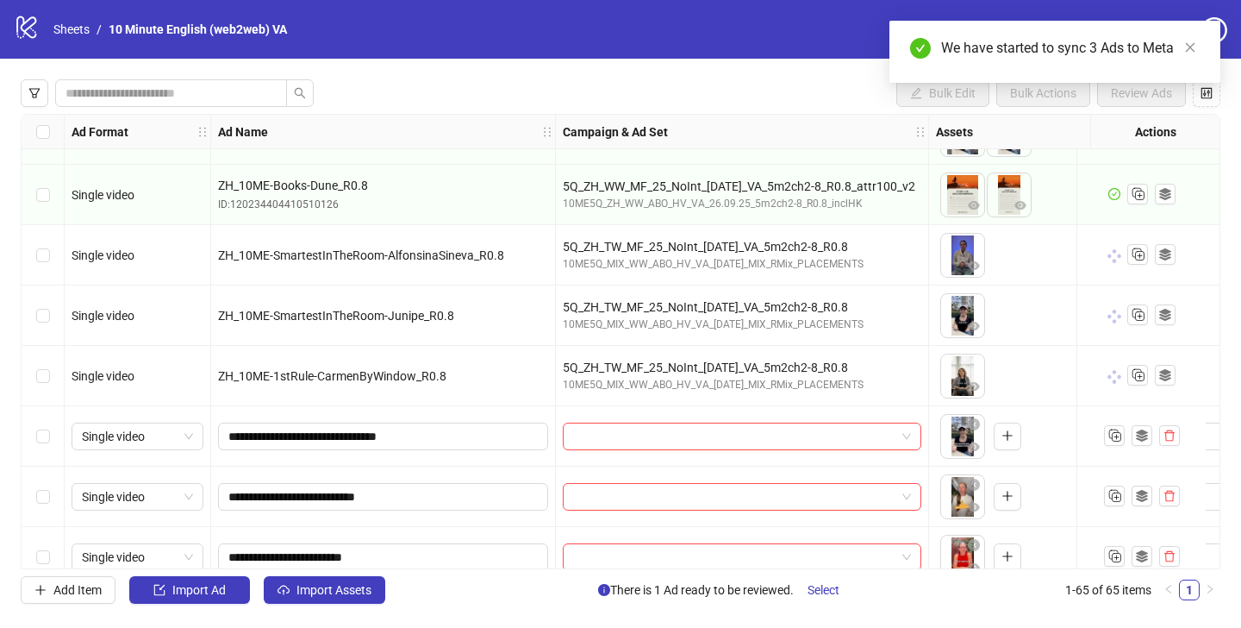
scroll to position [3510, 0]
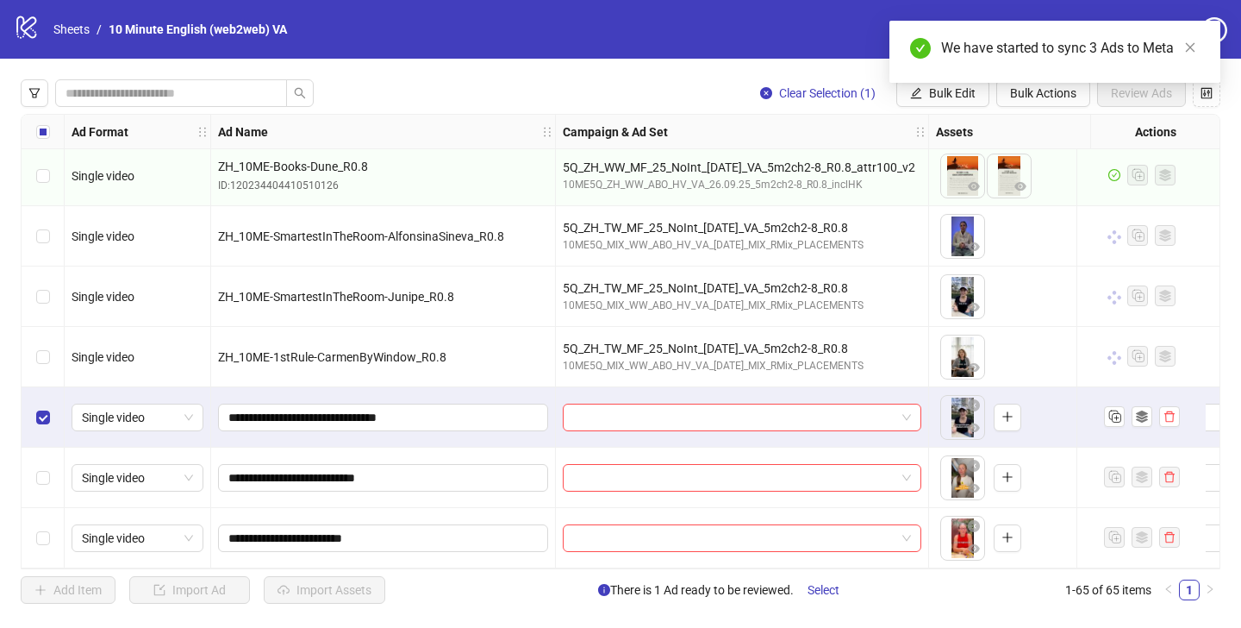
click at [39, 459] on div "Select row 64" at bounding box center [43, 477] width 43 height 60
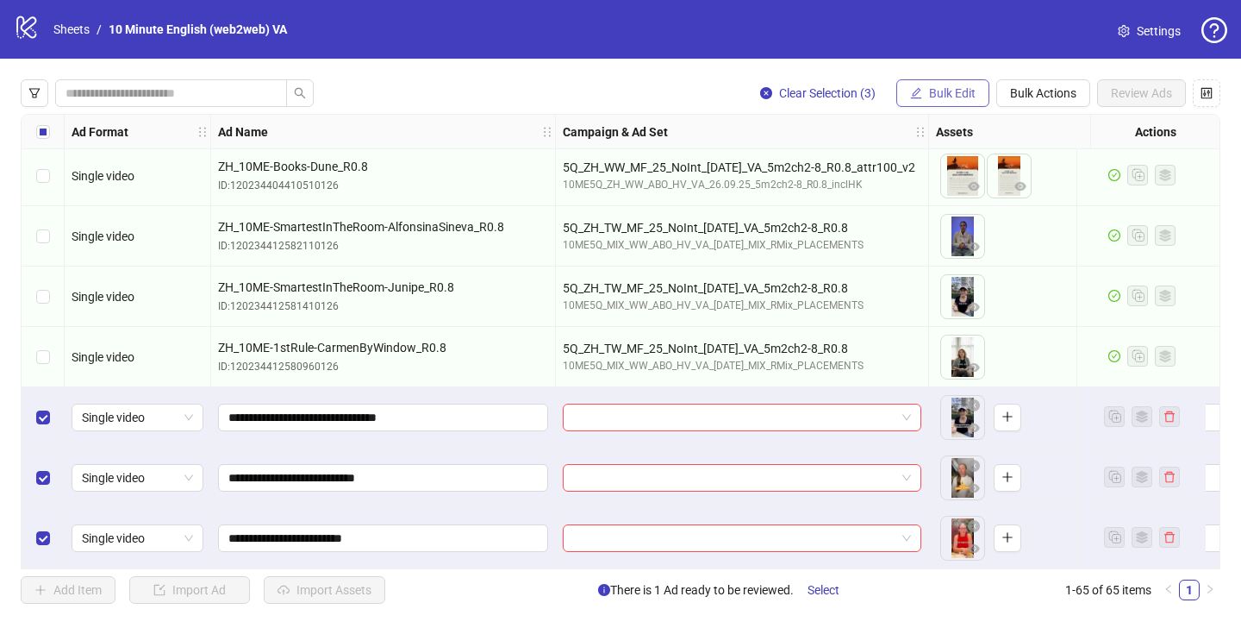
click at [923, 97] on button "Bulk Edit" at bounding box center [942, 93] width 93 height 28
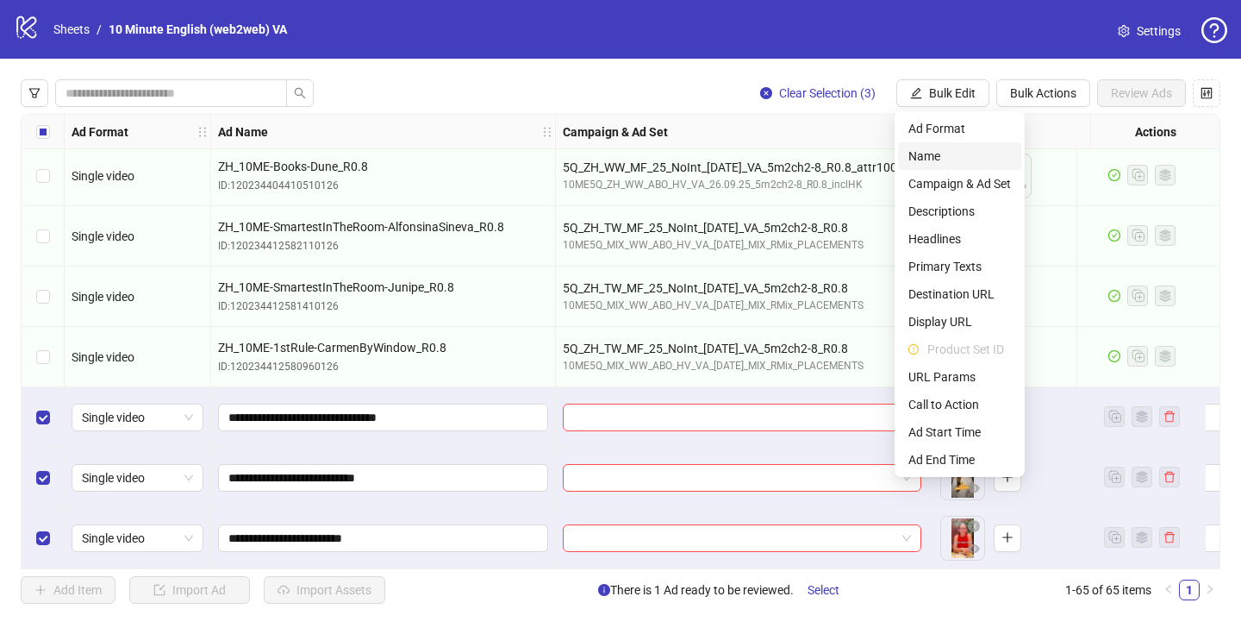
click at [957, 153] on span "Name" at bounding box center [960, 156] width 103 height 19
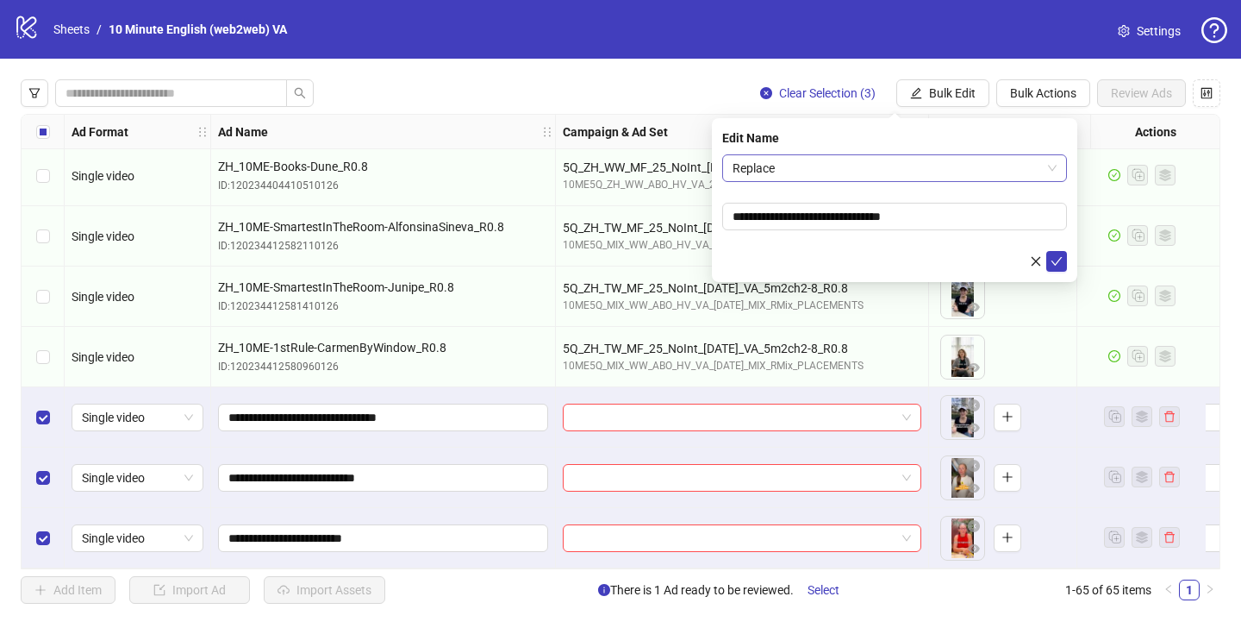
click at [846, 172] on span "Replace" at bounding box center [895, 168] width 324 height 26
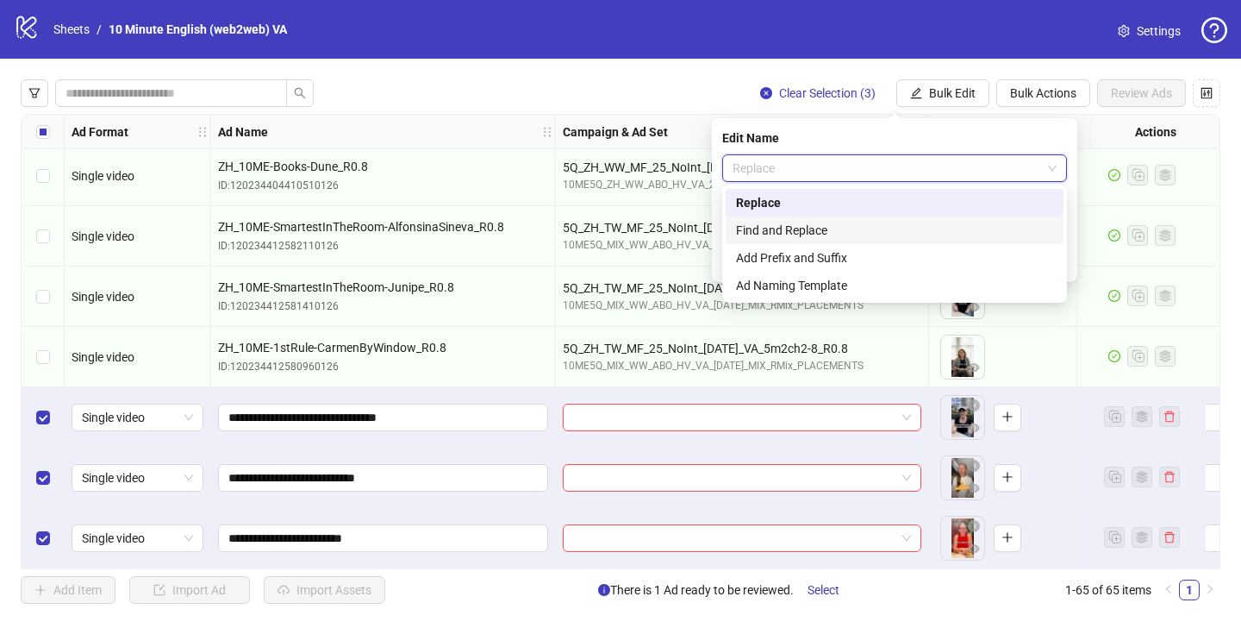
click at [834, 230] on div "Find and Replace" at bounding box center [894, 230] width 317 height 19
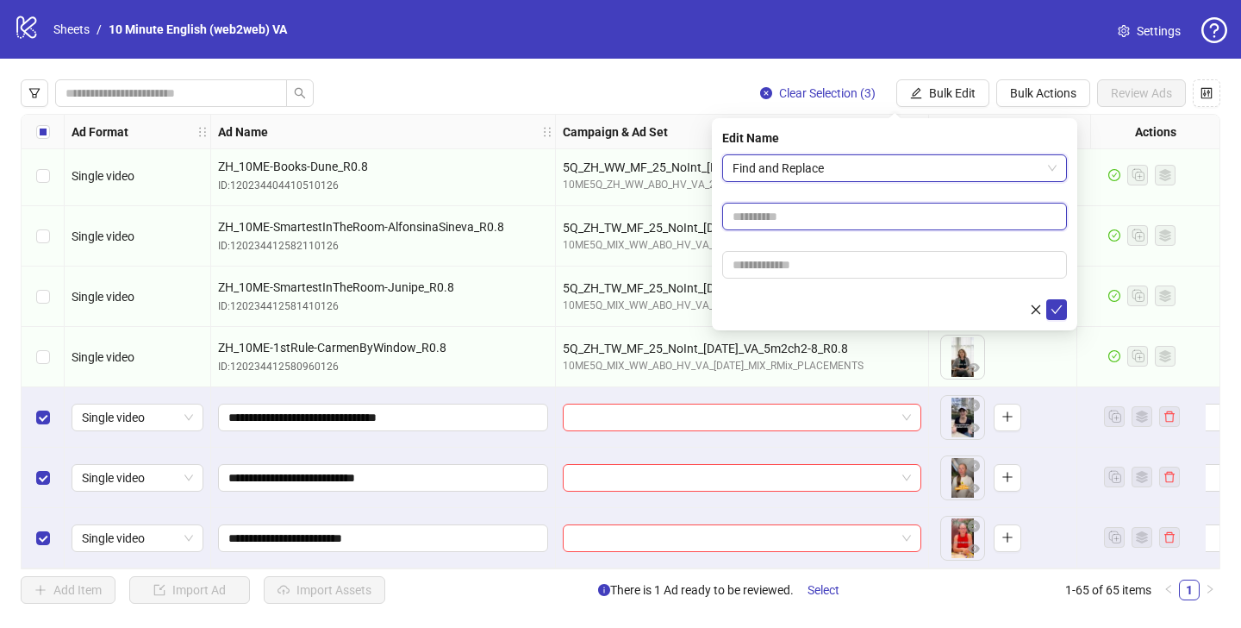
click at [832, 216] on input "text" at bounding box center [894, 217] width 345 height 28
type input "***"
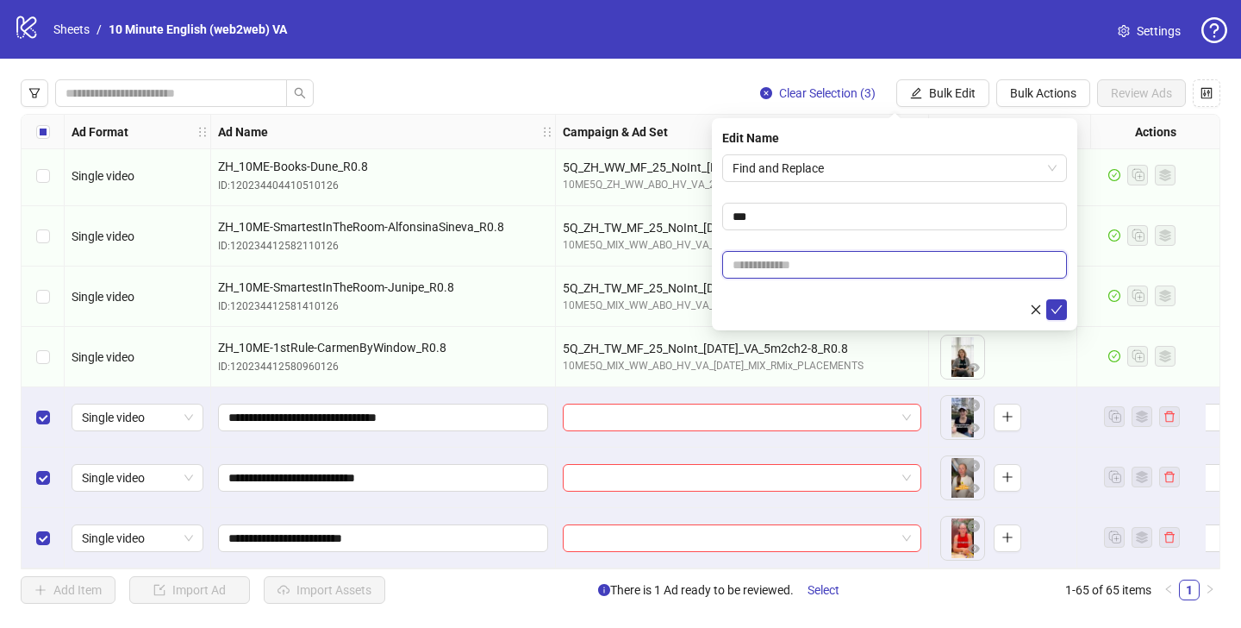
click at [774, 266] on input "text" at bounding box center [894, 265] width 345 height 28
type input "****"
click at [1054, 313] on icon "check" at bounding box center [1057, 309] width 12 height 12
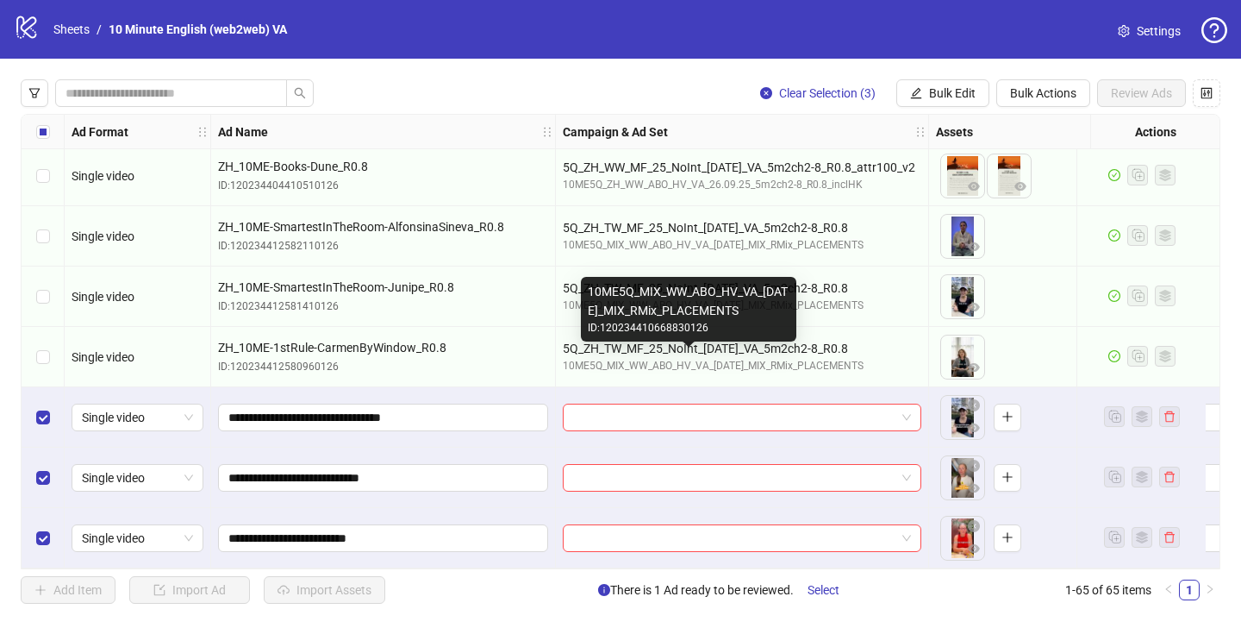
scroll to position [3510, 119]
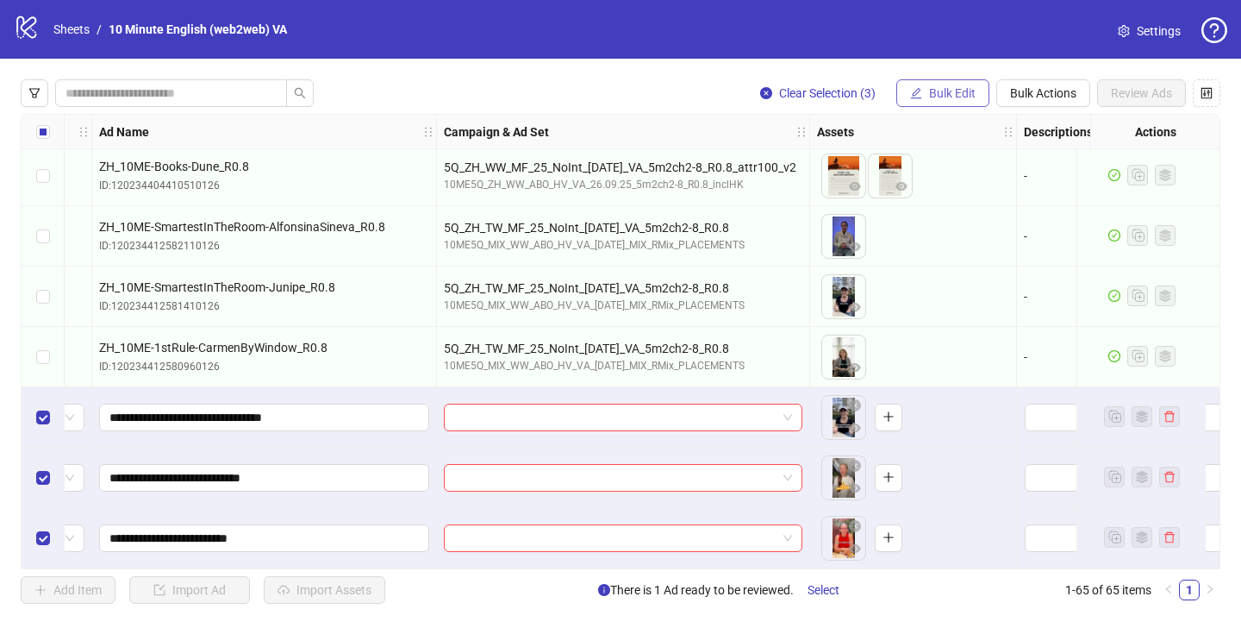
click at [943, 88] on span "Bulk Edit" at bounding box center [952, 93] width 47 height 14
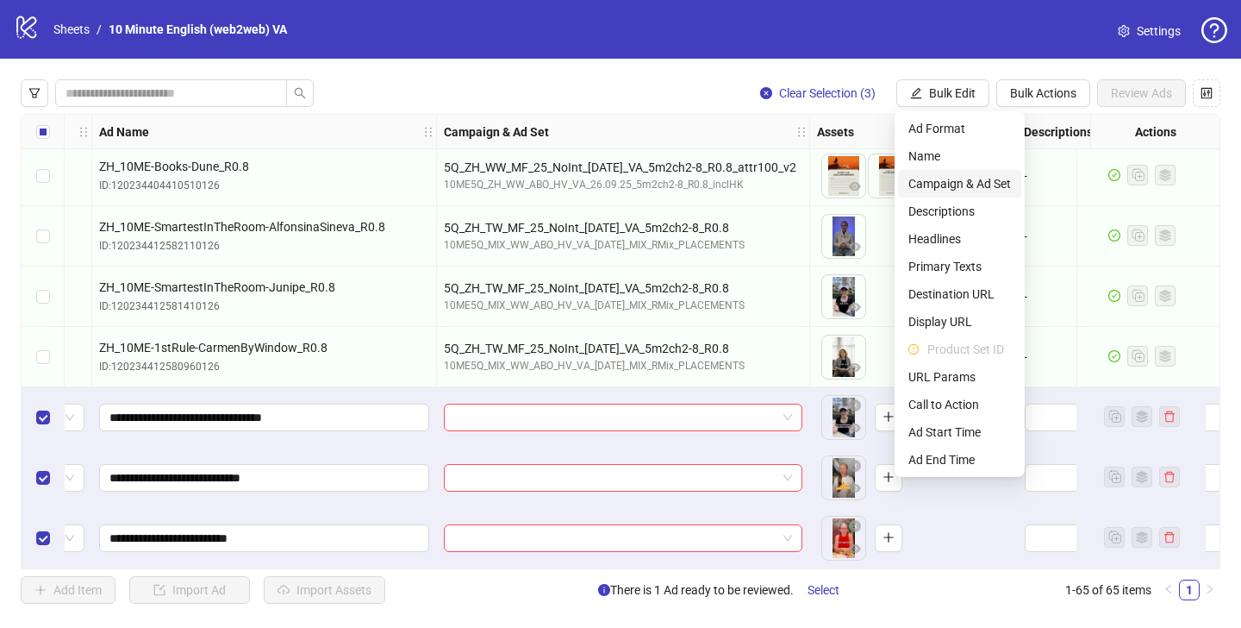
click at [954, 184] on span "Campaign & Ad Set" at bounding box center [960, 183] width 103 height 19
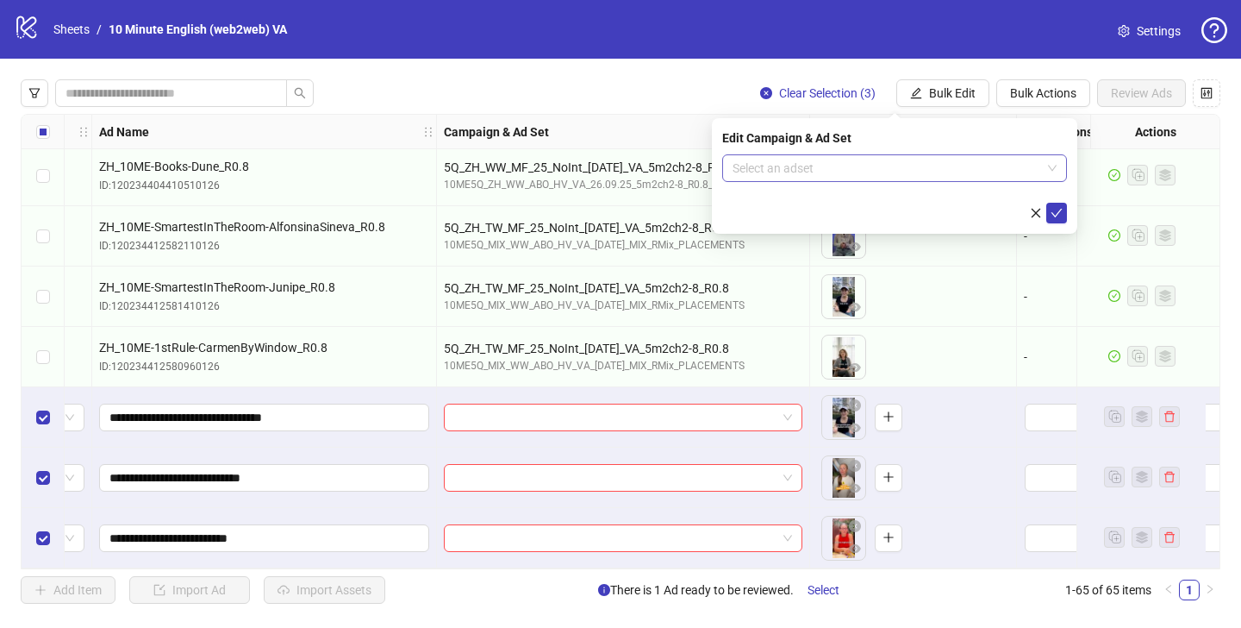
click at [899, 155] on input "search" at bounding box center [887, 168] width 309 height 26
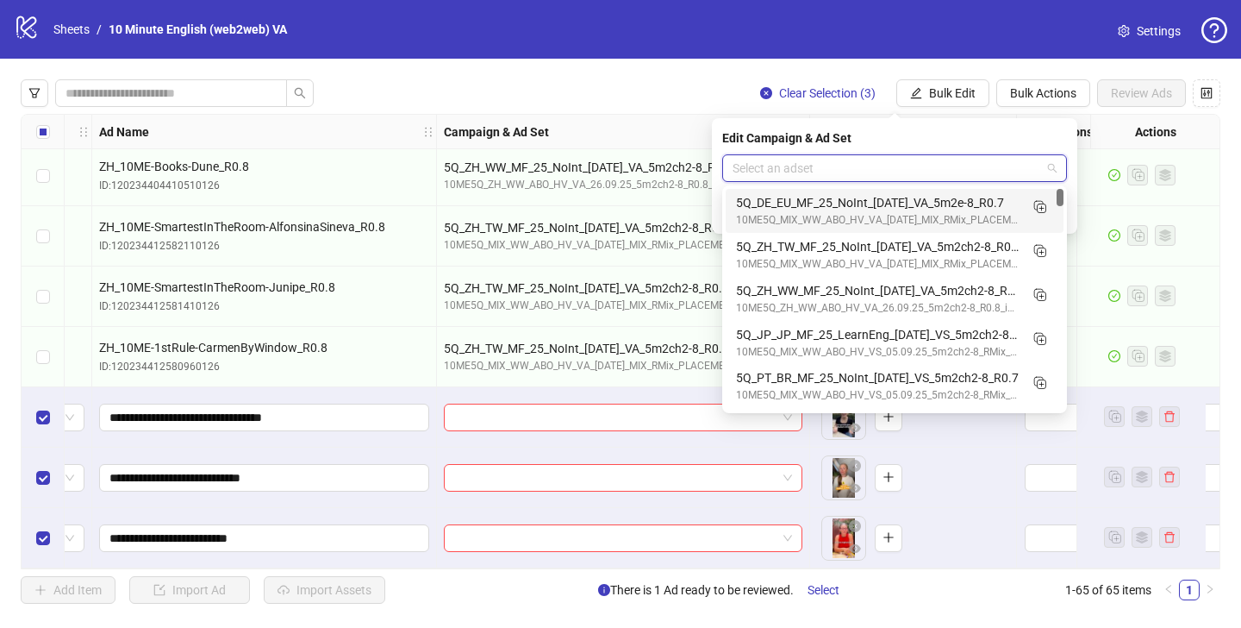
click at [863, 206] on div "5Q_DE_EU_MF_25_NoInt_[DATE]_VA_5m2e-8_R0.7" at bounding box center [877, 202] width 283 height 19
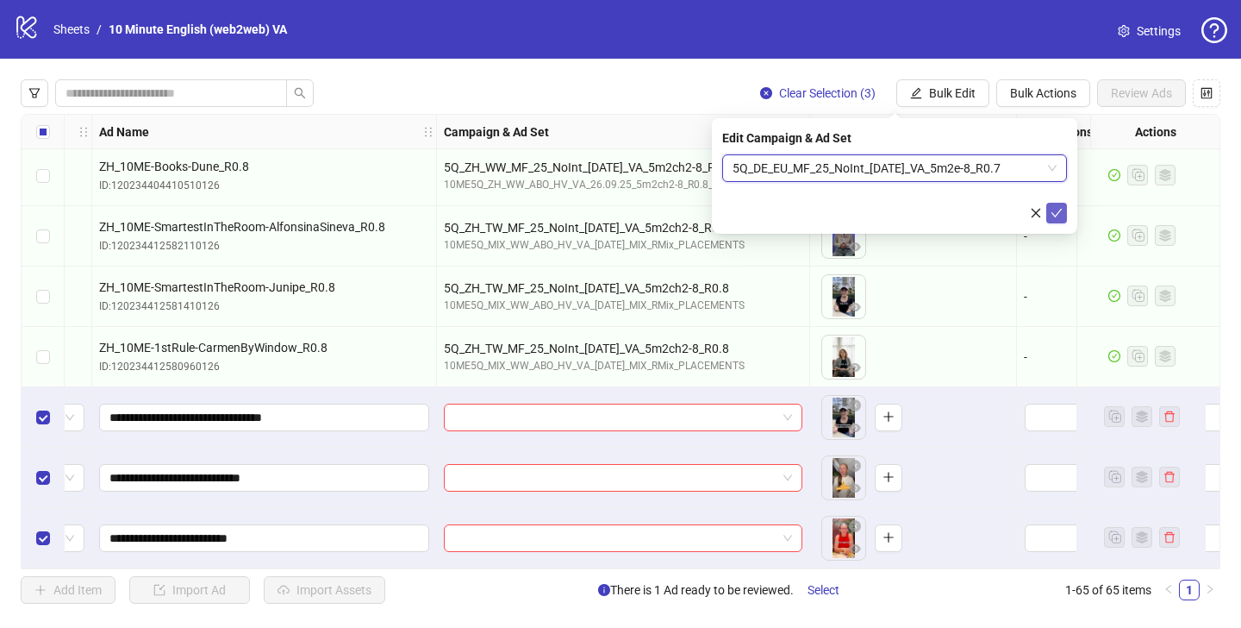
click at [1060, 213] on icon "check" at bounding box center [1057, 213] width 12 height 12
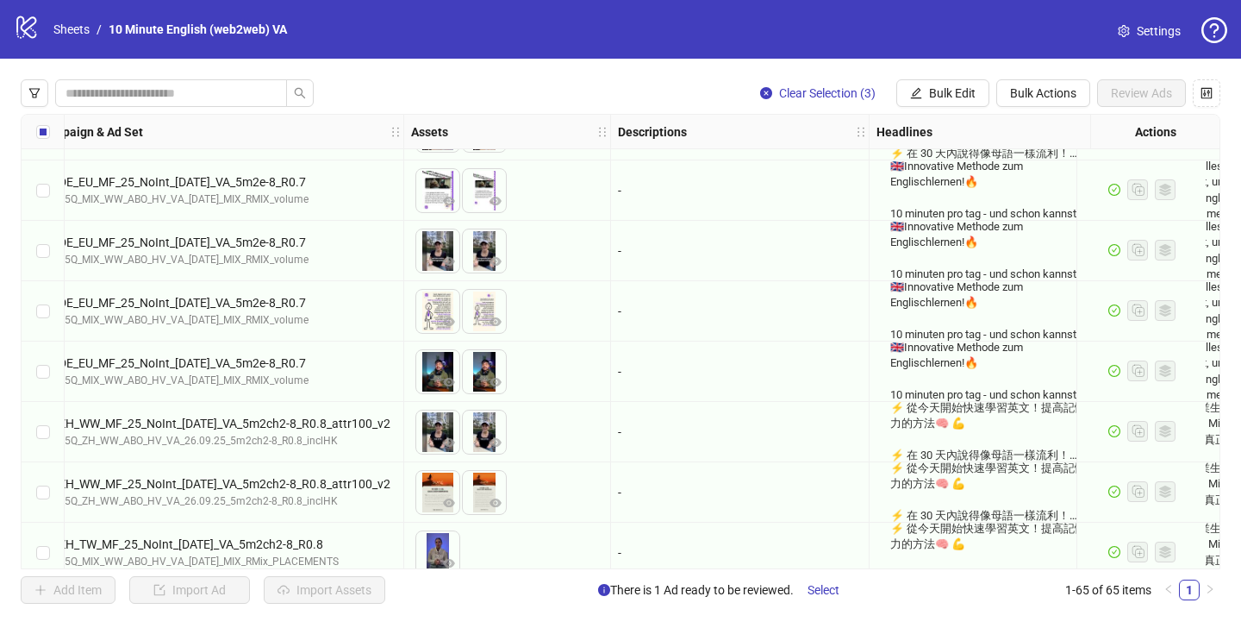
scroll to position [3187, 748]
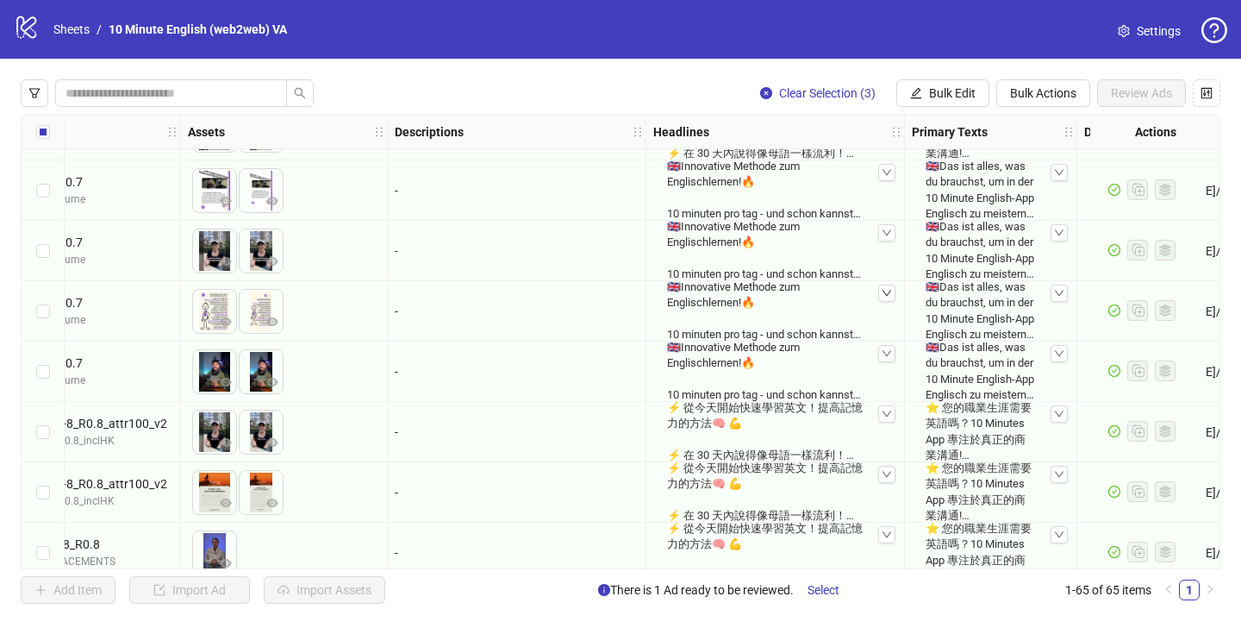
click at [882, 287] on div at bounding box center [886, 292] width 17 height 17
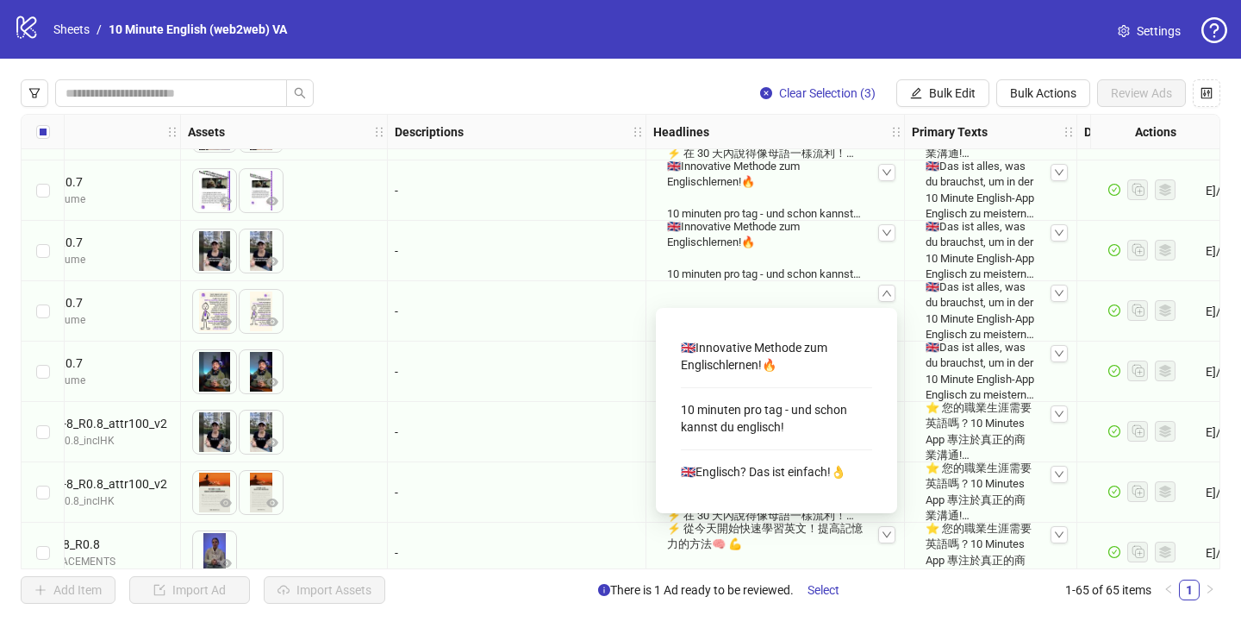
click at [841, 286] on div "🇬🇧Innovative Methode zum Englischlernen!🔥 10 minuten pro tag - und schon kannst…" at bounding box center [775, 310] width 244 height 91
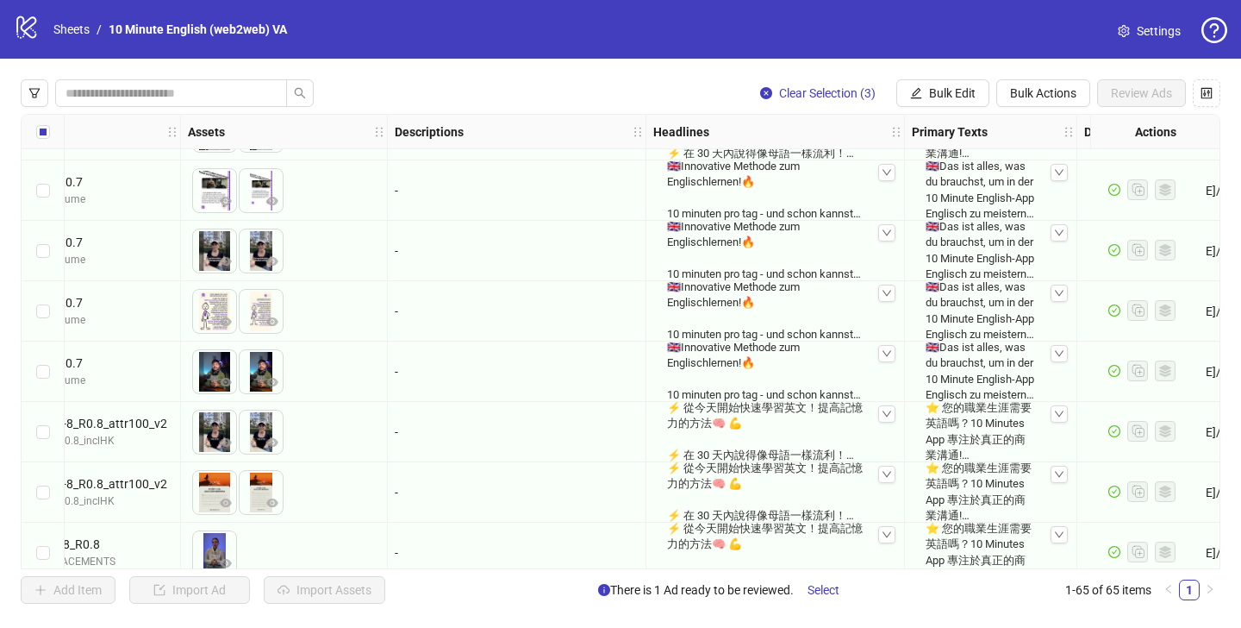
click at [760, 302] on div "🇬🇧Innovative Methode zum Englischlernen!🔥 10 minuten pro tag - und schon kannst…" at bounding box center [775, 310] width 230 height 77
click at [774, 297] on div "🇬🇧Innovative Methode zum Englischlernen!🔥 10 minuten pro tag - und schon kannst…" at bounding box center [775, 310] width 230 height 77
click at [883, 294] on icon "down" at bounding box center [887, 293] width 10 height 10
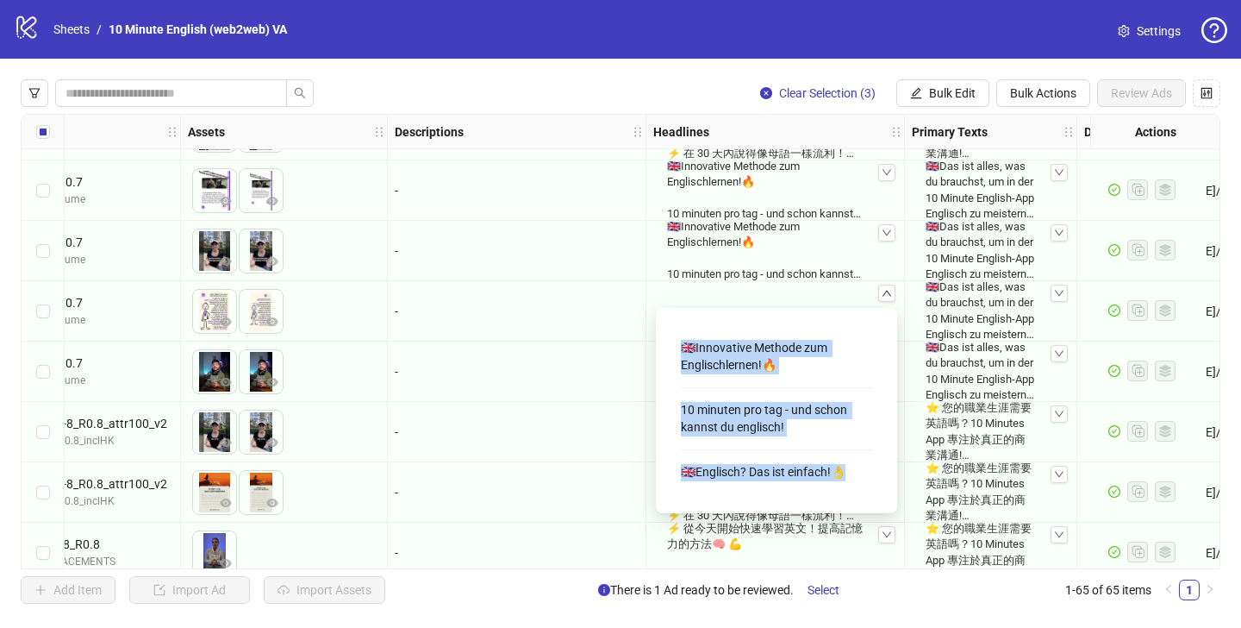
drag, startPoint x: 677, startPoint y: 351, endPoint x: 858, endPoint y: 467, distance: 215.2
click at [859, 469] on div "🇬🇧Innovative Methode zum Englischlernen!🔥 10 minuten pro tag - und schon kannst…" at bounding box center [777, 411] width 214 height 178
copy div "🇬🇧Innovative Methode zum Englischlernen!🔥 10 minuten pro tag - und schon kannst…"
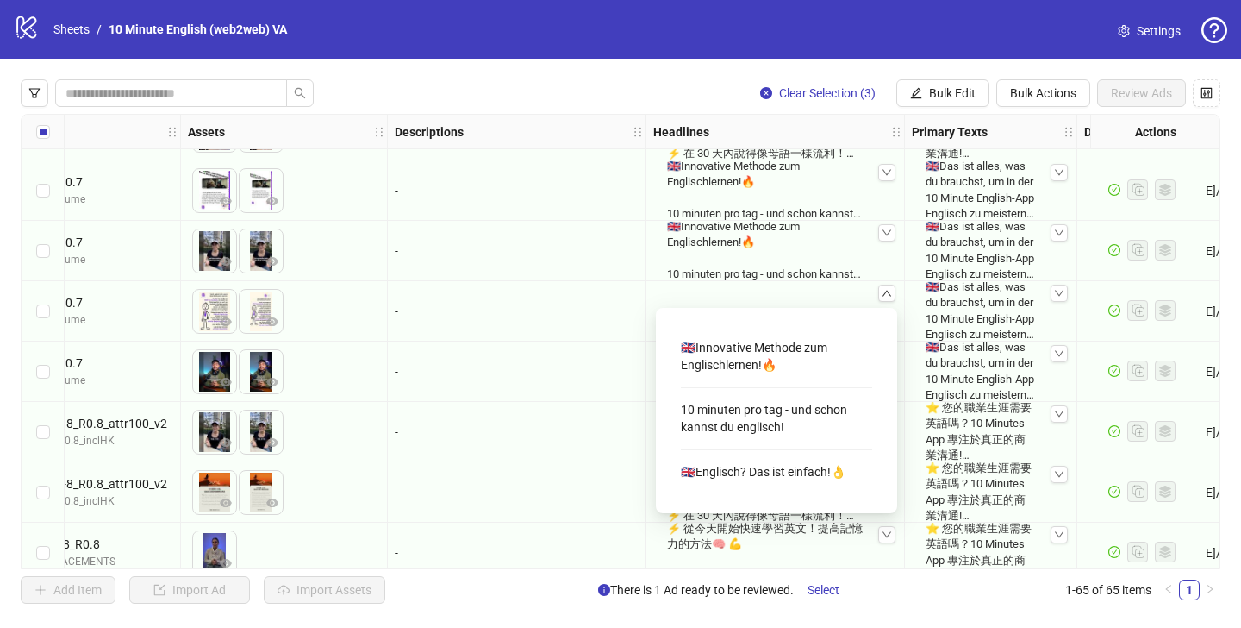
click at [581, 359] on div "-" at bounding box center [517, 371] width 259 height 60
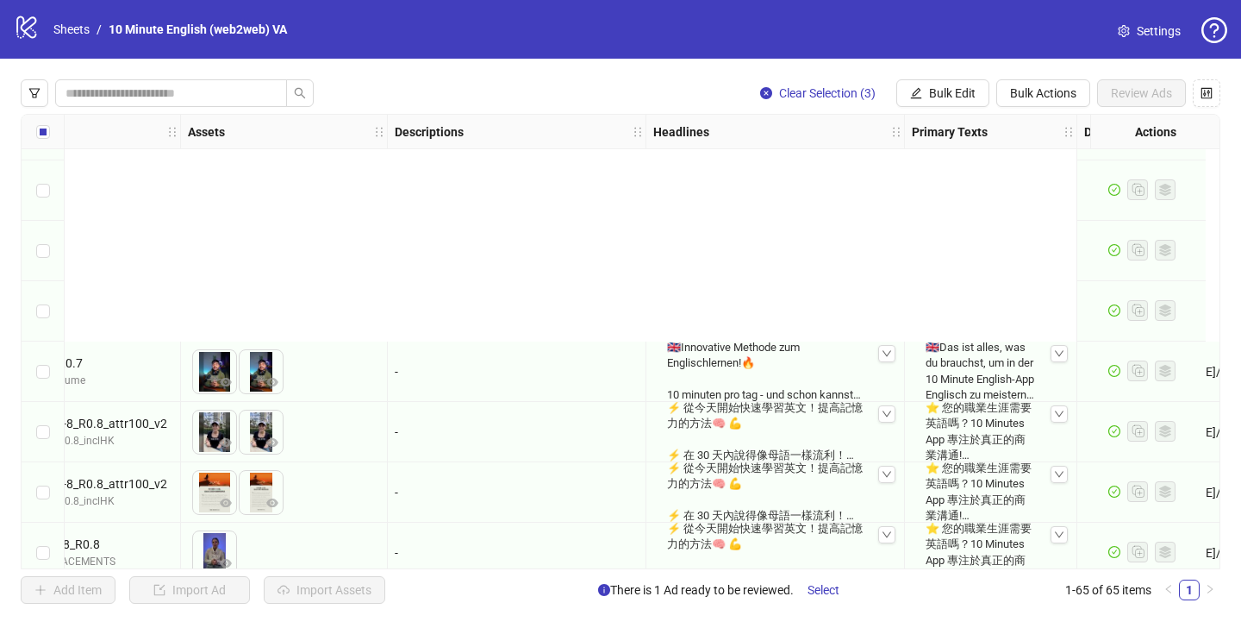
scroll to position [3510, 748]
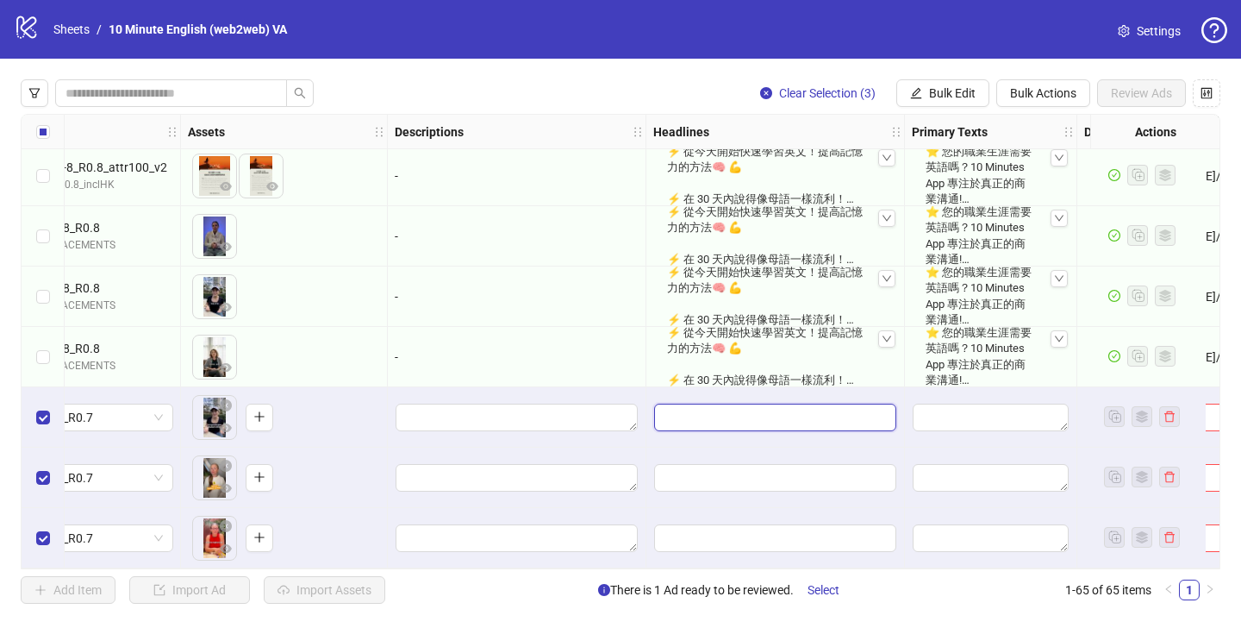
click at [694, 404] on input "Edit values" at bounding box center [775, 417] width 242 height 28
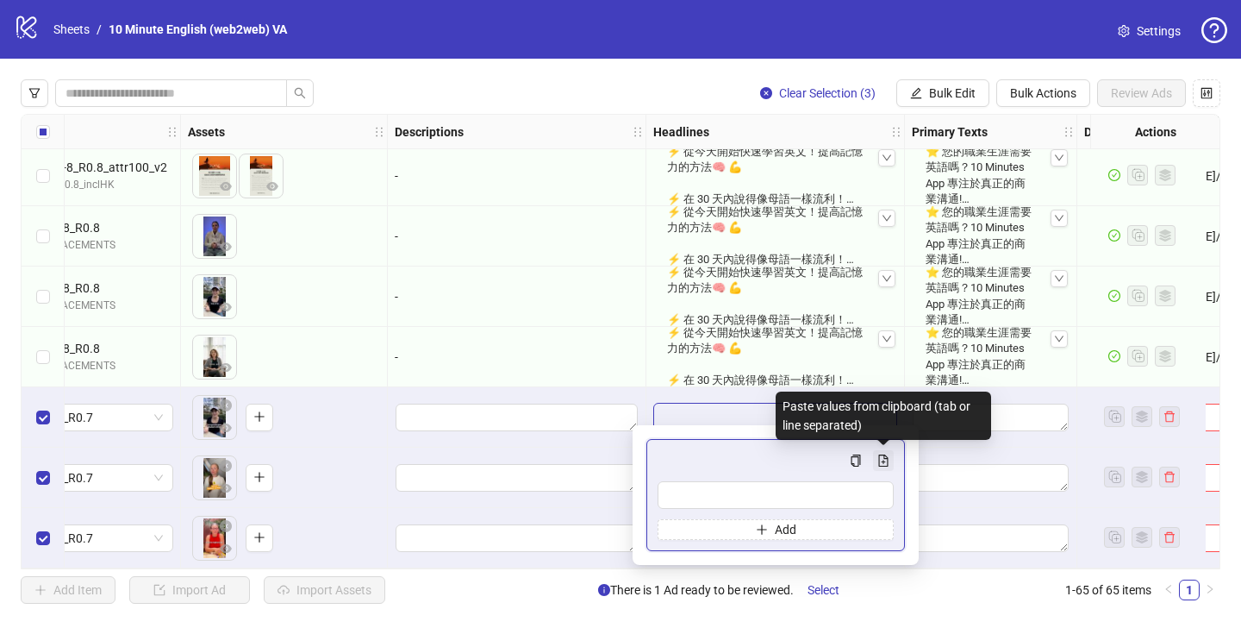
click at [889, 462] on icon "file-add" at bounding box center [884, 460] width 12 height 12
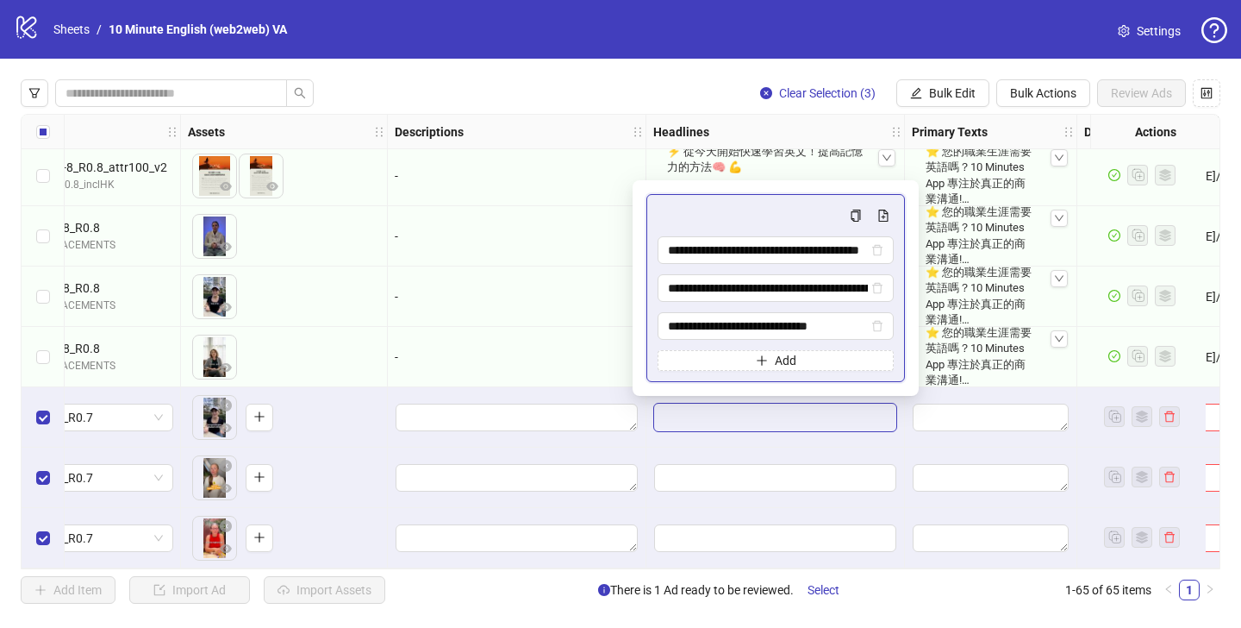
click at [660, 438] on div at bounding box center [776, 417] width 259 height 60
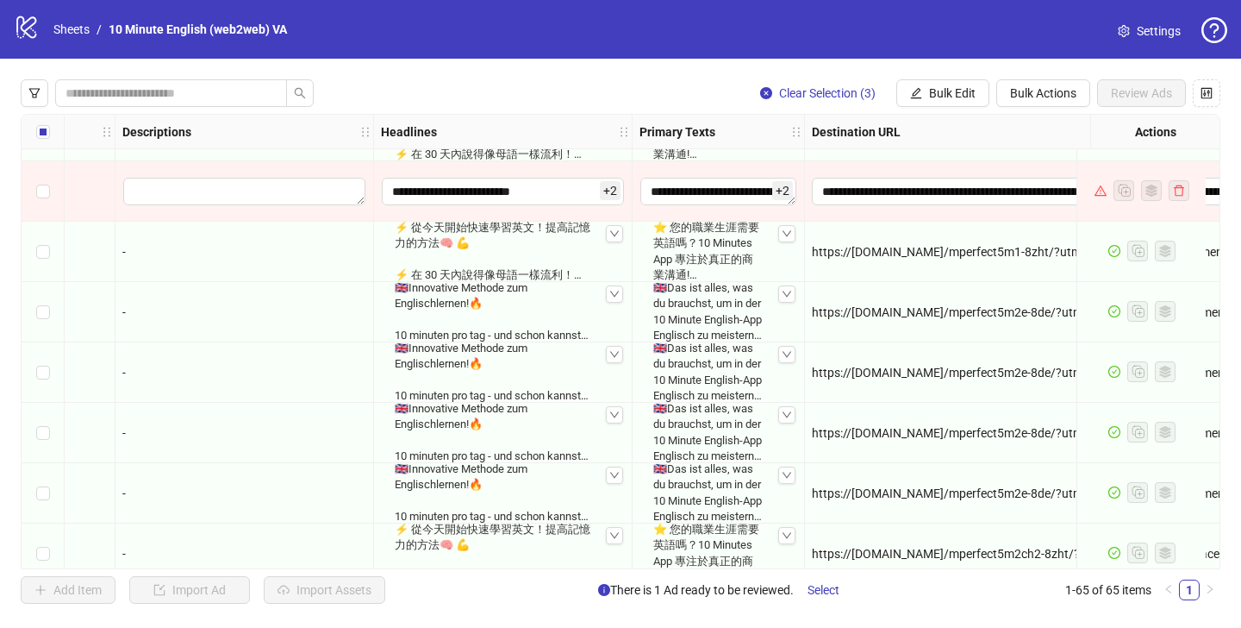
scroll to position [3054, 1021]
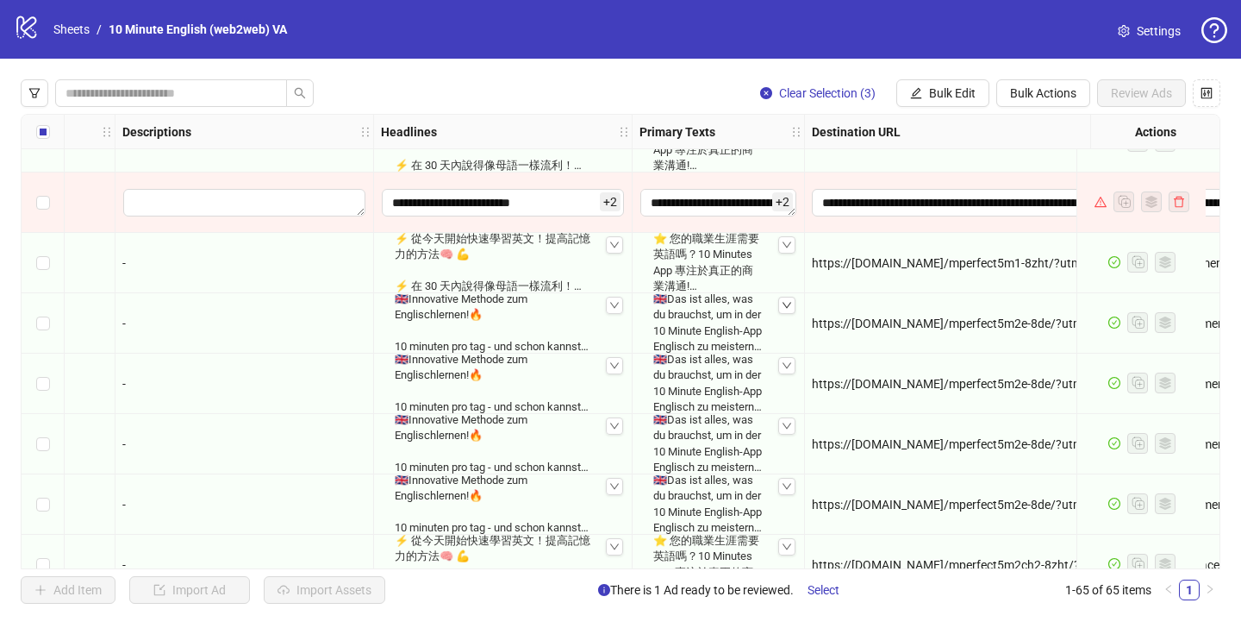
click at [788, 307] on icon "down" at bounding box center [787, 306] width 9 height 6
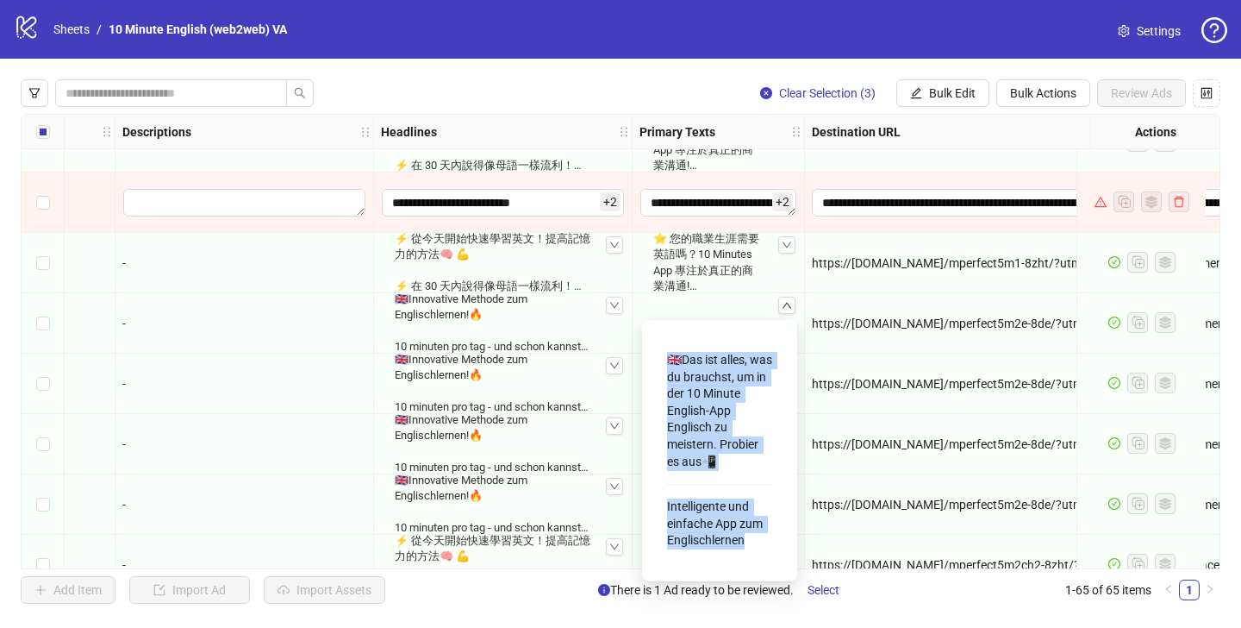
drag, startPoint x: 662, startPoint y: 359, endPoint x: 764, endPoint y: 548, distance: 215.2
click at [764, 548] on div "🇬🇧Das ist alles, was du brauchst, um in der 10 Minute English-App Englisch zu m…" at bounding box center [720, 451] width 128 height 234
copy div "🇬🇧Das ist alles, was du brauchst, um in der 10 Minute English-App Englisch zu m…"
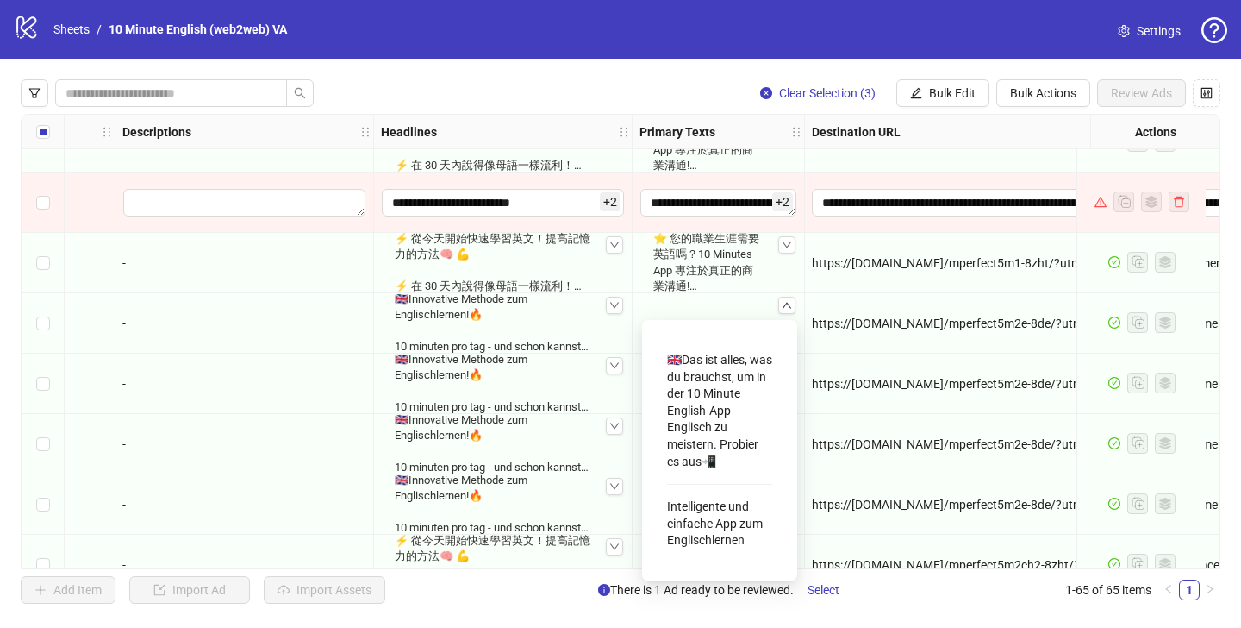
click at [583, 390] on div "🇬🇧Innovative Methode zum Englischlernen!🔥 10 minuten pro tag - und schon kannst…" at bounding box center [503, 383] width 230 height 77
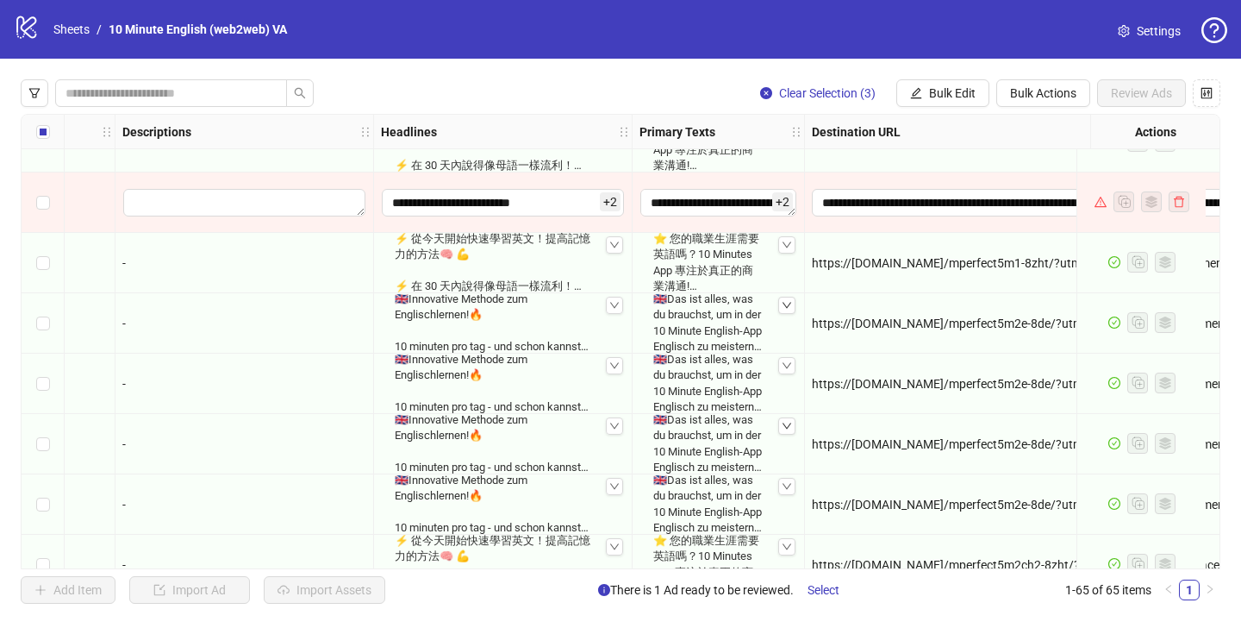
click at [784, 427] on icon "down" at bounding box center [787, 426] width 10 height 10
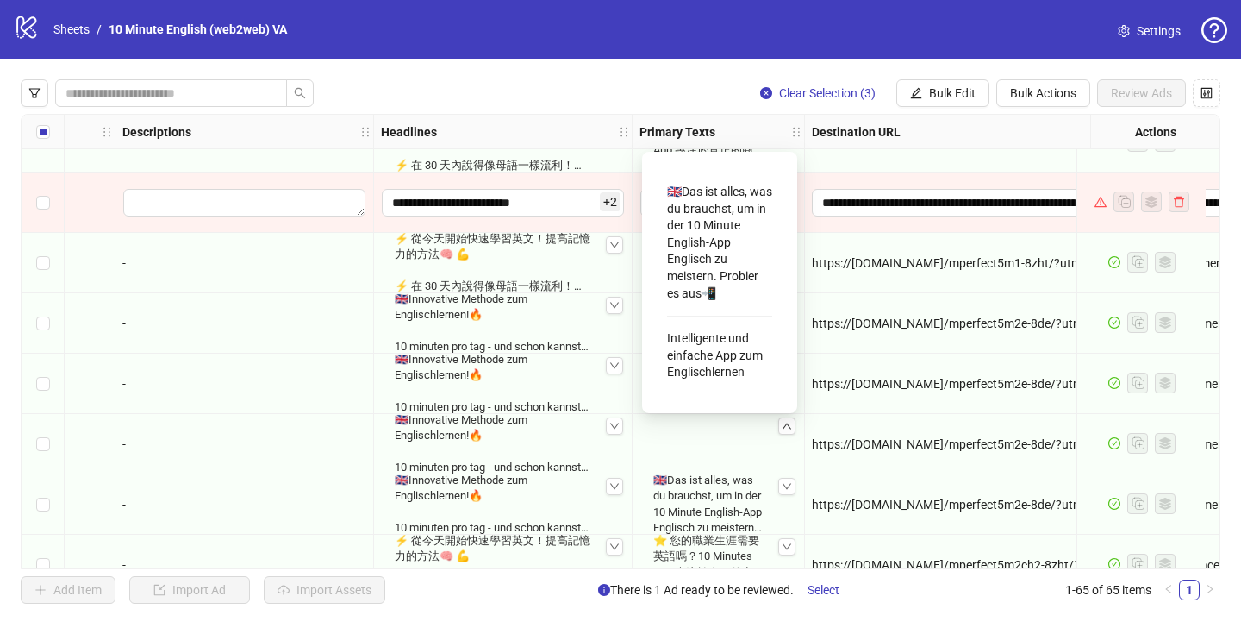
click at [713, 444] on div "🇬🇧Das ist alles, was du brauchst, um in der 10 Minute English-App Englisch zu m…" at bounding box center [719, 443] width 158 height 91
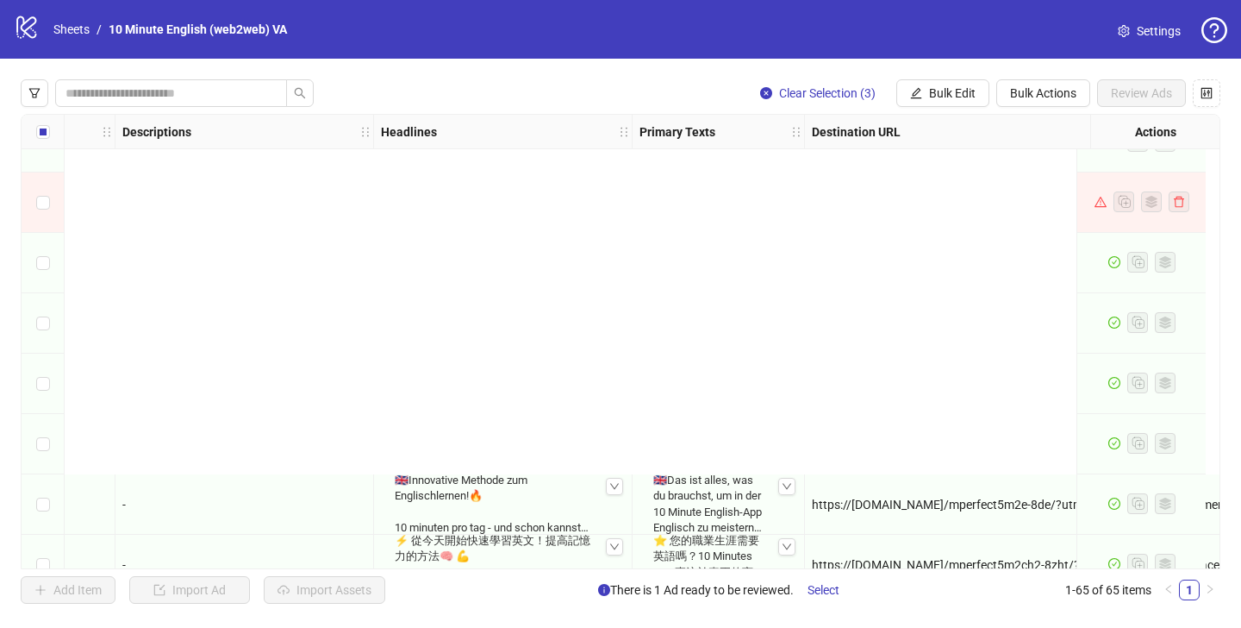
scroll to position [3510, 1021]
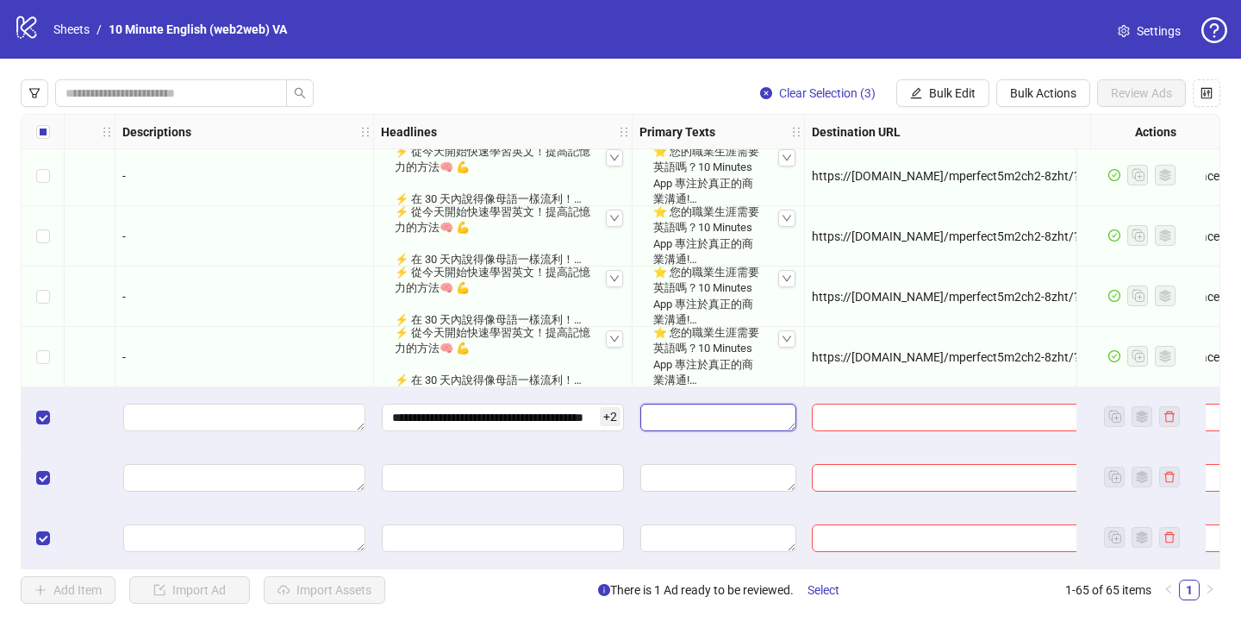
click at [697, 414] on textarea "Edit values" at bounding box center [718, 417] width 156 height 28
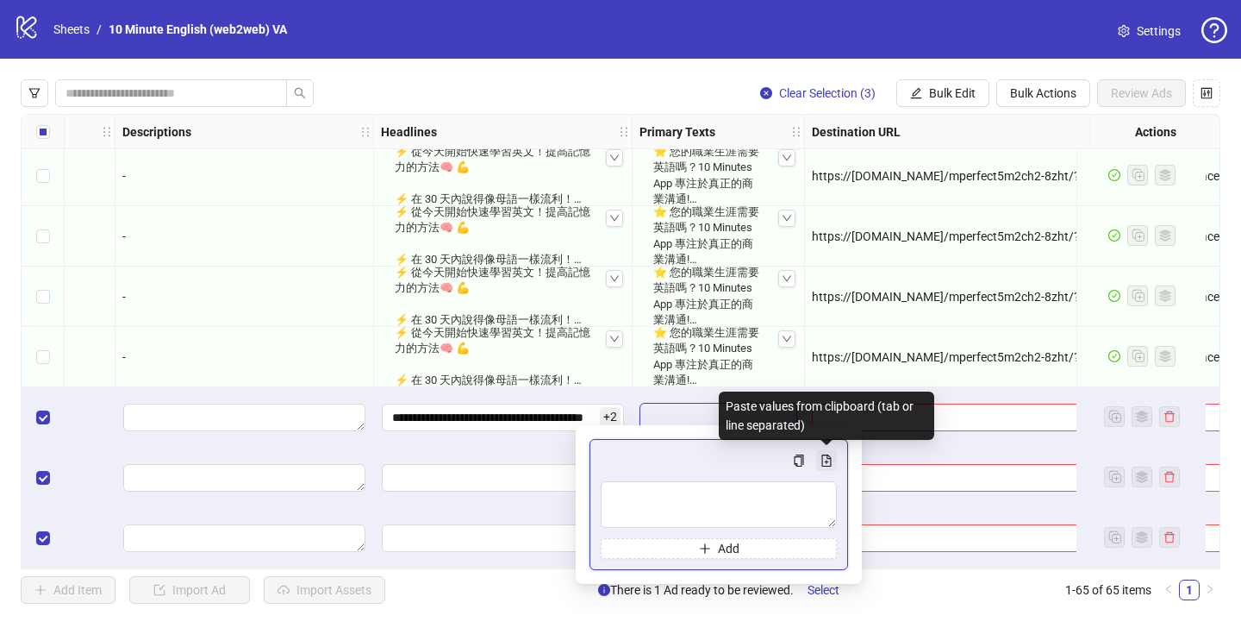
click at [823, 459] on icon "file-add" at bounding box center [827, 460] width 12 height 12
type textarea "**********"
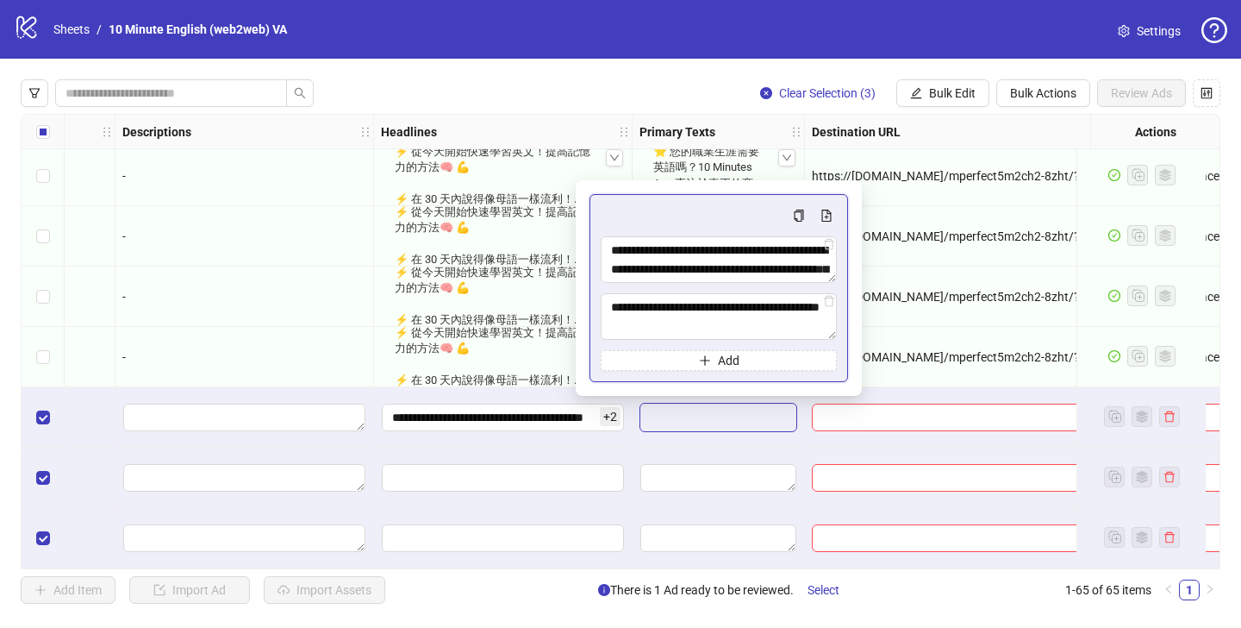
click at [709, 434] on div at bounding box center [719, 417] width 172 height 60
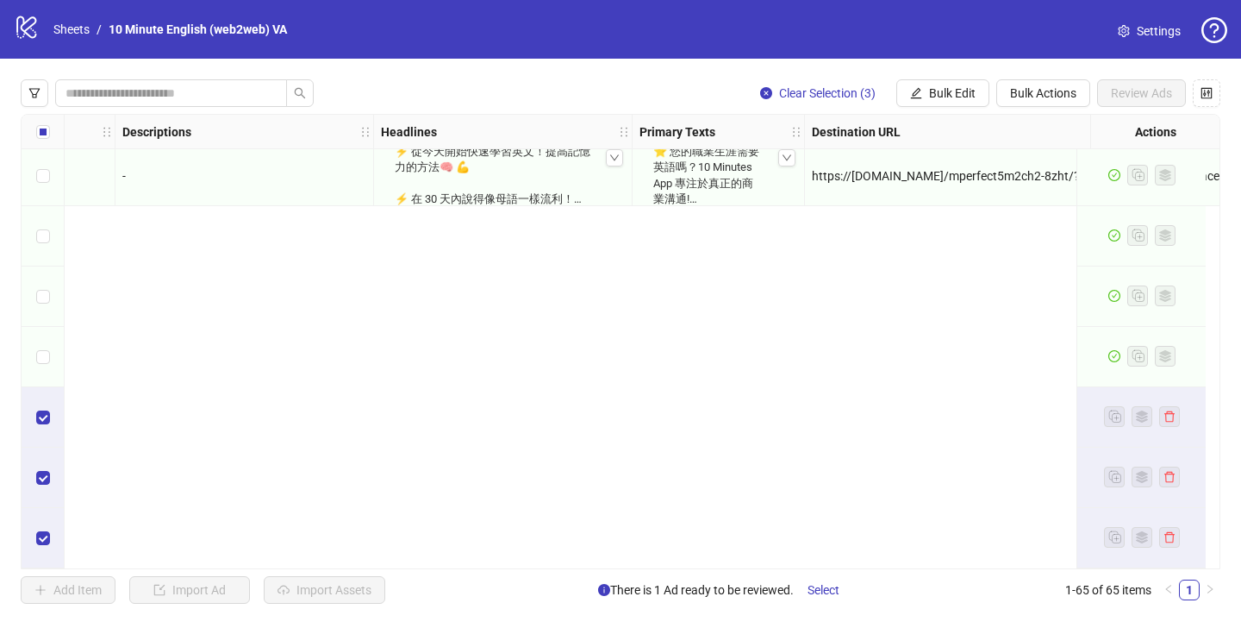
scroll to position [3058, 1064]
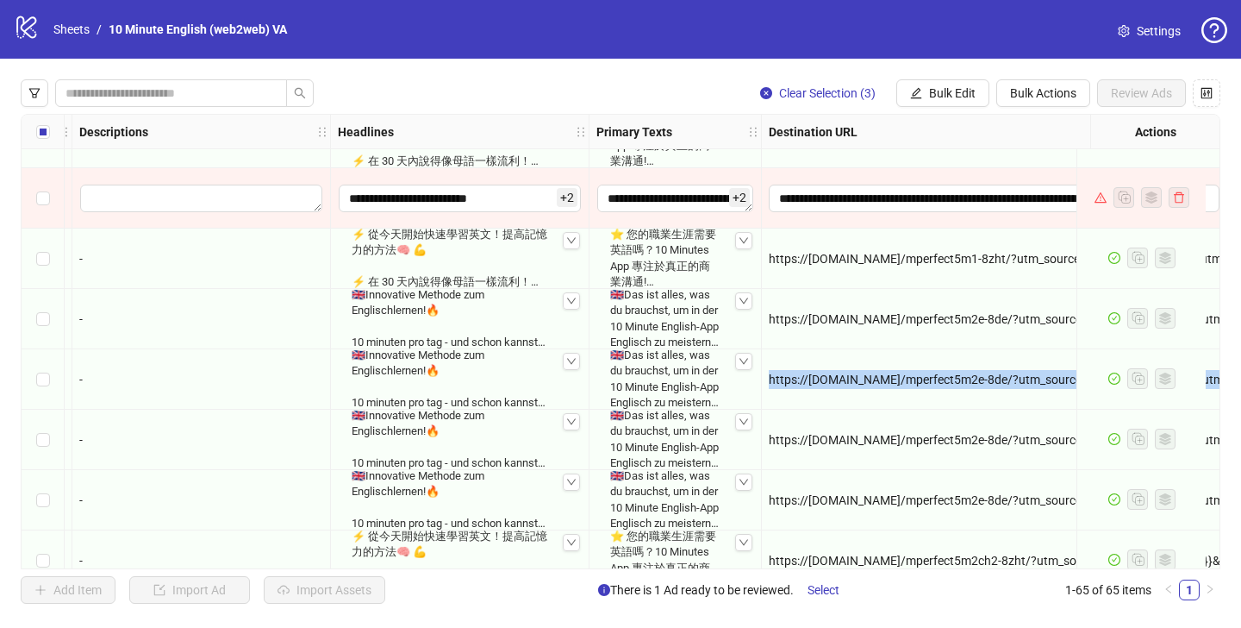
copy span "https://[DOMAIN_NAME]/mperfect5m2e-8de/?utm_source=meta_{{placement}}&utm_mediu…"
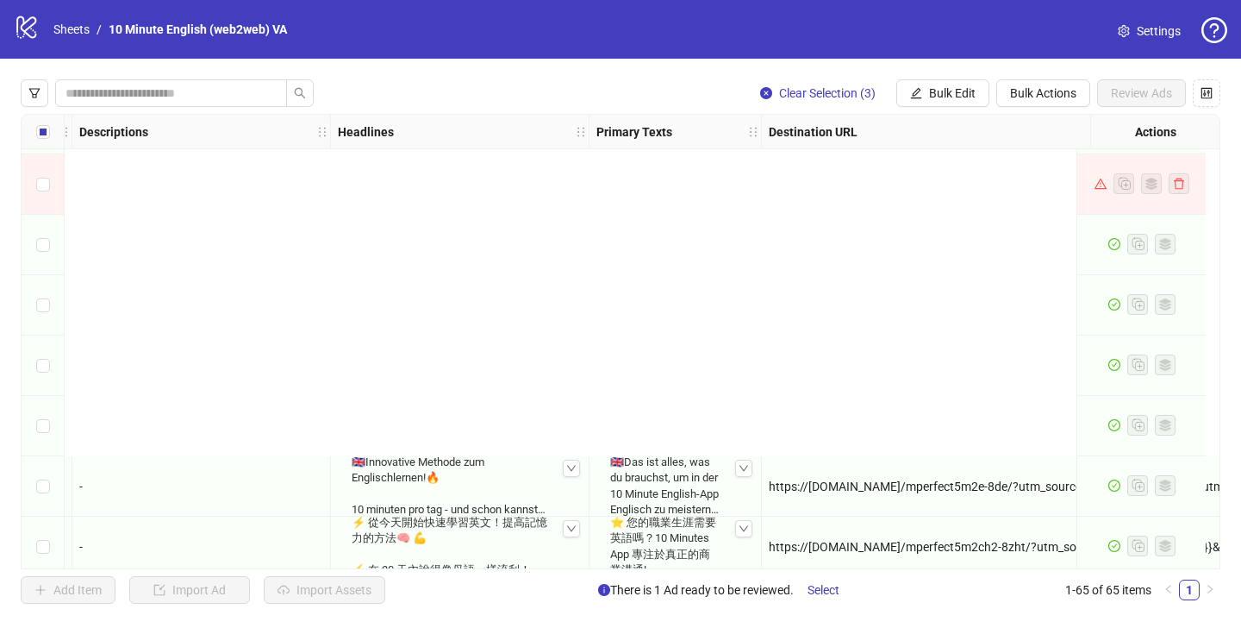
scroll to position [3510, 1064]
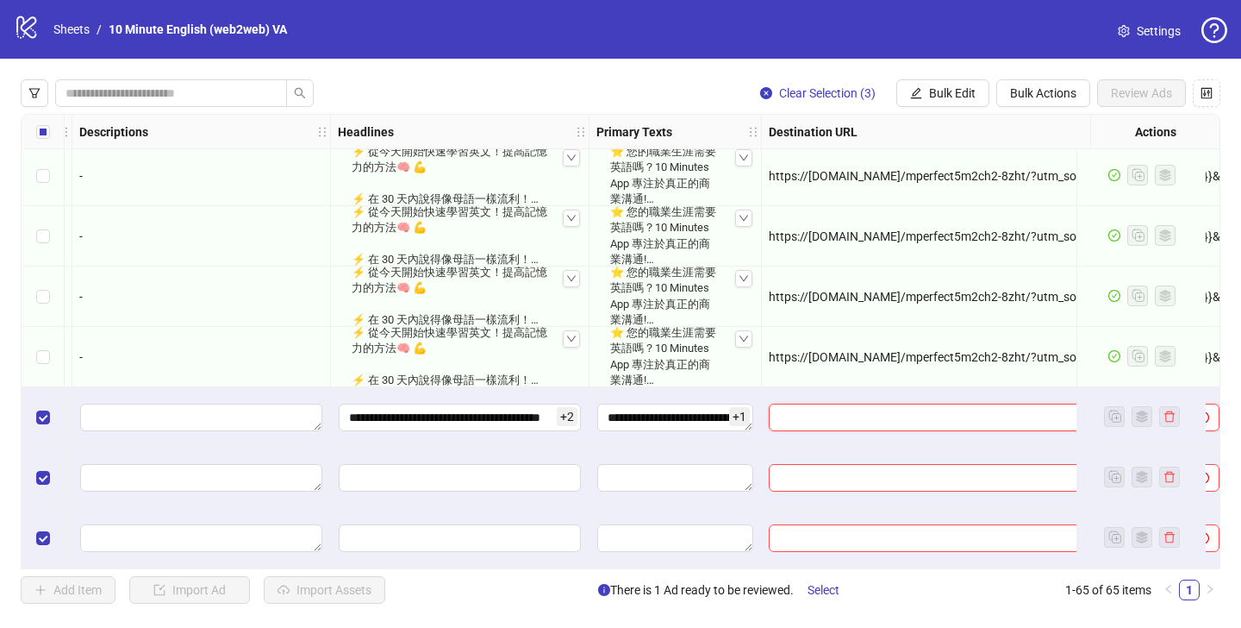
click at [819, 413] on input "text" at bounding box center [976, 417] width 394 height 19
paste input "**********"
type input "**********"
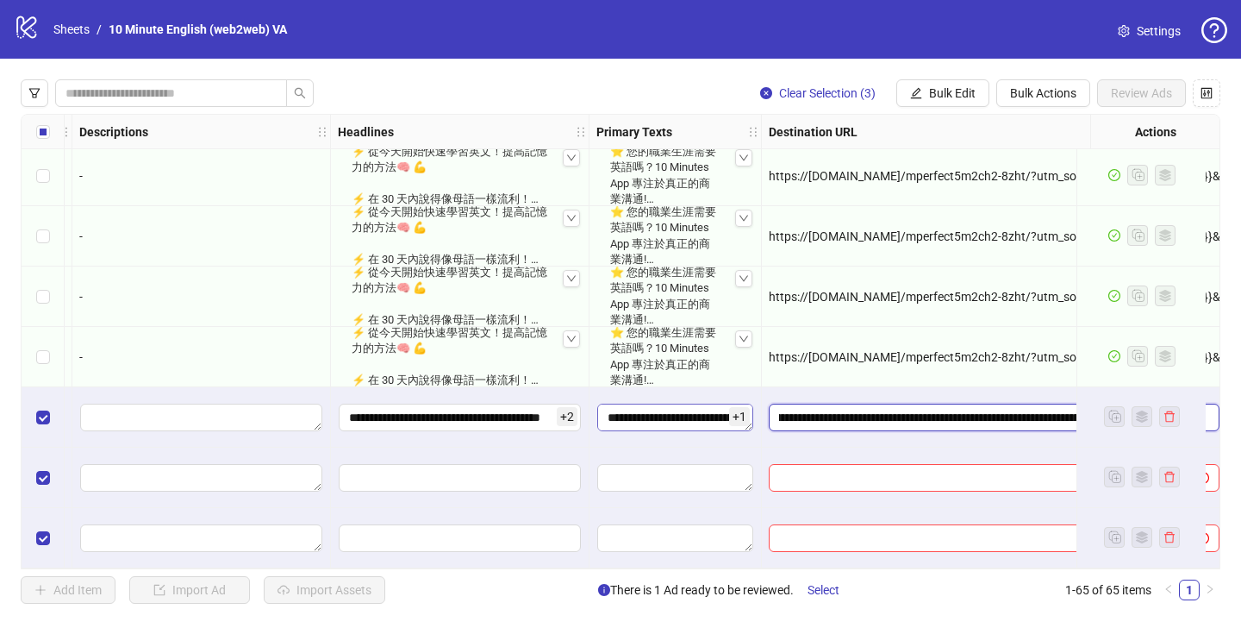
scroll to position [0, 0]
drag, startPoint x: 860, startPoint y: 409, endPoint x: 640, endPoint y: 415, distance: 220.8
click at [965, 438] on div "**********" at bounding box center [994, 417] width 465 height 60
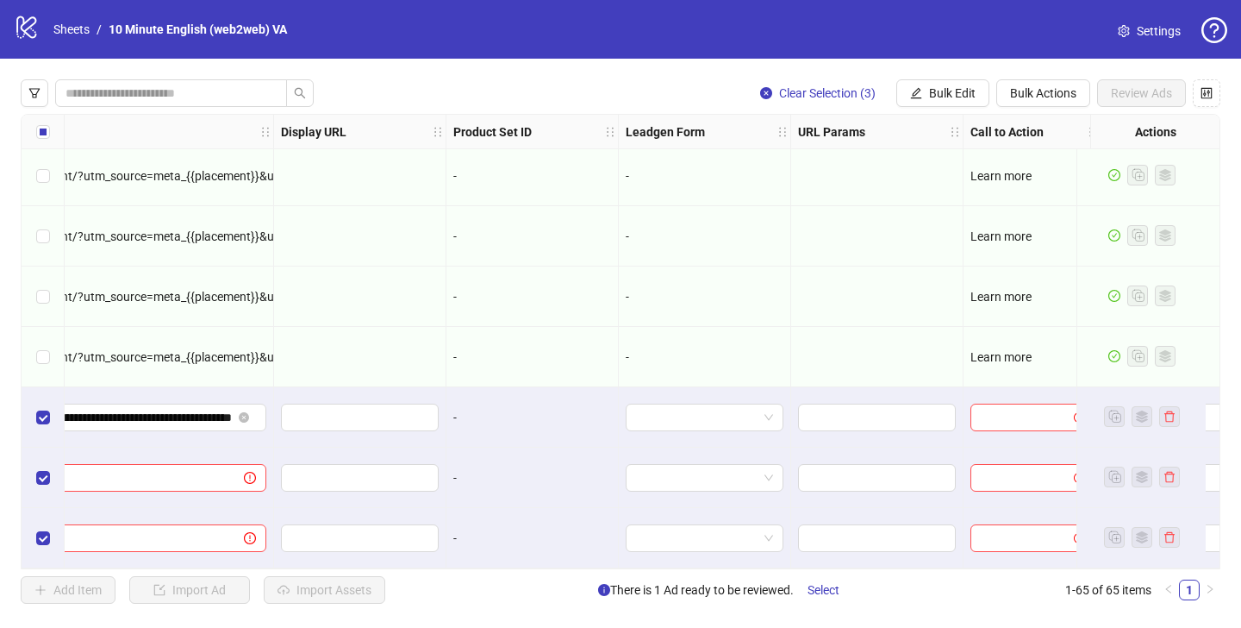
scroll to position [3510, 2121]
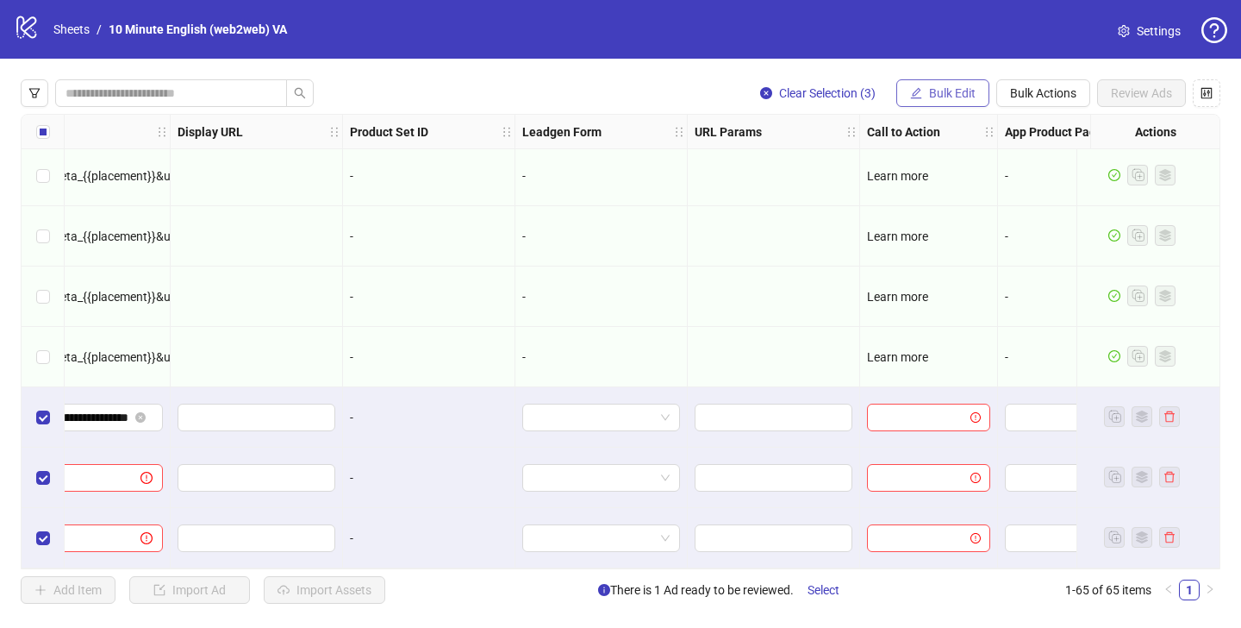
click at [920, 88] on icon "edit" at bounding box center [916, 93] width 12 height 12
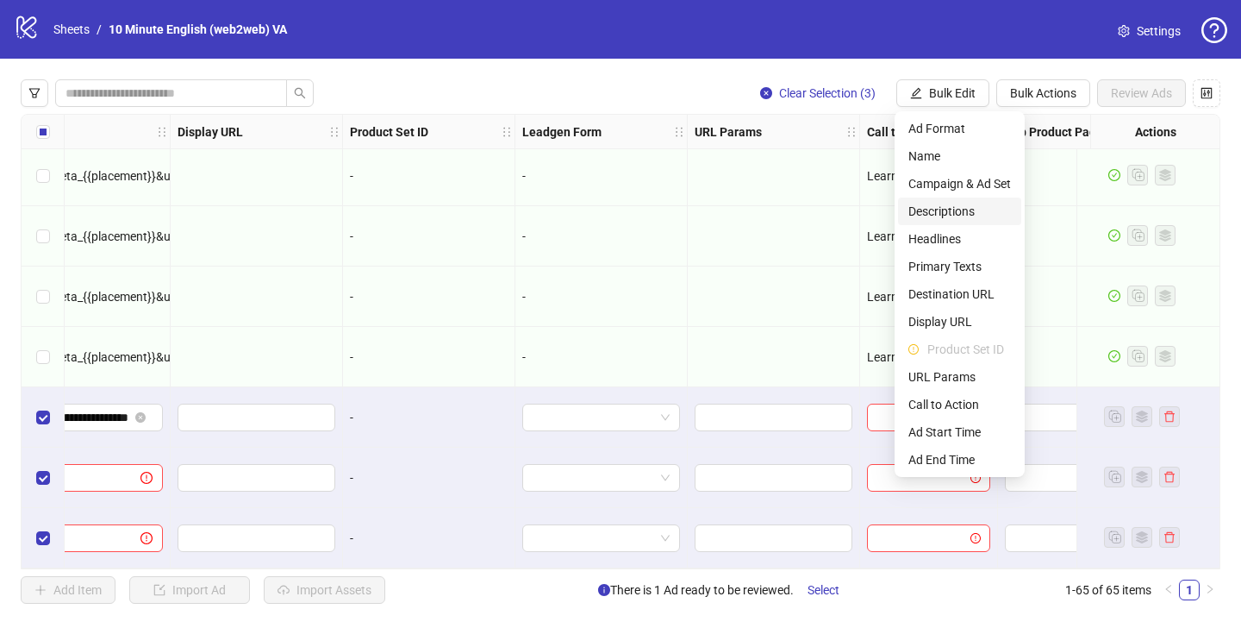
click at [928, 203] on span "Descriptions" at bounding box center [960, 211] width 103 height 19
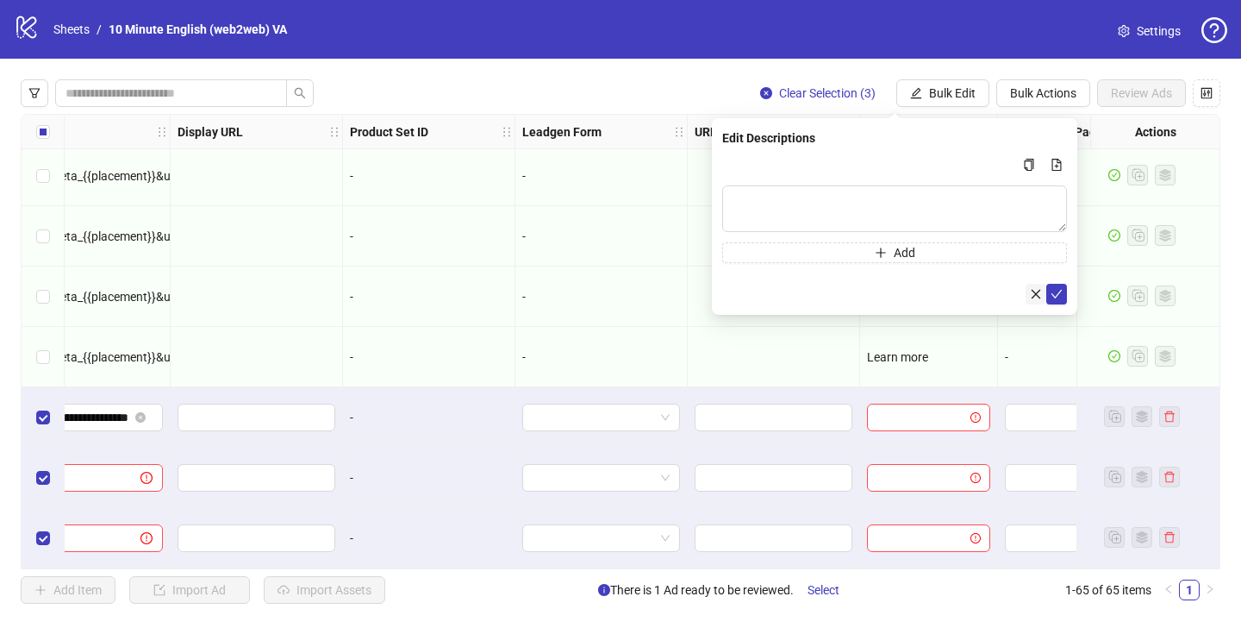
click at [1038, 290] on icon "close" at bounding box center [1036, 294] width 12 height 12
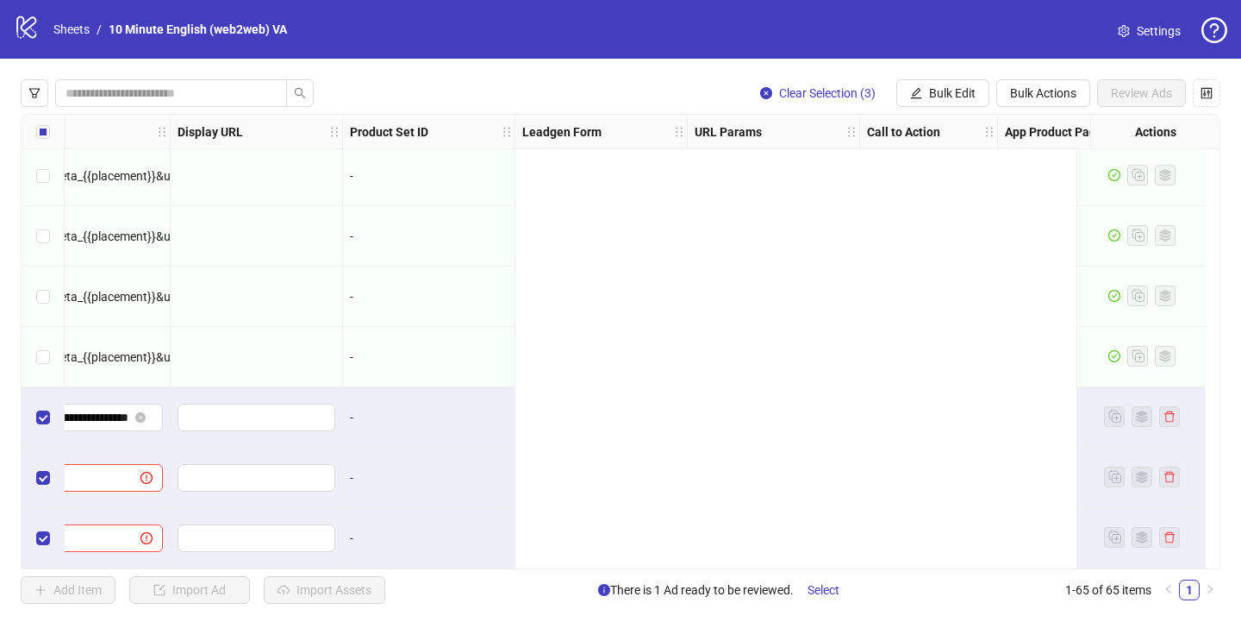
scroll to position [3510, 1145]
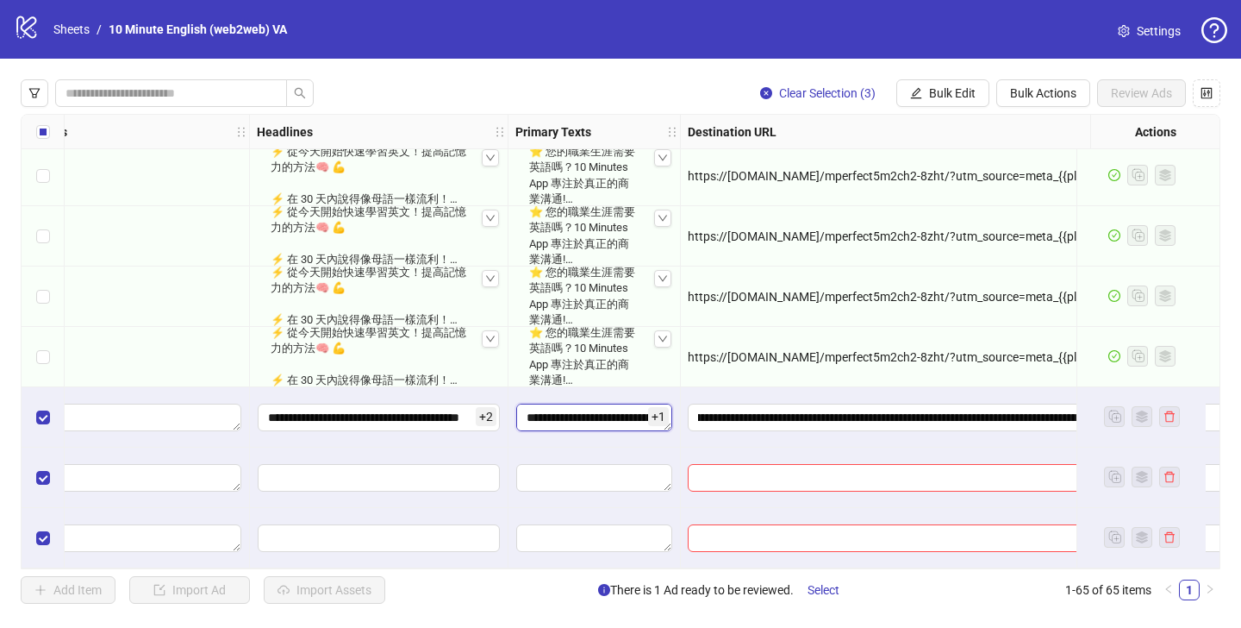
click at [584, 412] on textarea "**********" at bounding box center [594, 417] width 156 height 28
click at [401, 425] on div "**********" at bounding box center [379, 417] width 259 height 60
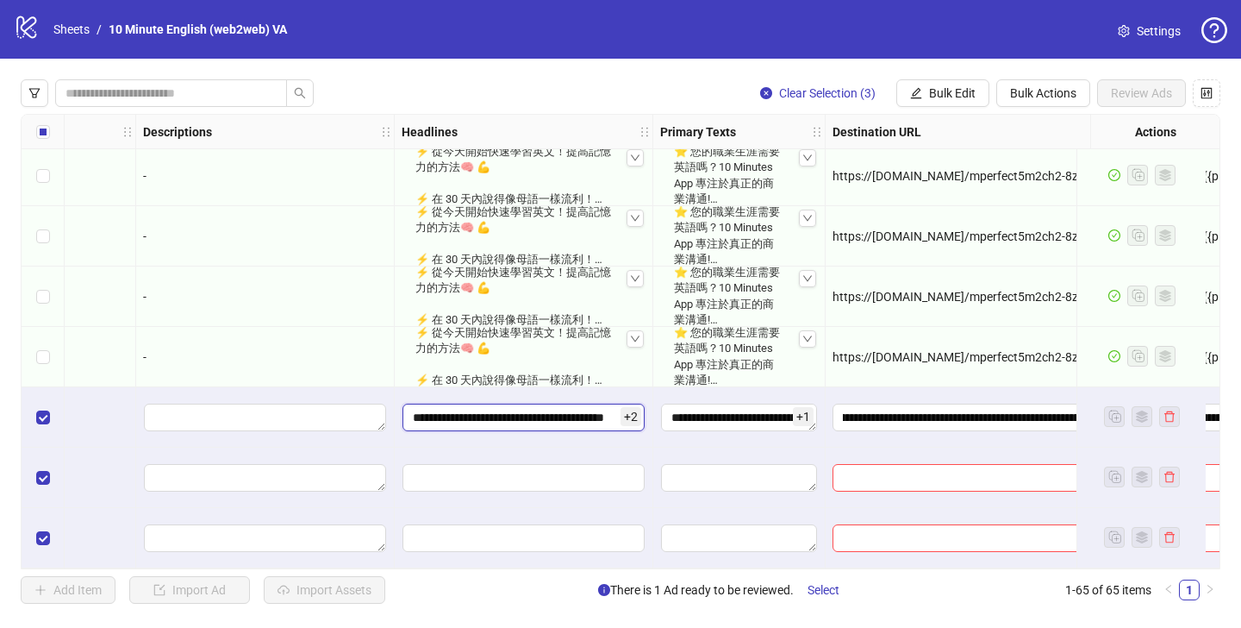
click at [490, 409] on input "**********" at bounding box center [524, 417] width 242 height 28
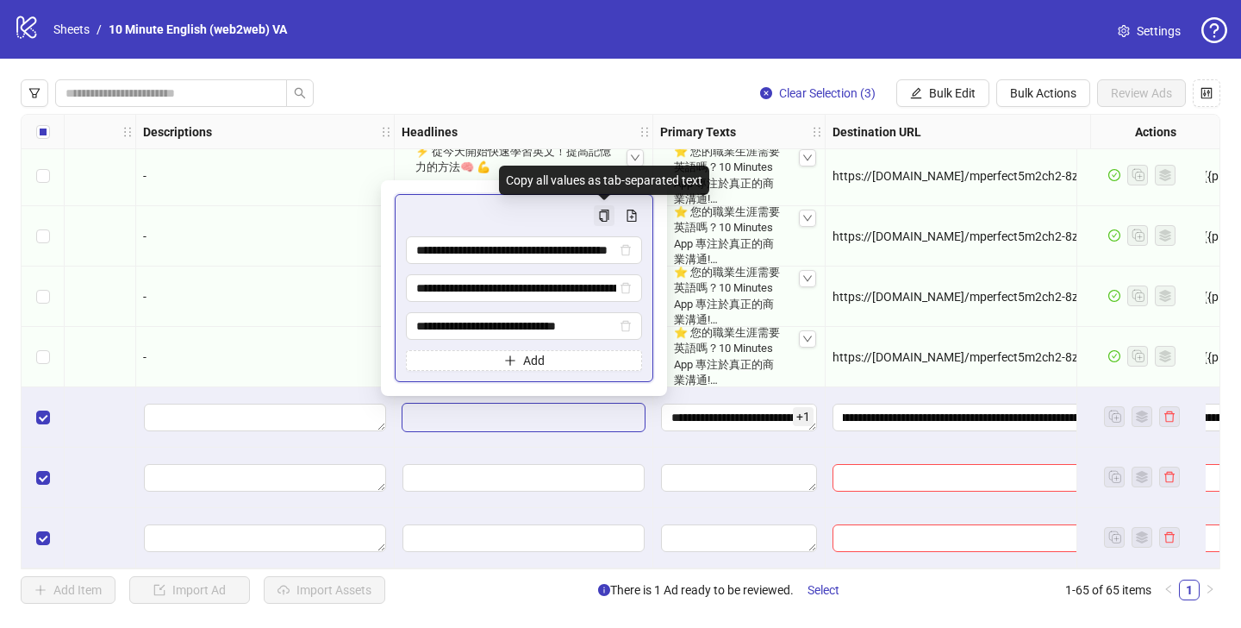
click at [605, 214] on icon "copy" at bounding box center [604, 215] width 12 height 12
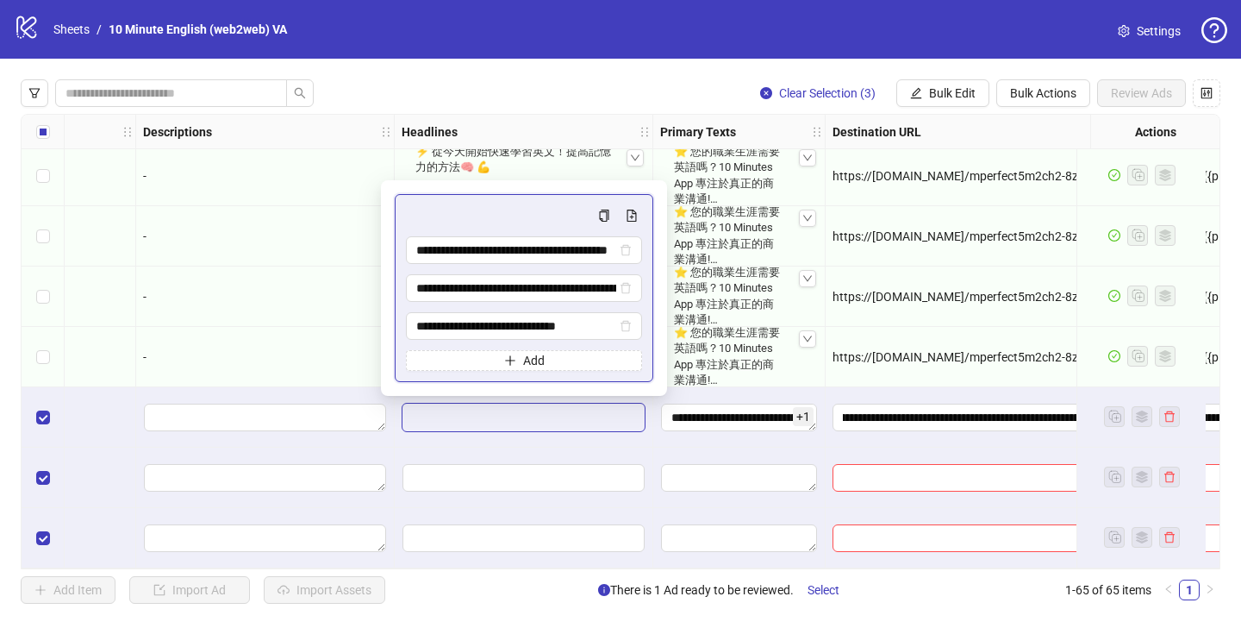
click at [607, 434] on div "**********" at bounding box center [524, 417] width 259 height 60
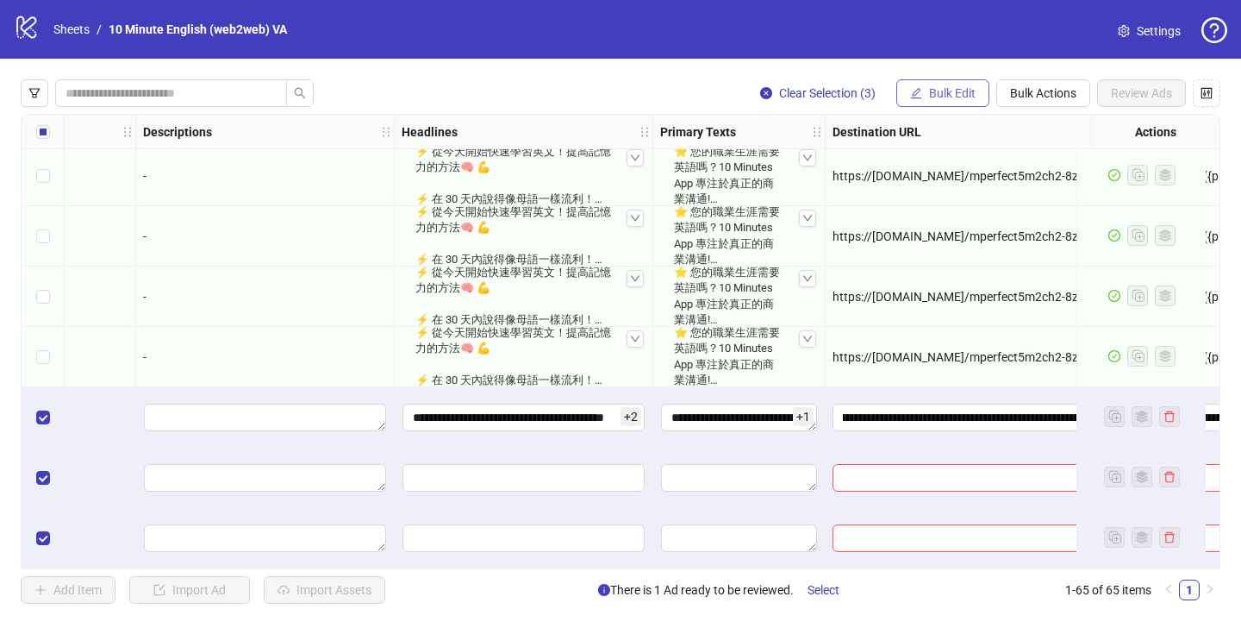
click at [922, 79] on button "Bulk Edit" at bounding box center [942, 93] width 93 height 28
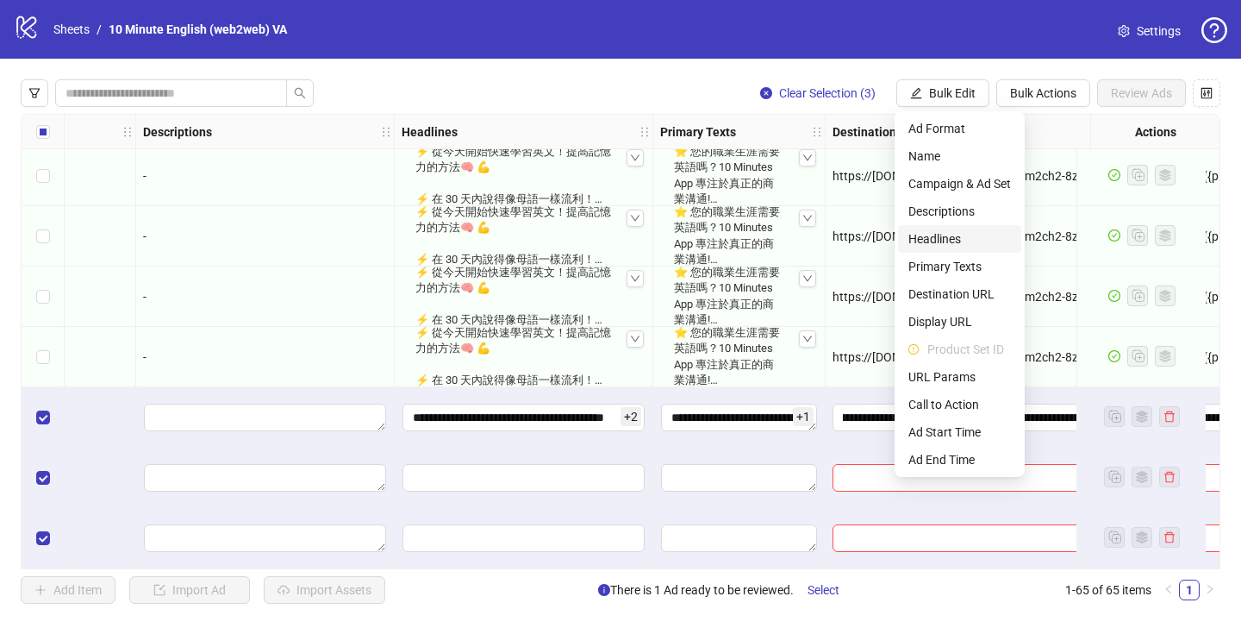
click at [959, 241] on span "Headlines" at bounding box center [960, 238] width 103 height 19
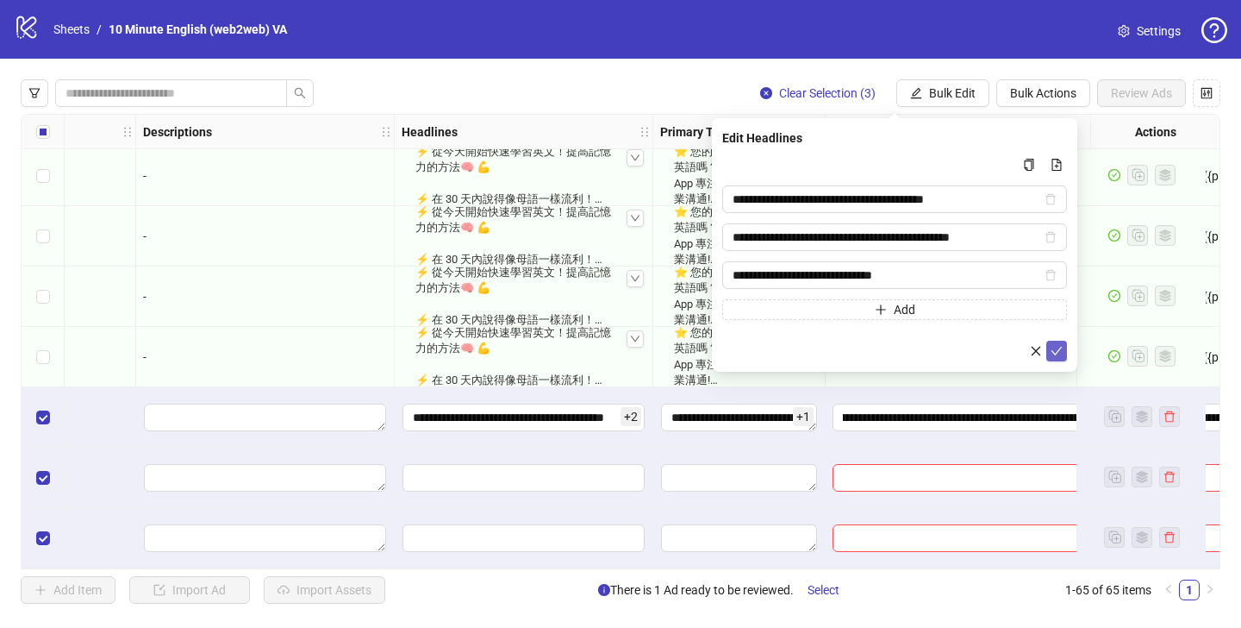
click at [1053, 349] on icon "check" at bounding box center [1057, 351] width 12 height 12
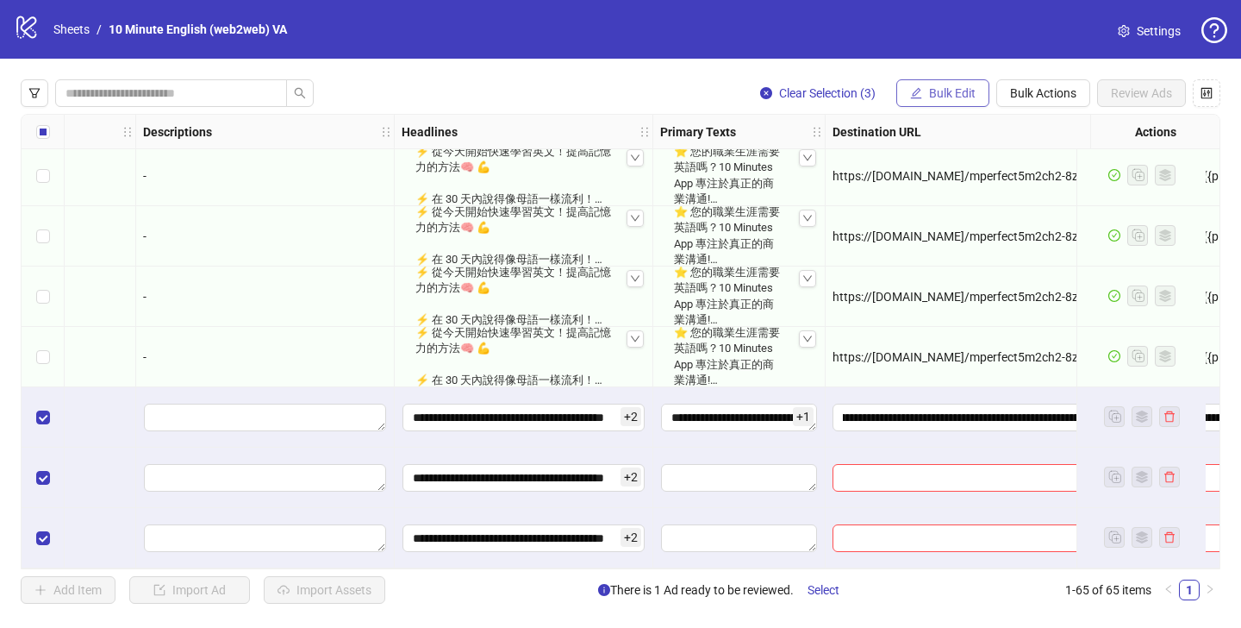
click at [925, 87] on button "Bulk Edit" at bounding box center [942, 93] width 93 height 28
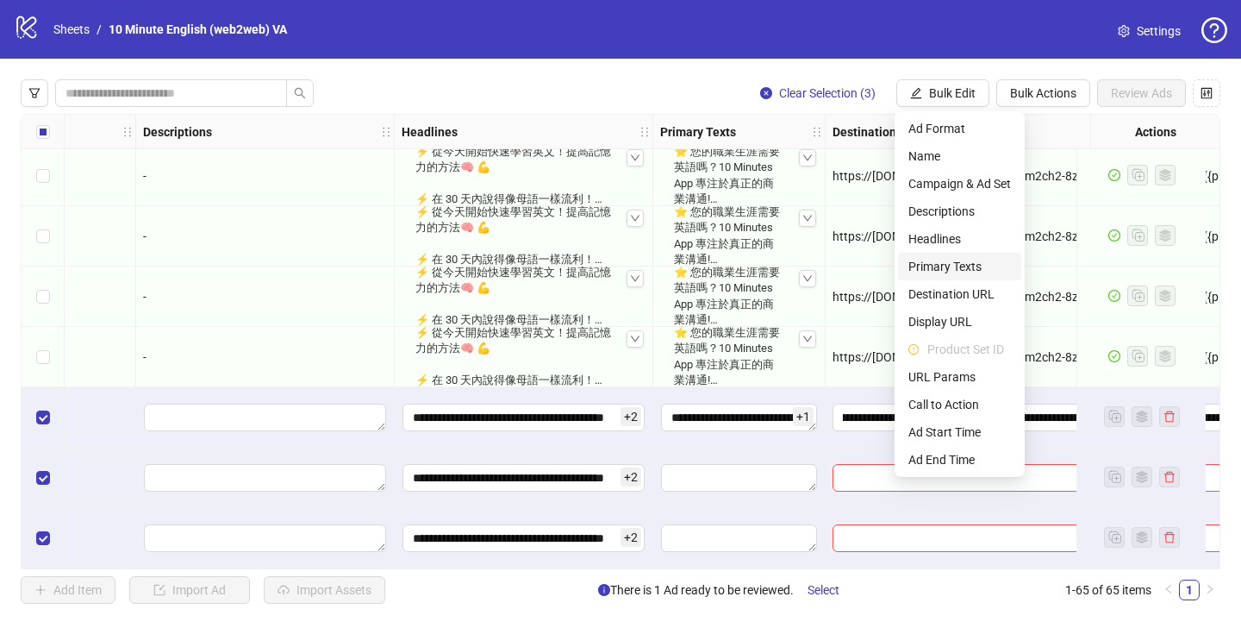
click at [974, 267] on span "Primary Texts" at bounding box center [960, 266] width 103 height 19
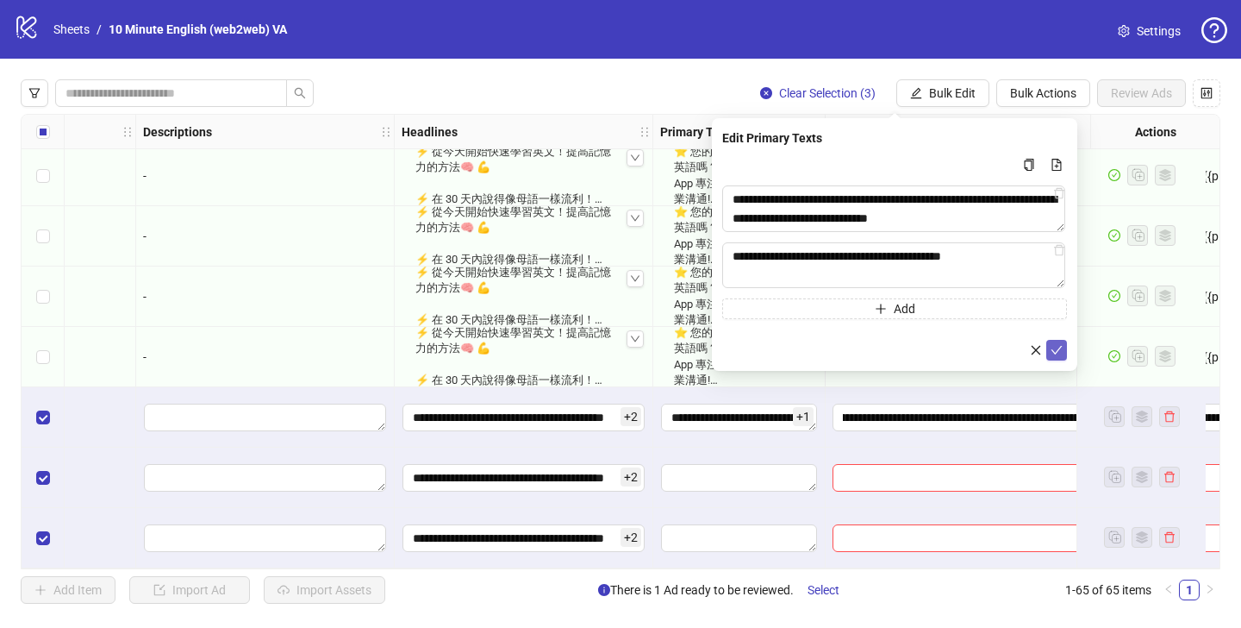
click at [1053, 347] on icon "check" at bounding box center [1057, 350] width 12 height 12
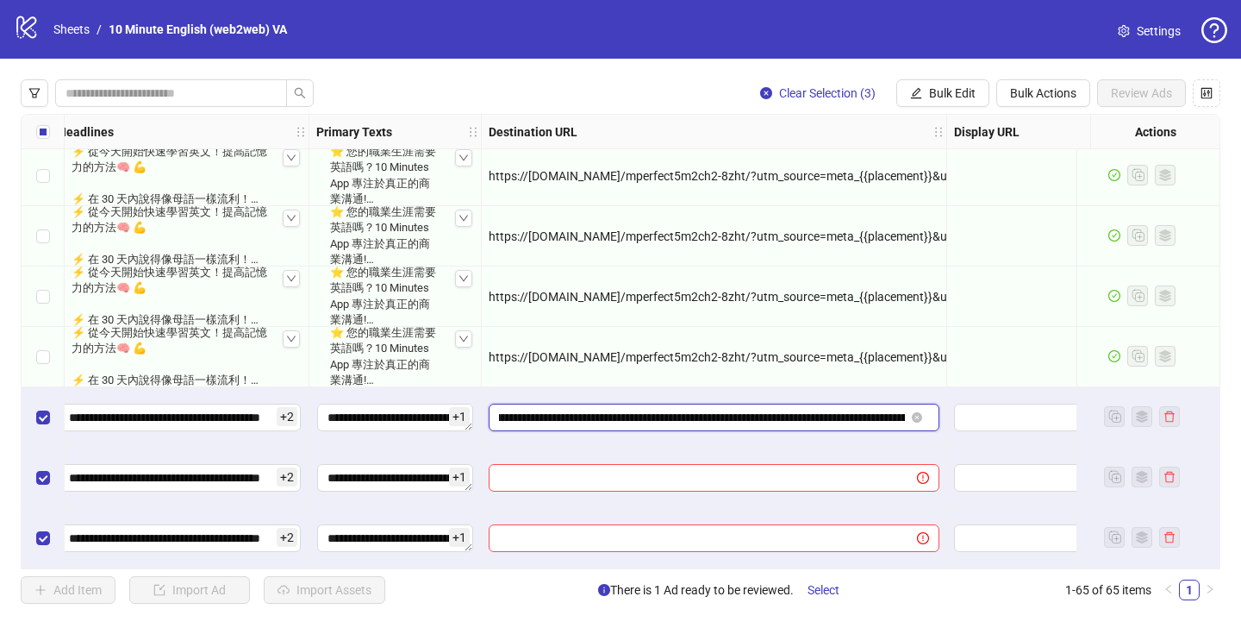
scroll to position [0, 0]
drag, startPoint x: 851, startPoint y: 408, endPoint x: 463, endPoint y: 392, distance: 388.2
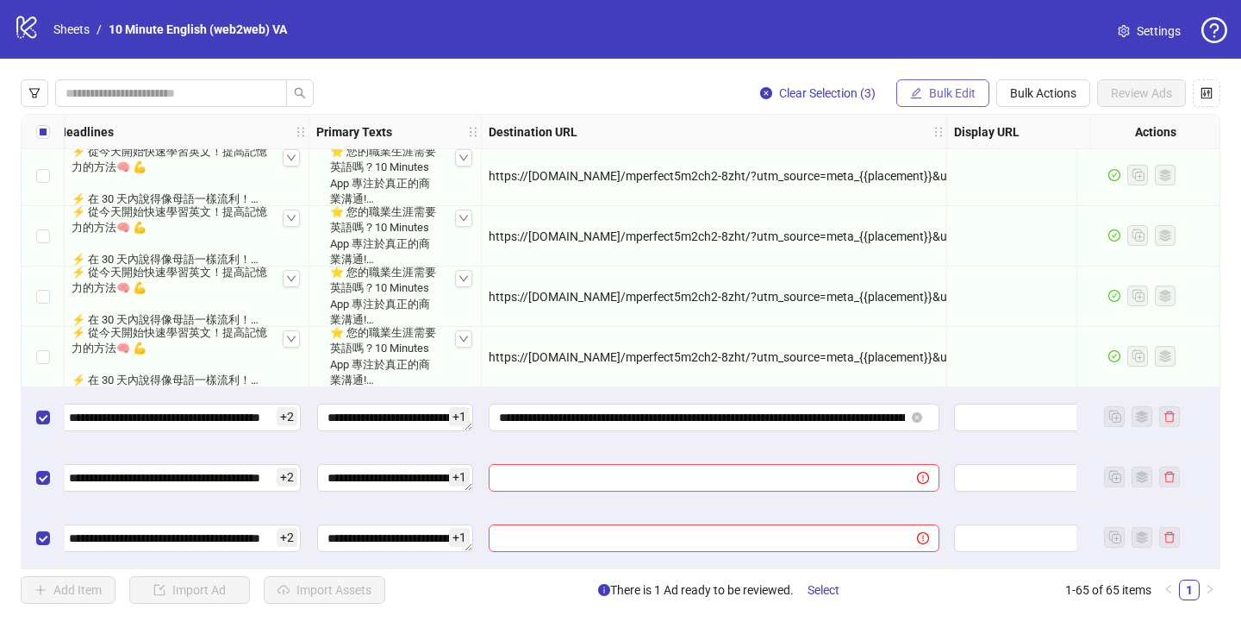
click at [951, 90] on span "Bulk Edit" at bounding box center [952, 93] width 47 height 14
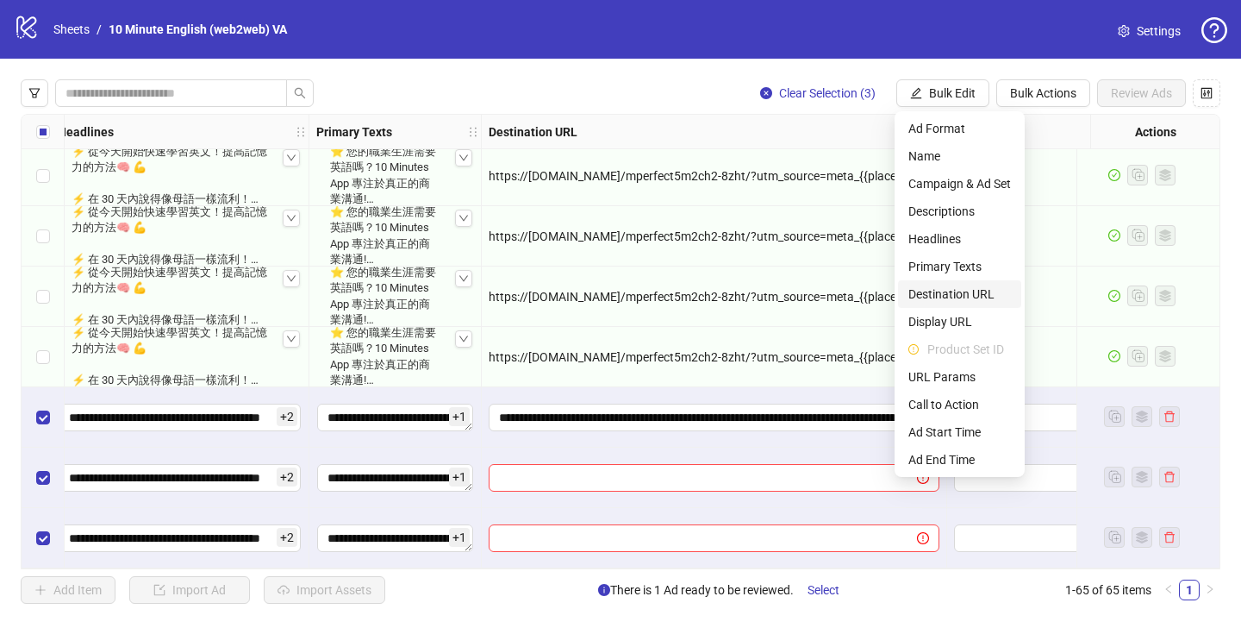
click at [978, 297] on span "Destination URL" at bounding box center [960, 293] width 103 height 19
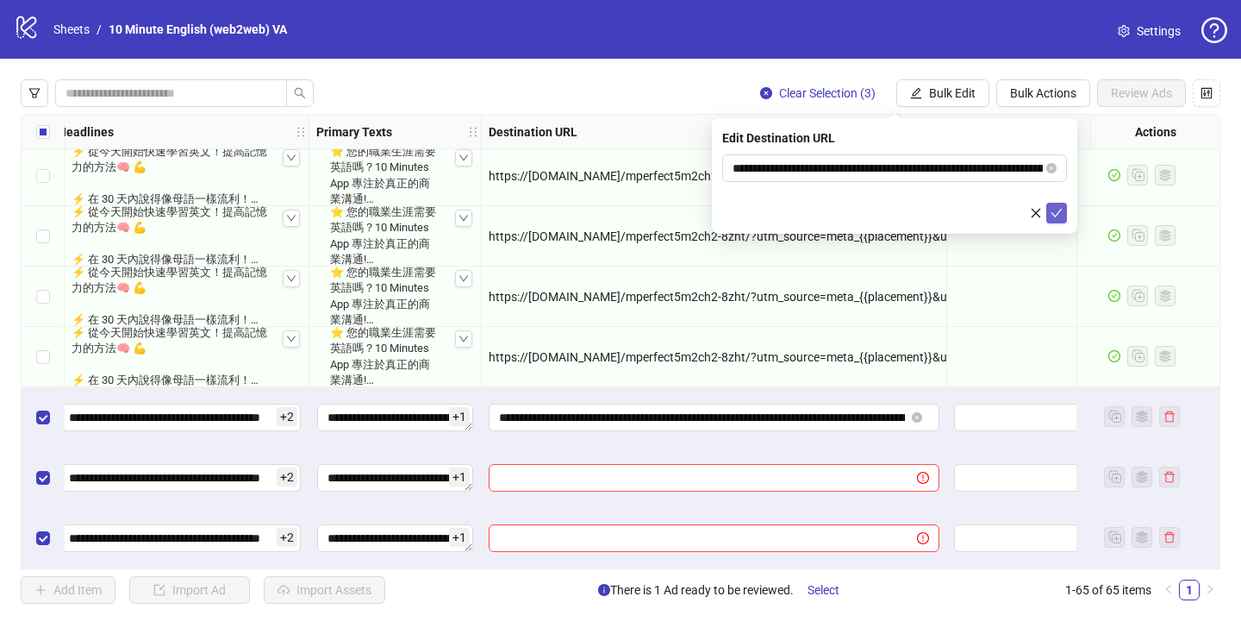
click at [1056, 214] on icon "check" at bounding box center [1057, 213] width 11 height 9
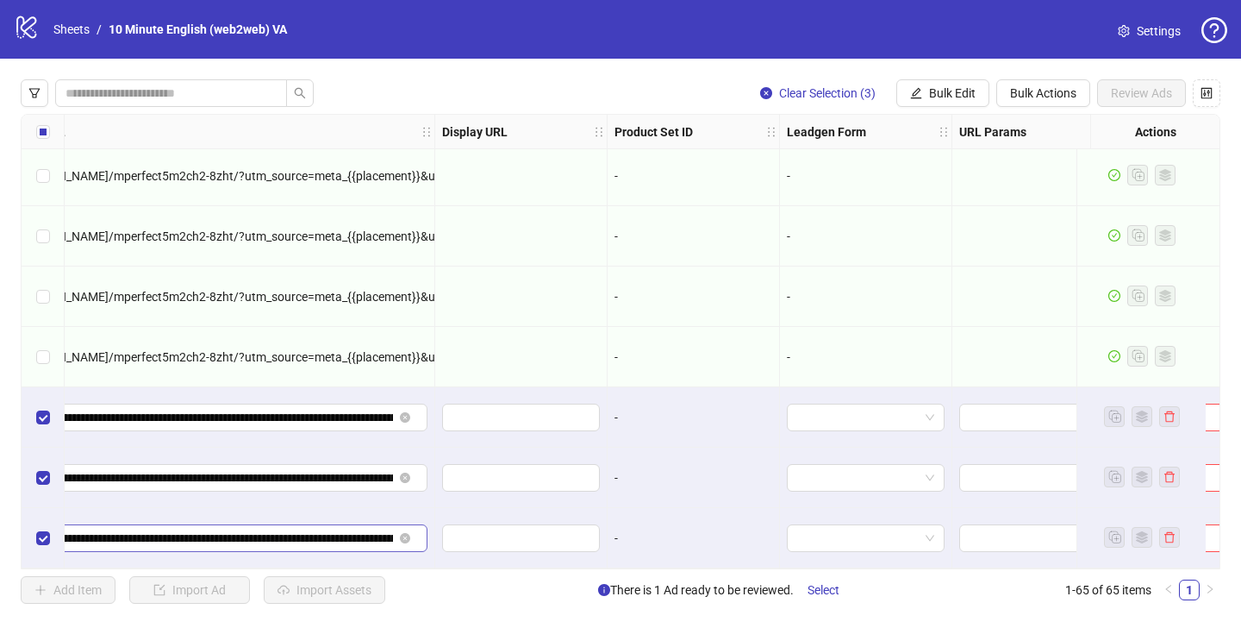
scroll to position [3510, 2343]
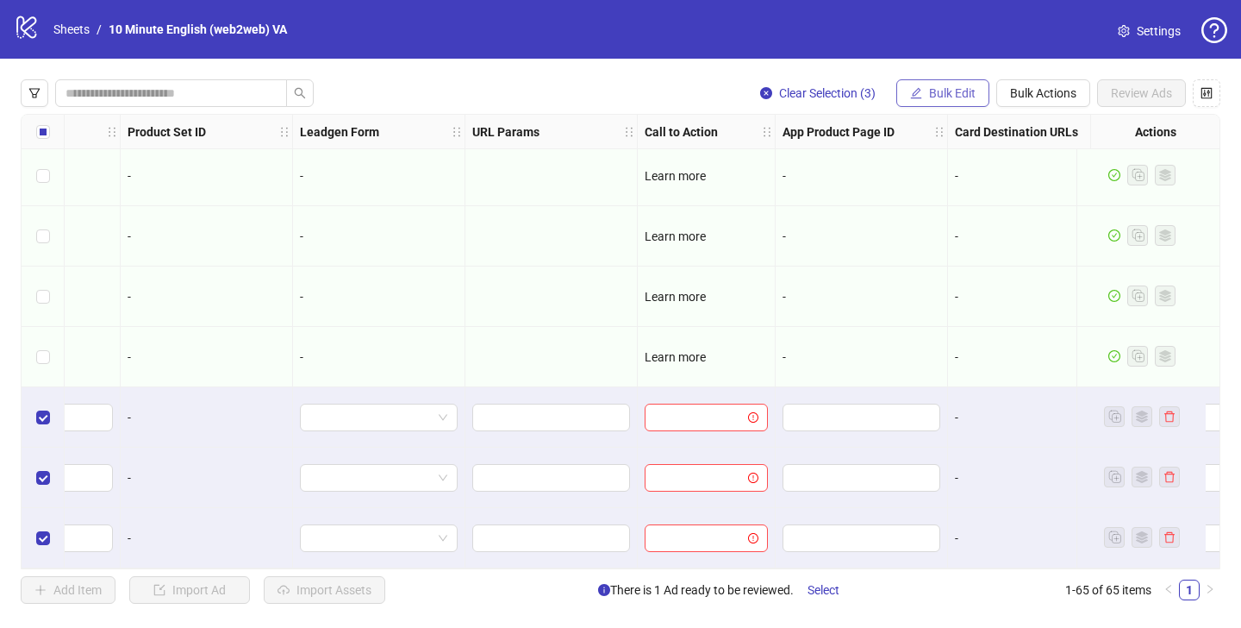
click at [927, 100] on button "Bulk Edit" at bounding box center [942, 93] width 93 height 28
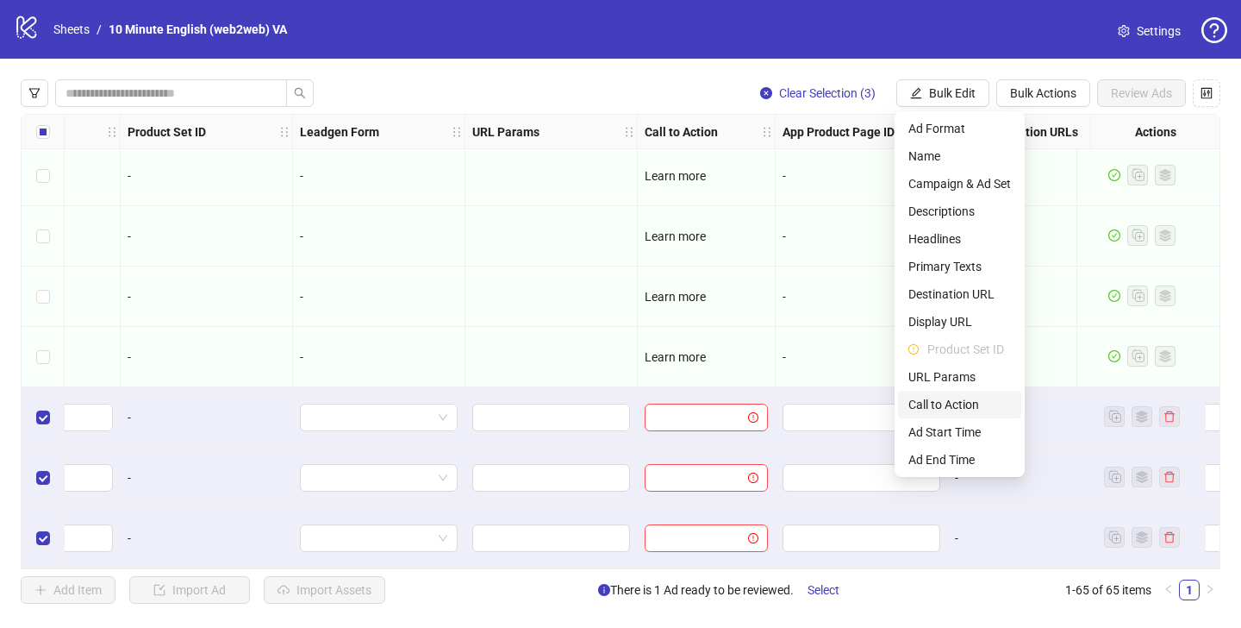
click at [940, 402] on span "Call to Action" at bounding box center [960, 404] width 103 height 19
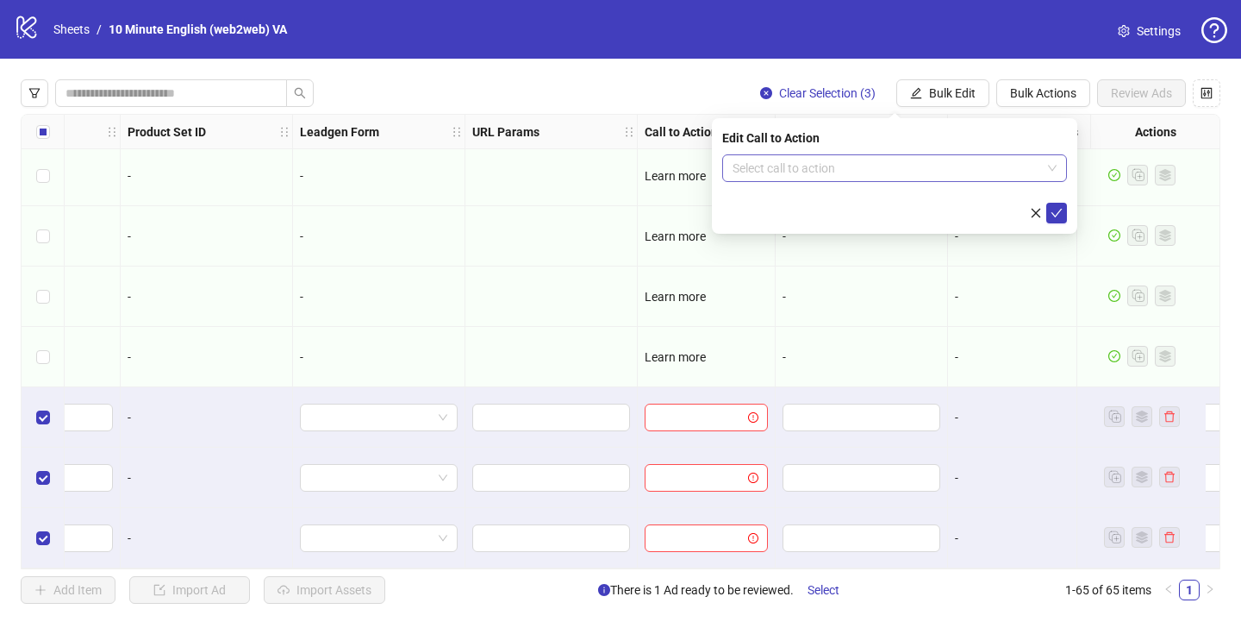
click at [813, 176] on input "search" at bounding box center [887, 168] width 309 height 26
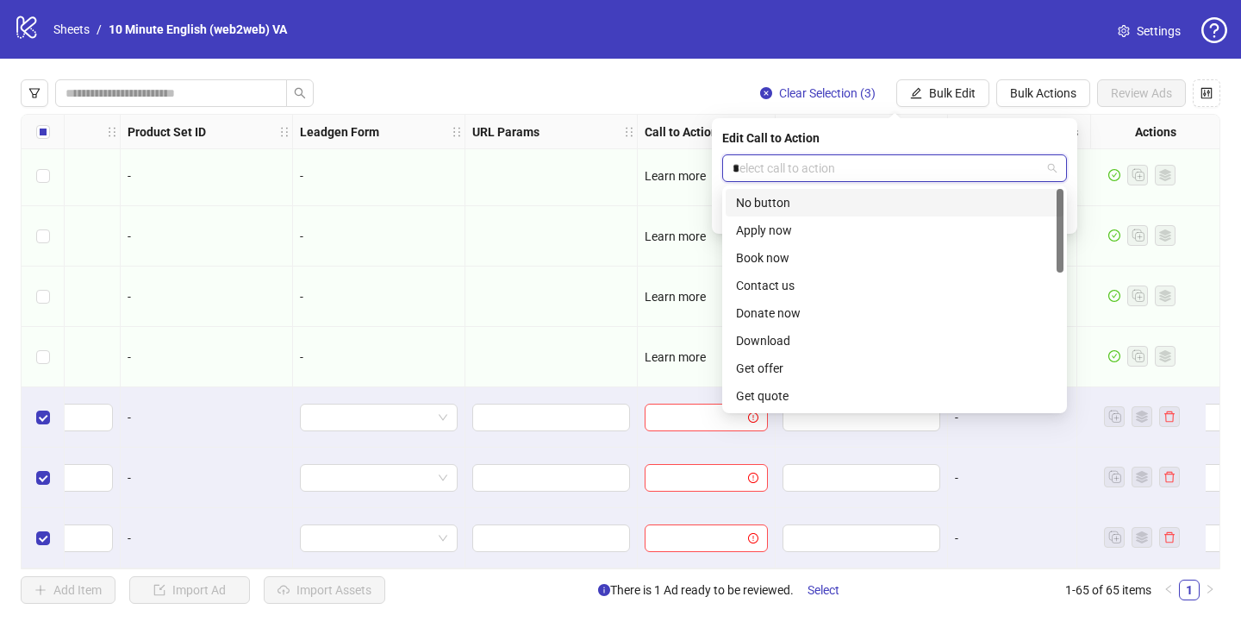
type input "**"
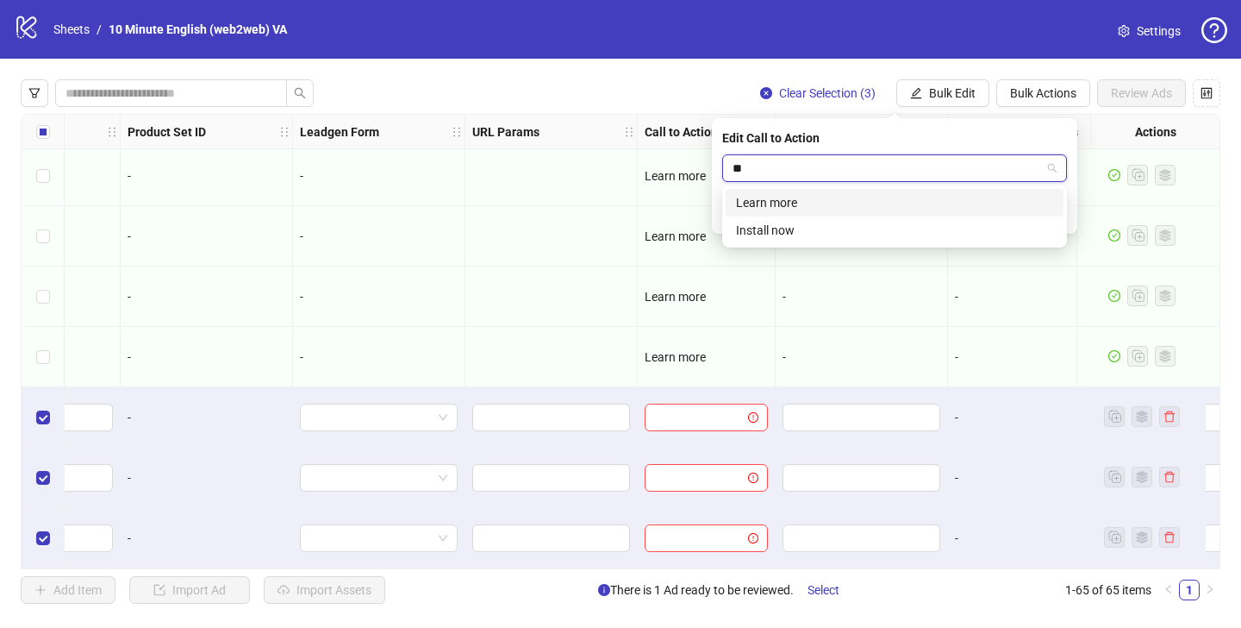
click at [812, 205] on div "Learn more" at bounding box center [894, 202] width 317 height 19
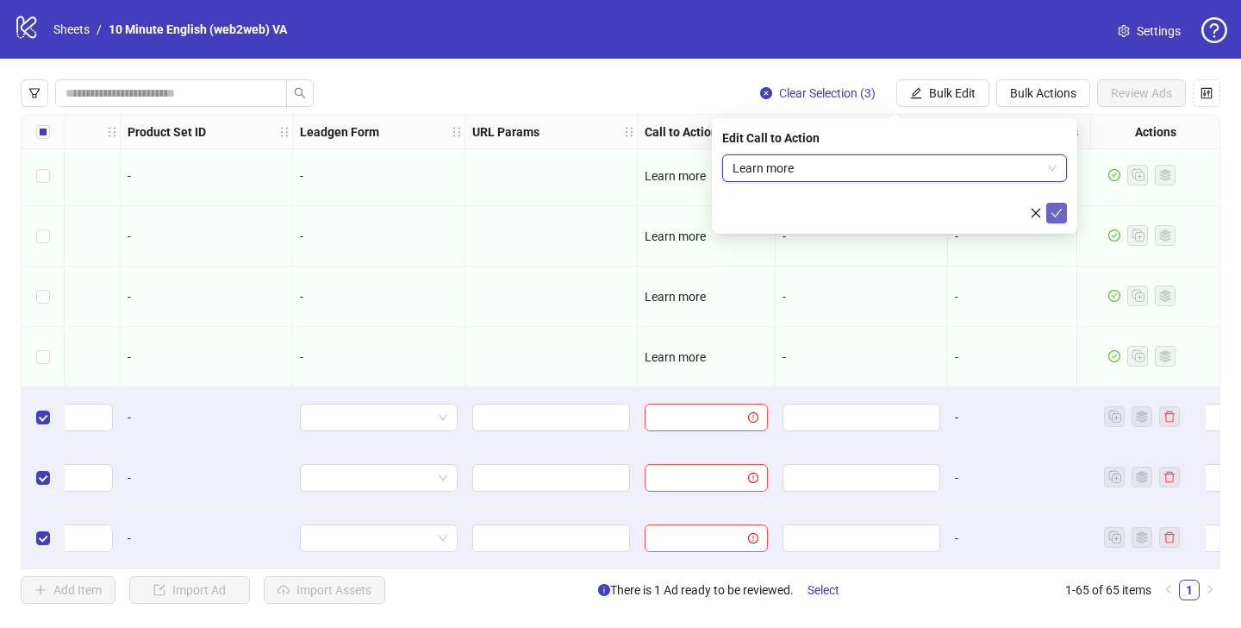
click at [1063, 217] on button "submit" at bounding box center [1056, 213] width 21 height 21
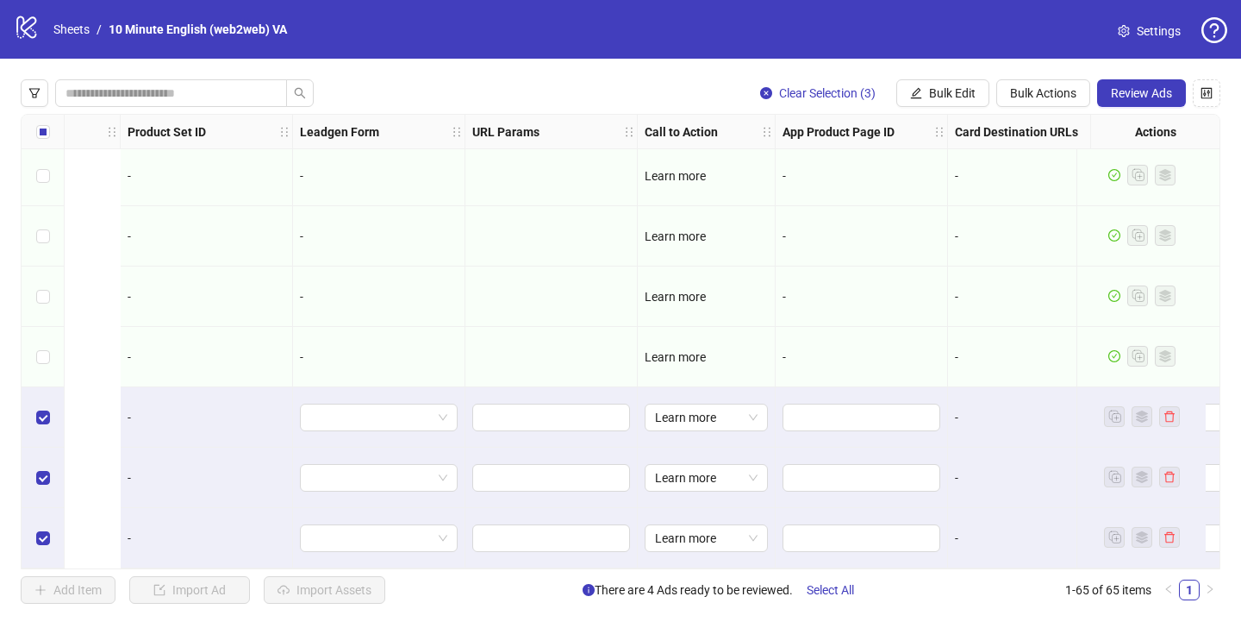
scroll to position [3510, 2732]
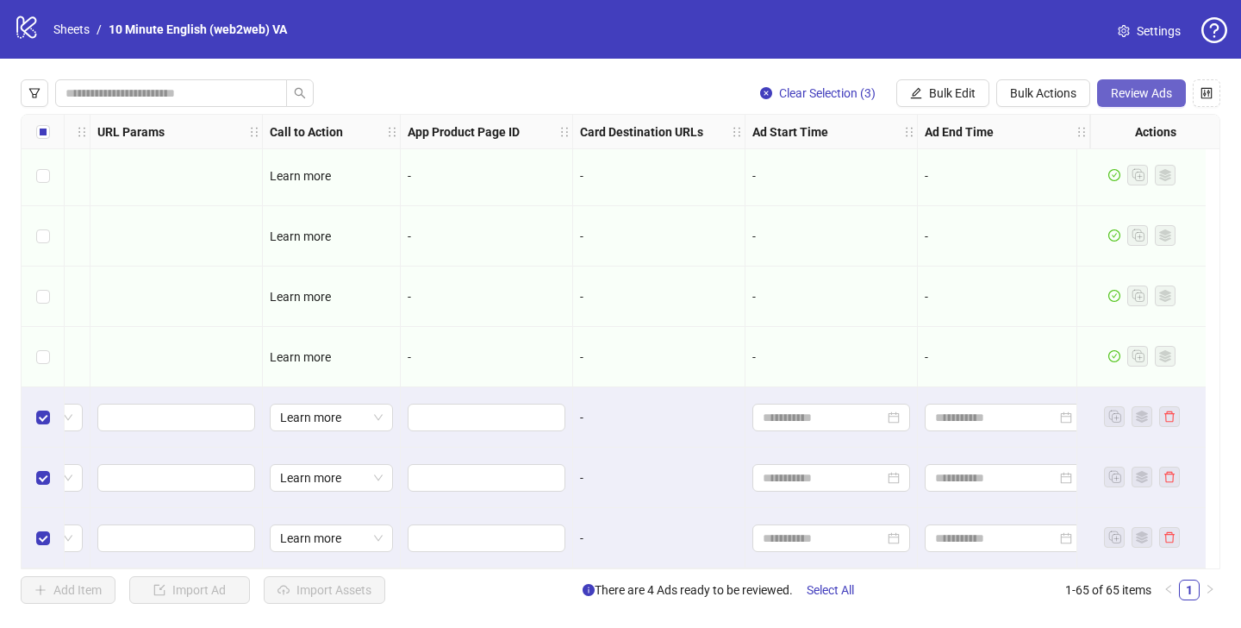
click at [1153, 103] on button "Review Ads" at bounding box center [1141, 93] width 89 height 28
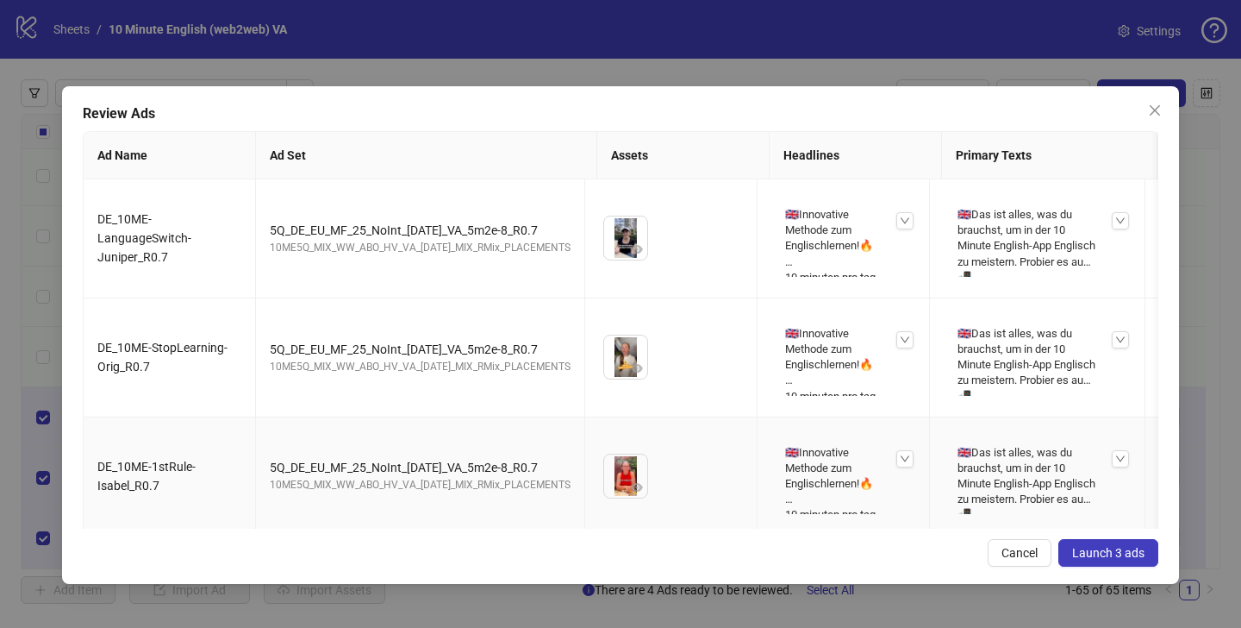
scroll to position [7, 0]
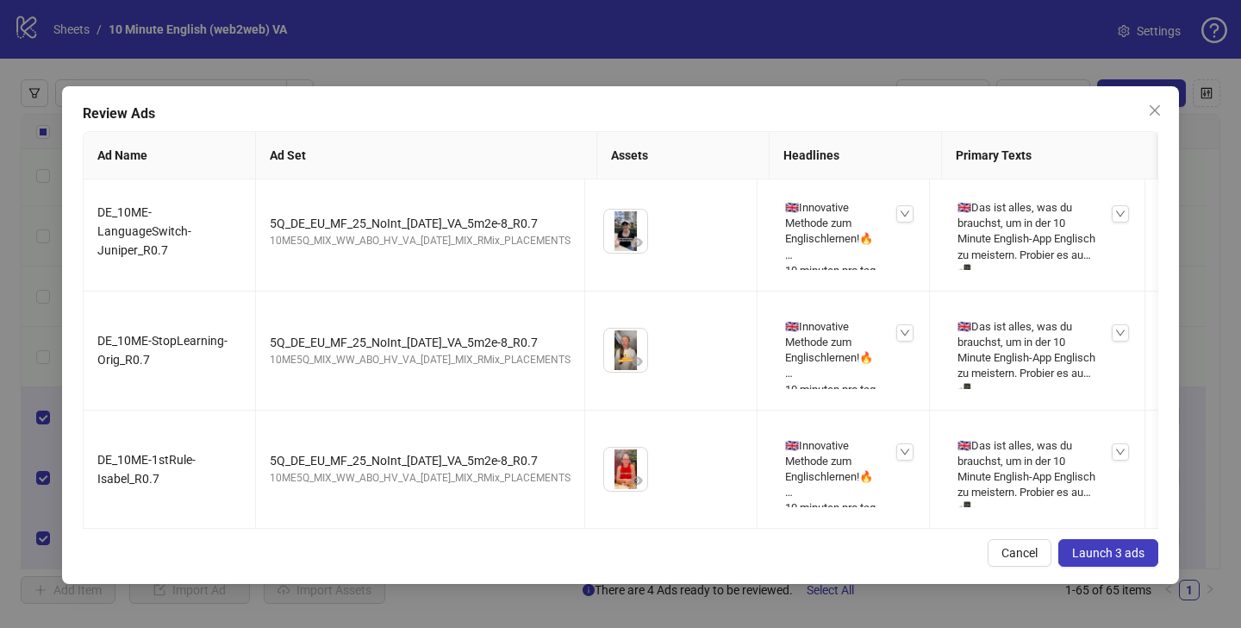
click at [1123, 553] on span "Launch 3 ads" at bounding box center [1108, 553] width 72 height 14
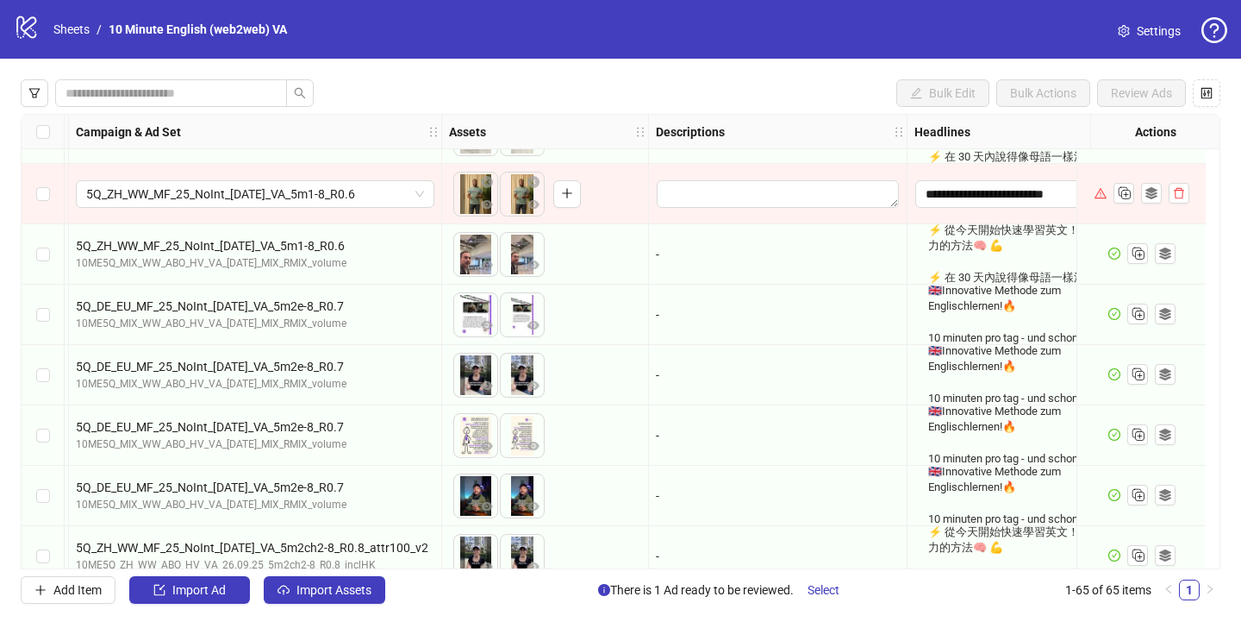
scroll to position [3063, 0]
